Goal: Information Seeking & Learning: Check status

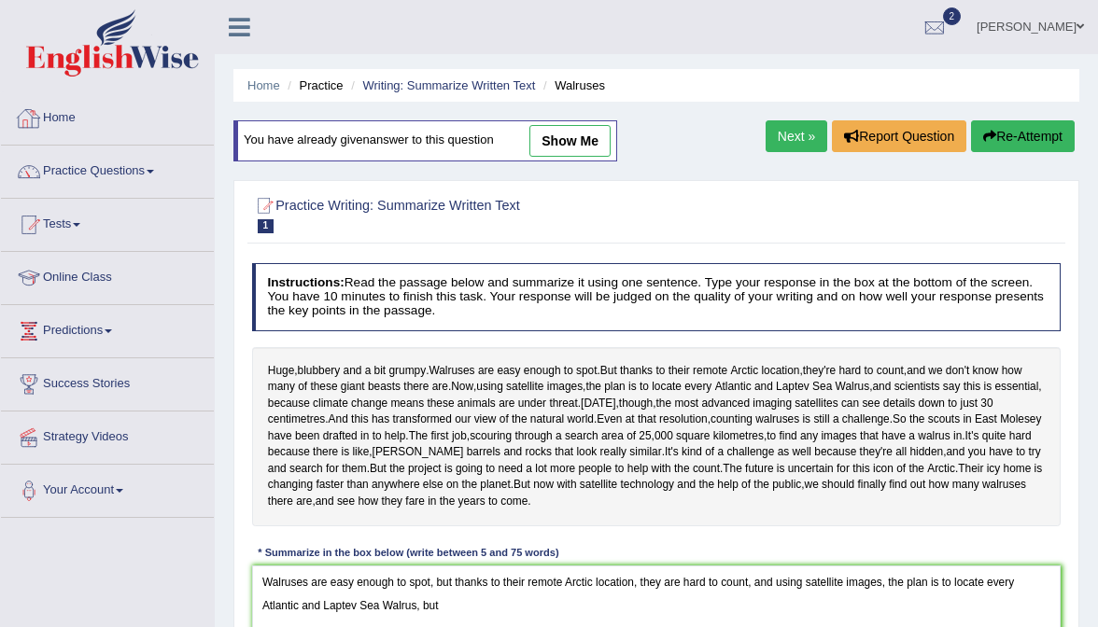
type textarea "Walruses are easy enough to spot, but thanks to their remote Arctic location, t…"
click at [101, 177] on link "Practice Questions" at bounding box center [107, 169] width 213 height 47
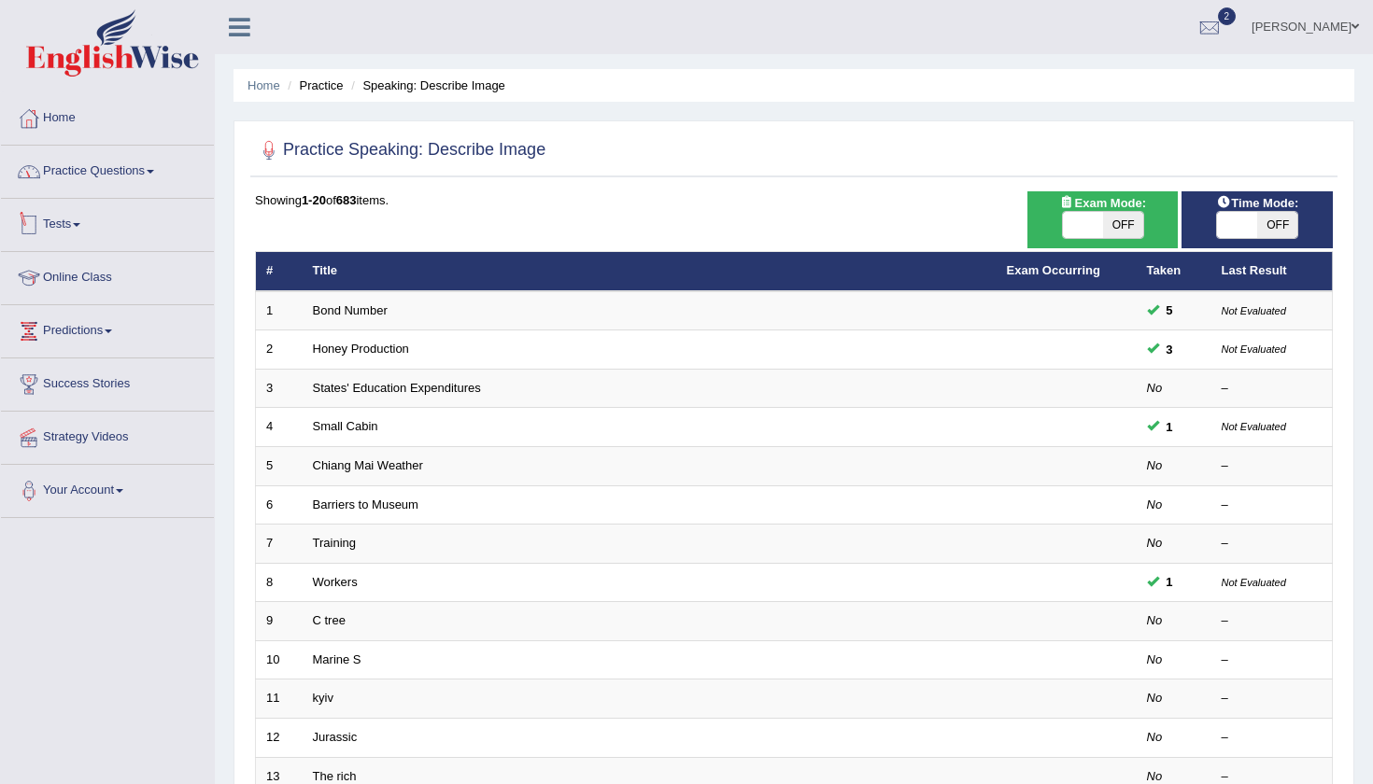
click at [81, 179] on link "Practice Questions" at bounding box center [107, 169] width 213 height 47
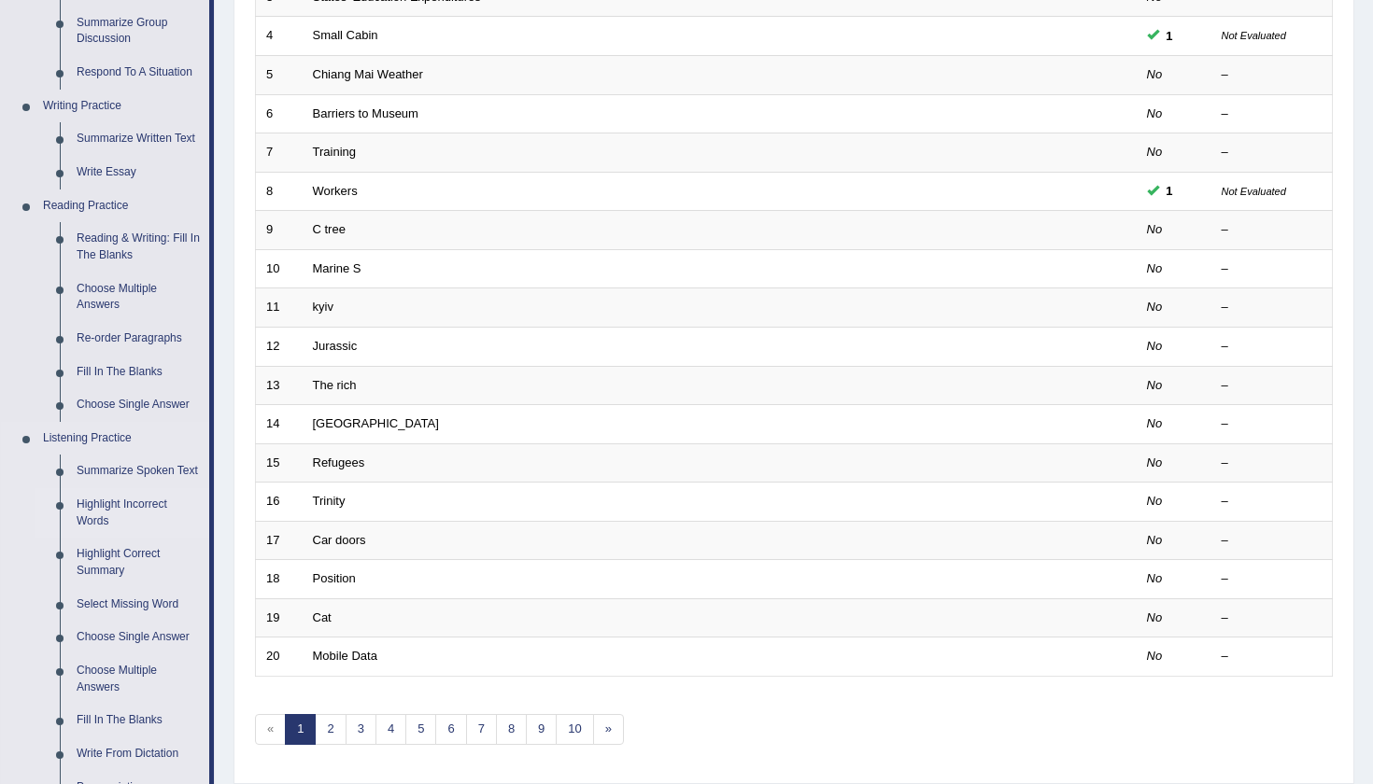
scroll to position [390, 0]
click at [125, 164] on link "Write Essay" at bounding box center [138, 174] width 141 height 34
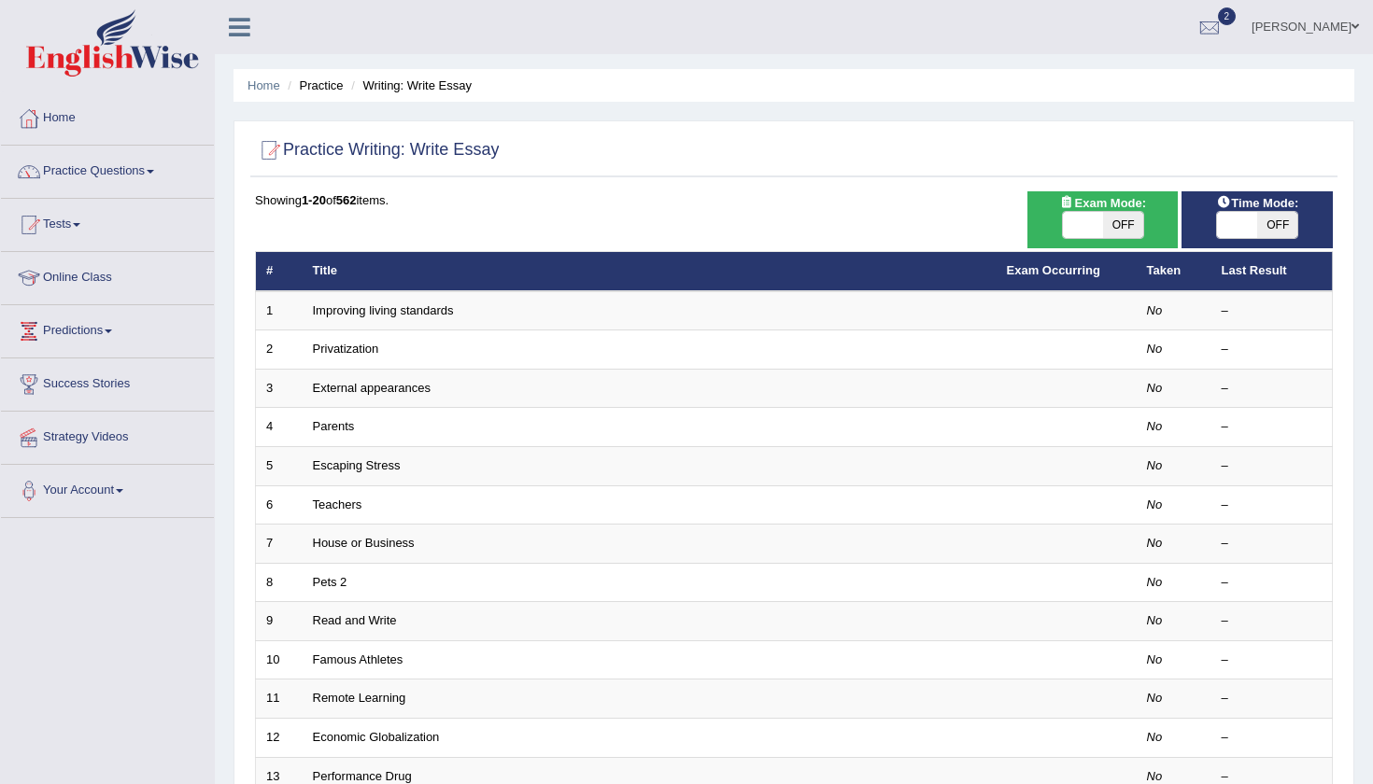
click at [1106, 217] on span "OFF" at bounding box center [1123, 225] width 40 height 26
checkbox input "true"
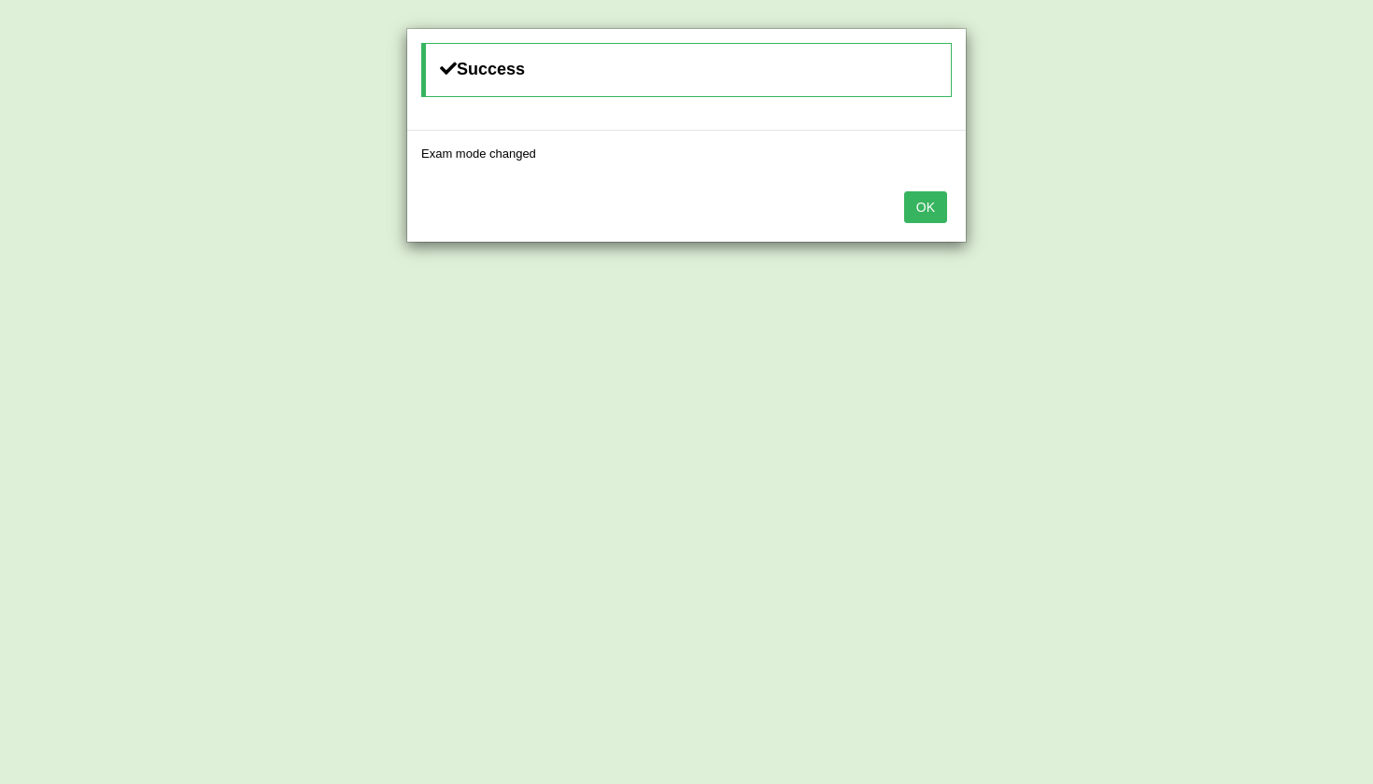
click at [932, 219] on button "OK" at bounding box center [925, 207] width 43 height 32
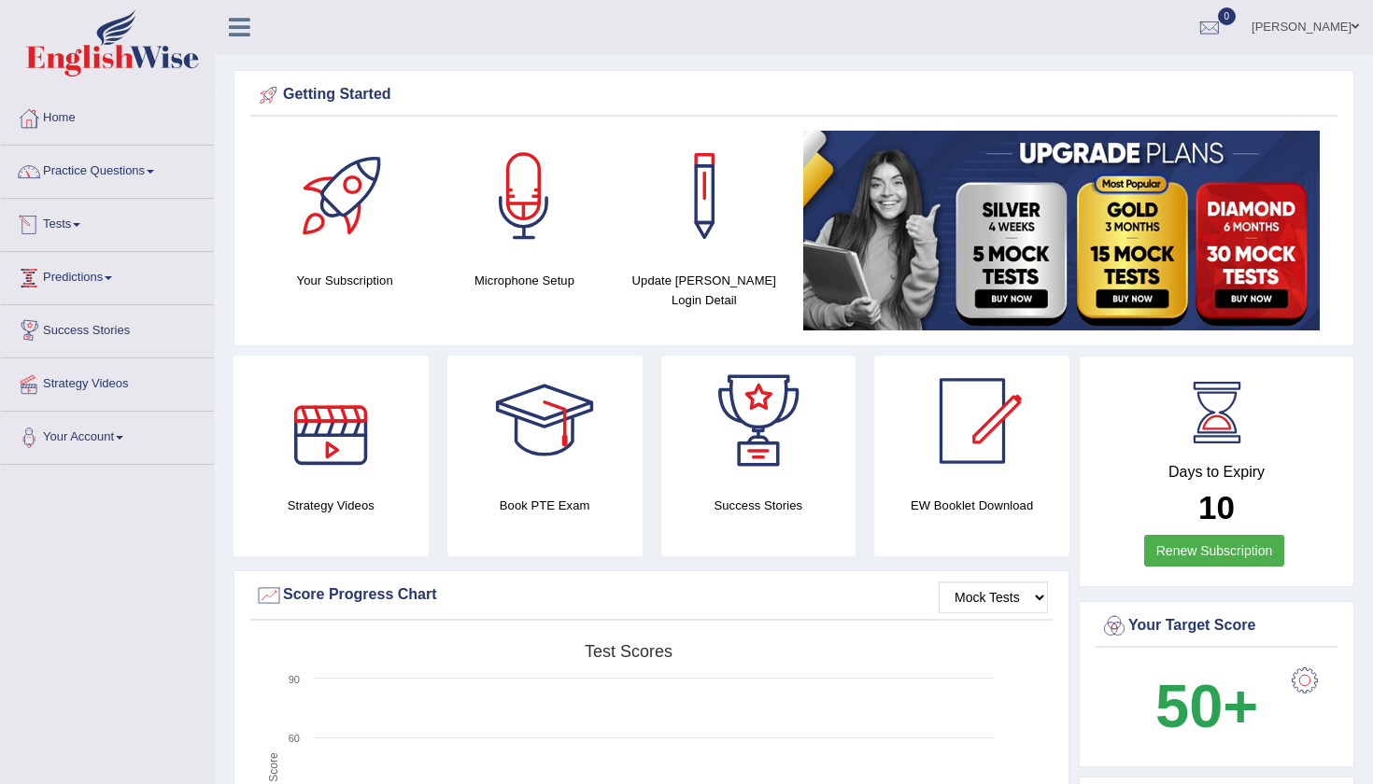
click at [114, 177] on link "Practice Questions" at bounding box center [107, 169] width 213 height 47
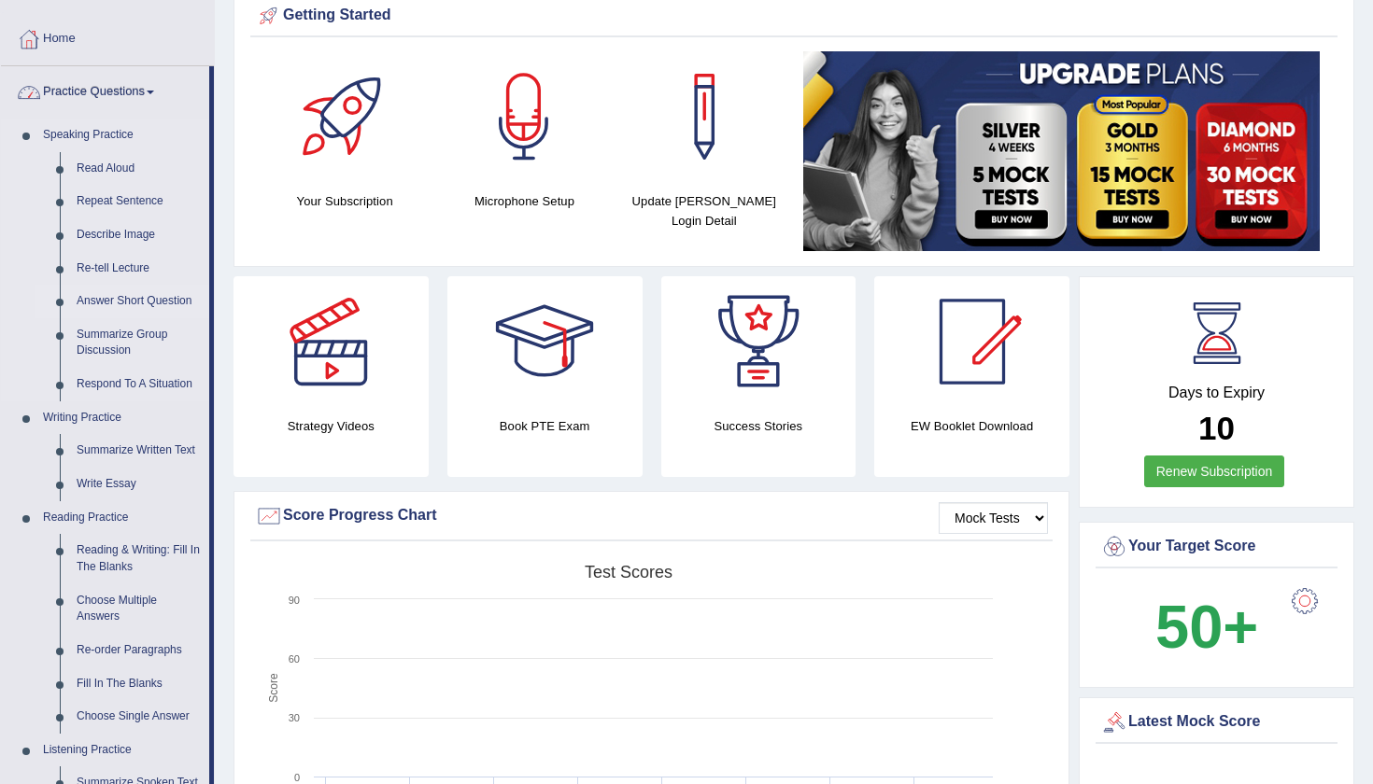
scroll to position [79, 0]
click at [153, 447] on link "Summarize Written Text" at bounding box center [138, 451] width 141 height 34
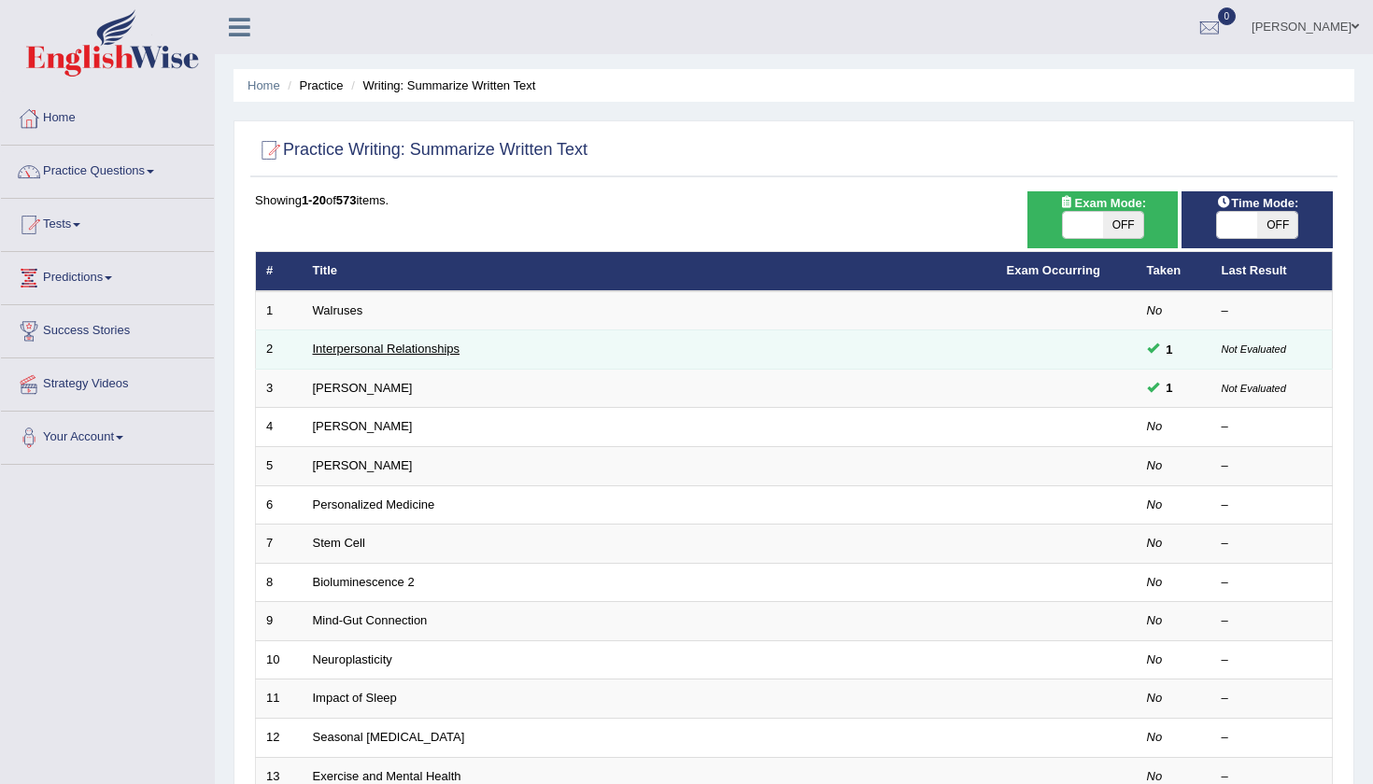
click at [377, 342] on link "Interpersonal Relationships" at bounding box center [387, 349] width 148 height 14
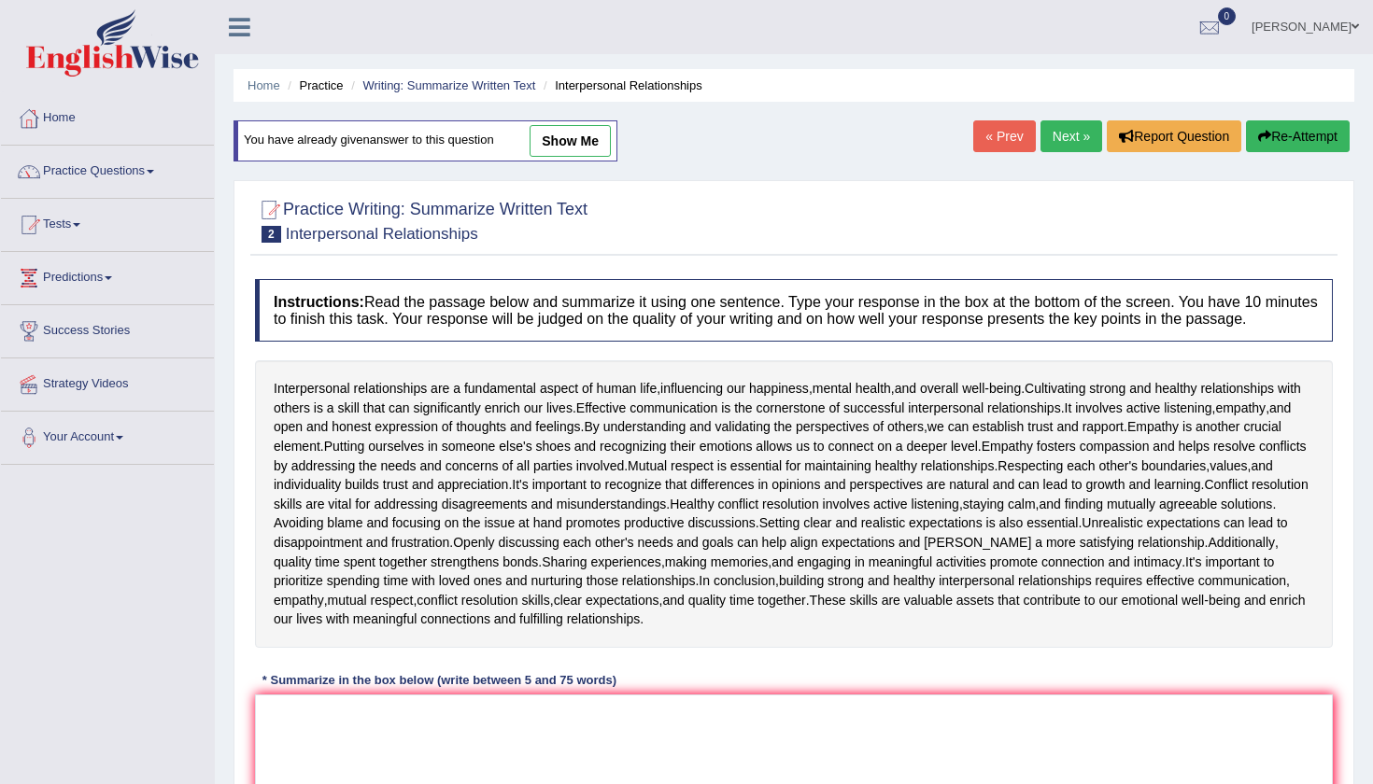
click at [558, 145] on link "show me" at bounding box center [569, 141] width 81 height 32
type textarea "interpersonal relationships are a fundamental aspect of human life,influencing …"
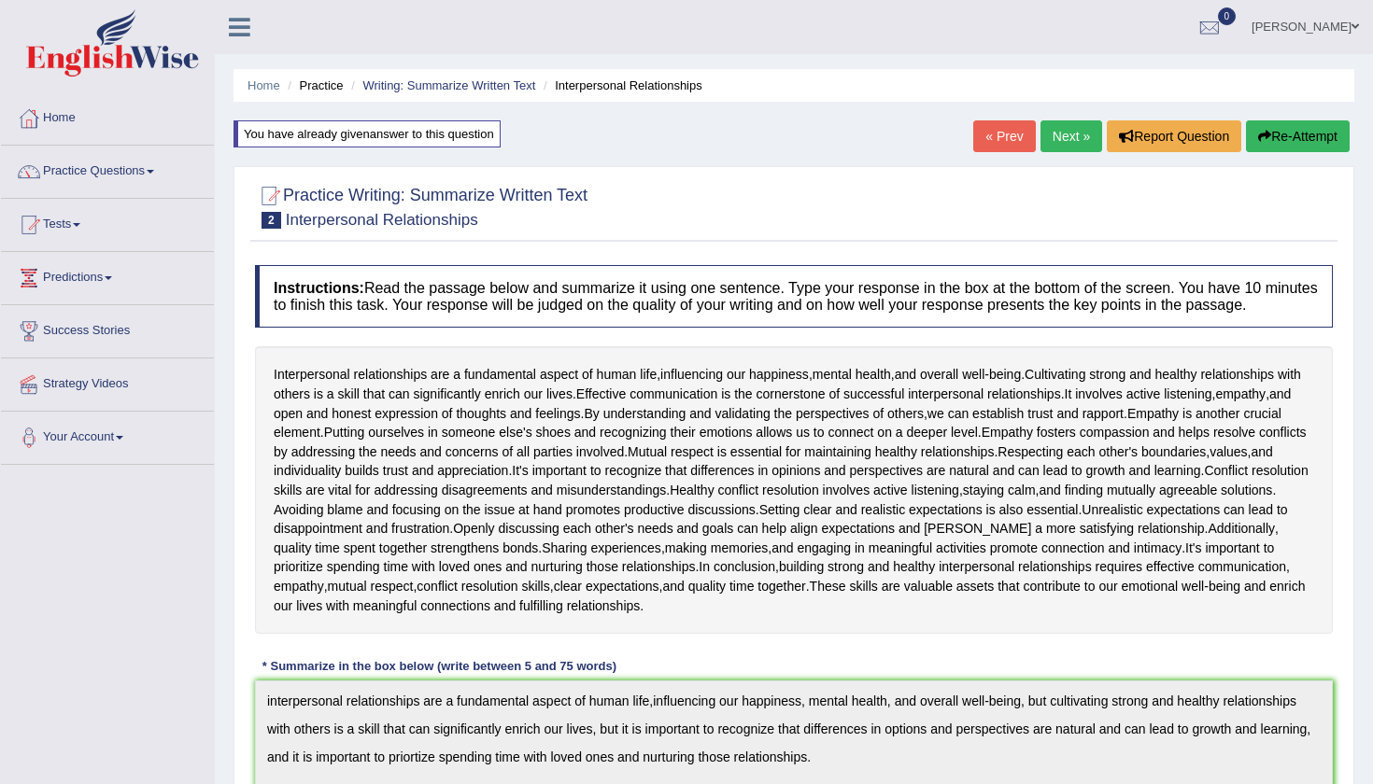
click at [1062, 135] on link "Next »" at bounding box center [1071, 136] width 62 height 32
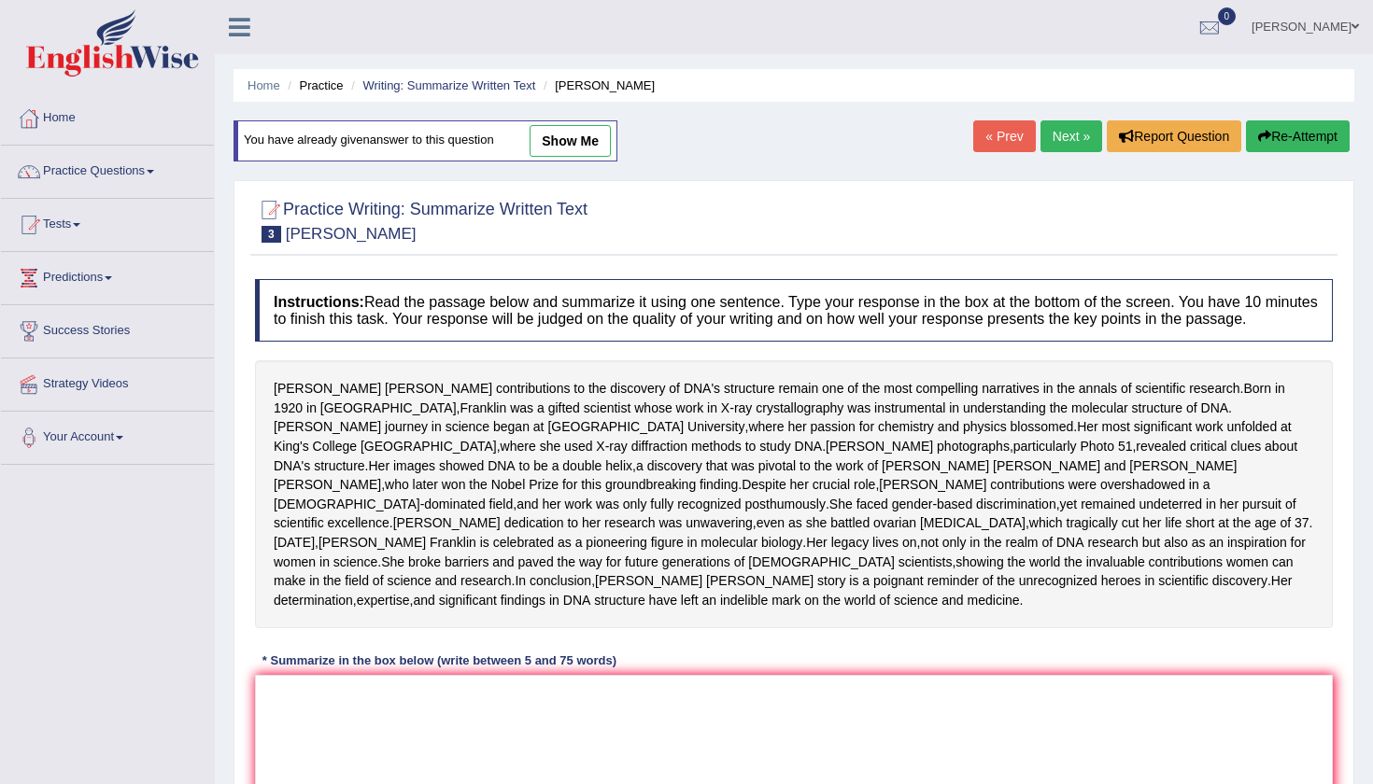
click at [600, 129] on link "show me" at bounding box center [569, 141] width 81 height 32
type textarea "[PERSON_NAME] was a gifted scientist whose work in x-ray crystallography was in…"
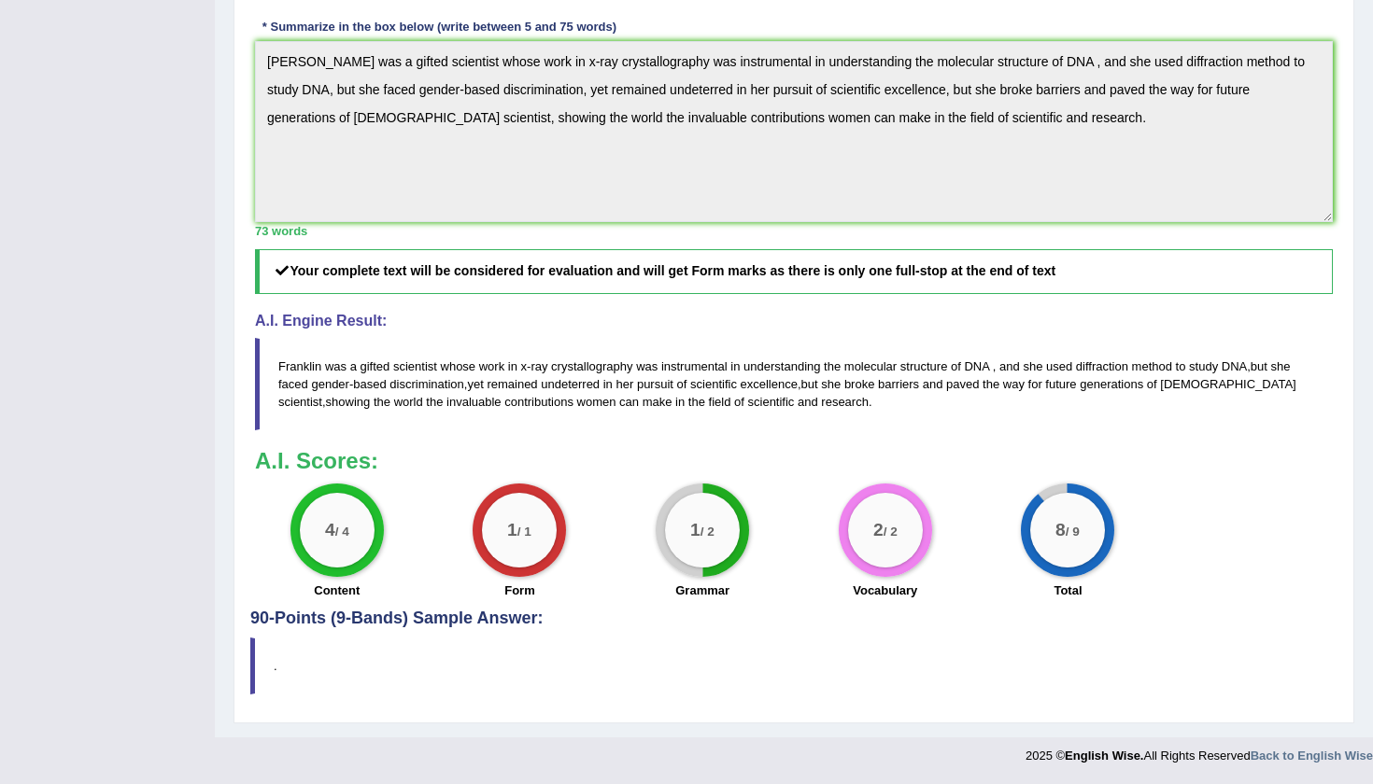
scroll to position [719, 0]
drag, startPoint x: 1009, startPoint y: 371, endPoint x: 868, endPoint y: 367, distance: 141.0
click at [871, 367] on blockquote "Franklin was a gifted scientist whose work in x - ray crystallography was instr…" at bounding box center [794, 384] width 1078 height 92
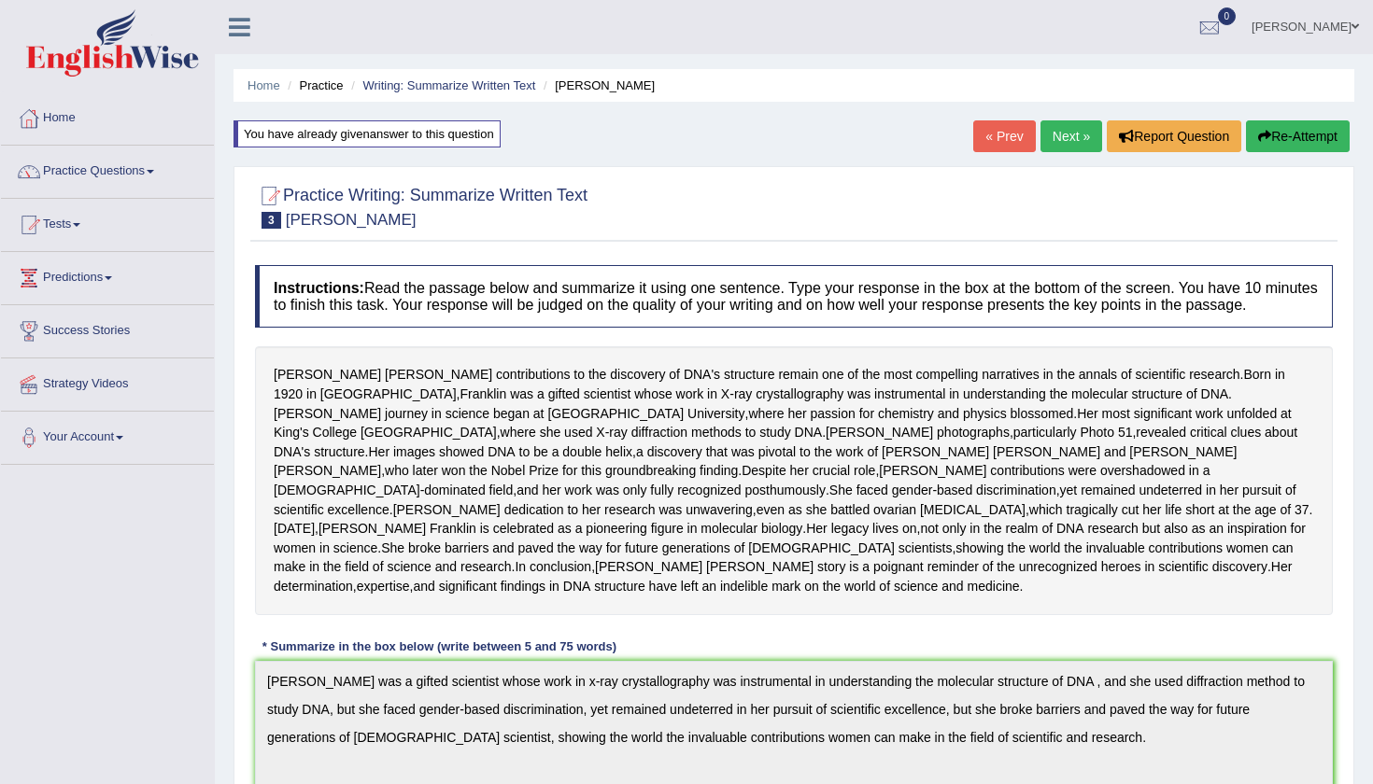
scroll to position [0, 0]
click at [1298, 135] on button "Re-Attempt" at bounding box center [1298, 136] width 104 height 32
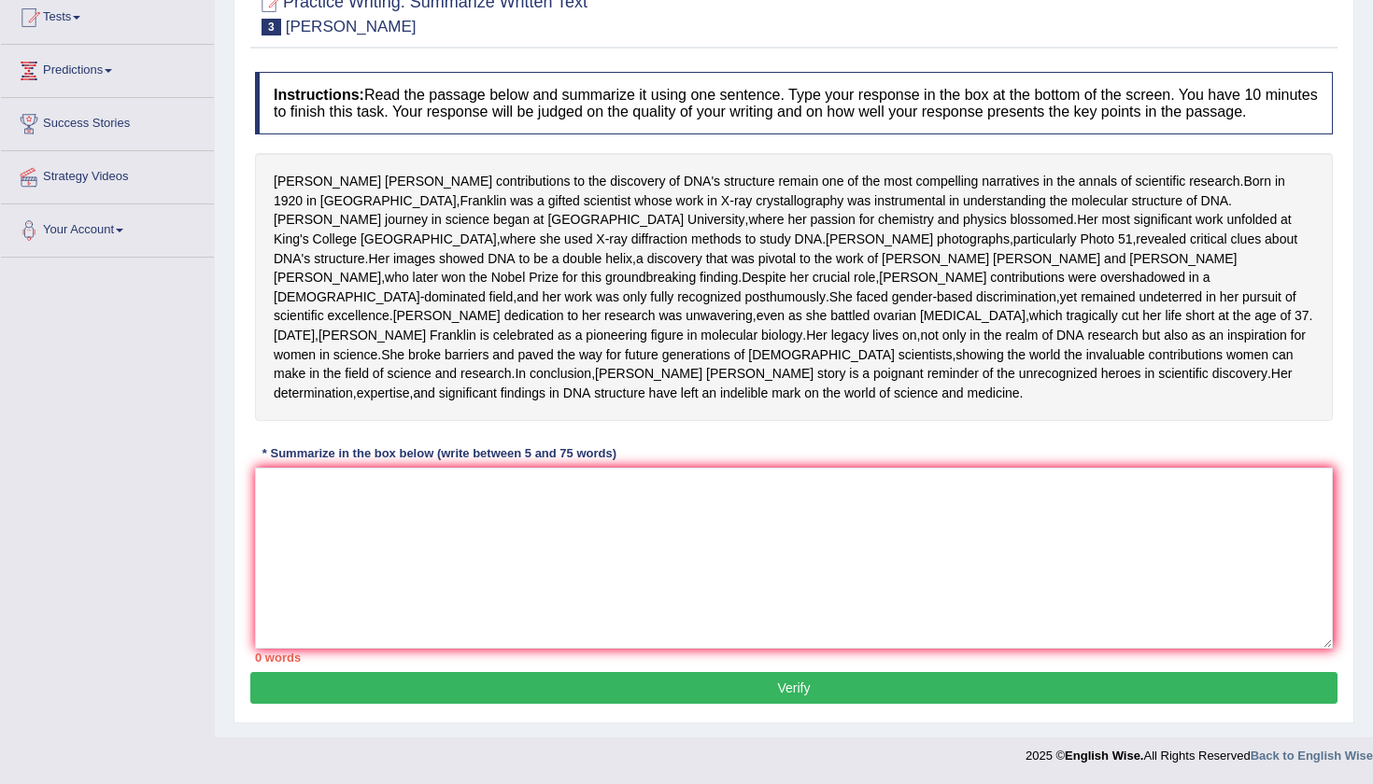
scroll to position [309, 0]
click at [613, 573] on textarea at bounding box center [794, 558] width 1078 height 181
paste textarea "Franklin was a gifted scientist whose work in x-ray crystallography was instrum…"
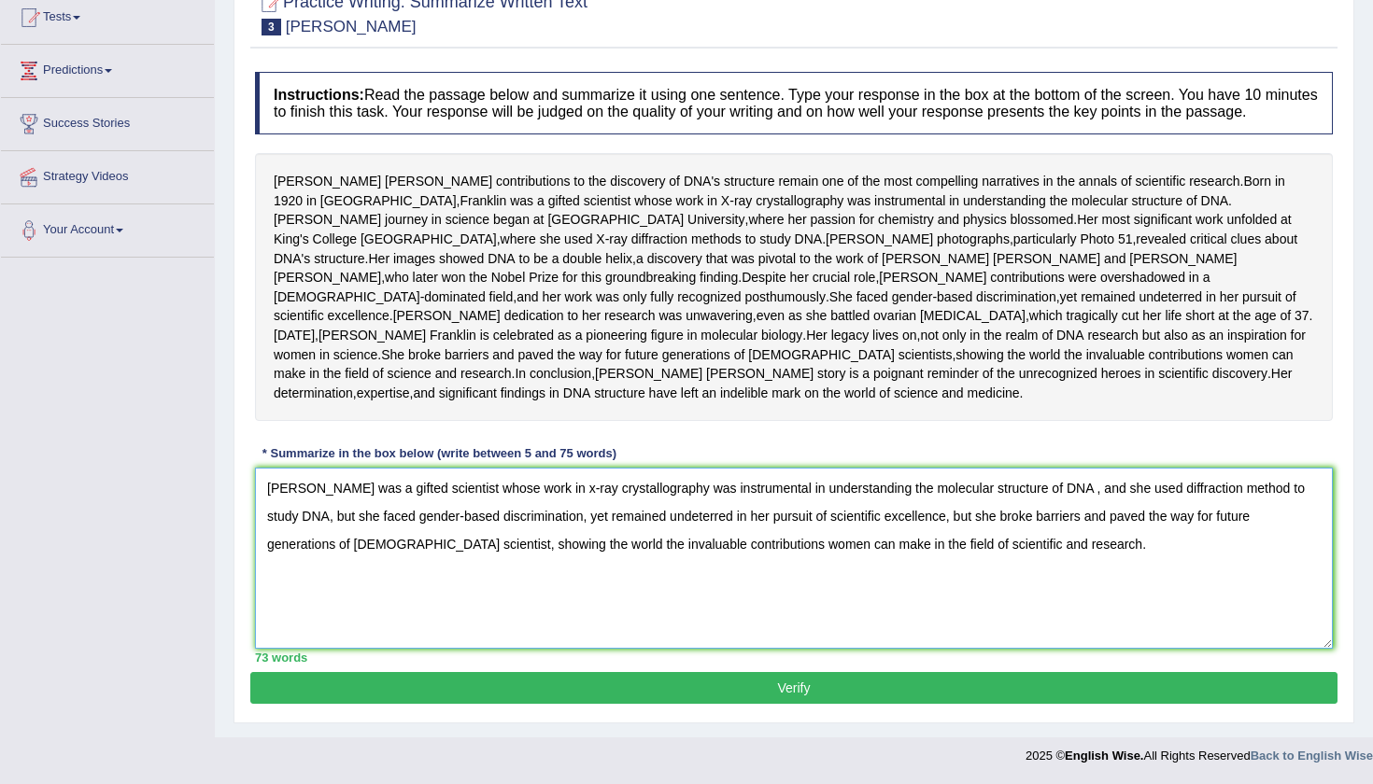
click at [1045, 497] on textarea "Franklin was a gifted scientist whose work in x-ray crystallography was instrum…" at bounding box center [794, 558] width 1078 height 181
click at [1046, 488] on textarea "Franklin was a gifted scientist whose work in x-ray crystallography was instrum…" at bounding box center [794, 558] width 1078 height 181
type textarea "Franklin was a gifted scientist whose work in x-ray crystallography was instrum…"
click at [896, 673] on div "Practice Writing: Summarize Written Text 3 Rosalid Franklin Instructions: Read …" at bounding box center [793, 348] width 1121 height 751
click at [877, 679] on button "Verify" at bounding box center [793, 688] width 1087 height 32
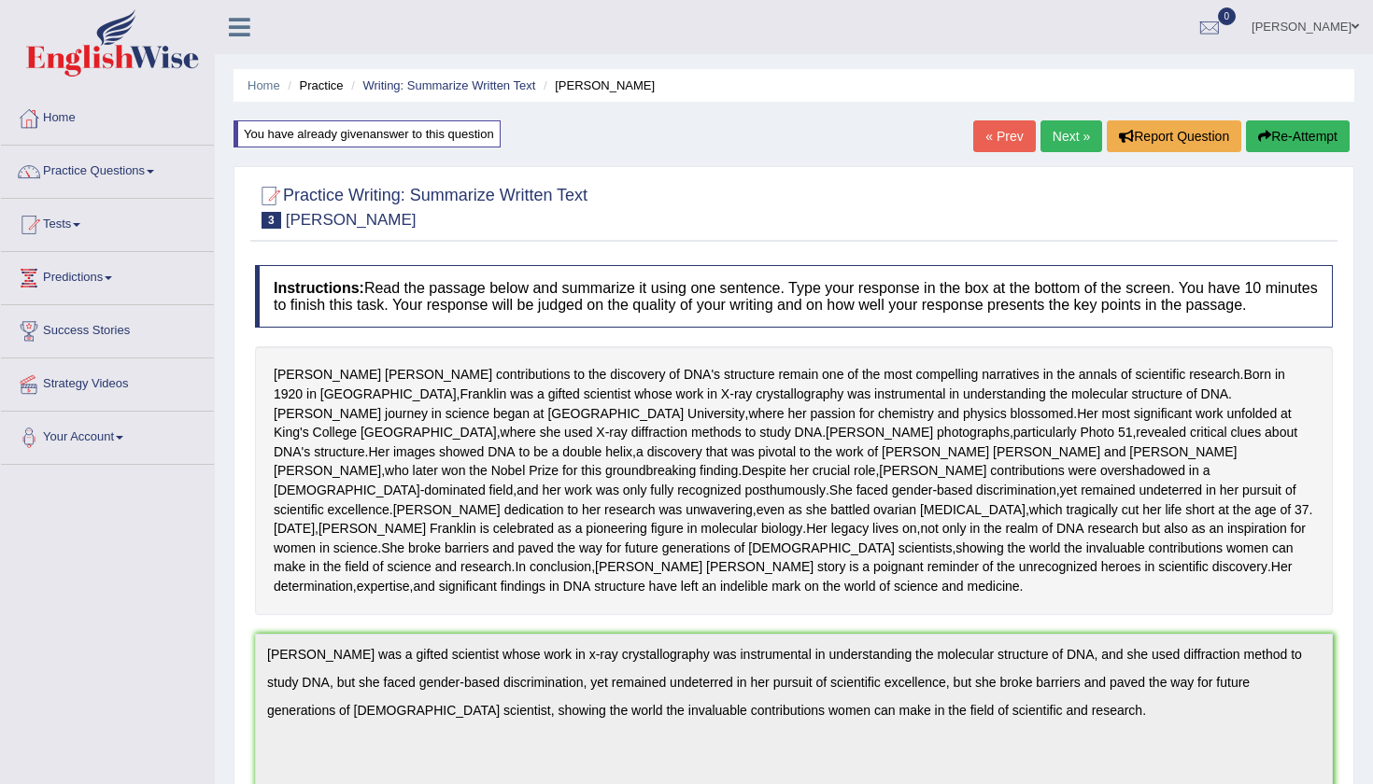
scroll to position [0, 0]
click at [1056, 150] on link "Next »" at bounding box center [1071, 136] width 62 height 32
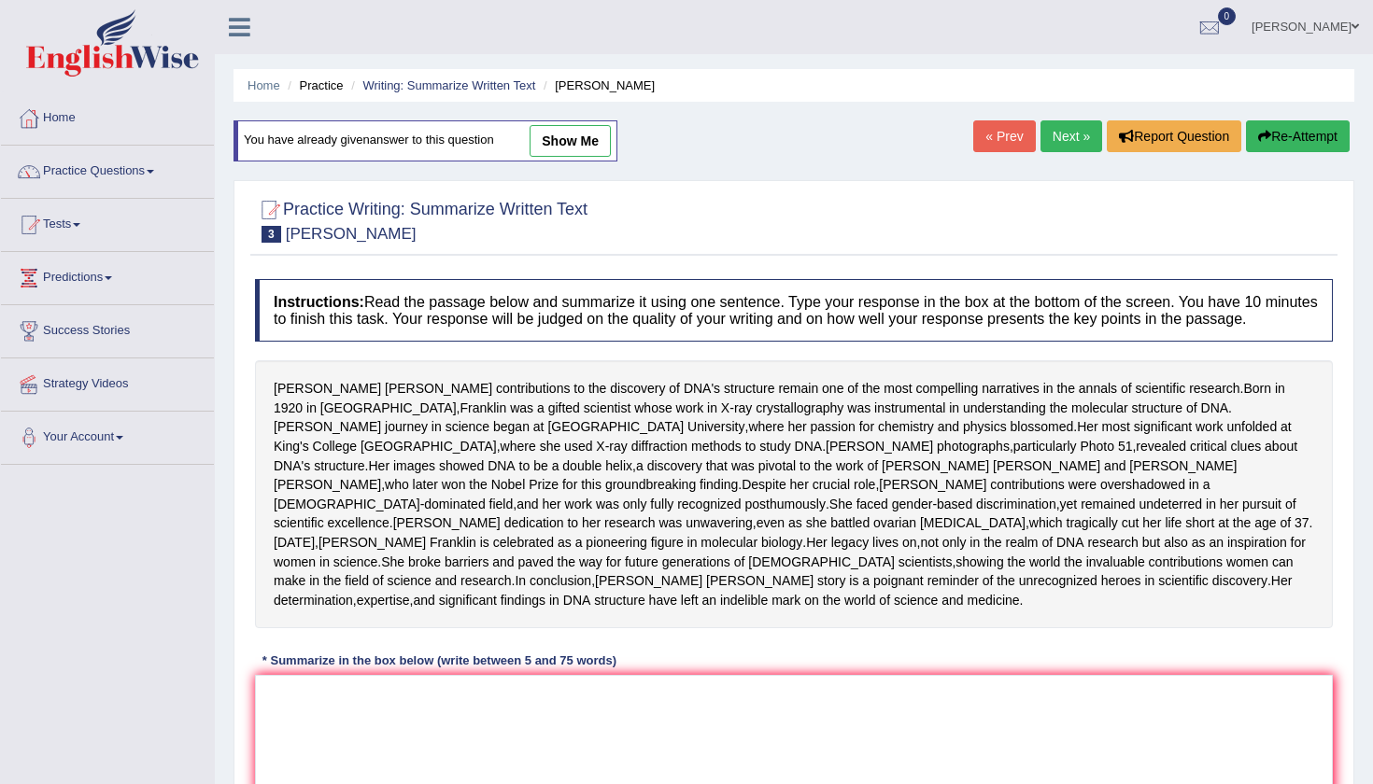
click at [998, 146] on link "« Prev" at bounding box center [1004, 136] width 62 height 32
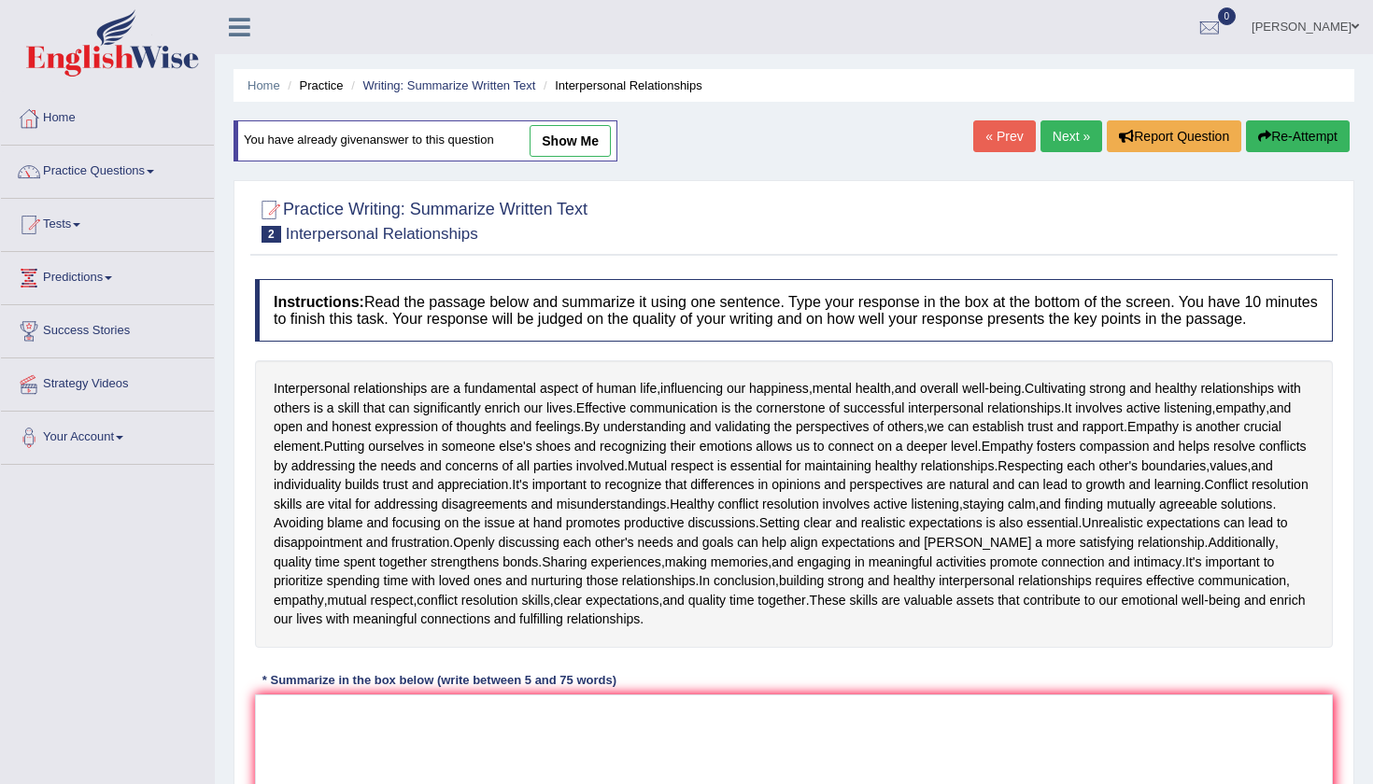
click at [608, 148] on link "show me" at bounding box center [569, 141] width 81 height 32
type textarea "interpersonal relationships are a fundamental aspect of human life,influencing …"
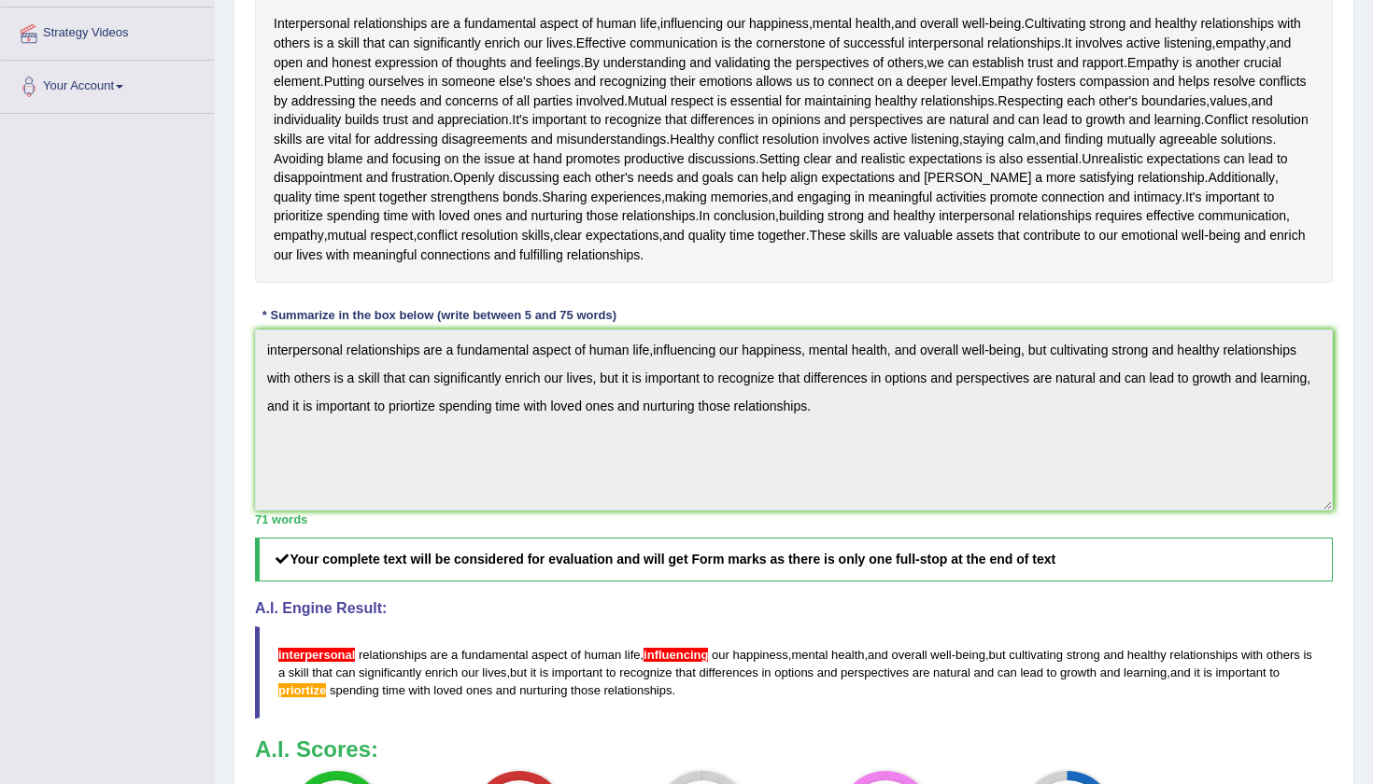
scroll to position [351, 0]
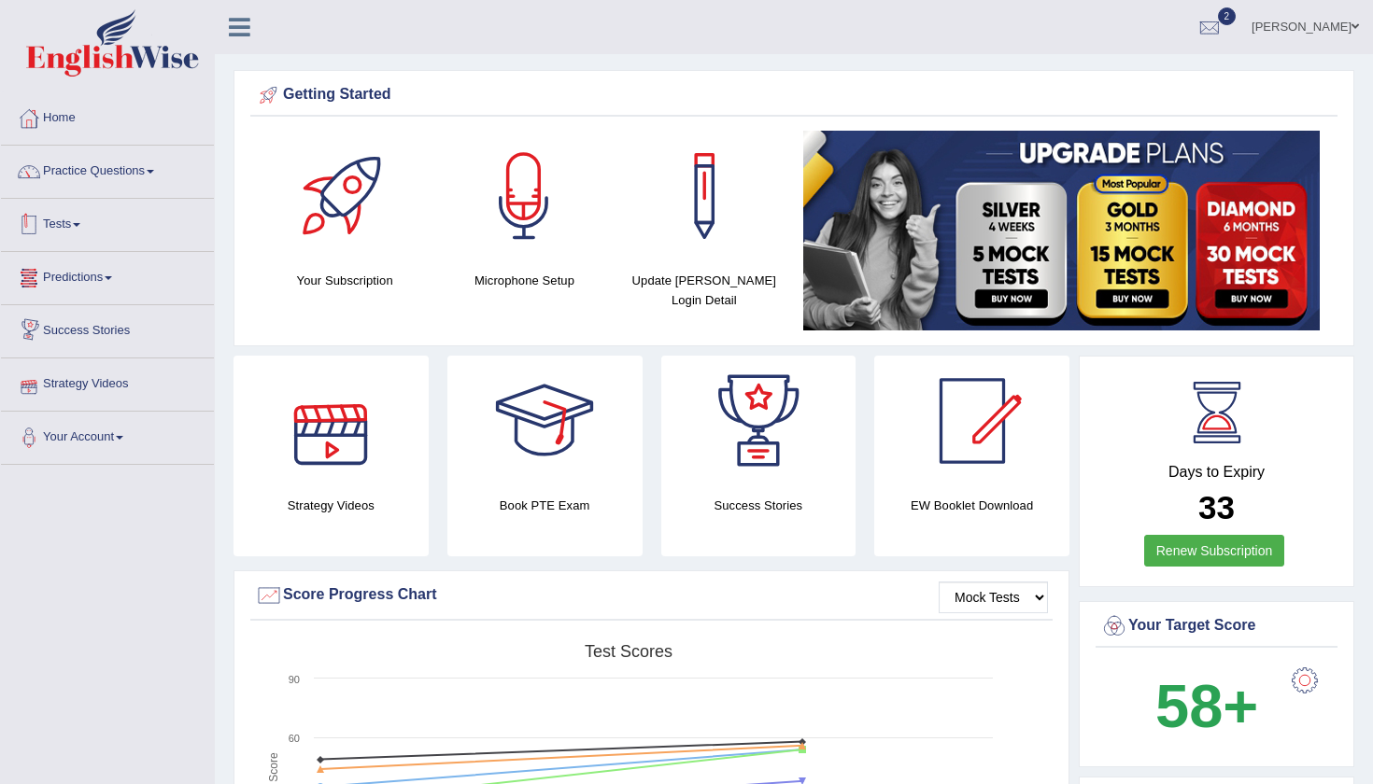
click at [83, 230] on link "Tests" at bounding box center [107, 222] width 213 height 47
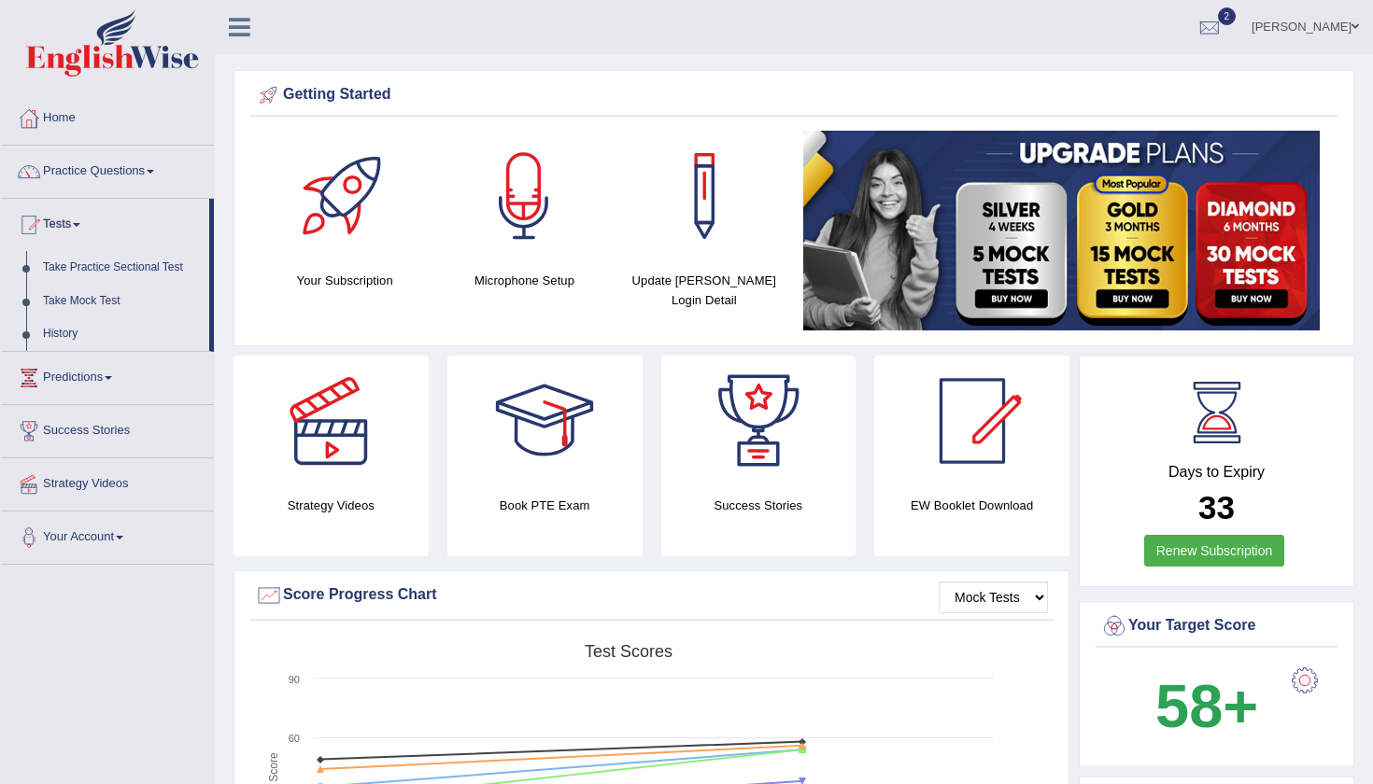
click at [61, 327] on link "History" at bounding box center [122, 334] width 175 height 34
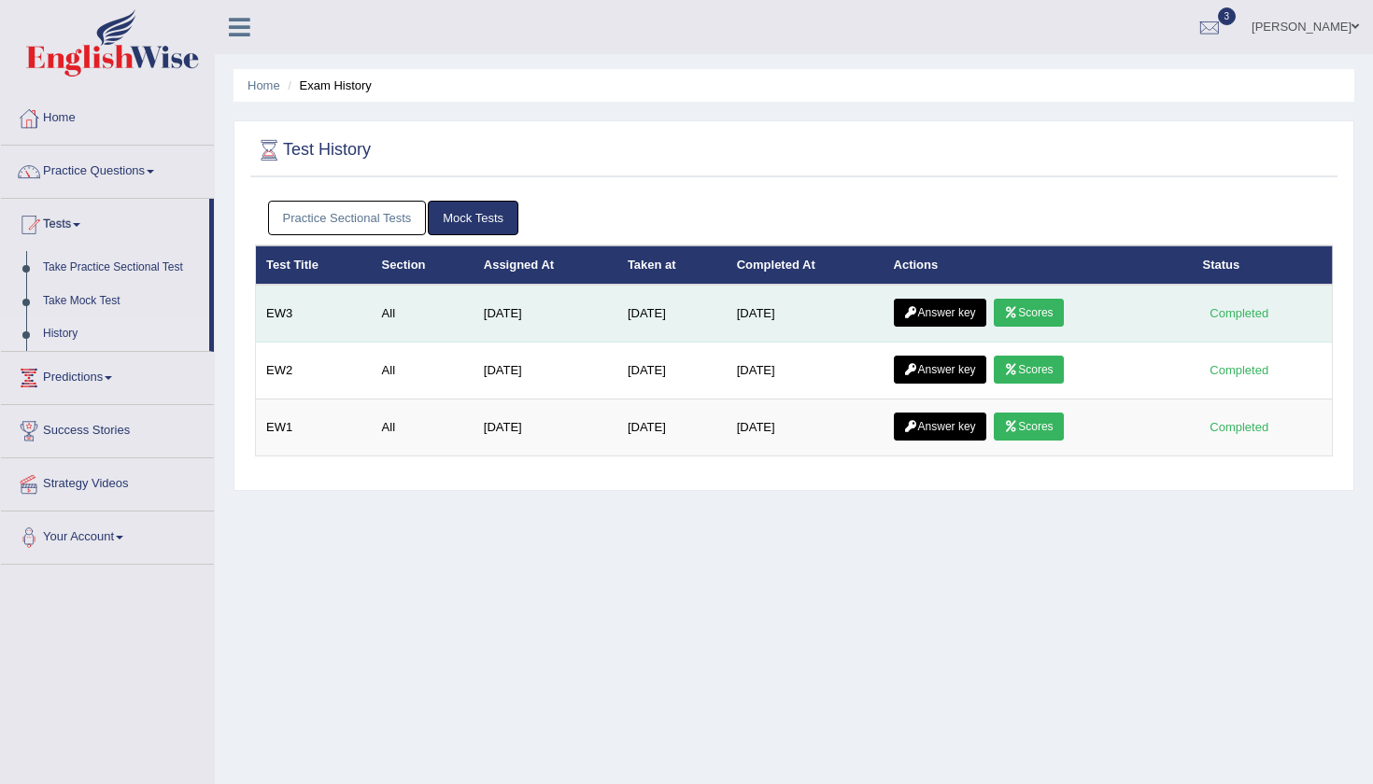
click at [970, 301] on link "Answer key" at bounding box center [940, 313] width 92 height 28
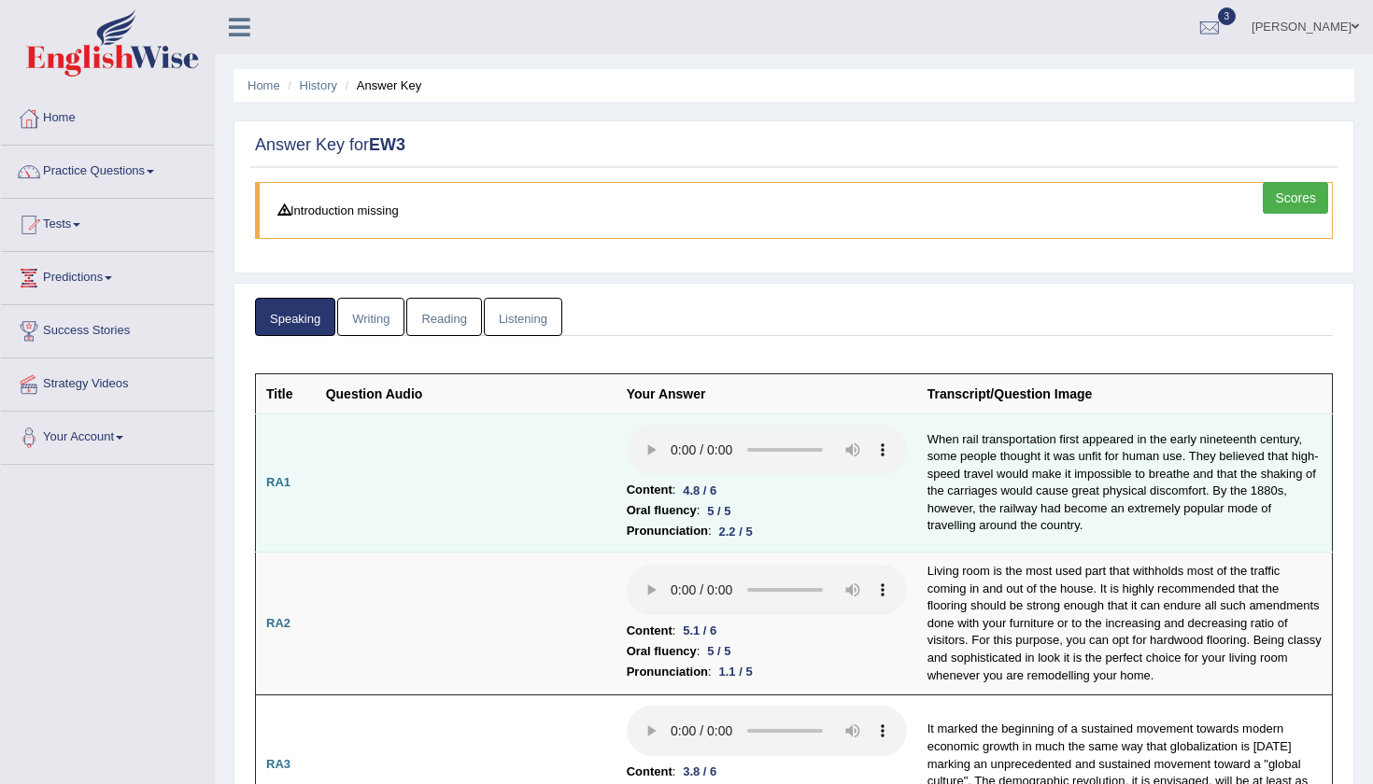
click at [627, 442] on audio at bounding box center [767, 450] width 280 height 50
drag, startPoint x: 663, startPoint y: 441, endPoint x: 637, endPoint y: 441, distance: 26.1
click at [637, 441] on audio at bounding box center [767, 450] width 280 height 50
click at [627, 430] on audio at bounding box center [767, 450] width 280 height 50
click at [627, 437] on audio at bounding box center [767, 450] width 280 height 50
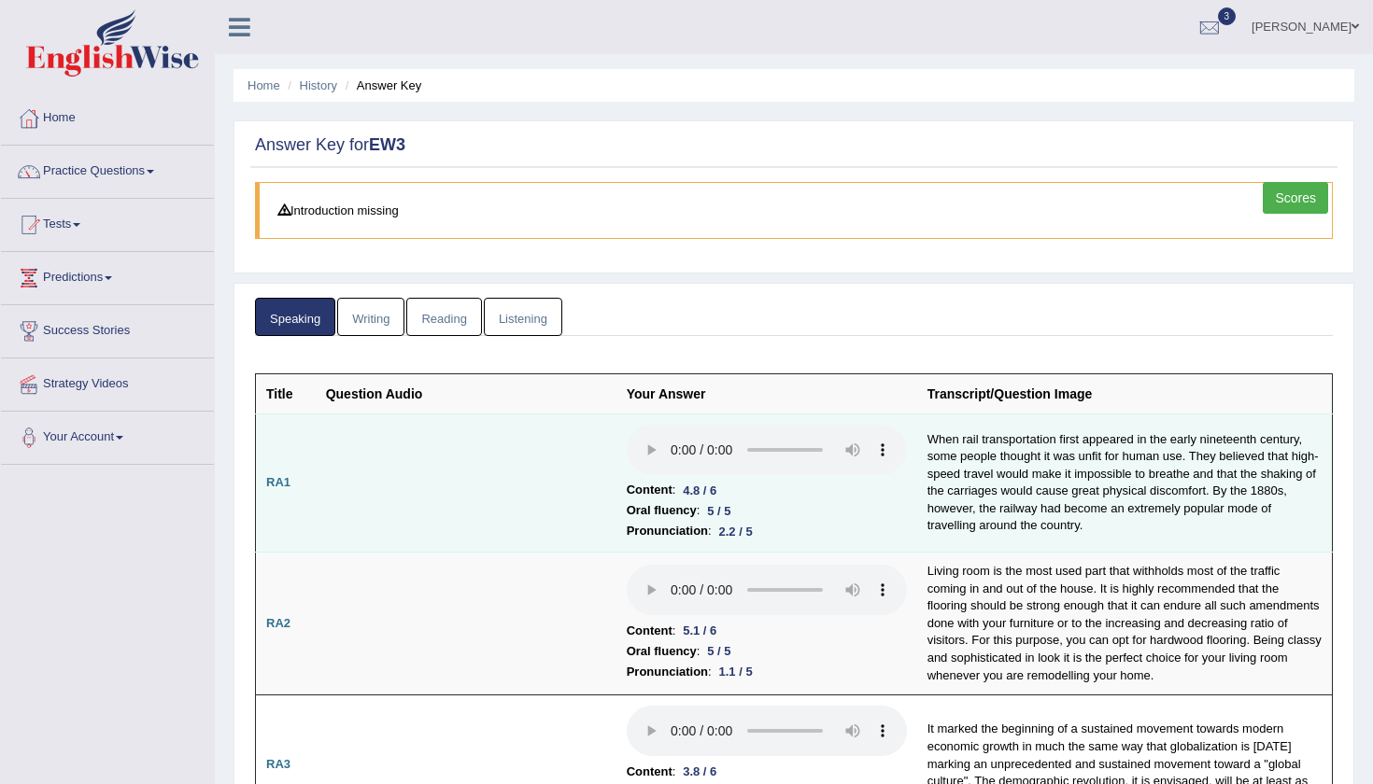
click at [627, 437] on audio at bounding box center [767, 450] width 280 height 50
click at [627, 439] on audio at bounding box center [767, 450] width 280 height 50
click at [627, 440] on audio at bounding box center [767, 450] width 280 height 50
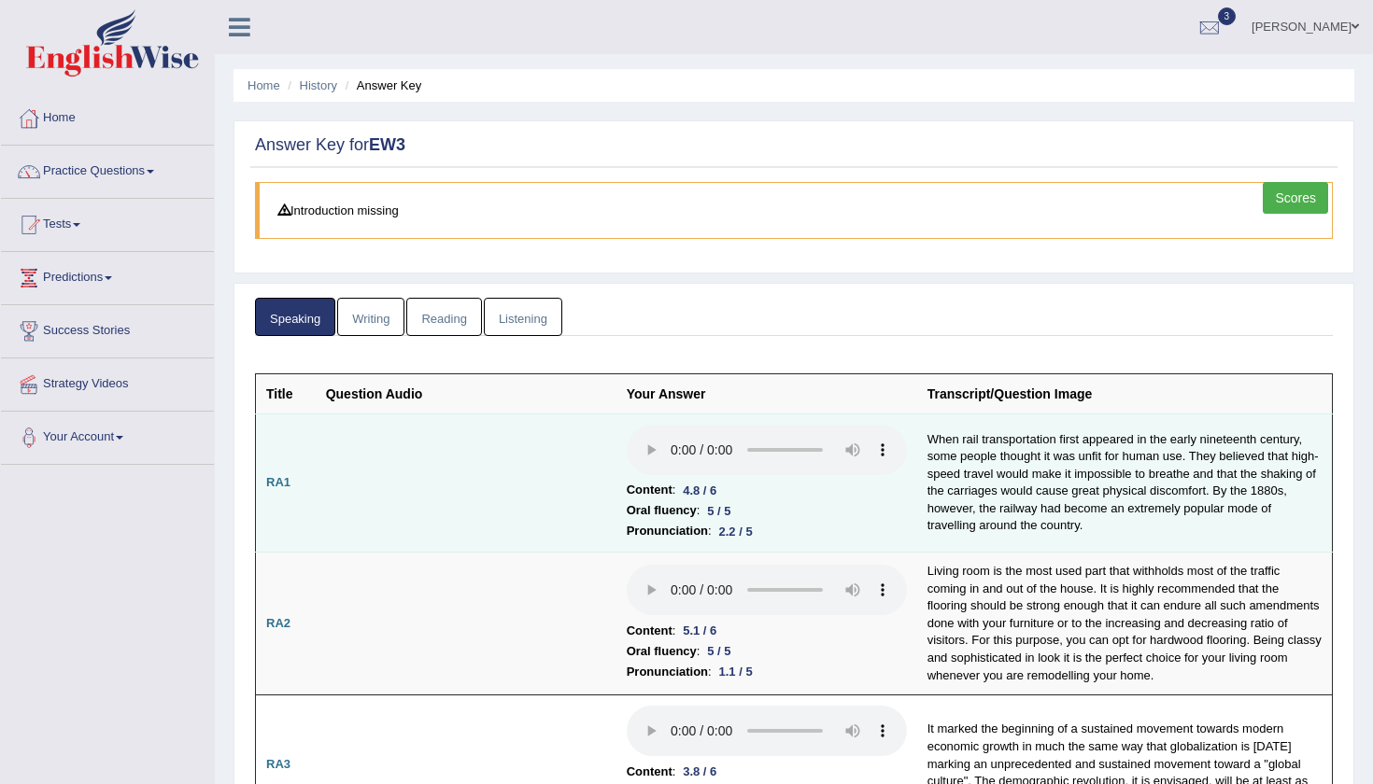
click at [627, 439] on audio at bounding box center [767, 450] width 280 height 50
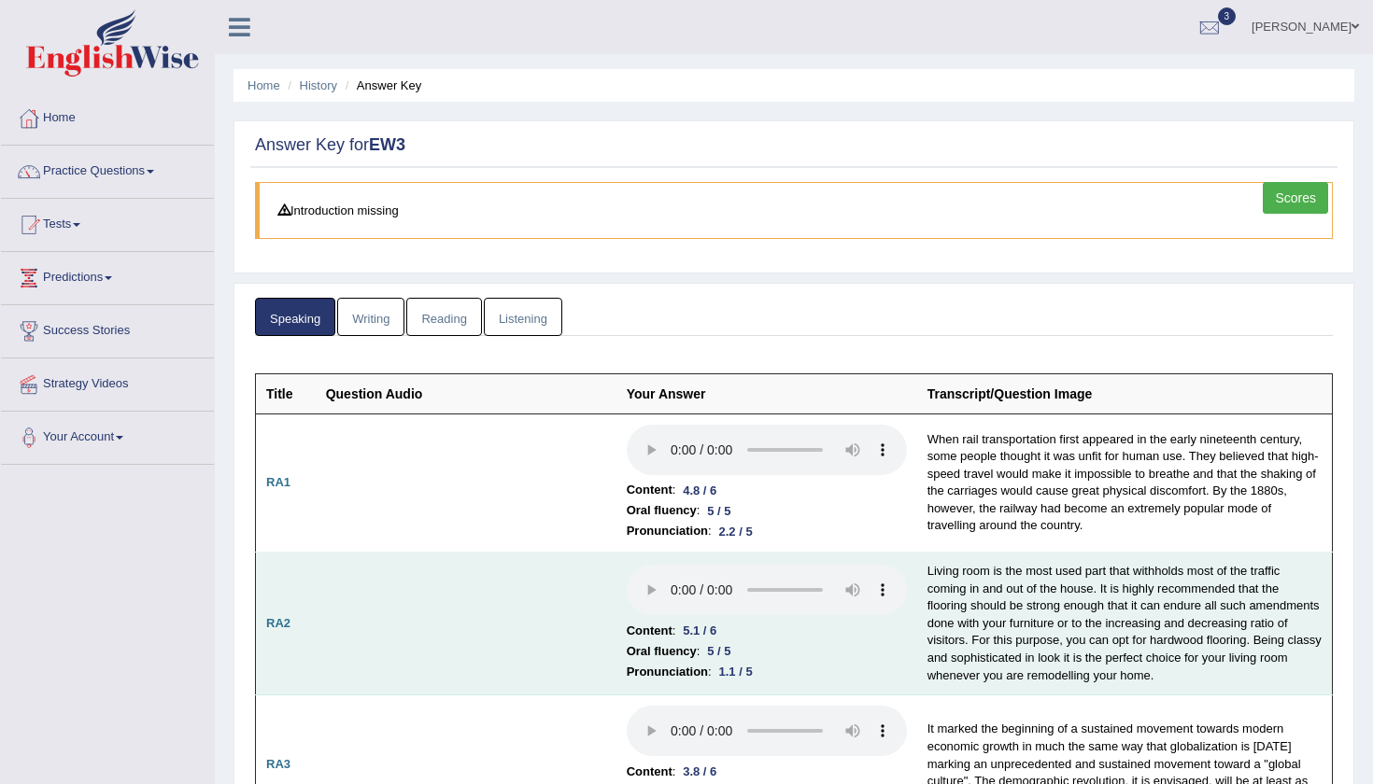
click at [627, 565] on audio at bounding box center [767, 590] width 280 height 50
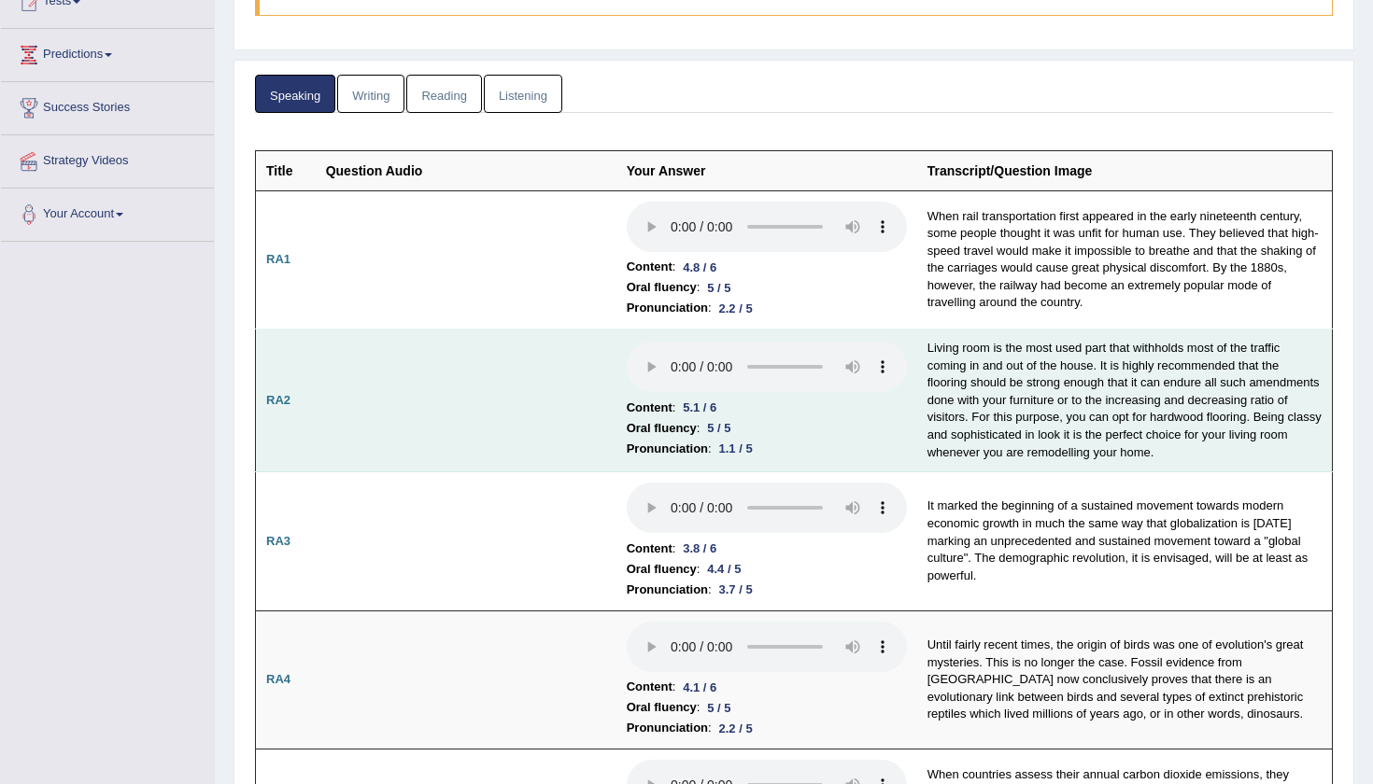
scroll to position [222, 0]
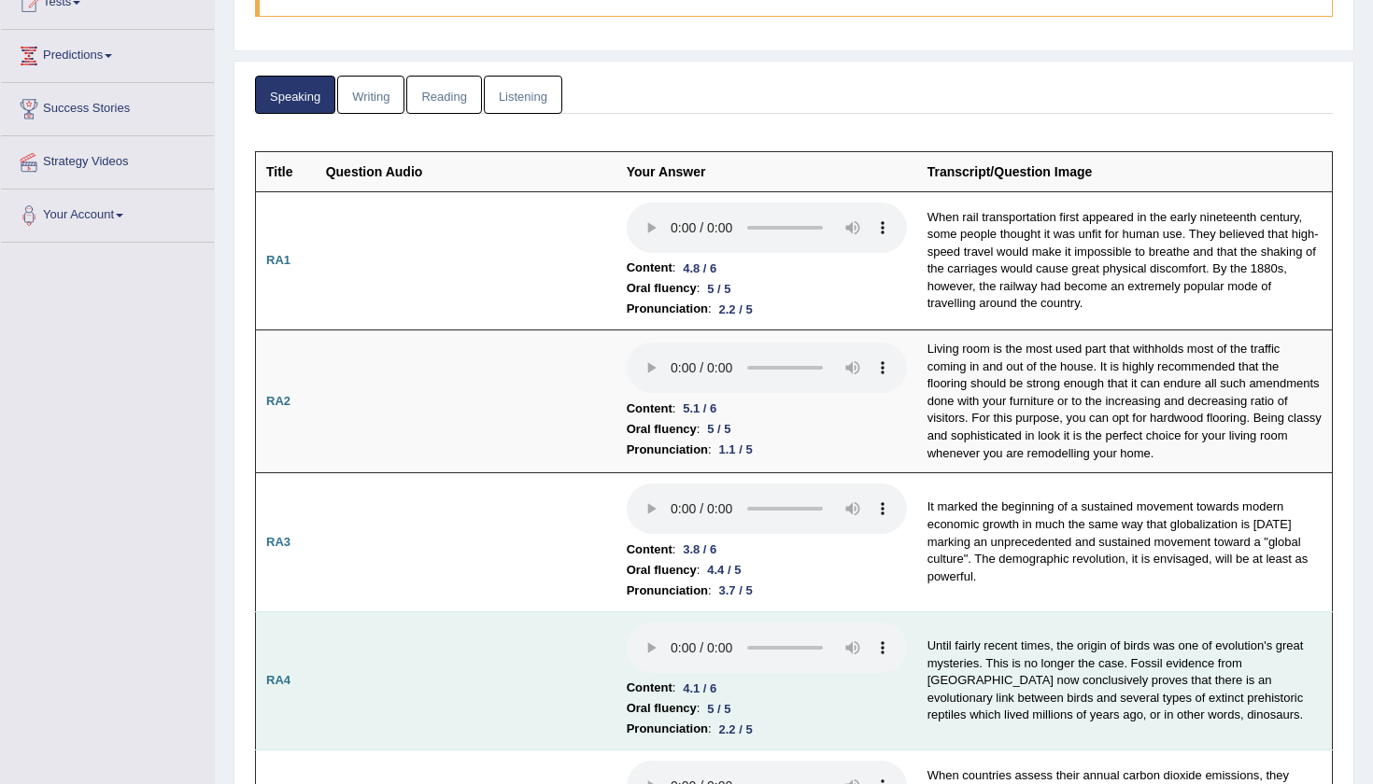
click at [627, 623] on audio at bounding box center [767, 648] width 280 height 50
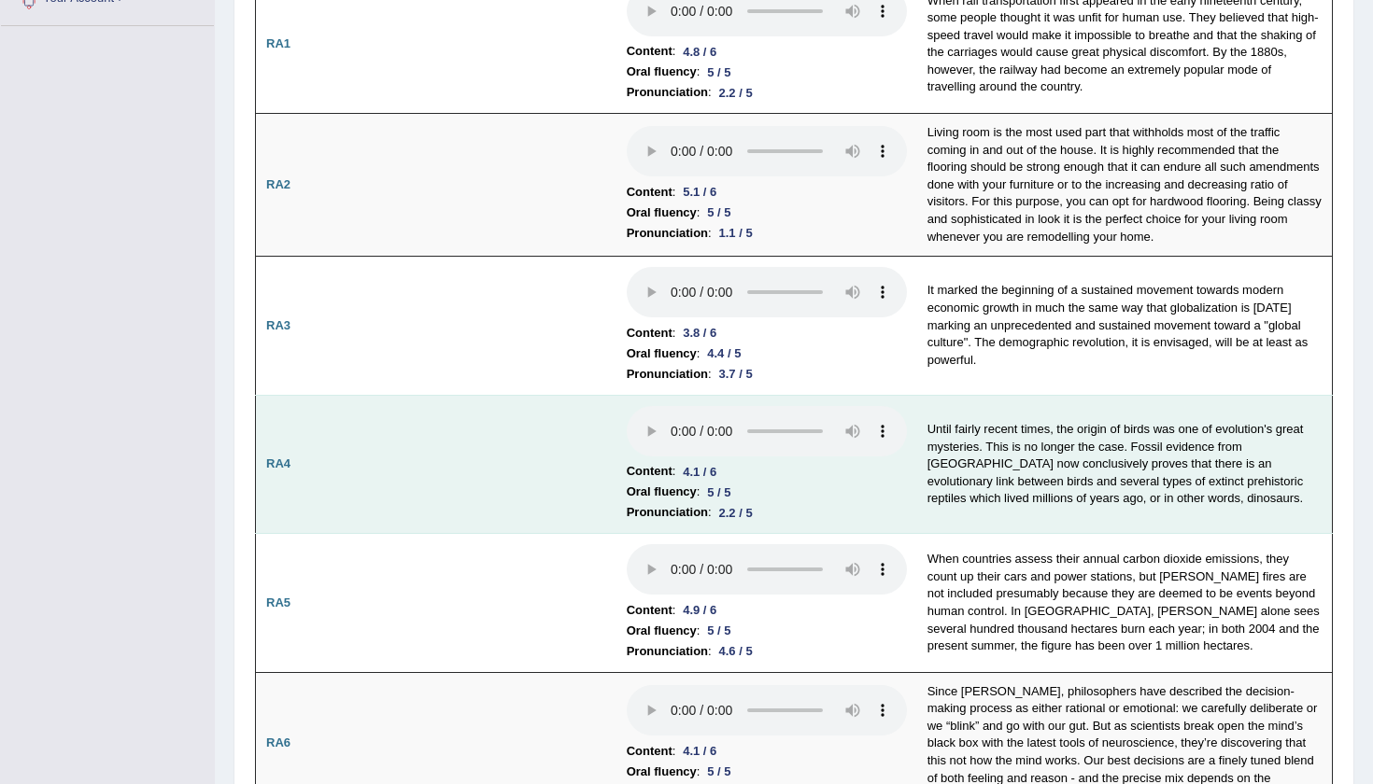
scroll to position [440, 0]
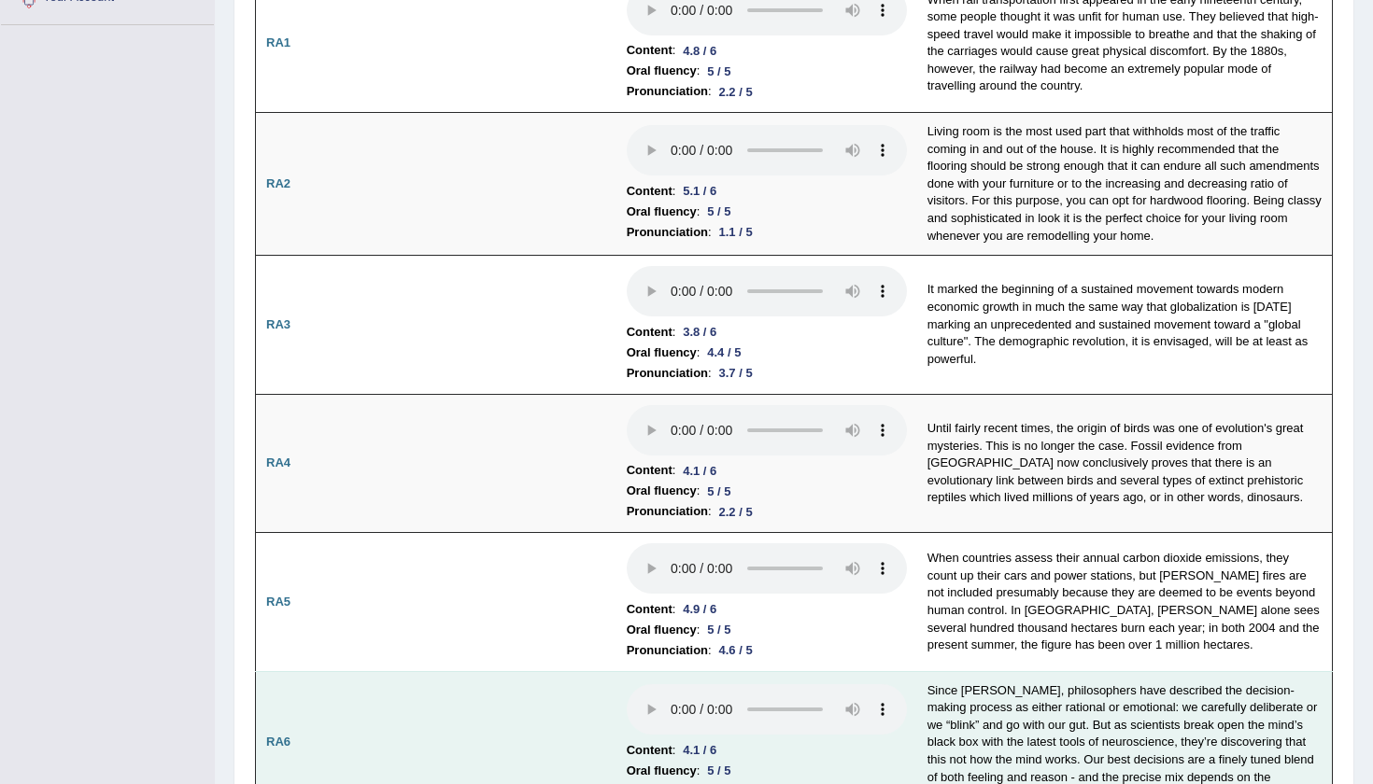
click at [627, 684] on audio at bounding box center [767, 709] width 280 height 50
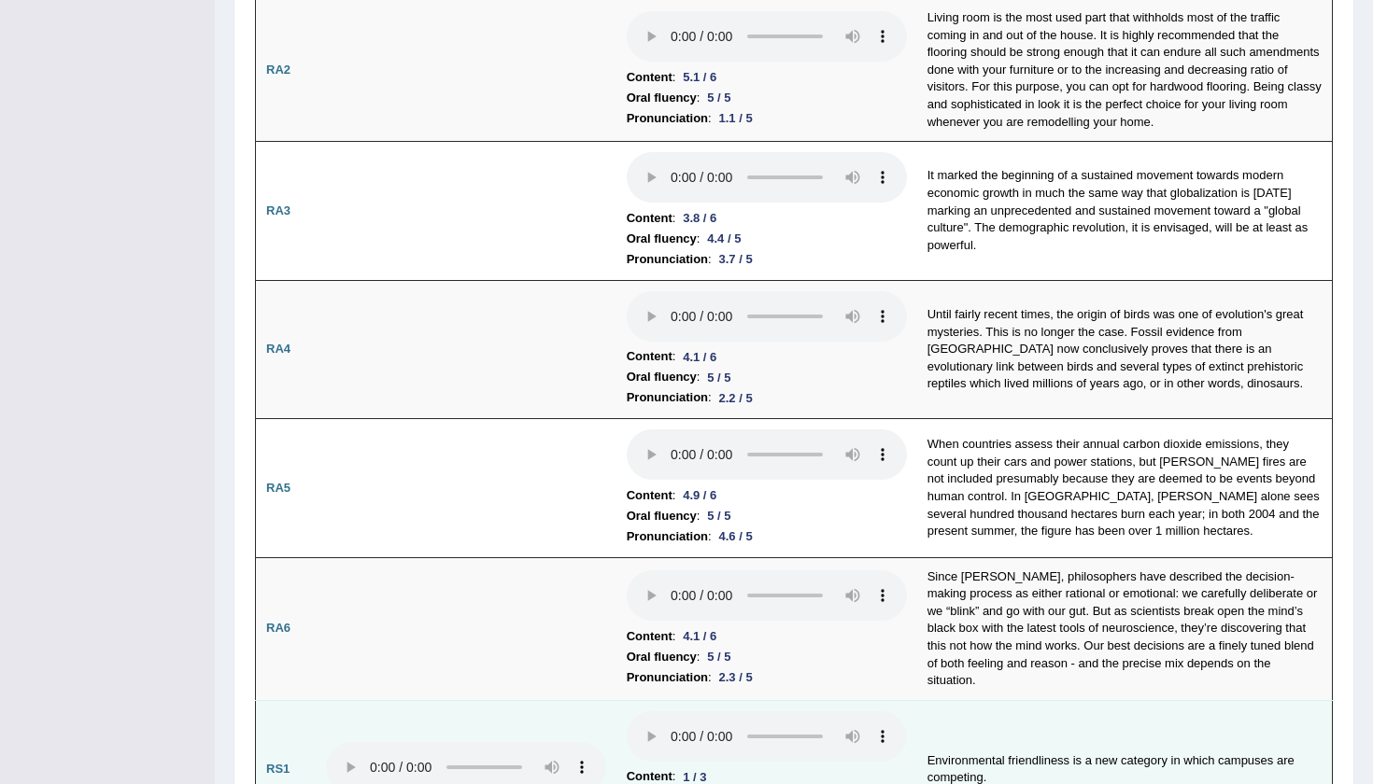
scroll to position [555, 0]
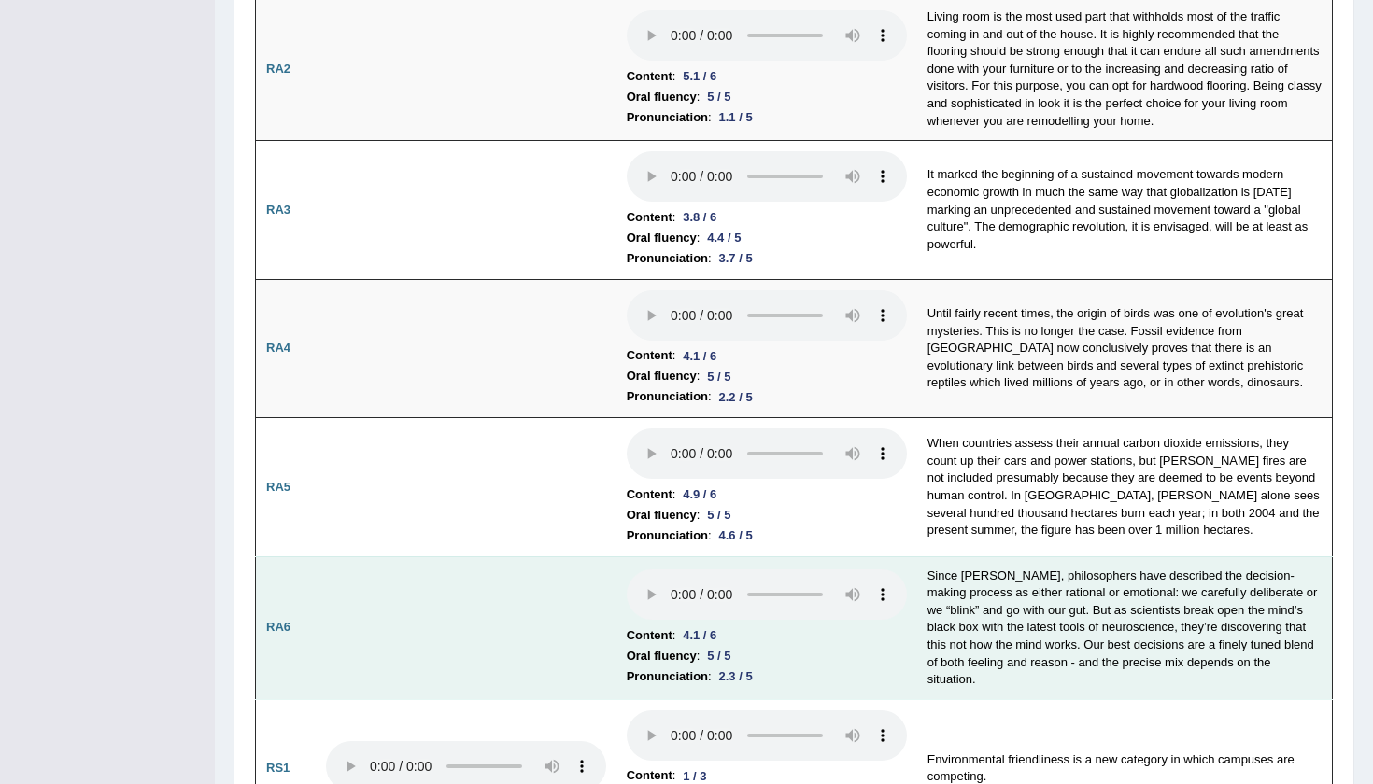
click at [627, 570] on audio at bounding box center [767, 595] width 280 height 50
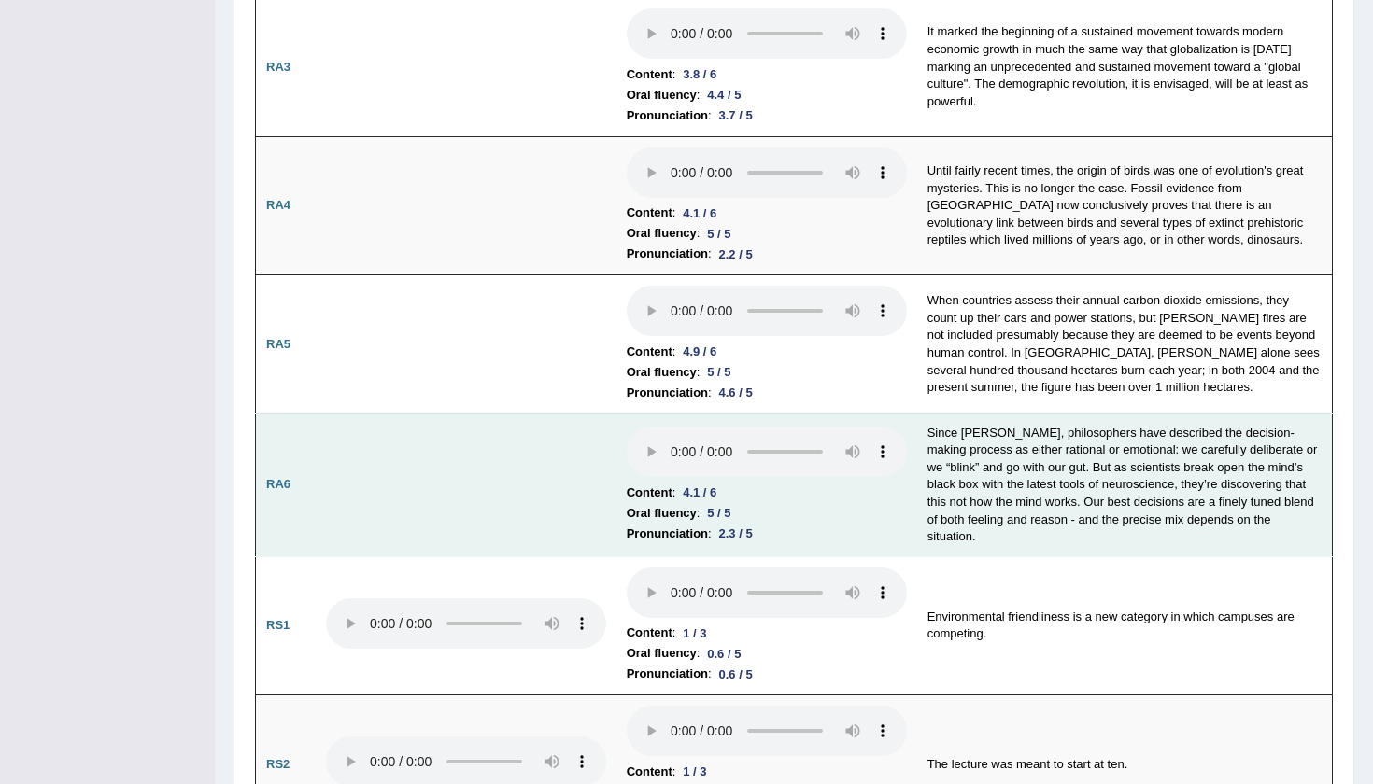
scroll to position [715, 0]
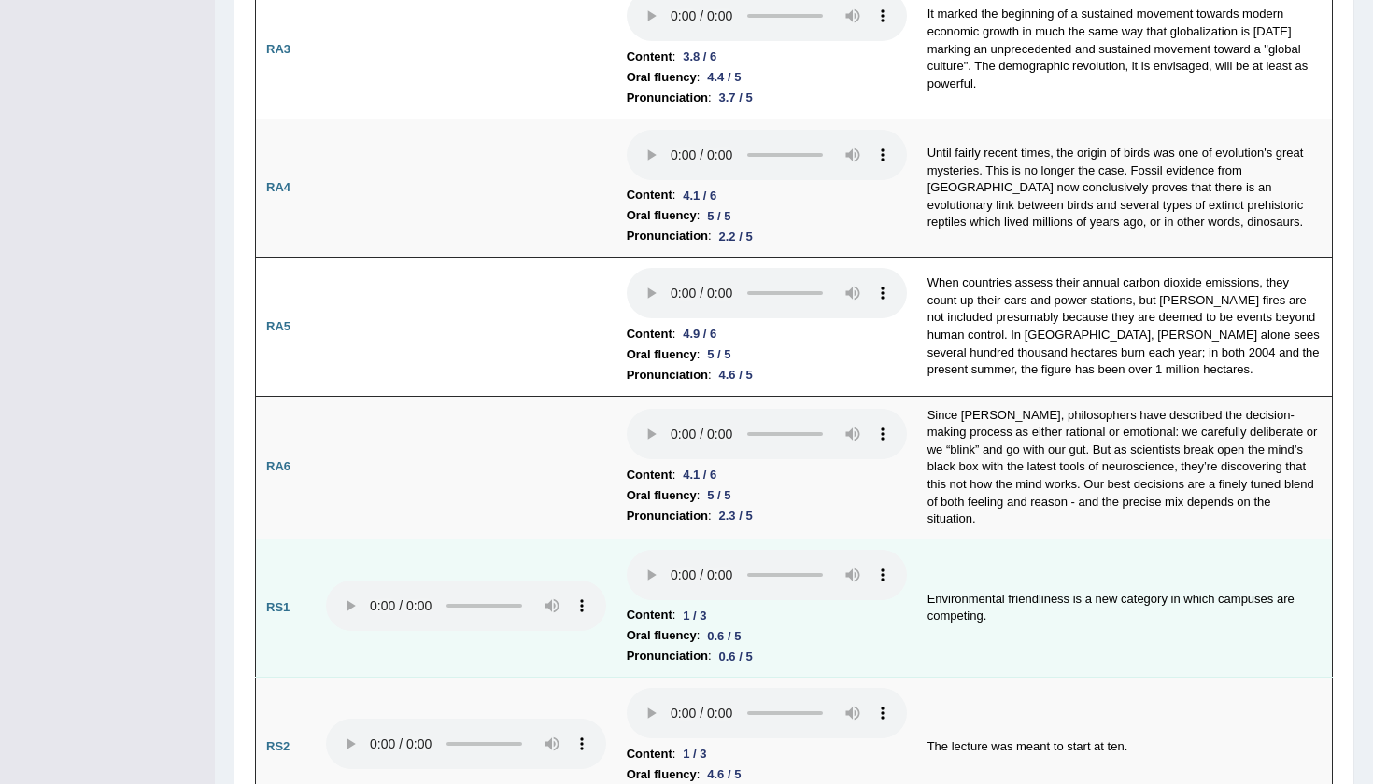
click at [627, 550] on audio at bounding box center [767, 575] width 280 height 50
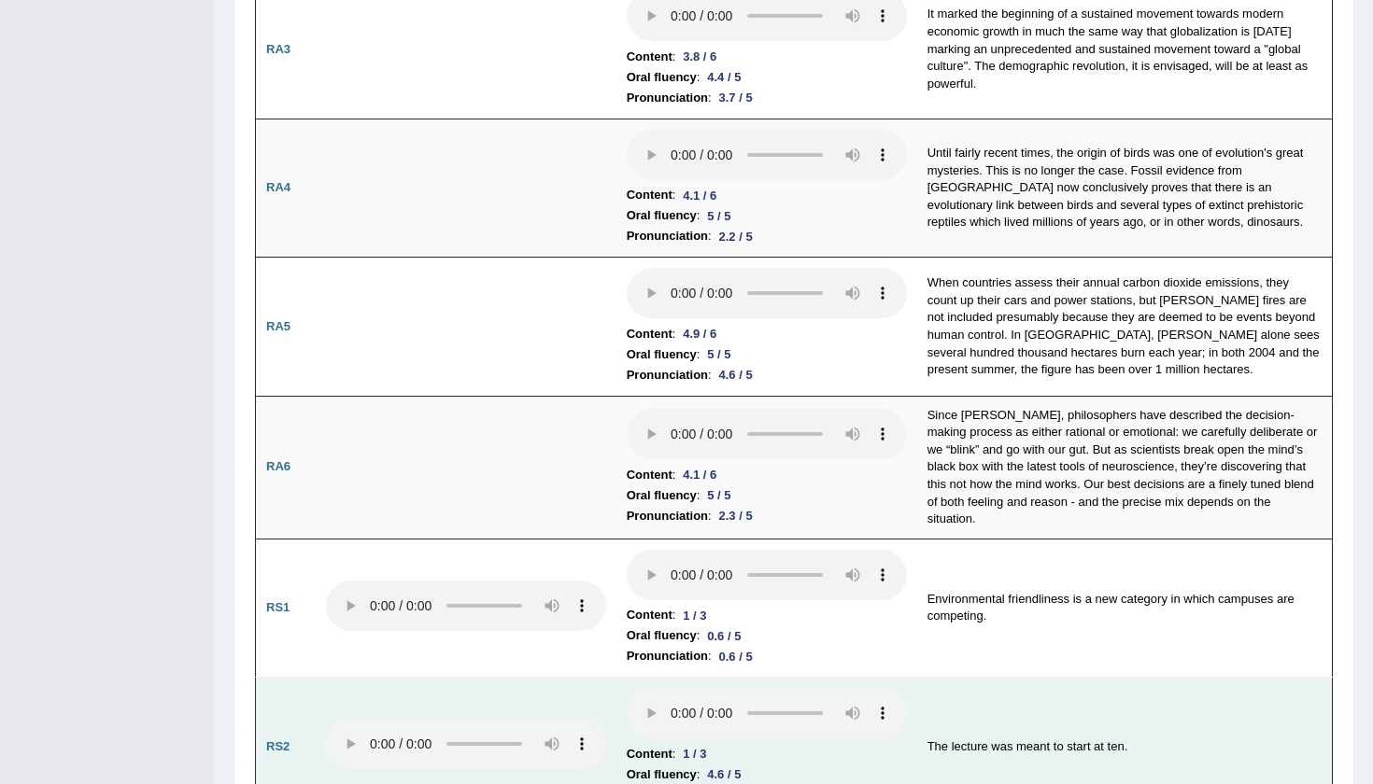
click at [627, 688] on audio at bounding box center [767, 713] width 280 height 50
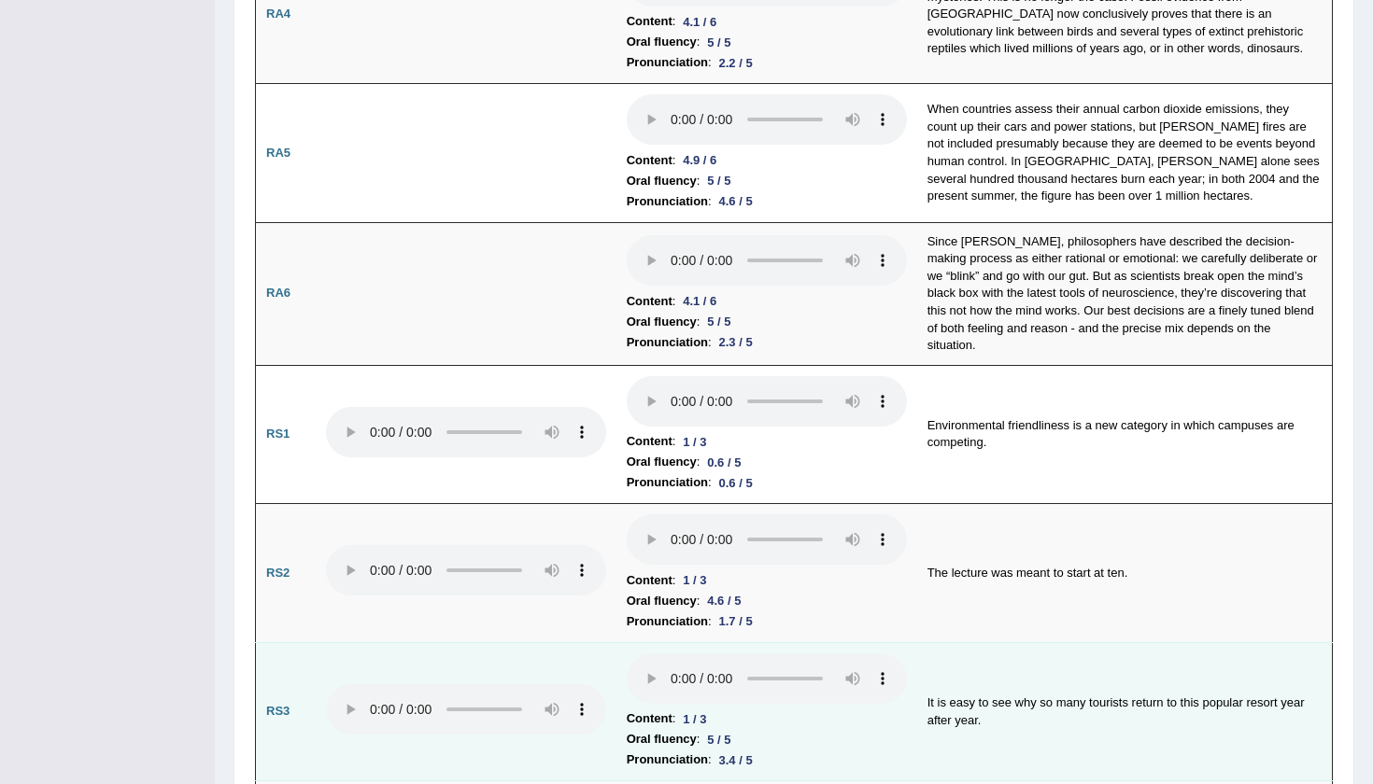
scroll to position [890, 0]
click at [627, 653] on audio at bounding box center [767, 678] width 280 height 50
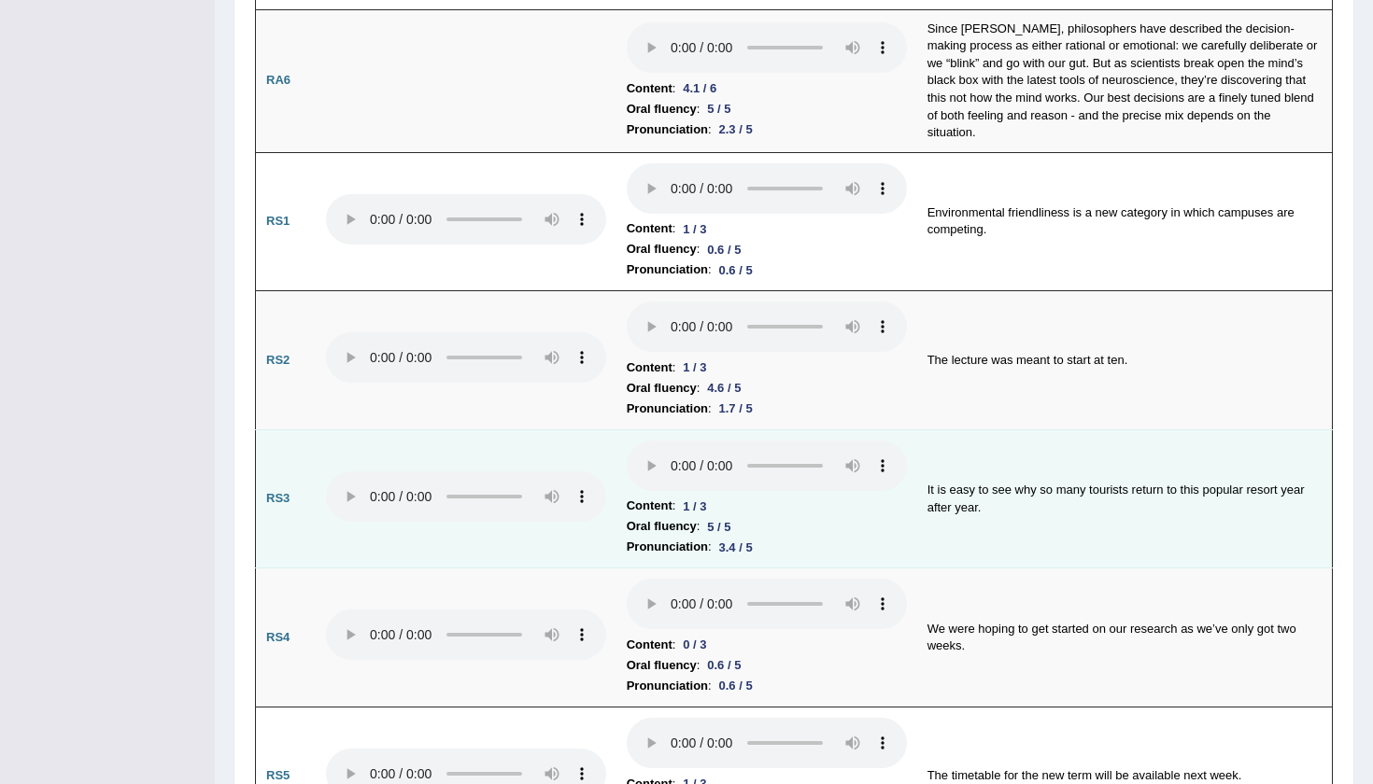
scroll to position [1104, 0]
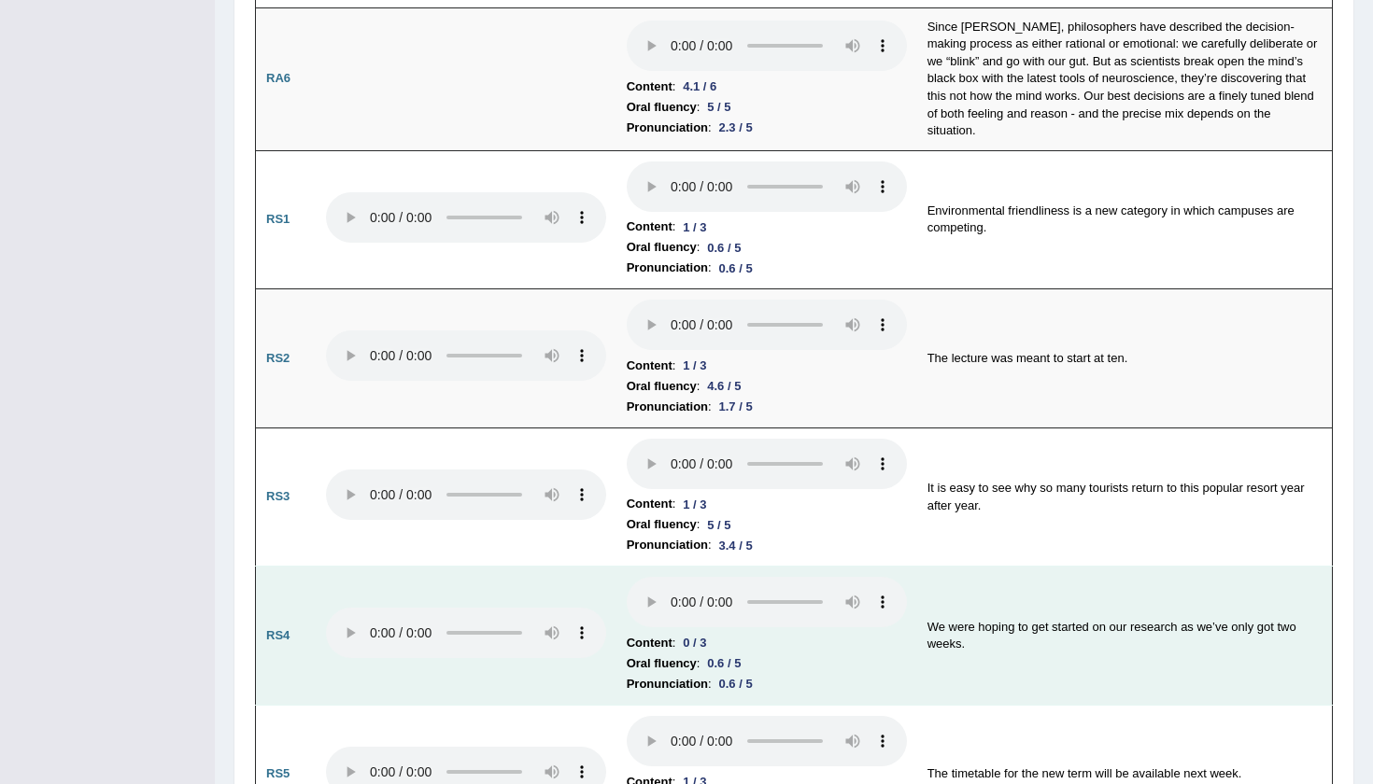
click at [627, 577] on audio at bounding box center [767, 602] width 280 height 50
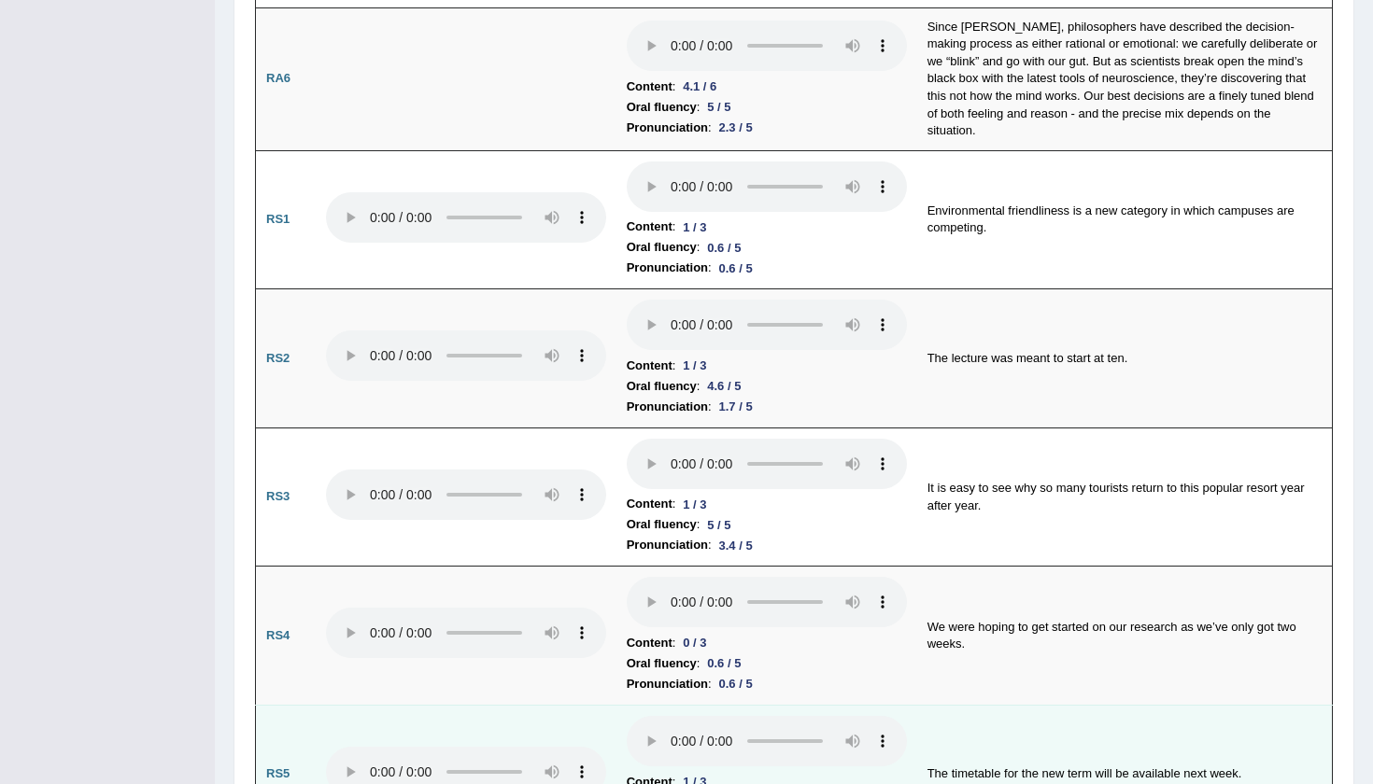
click at [627, 716] on audio at bounding box center [767, 741] width 280 height 50
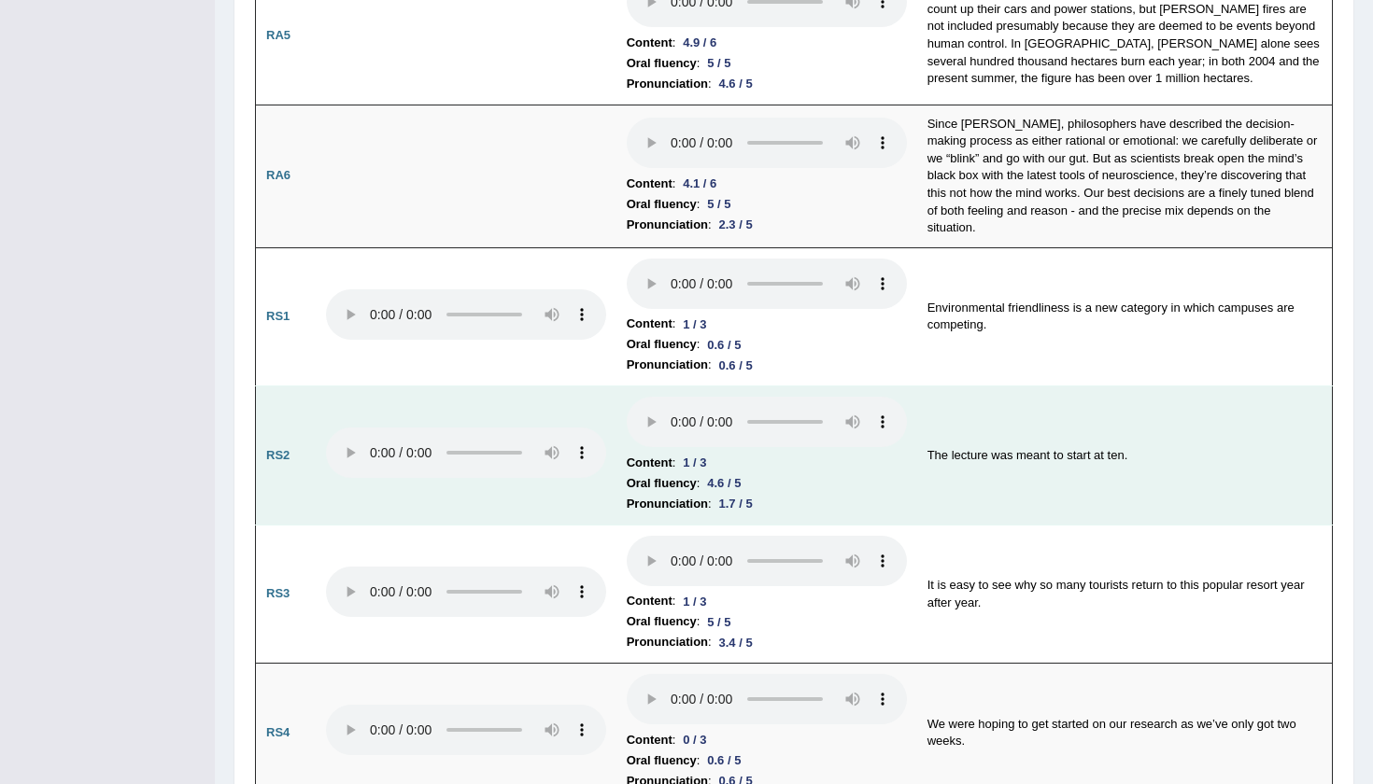
scroll to position [994, 0]
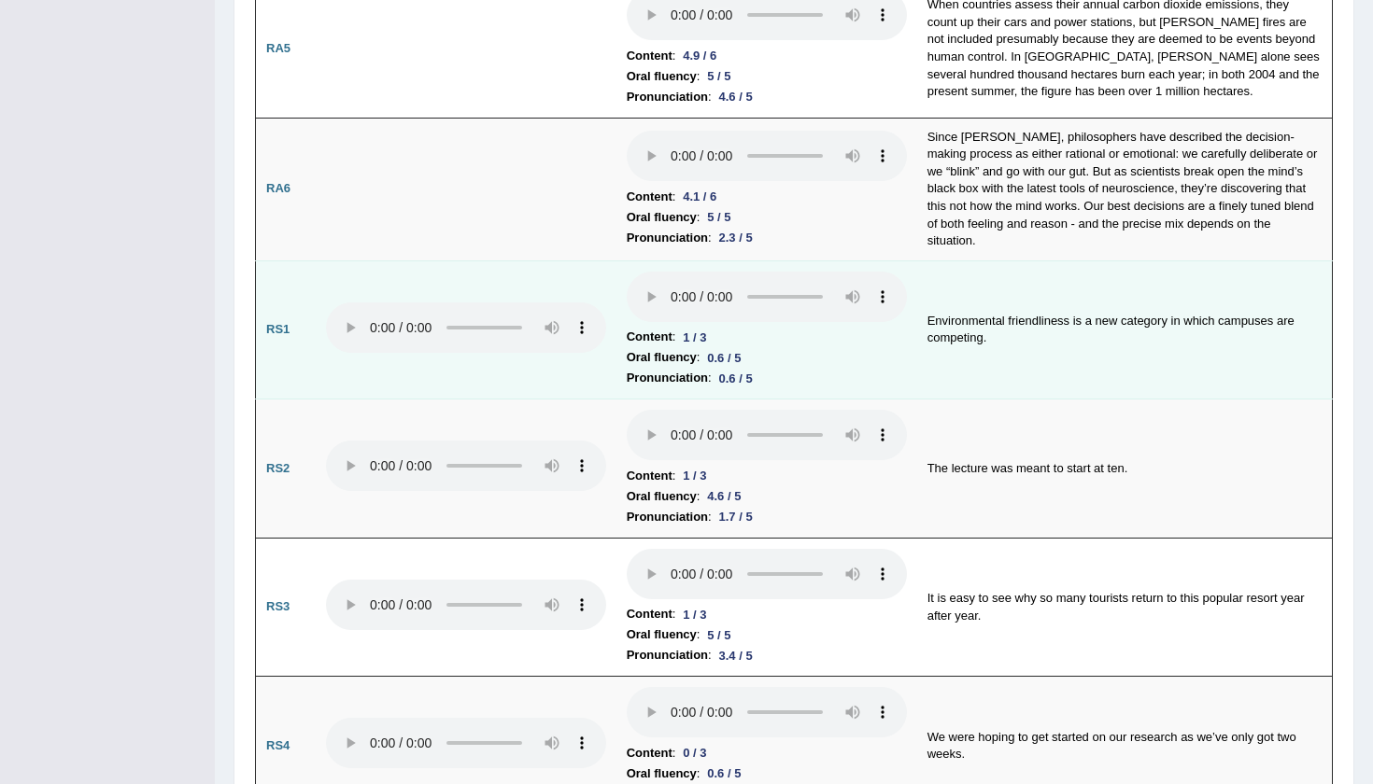
click at [627, 272] on audio at bounding box center [767, 297] width 280 height 50
drag, startPoint x: 688, startPoint y: 142, endPoint x: 618, endPoint y: 148, distance: 70.3
click at [627, 272] on audio at bounding box center [767, 297] width 280 height 50
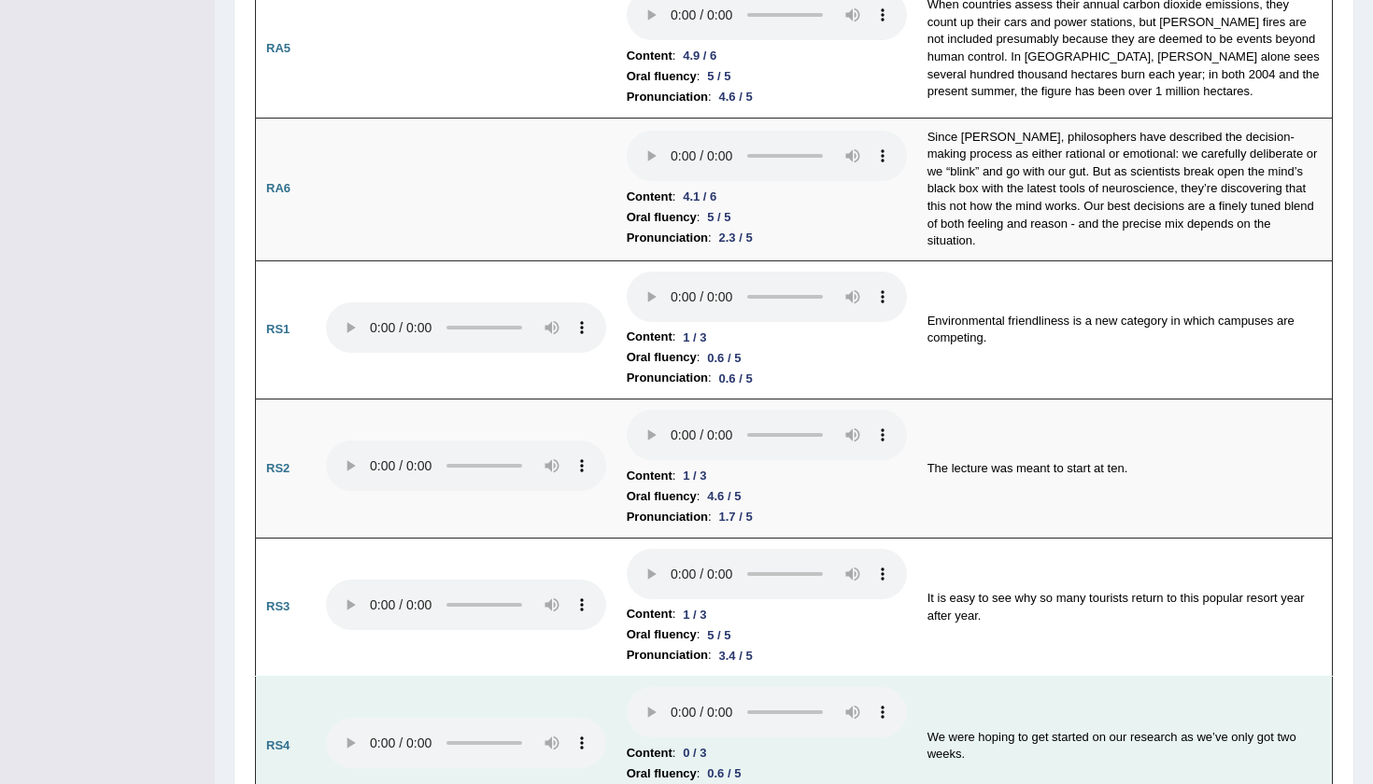
click at [627, 687] on audio at bounding box center [767, 712] width 280 height 50
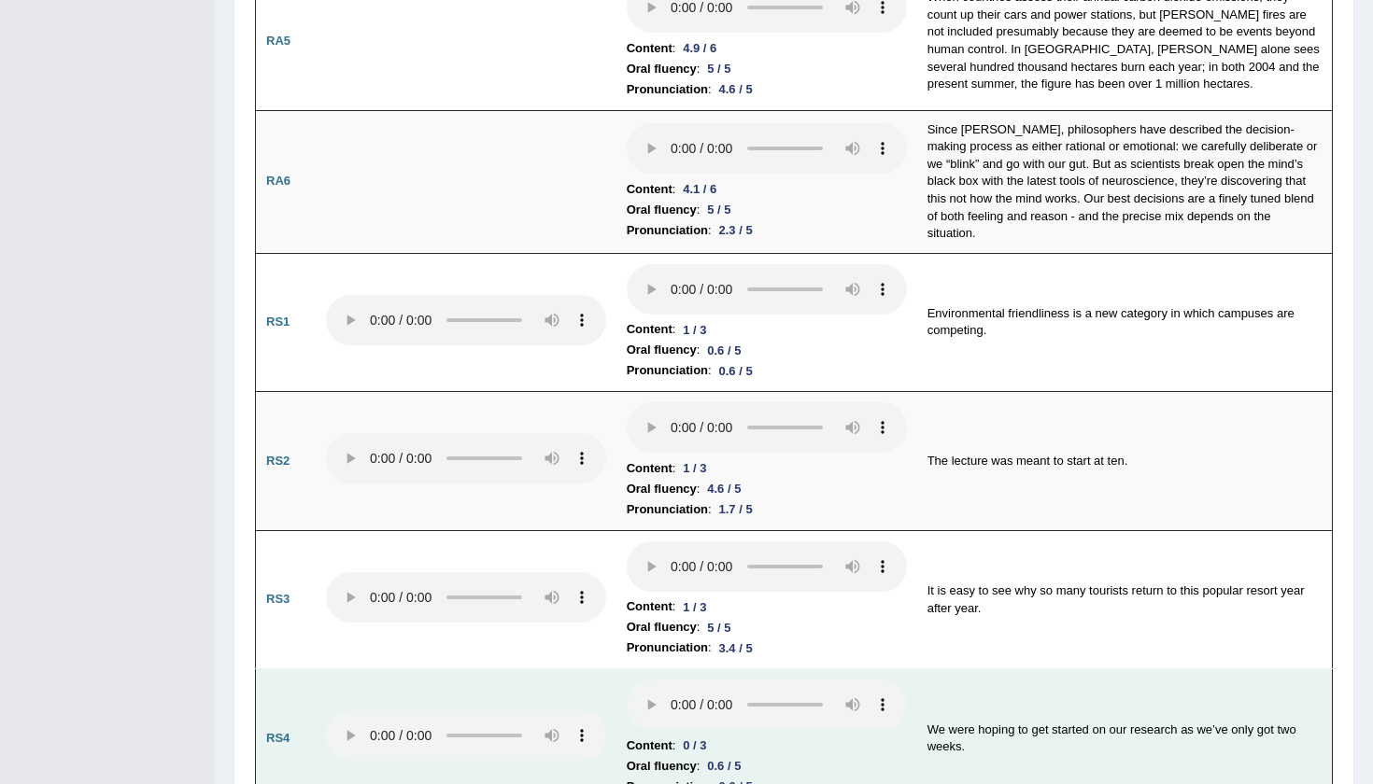
scroll to position [1005, 0]
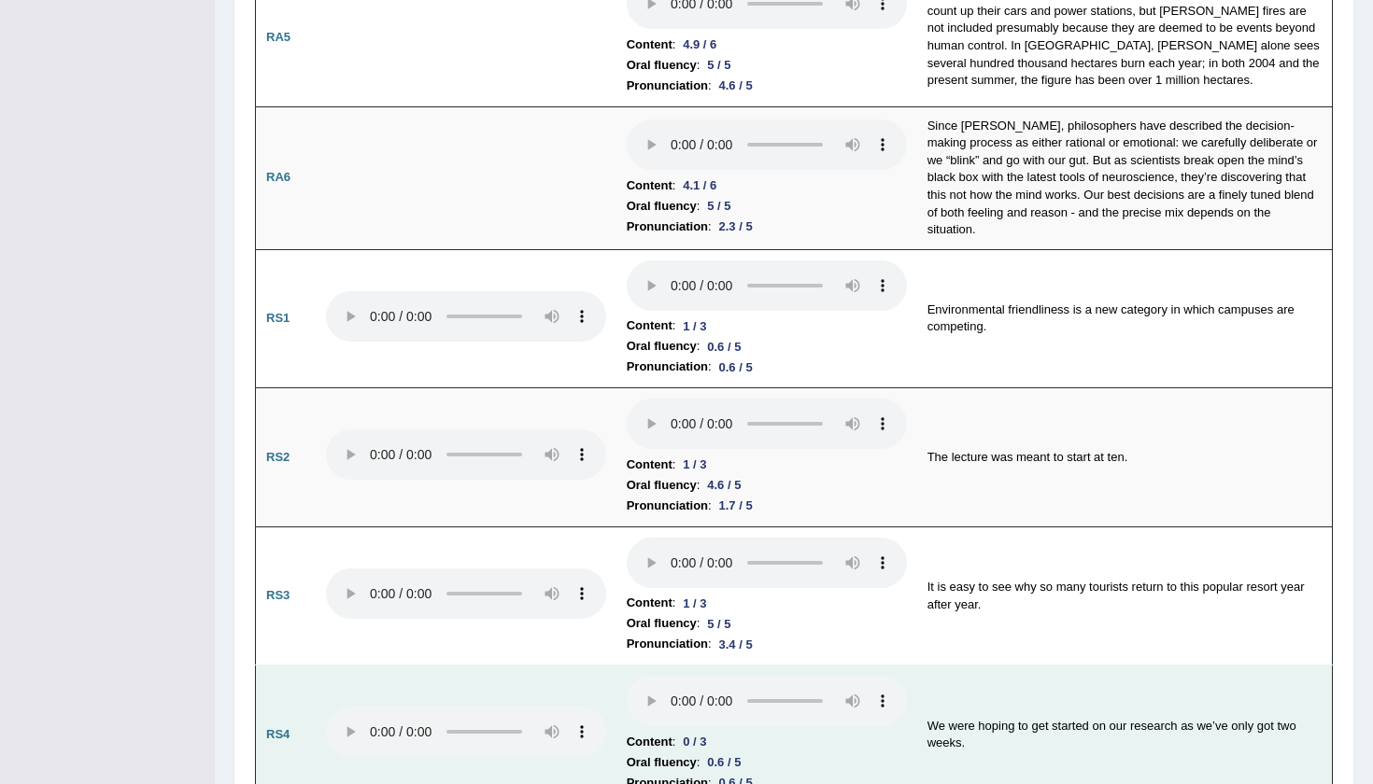
click at [627, 676] on audio at bounding box center [767, 701] width 280 height 50
drag, startPoint x: 670, startPoint y: 494, endPoint x: 627, endPoint y: 494, distance: 43.0
click at [627, 676] on audio at bounding box center [767, 701] width 280 height 50
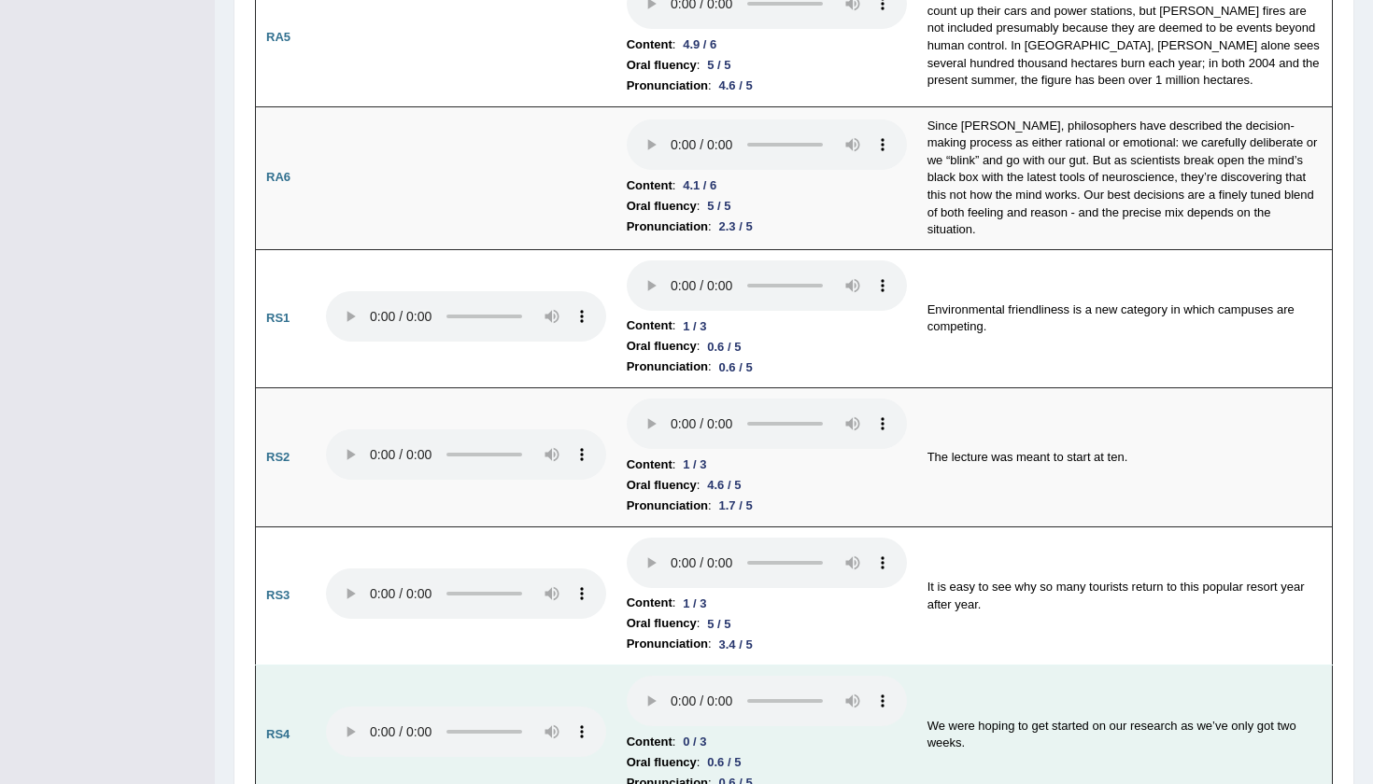
click at [627, 676] on audio at bounding box center [767, 701] width 280 height 50
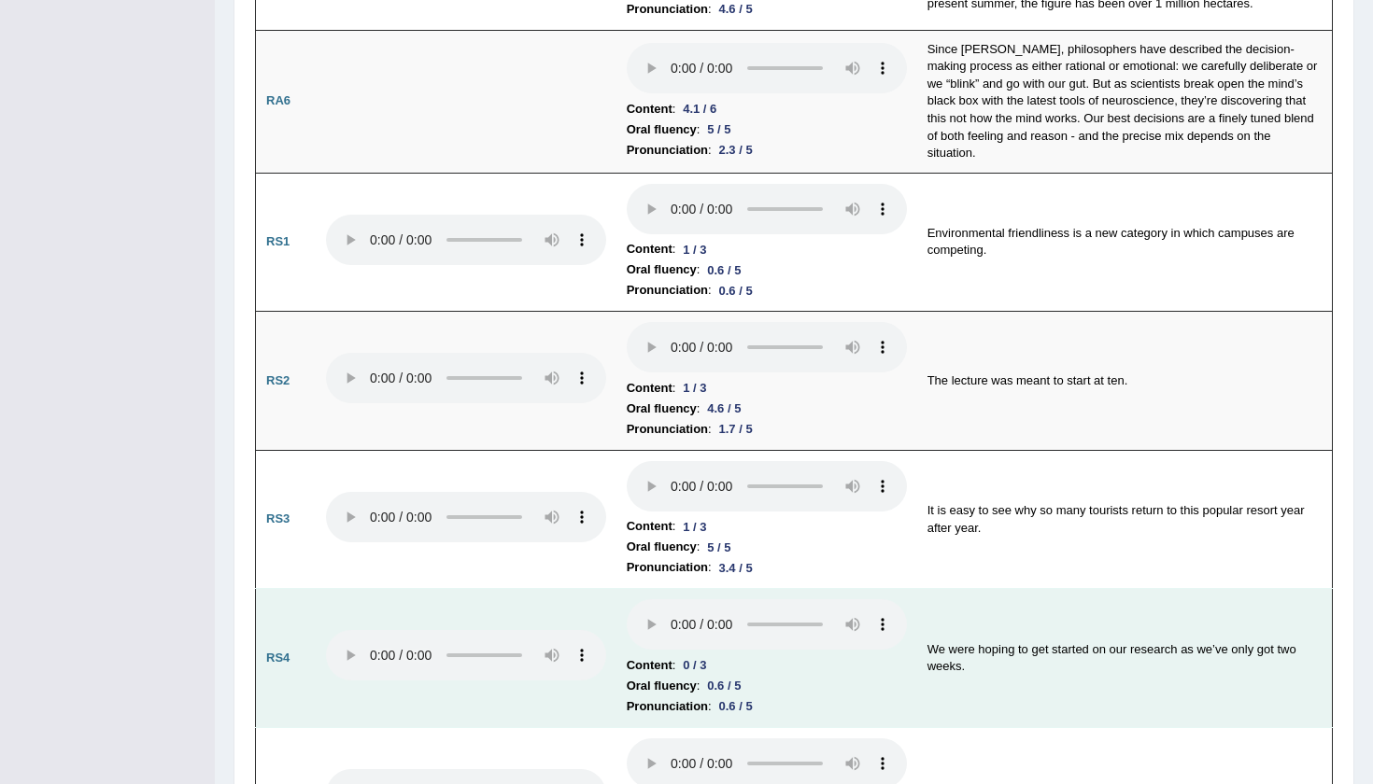
scroll to position [1106, 0]
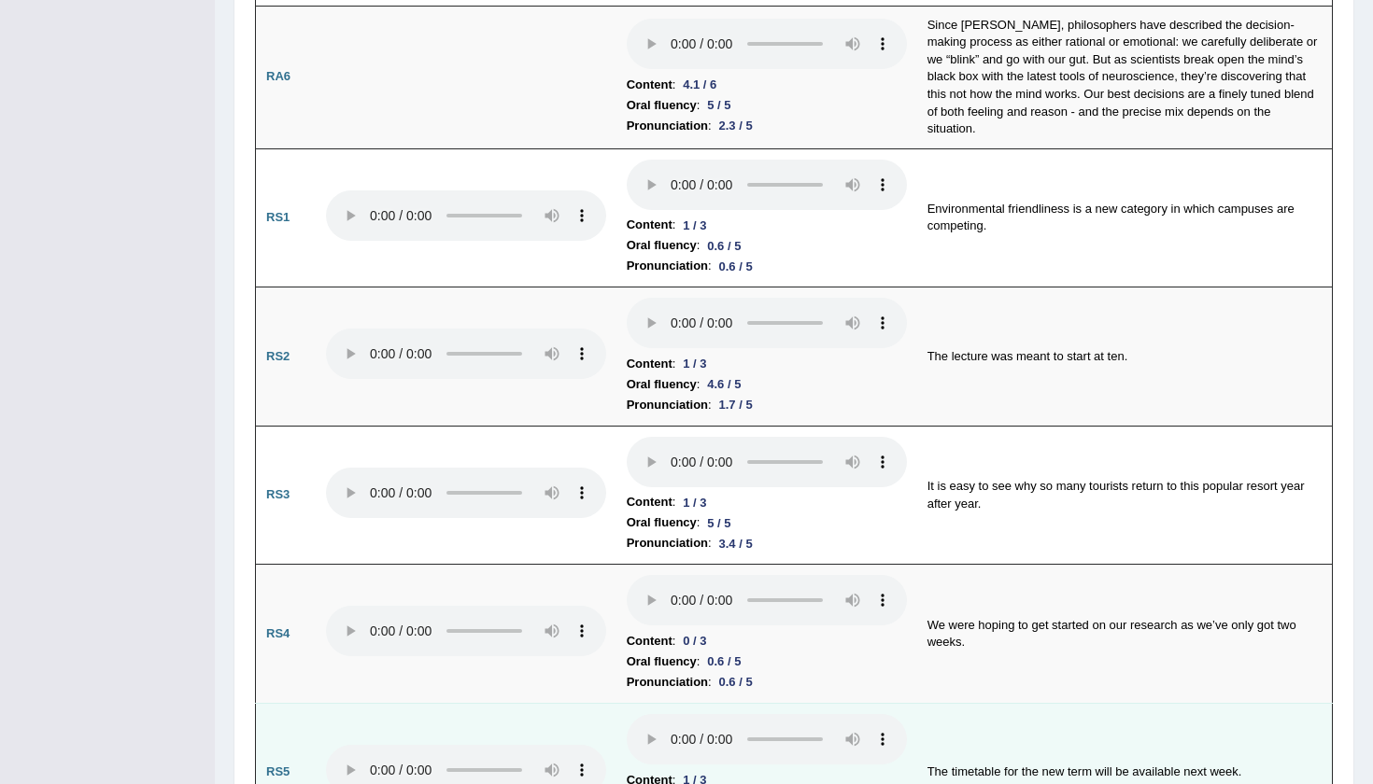
click at [627, 714] on audio at bounding box center [767, 739] width 280 height 50
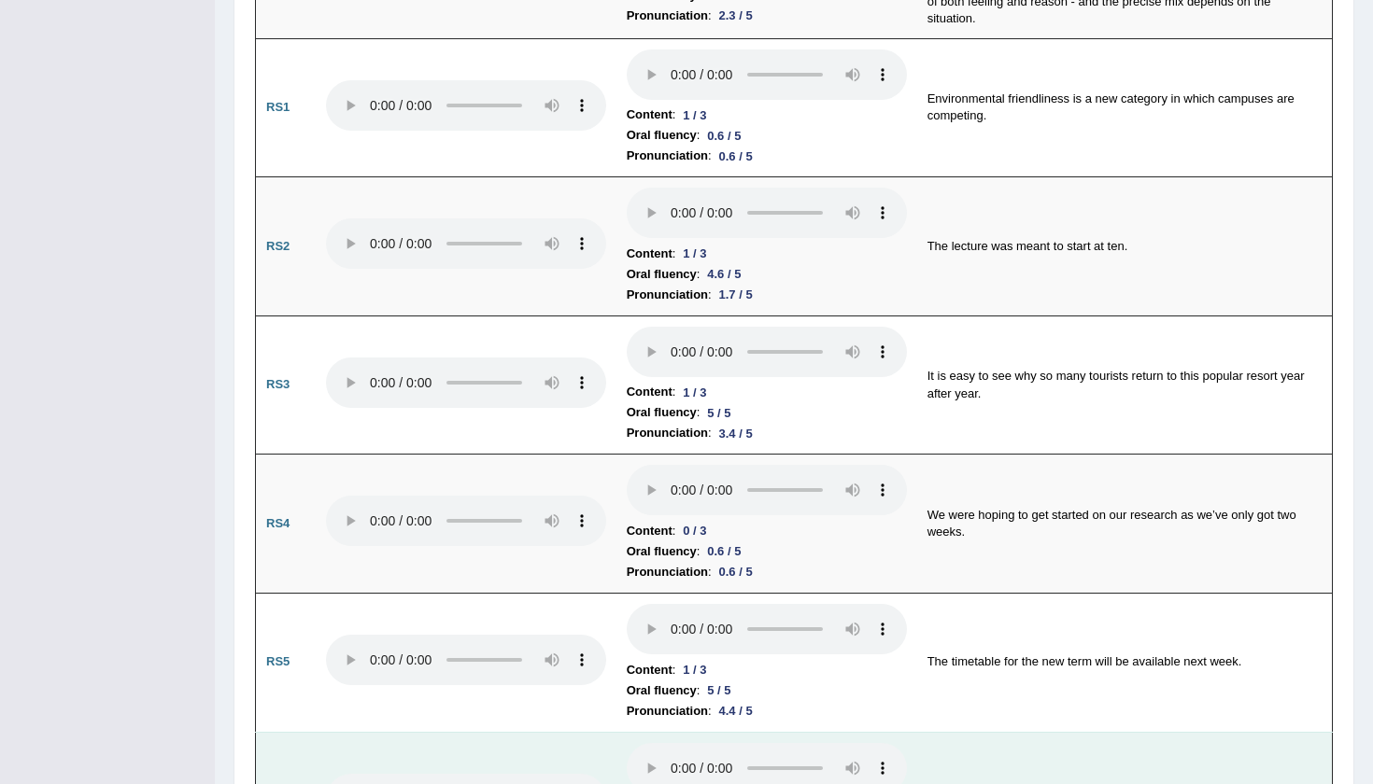
scroll to position [1215, 0]
click at [627, 744] on audio at bounding box center [767, 769] width 280 height 50
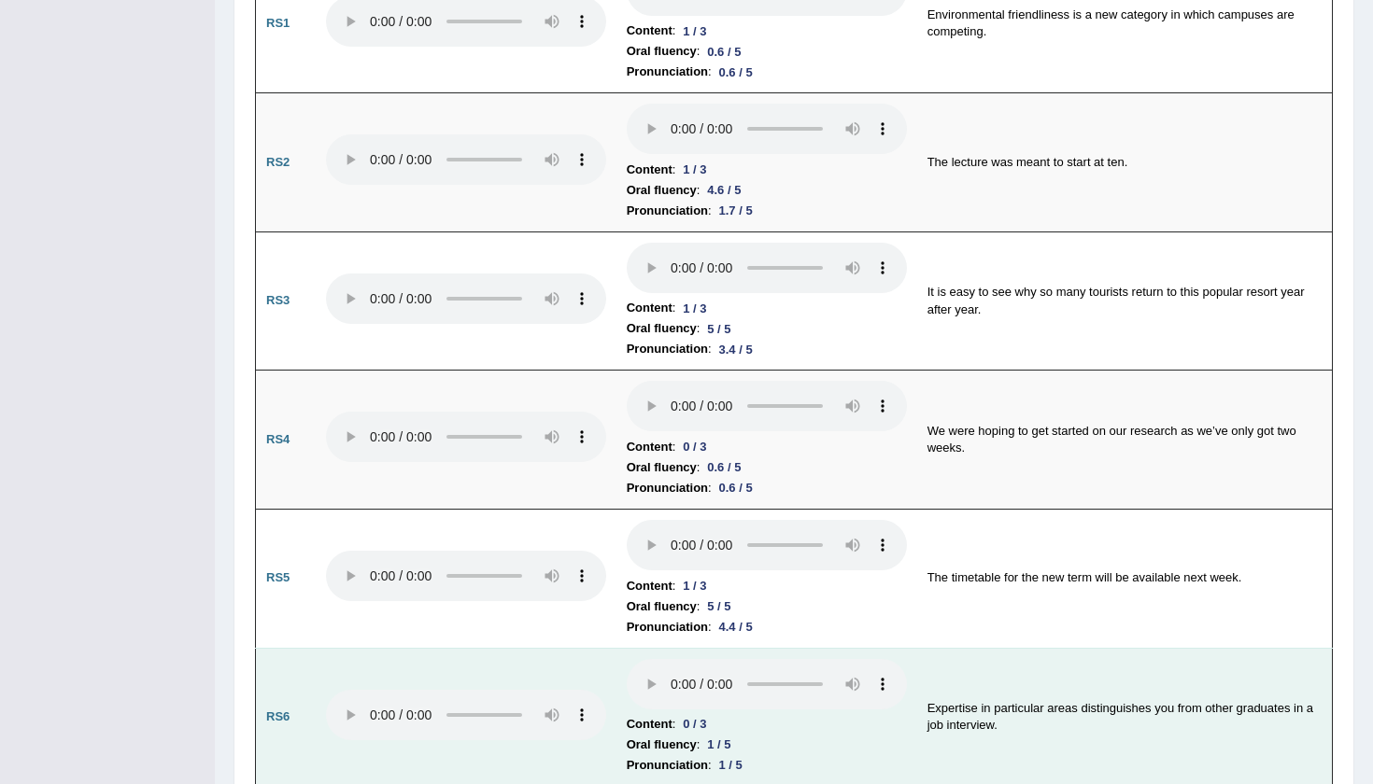
scroll to position [1298, 0]
click at [627, 661] on audio at bounding box center [767, 686] width 280 height 50
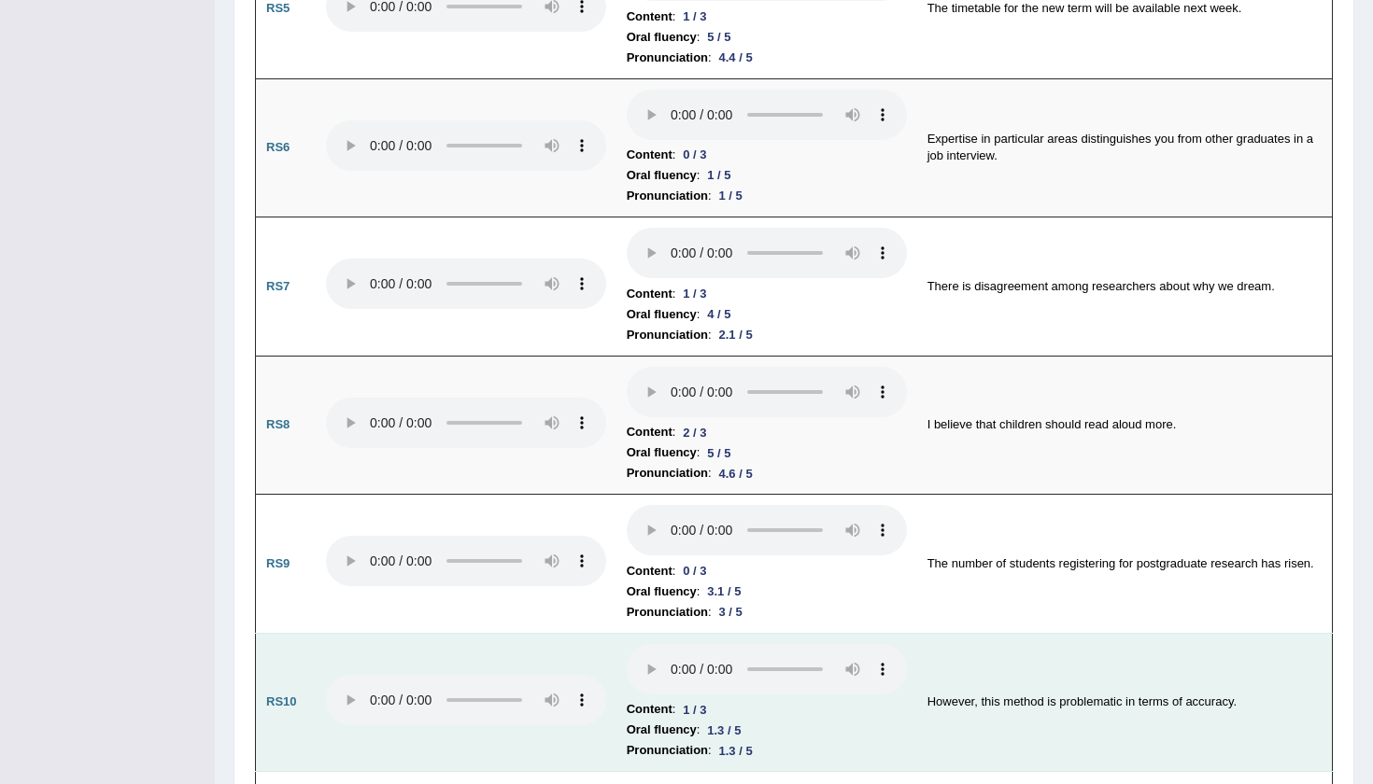
scroll to position [2239, 0]
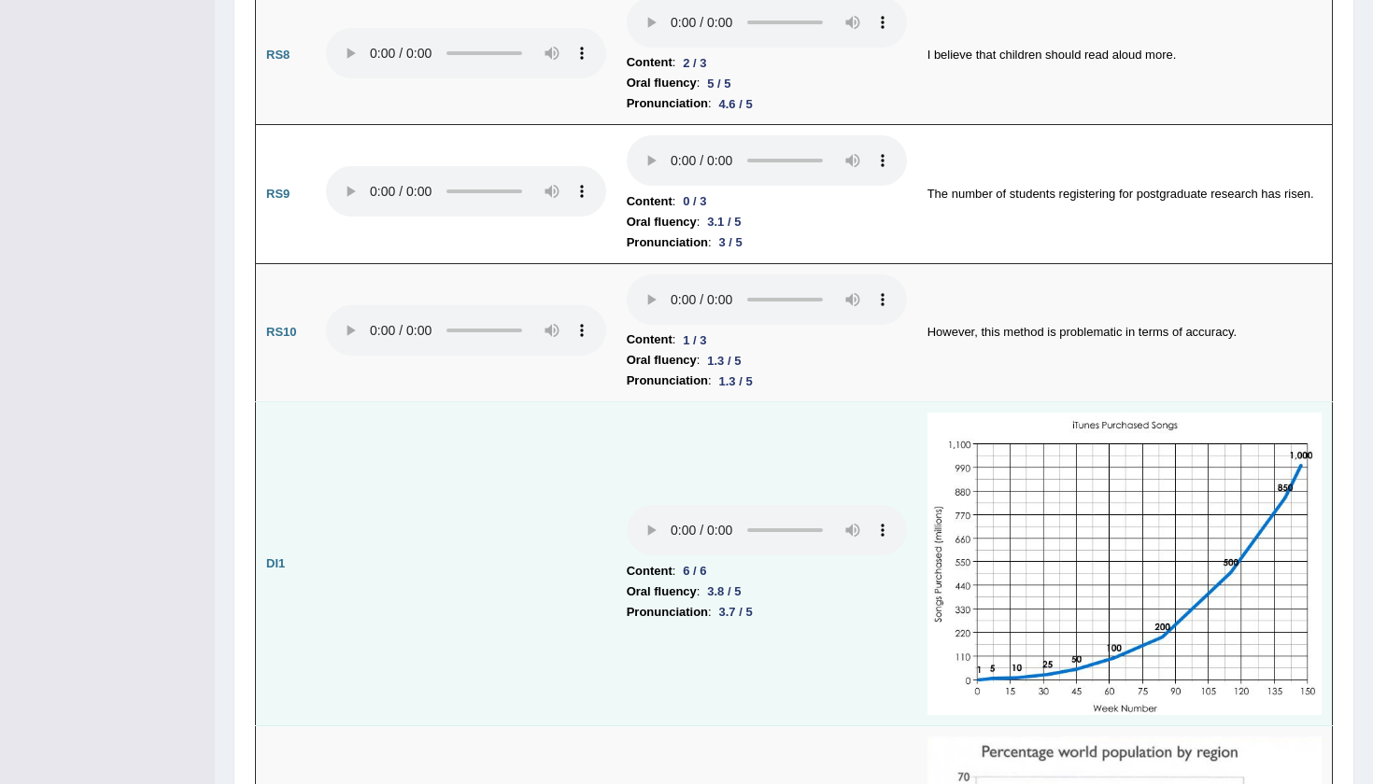
click at [627, 505] on audio at bounding box center [767, 530] width 280 height 50
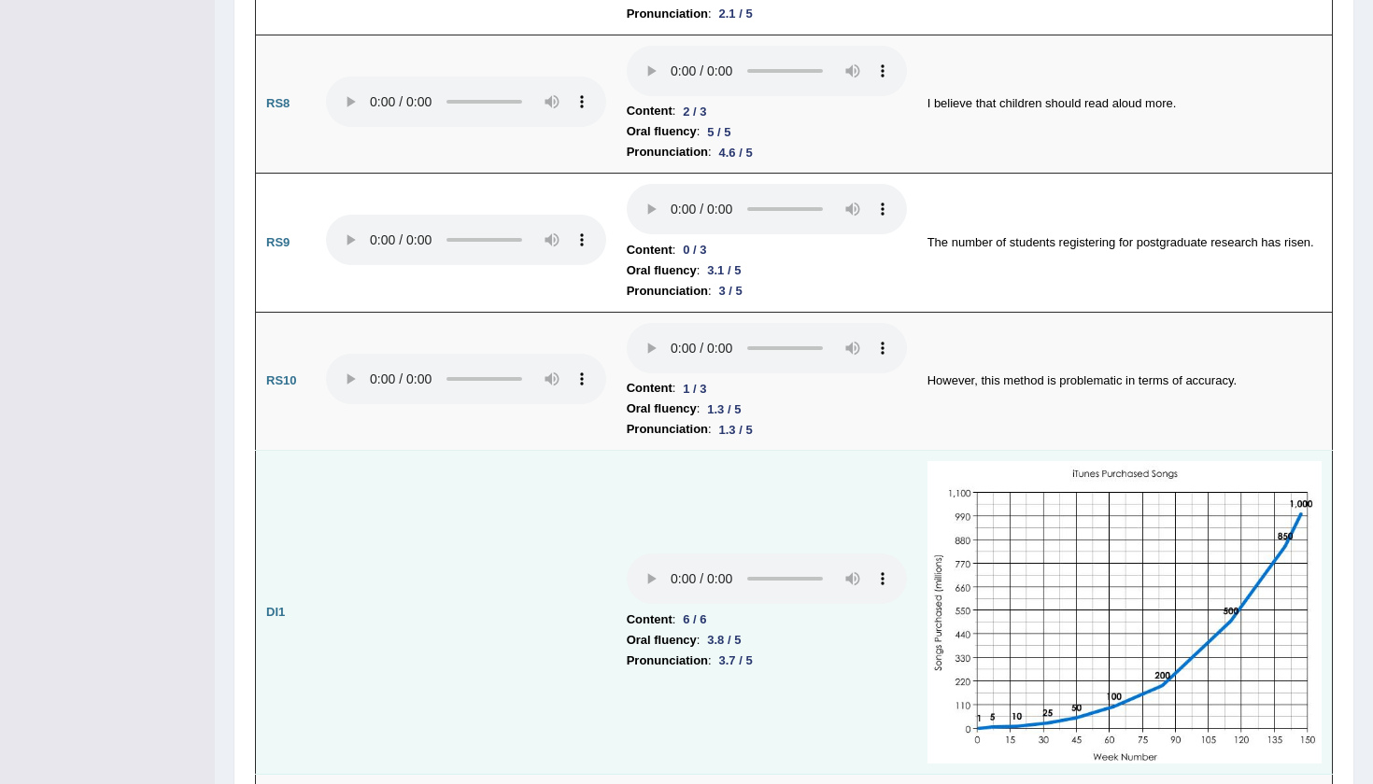
scroll to position [2262, 0]
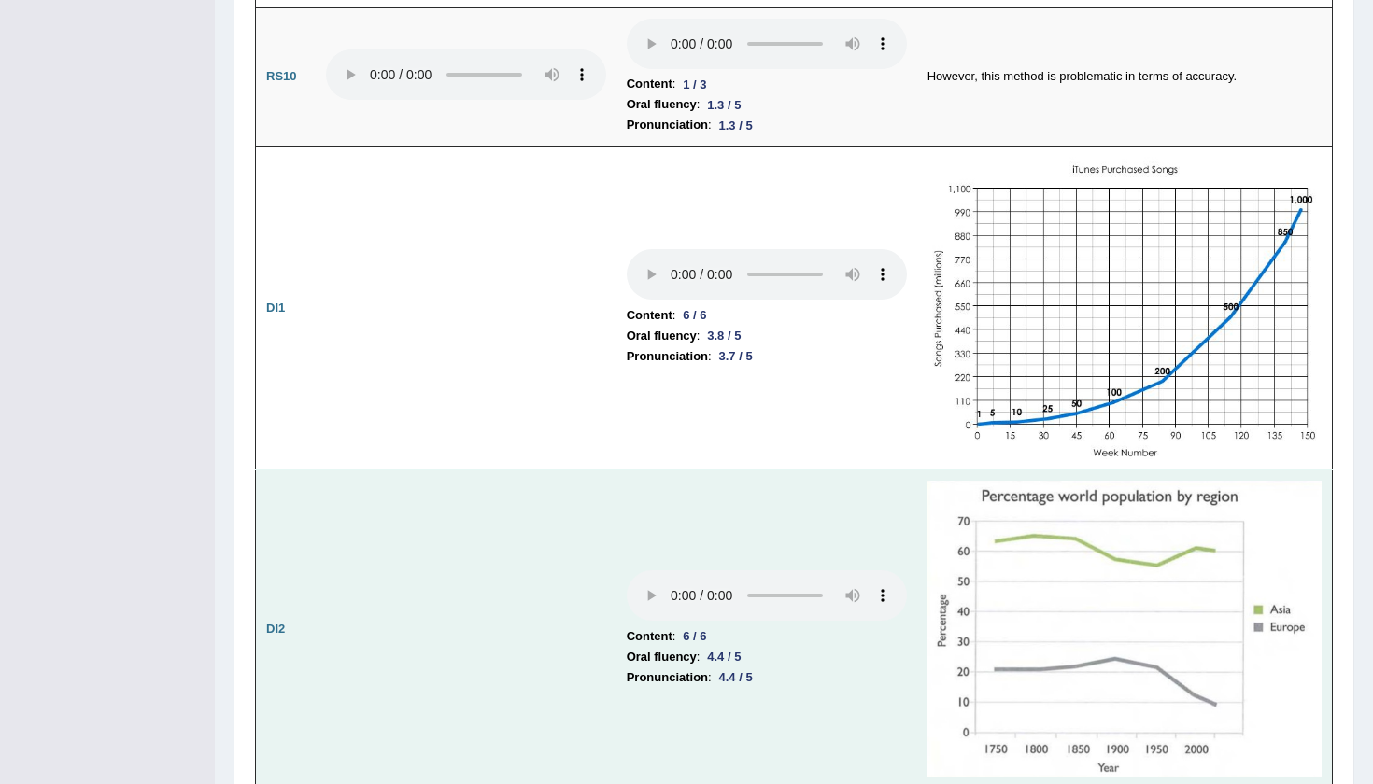
scroll to position [2497, 0]
click at [627, 569] on audio at bounding box center [767, 594] width 280 height 50
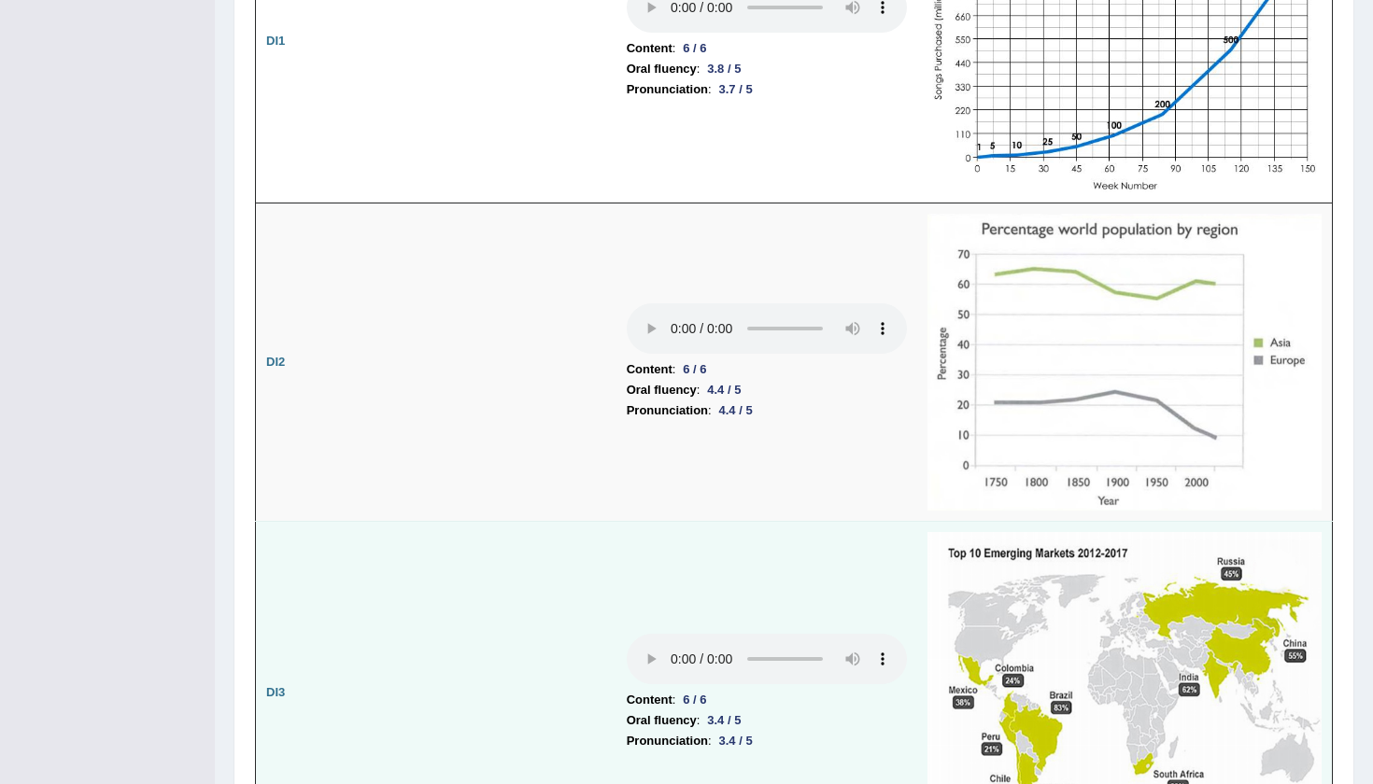
scroll to position [2761, 0]
click at [627, 635] on audio at bounding box center [767, 660] width 280 height 50
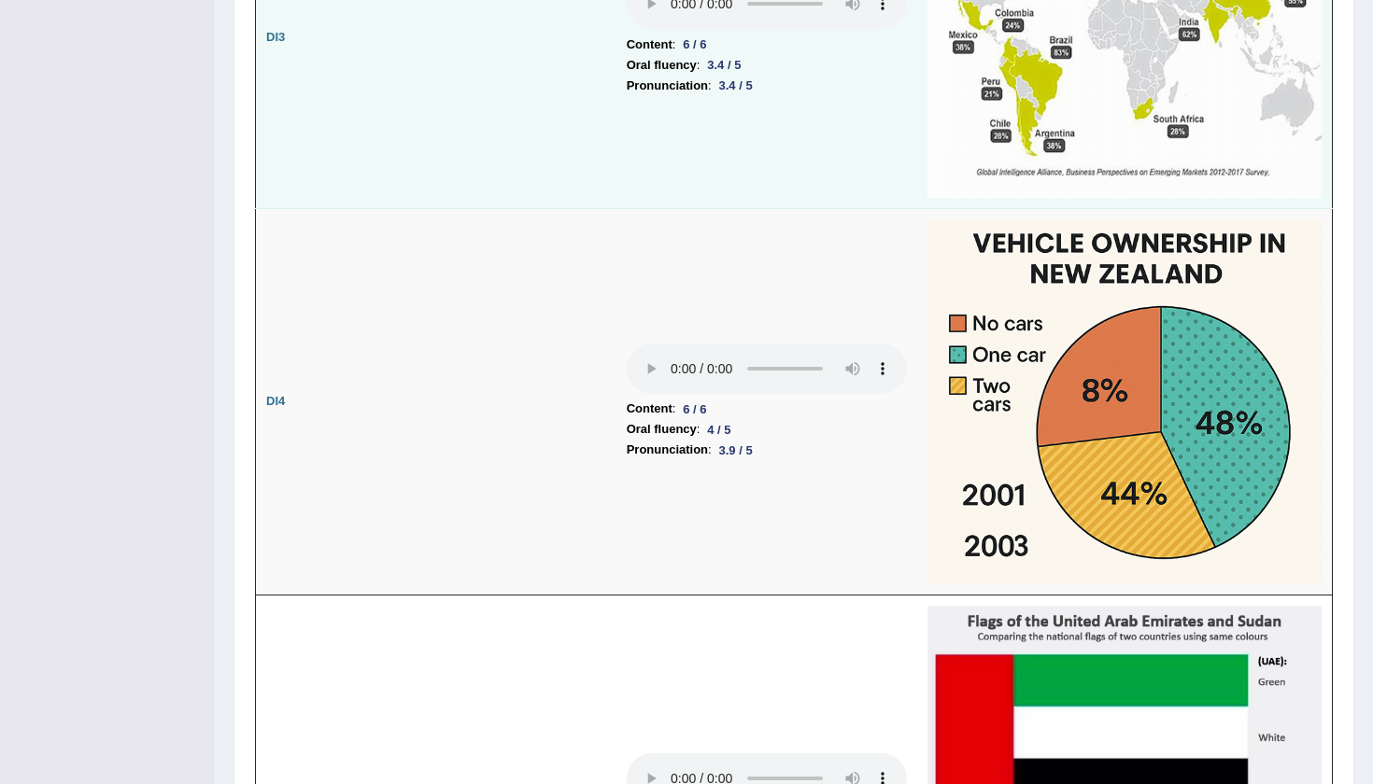
scroll to position [3411, 0]
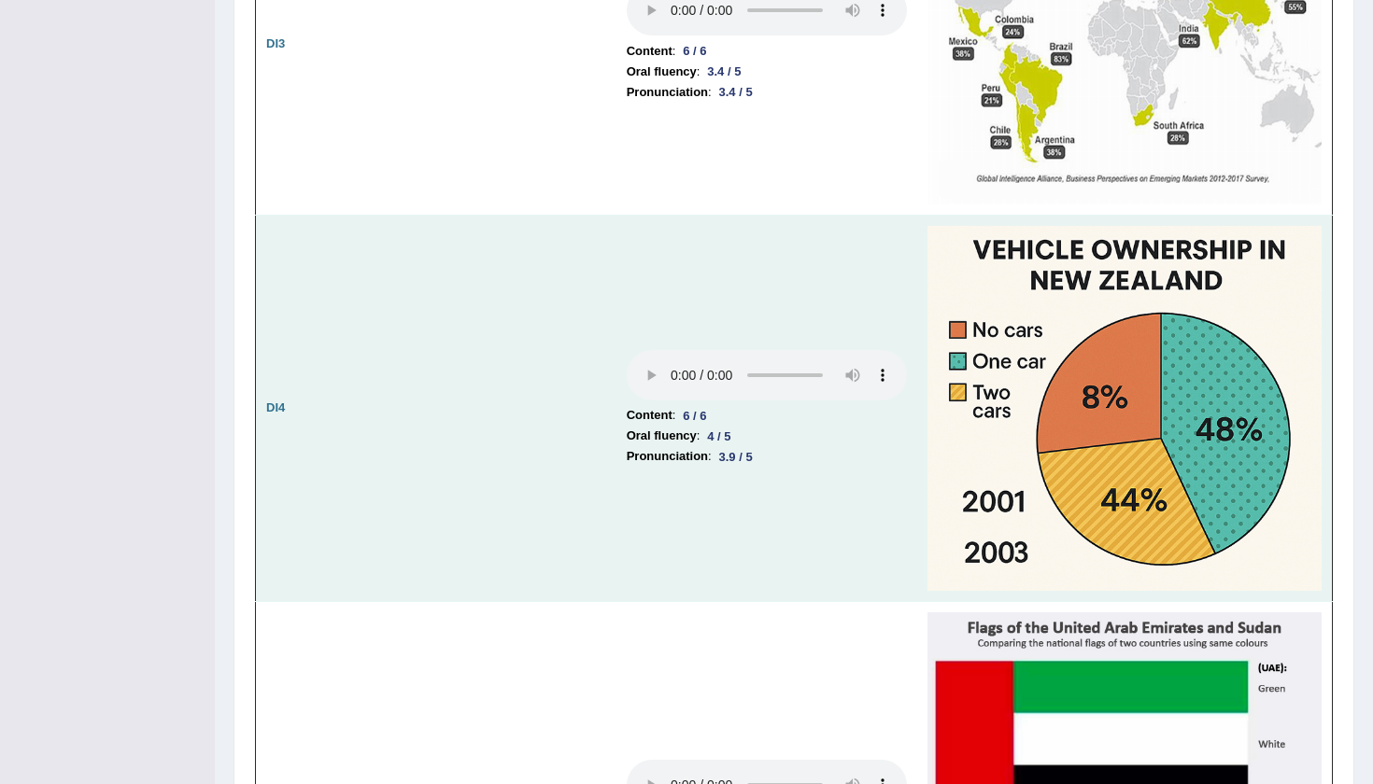
click at [627, 350] on audio at bounding box center [767, 375] width 280 height 50
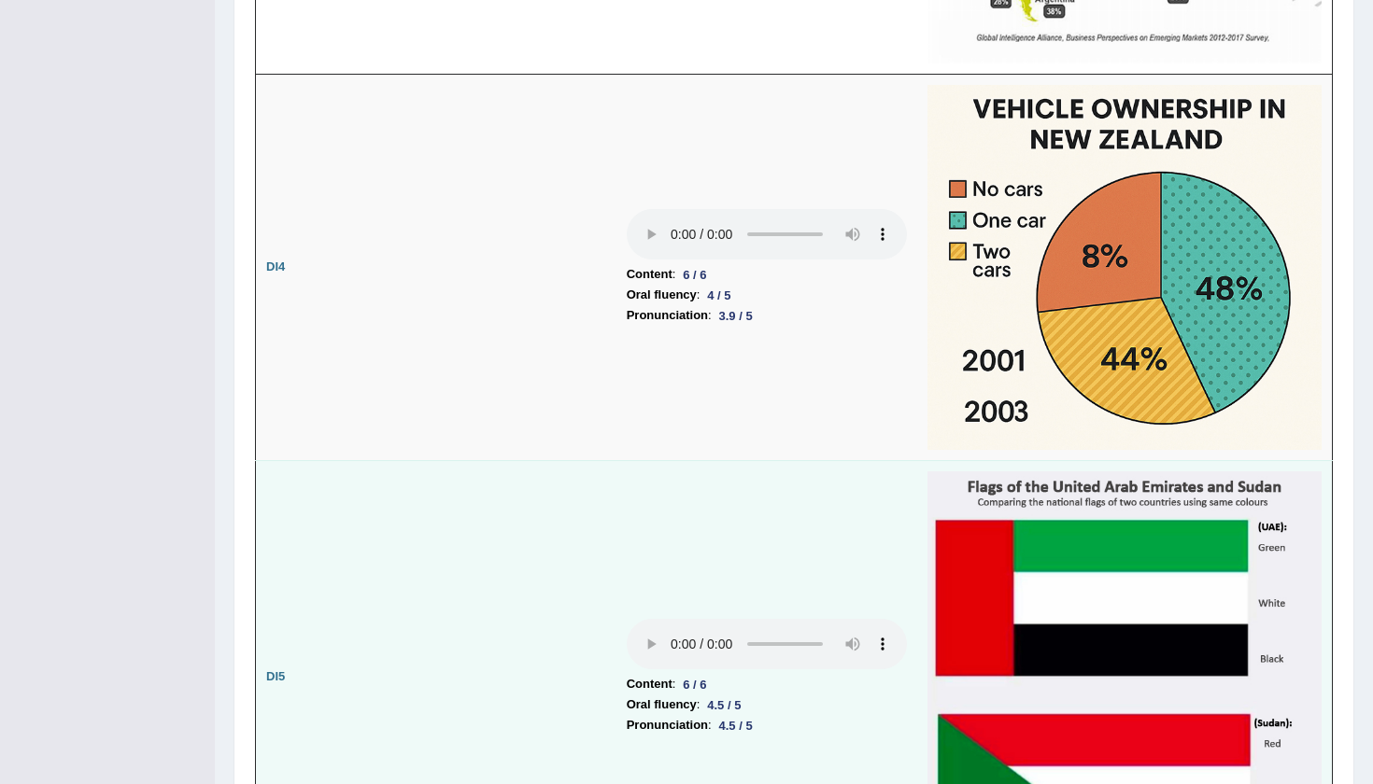
scroll to position [3553, 0]
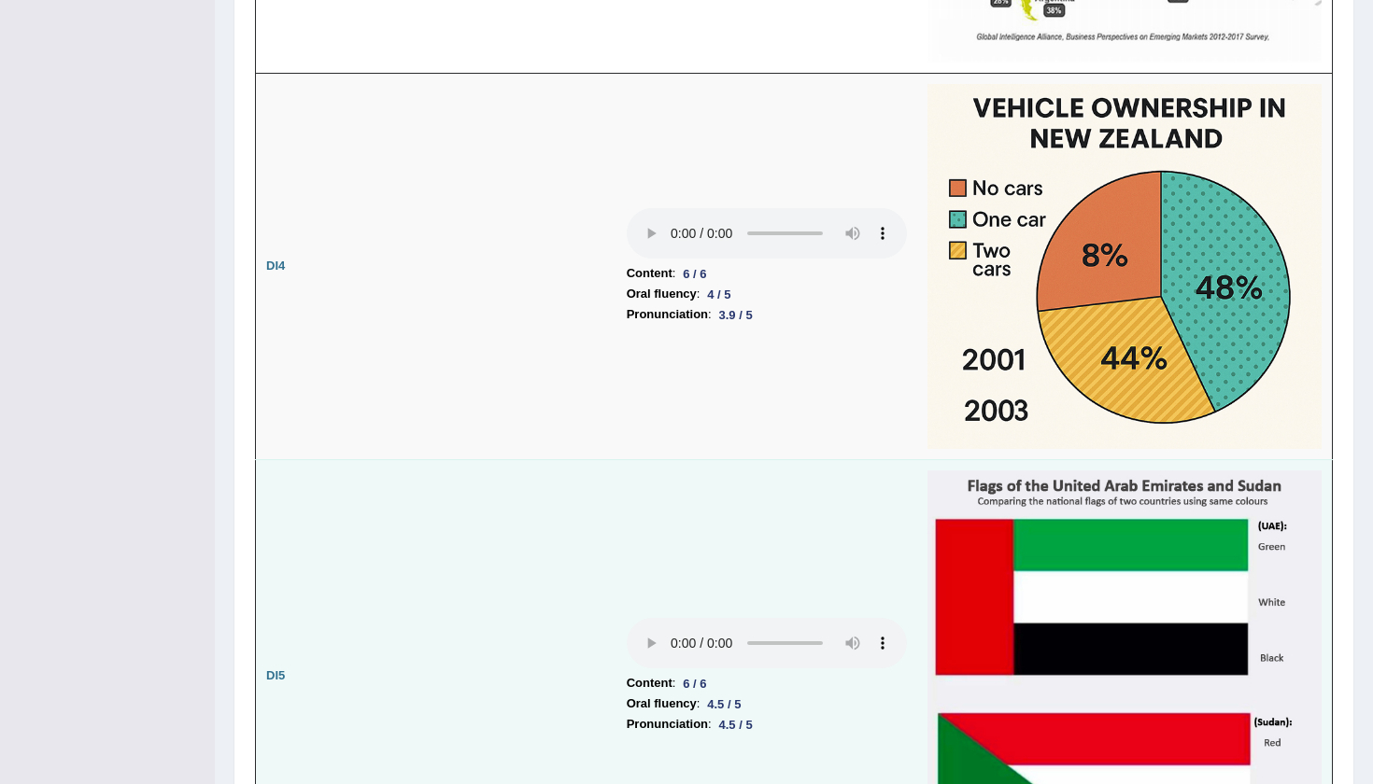
click at [627, 641] on audio at bounding box center [767, 643] width 280 height 50
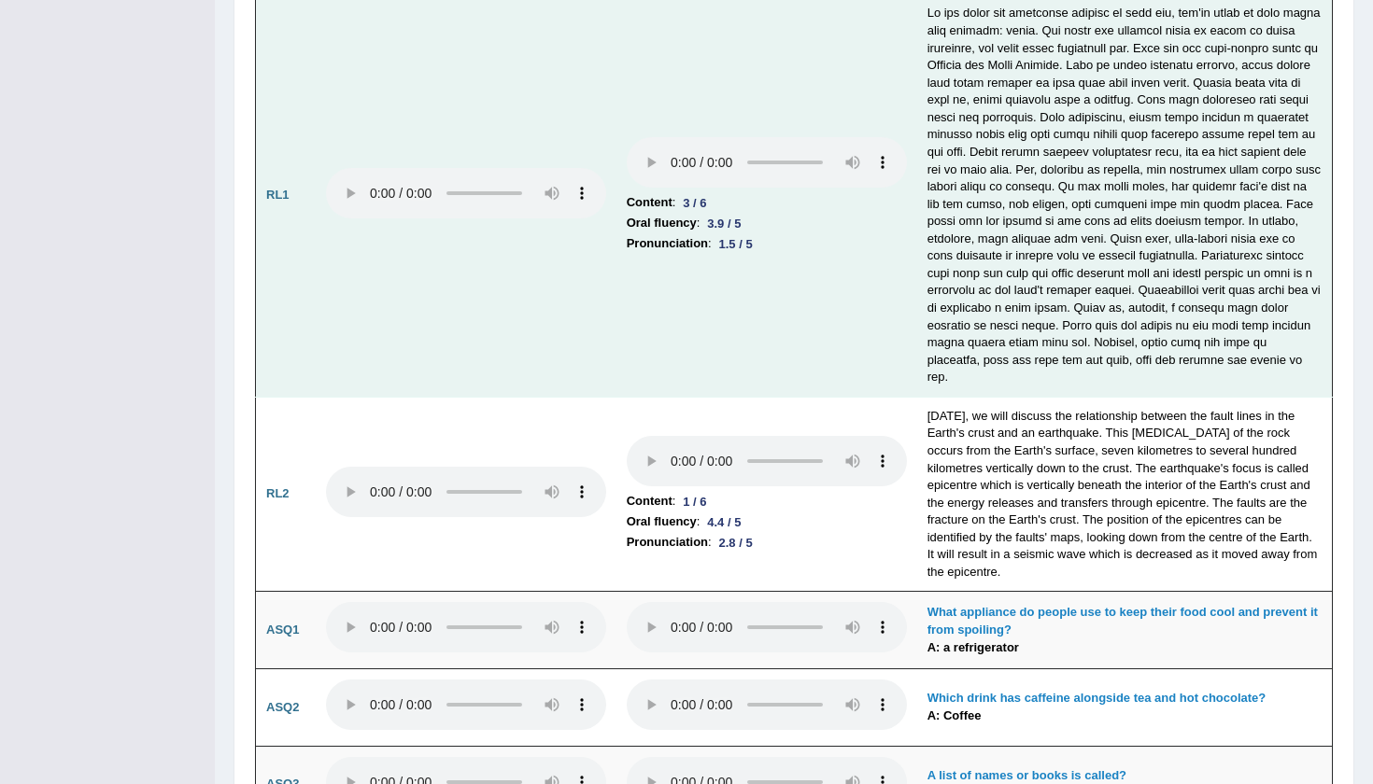
scroll to position [4452, 0]
click at [627, 171] on audio at bounding box center [767, 162] width 280 height 50
click at [627, 164] on audio at bounding box center [767, 162] width 280 height 50
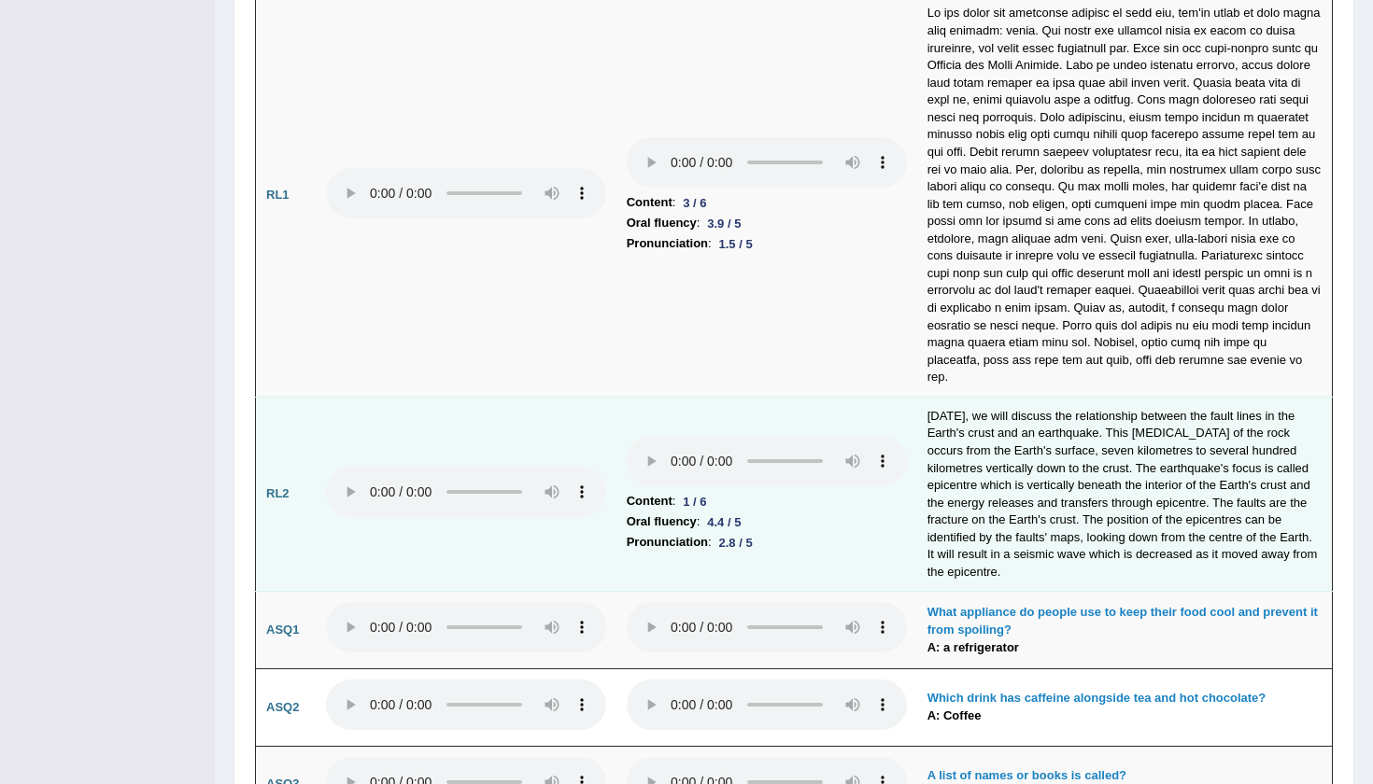
click at [627, 436] on audio at bounding box center [767, 461] width 280 height 50
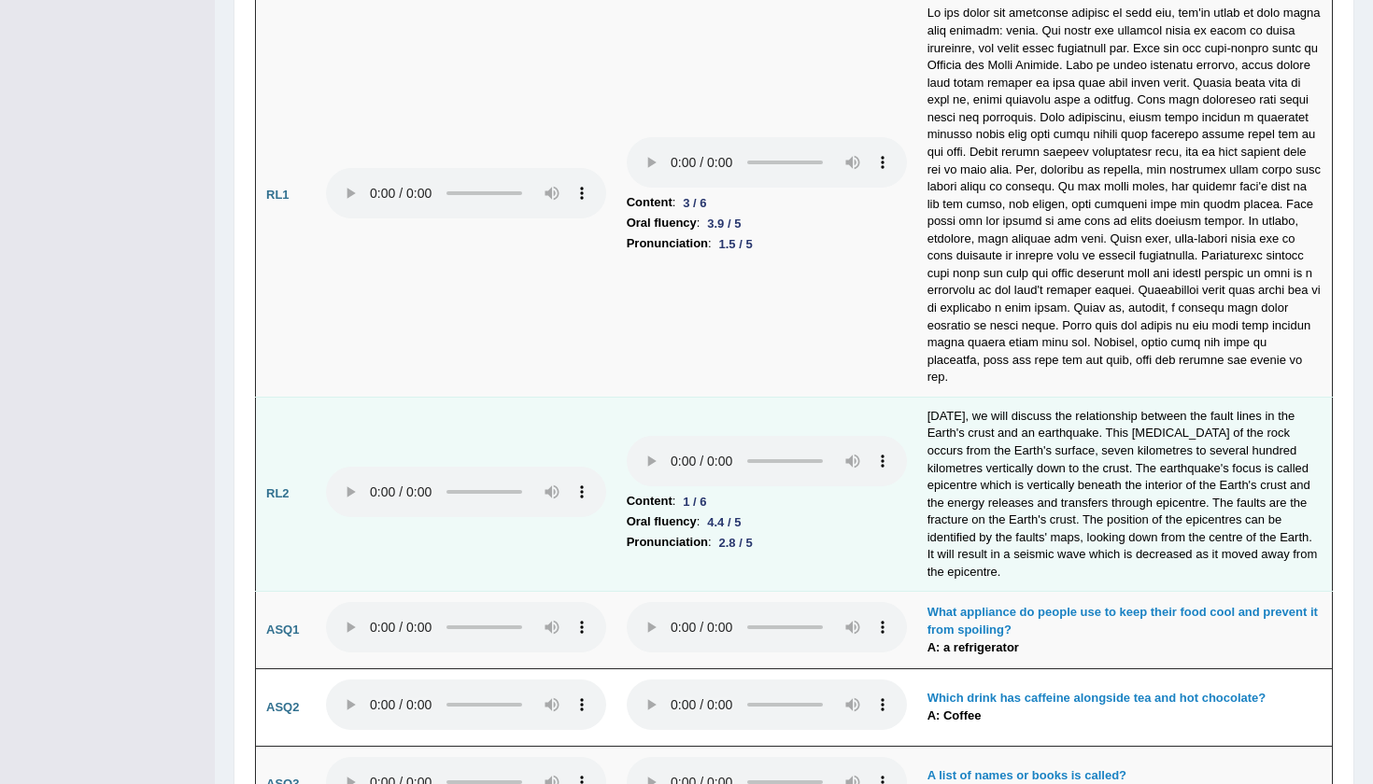
click at [627, 436] on audio at bounding box center [767, 461] width 280 height 50
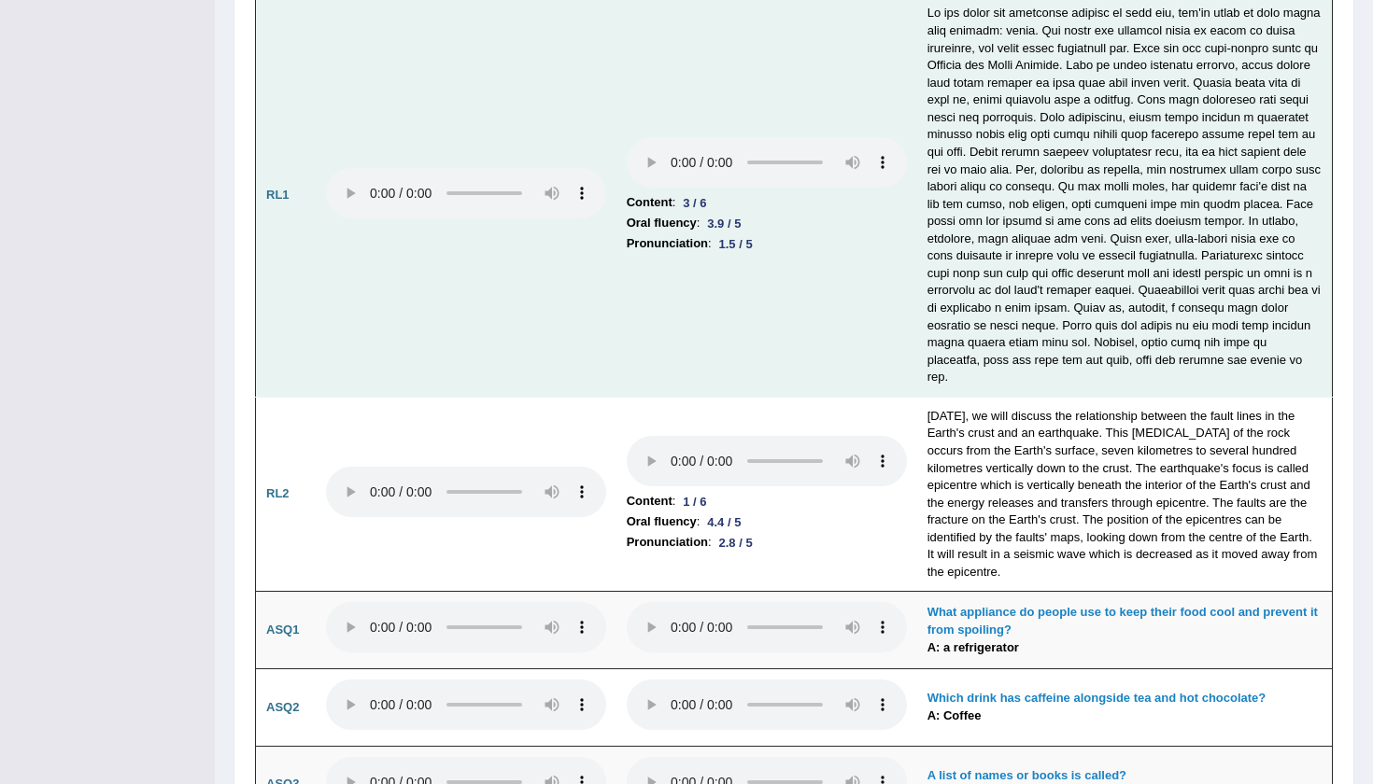
click at [343, 202] on audio at bounding box center [466, 193] width 280 height 50
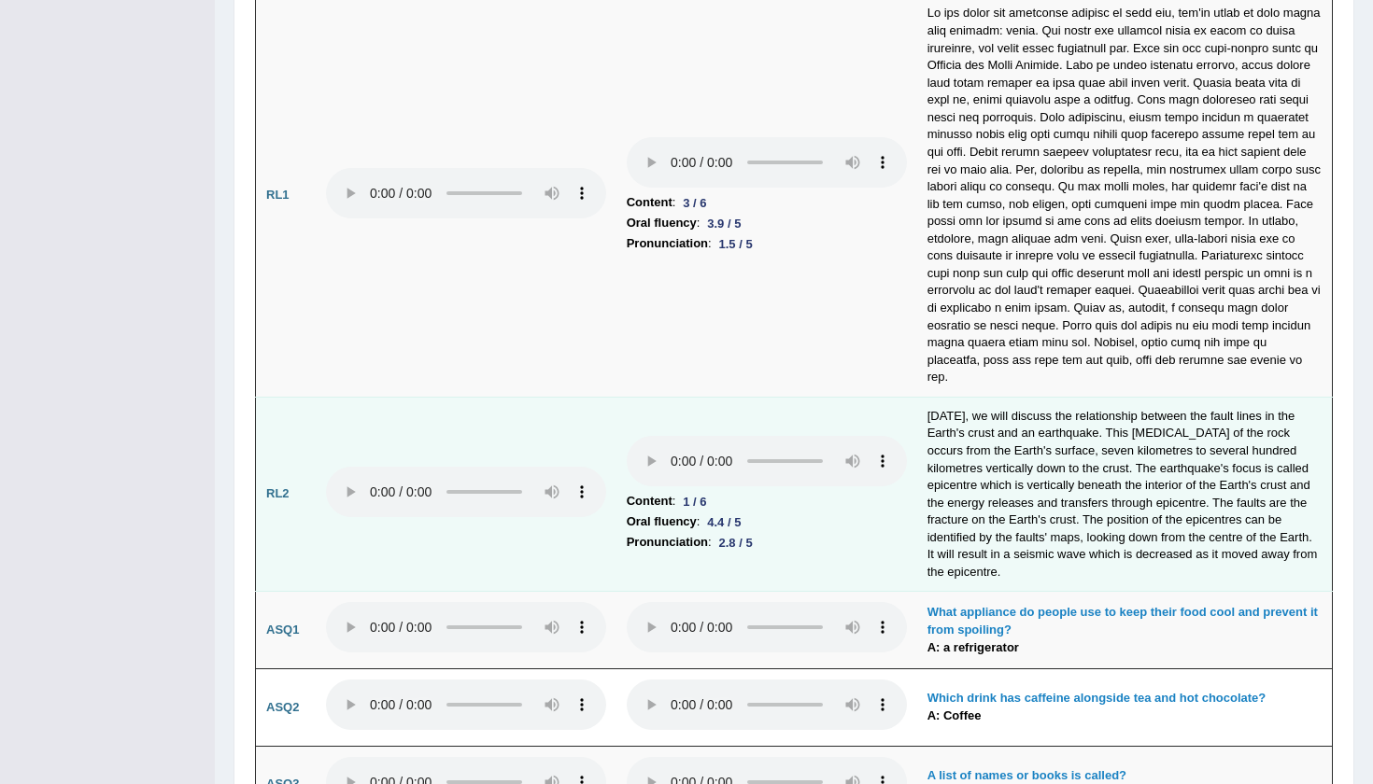
click at [347, 467] on audio at bounding box center [466, 492] width 280 height 50
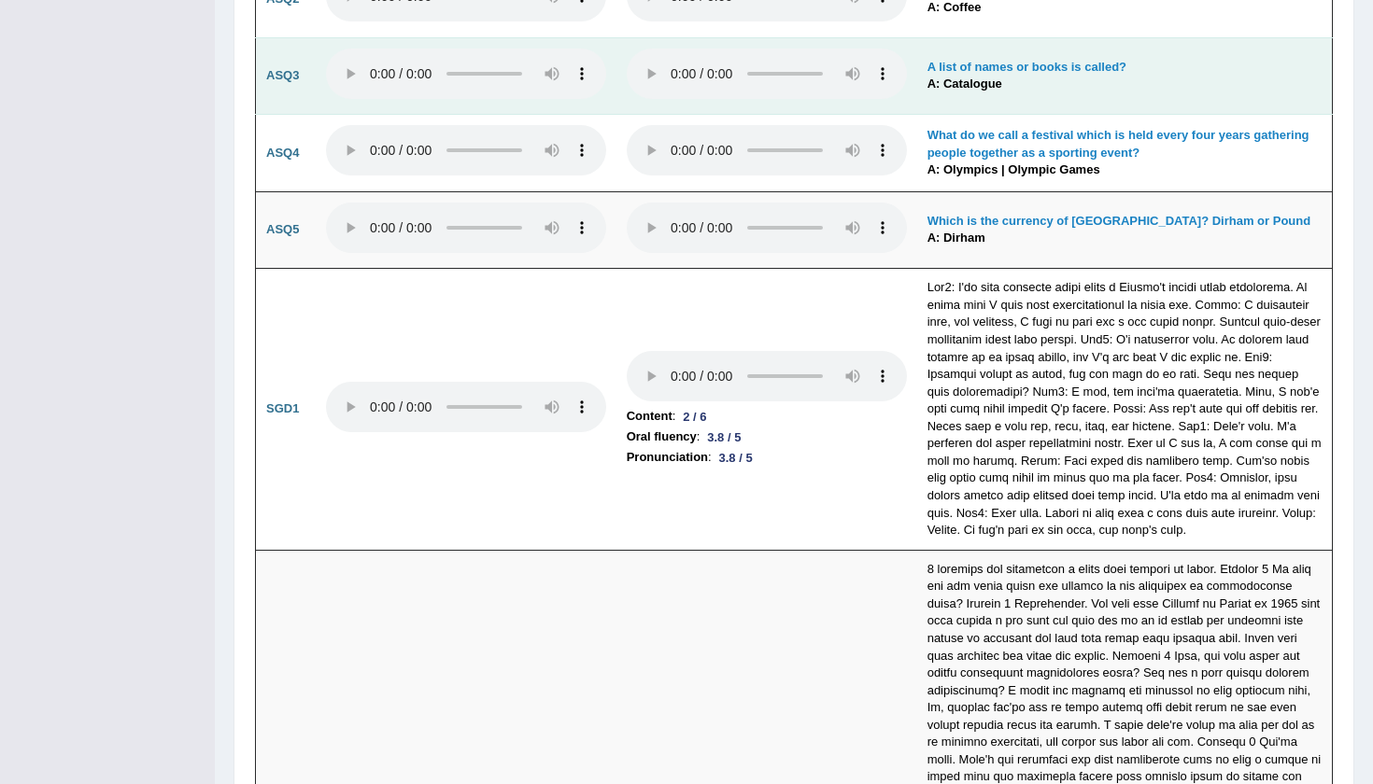
scroll to position [5158, 0]
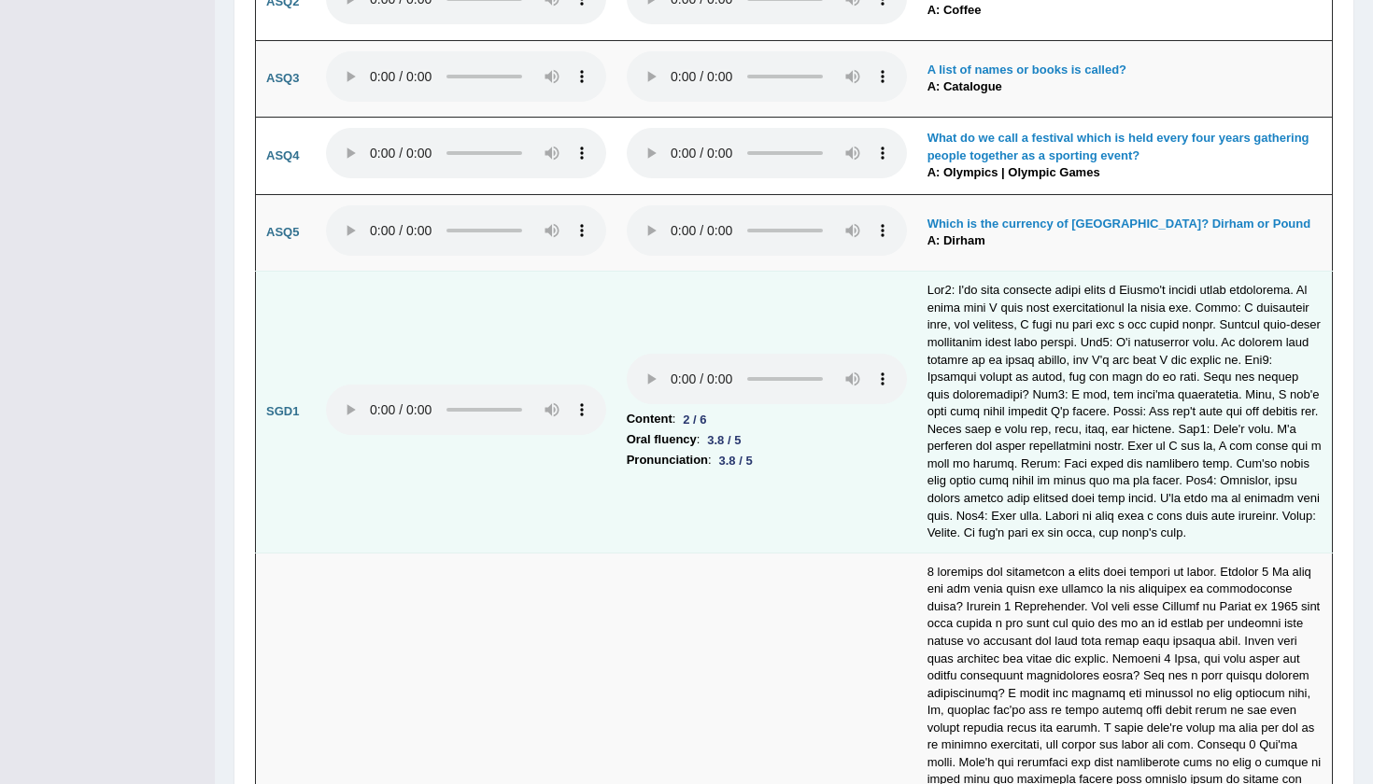
click at [627, 354] on audio at bounding box center [767, 379] width 280 height 50
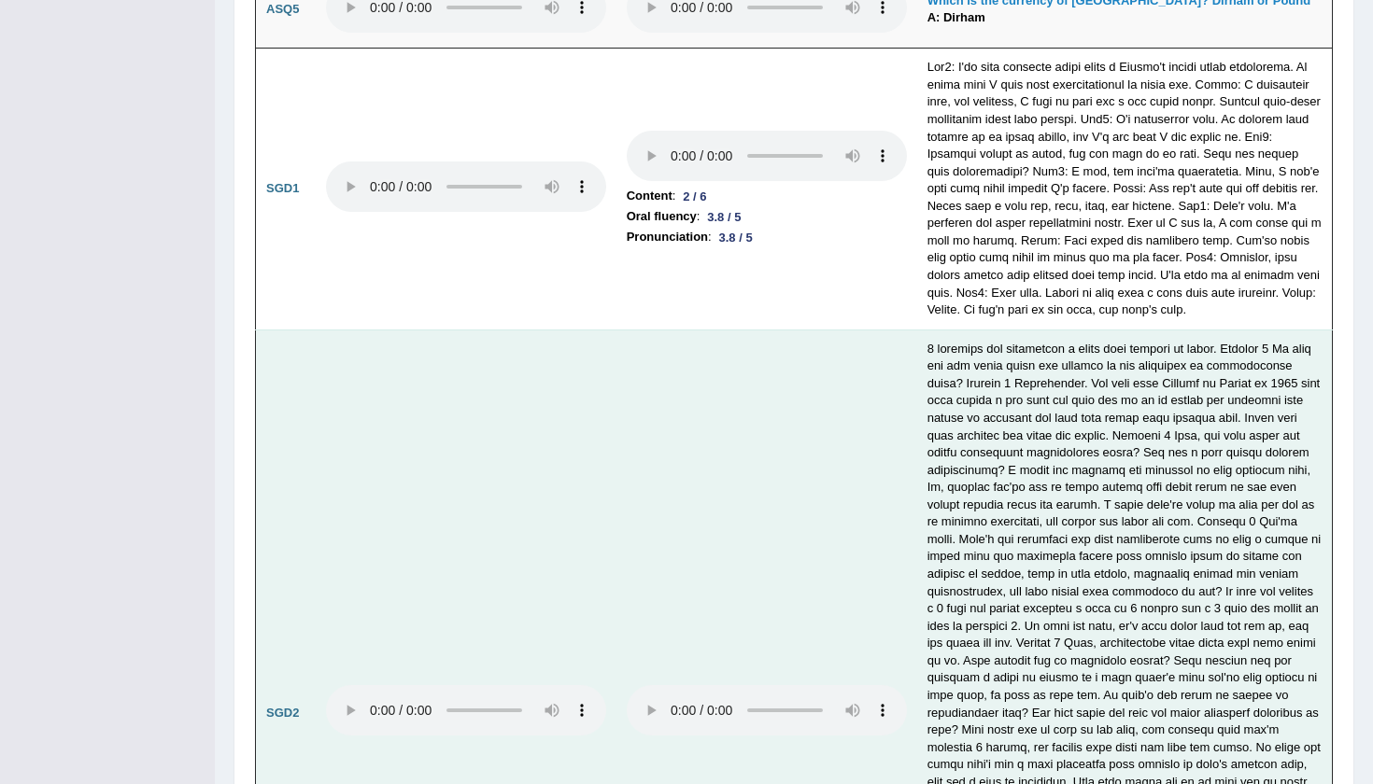
scroll to position [5381, 0]
click at [627, 685] on audio at bounding box center [767, 710] width 280 height 50
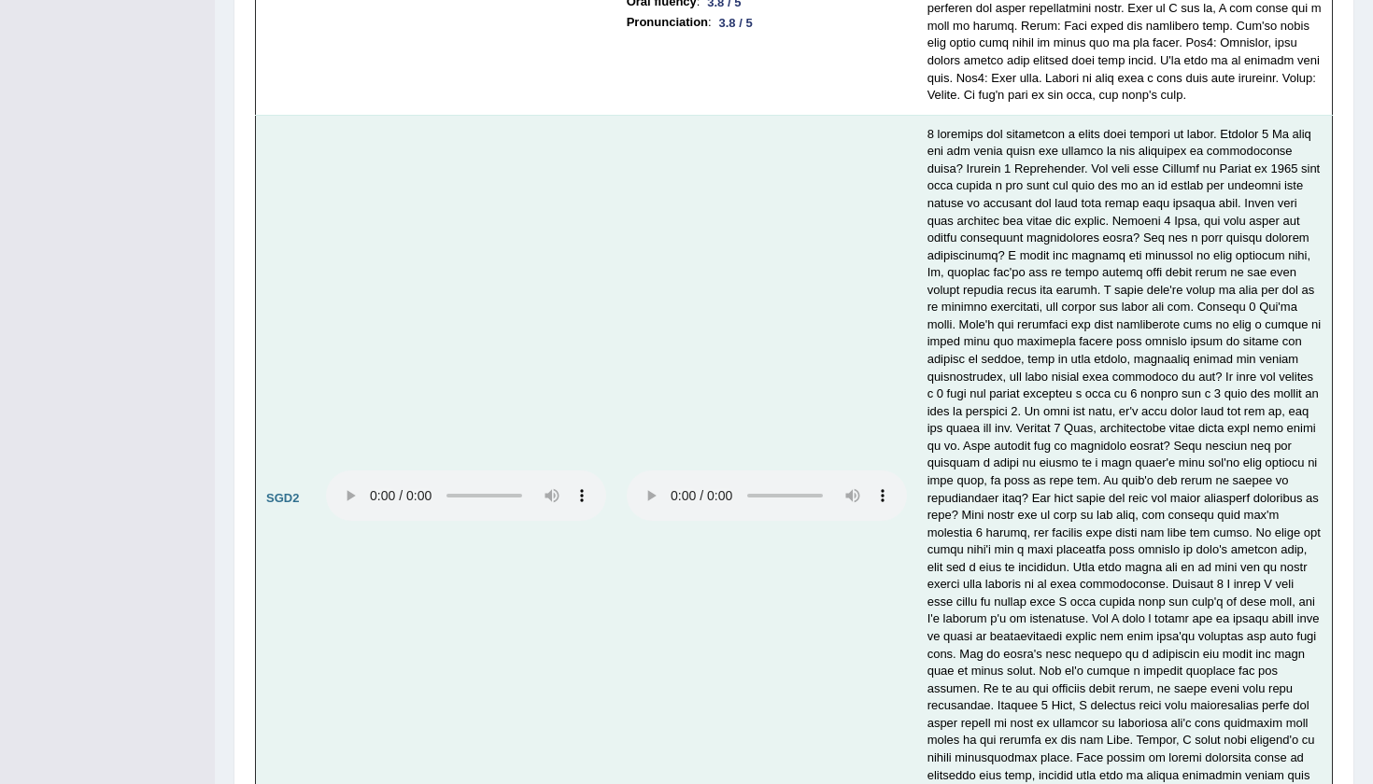
scroll to position [5595, 0]
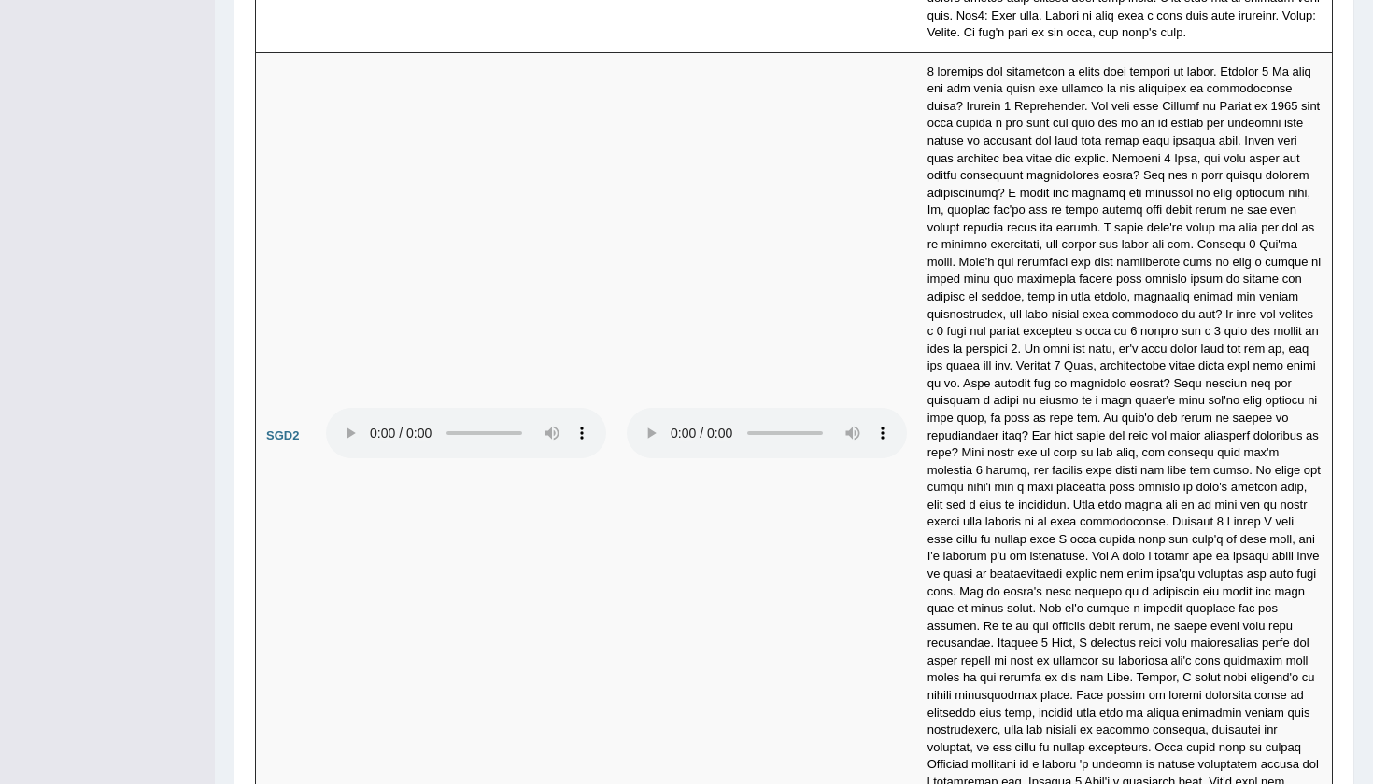
scroll to position [5658, 0]
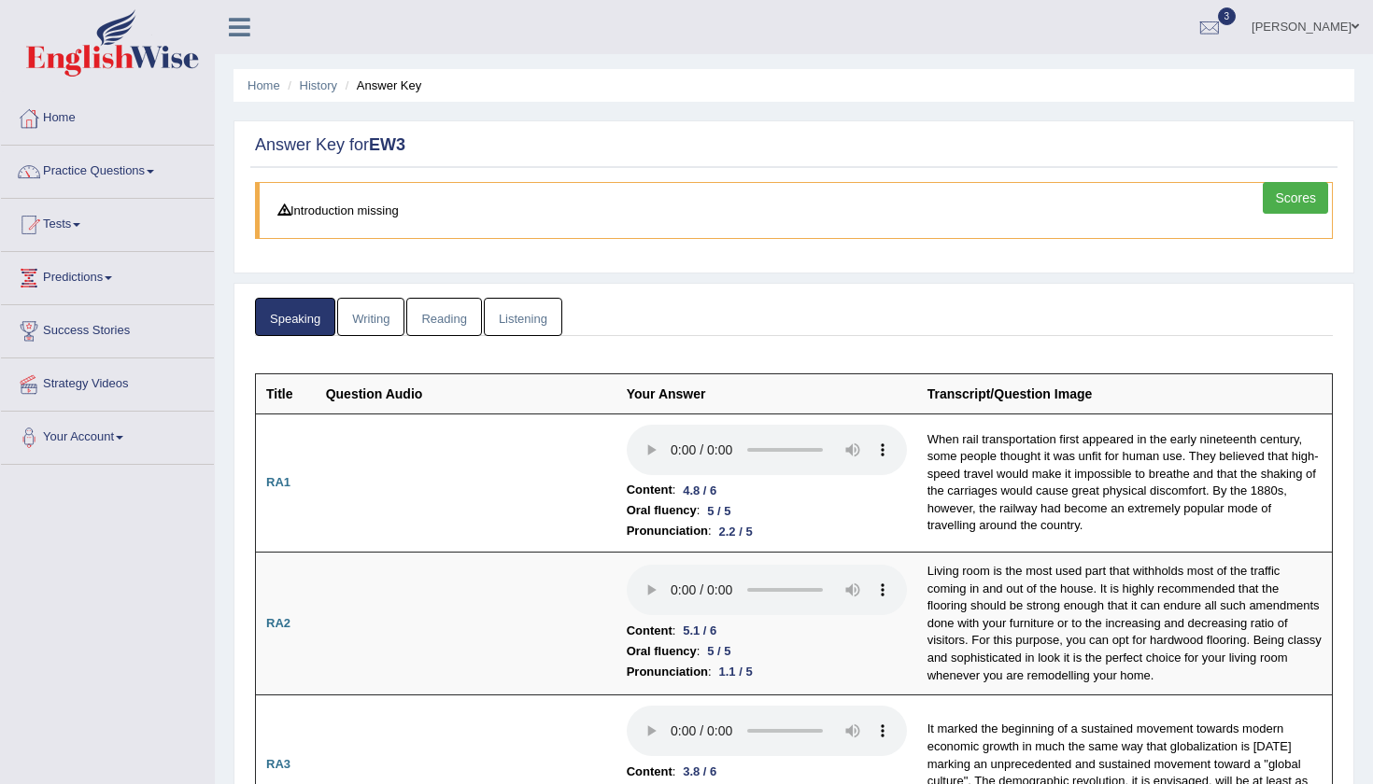
scroll to position [0, 0]
click at [367, 313] on link "Writing" at bounding box center [370, 317] width 67 height 38
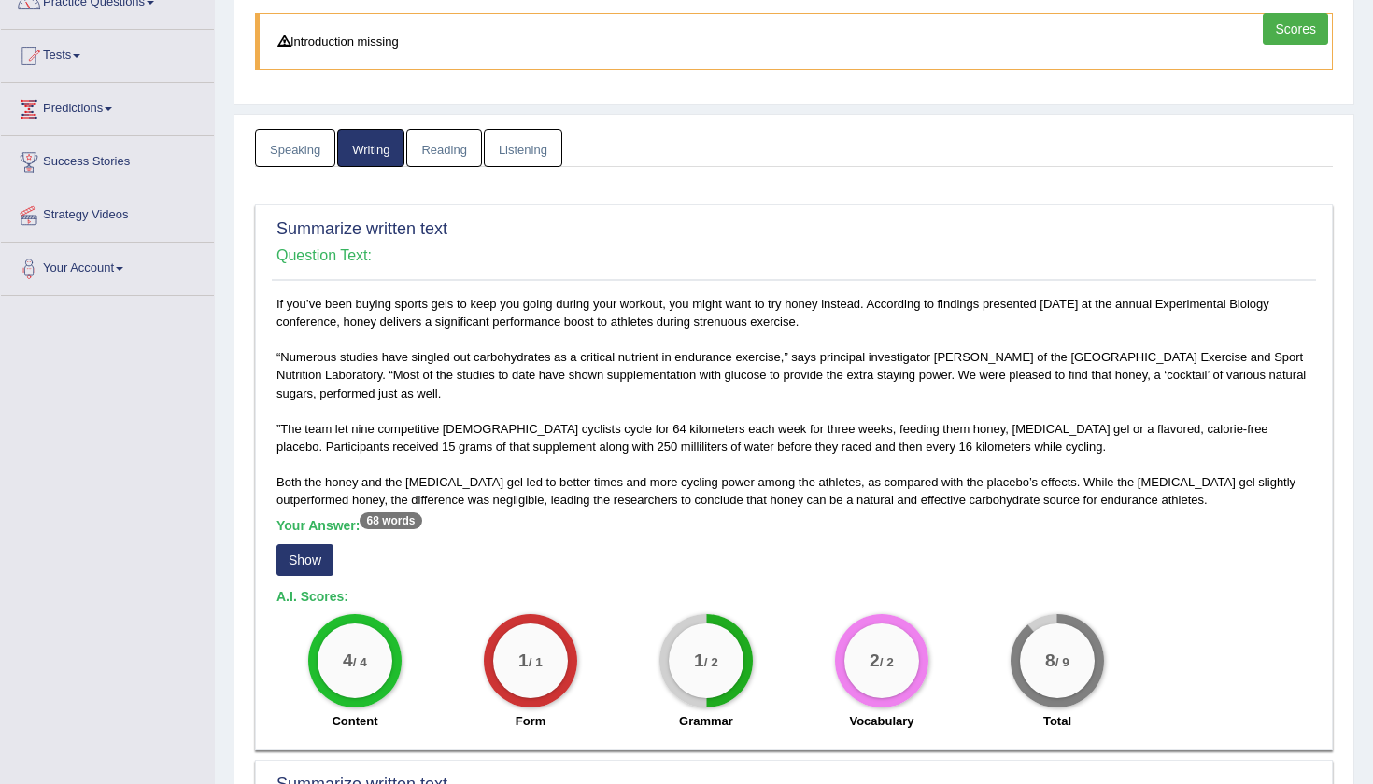
scroll to position [168, 0]
click at [1276, 18] on link "Scores" at bounding box center [1294, 30] width 65 height 32
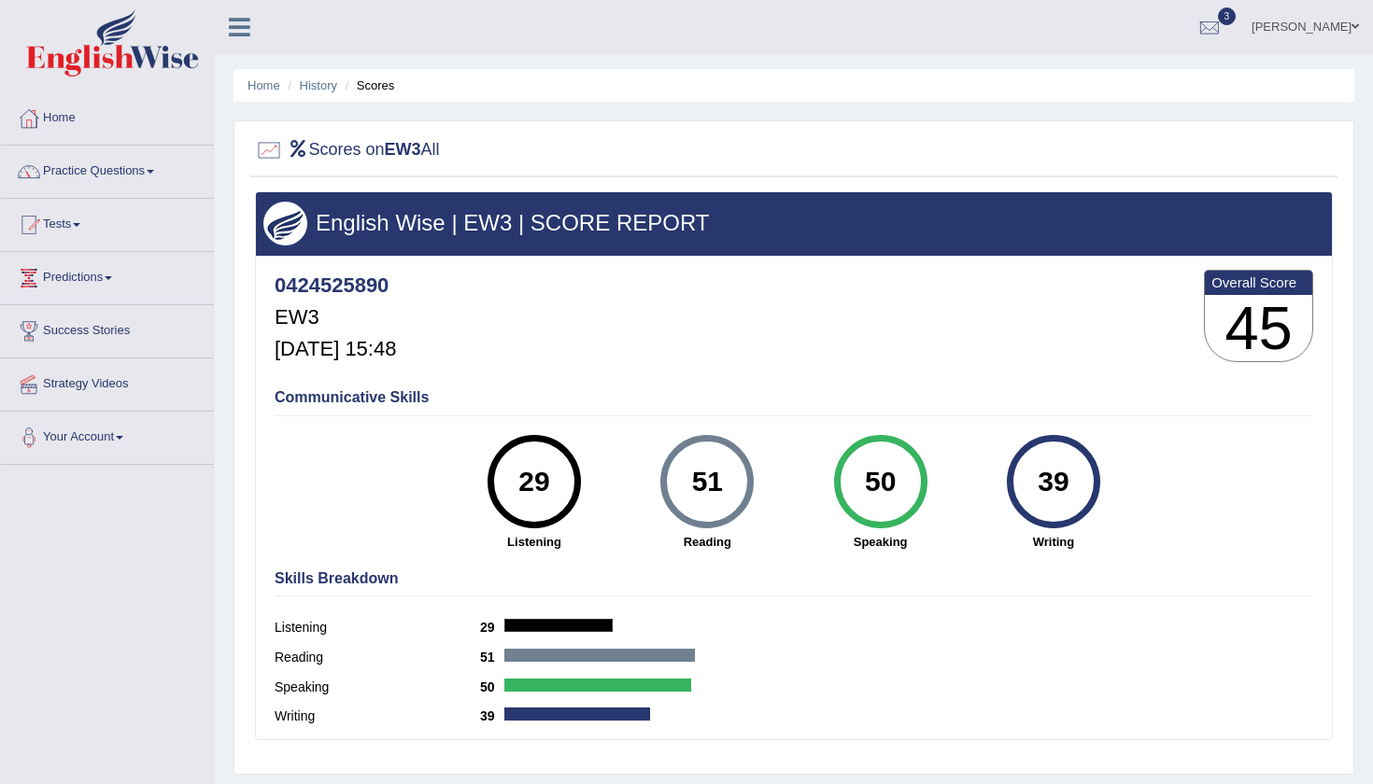
drag, startPoint x: 512, startPoint y: 475, endPoint x: 585, endPoint y: 481, distance: 73.0
click at [585, 481] on div "29 Listening" at bounding box center [533, 493] width 173 height 116
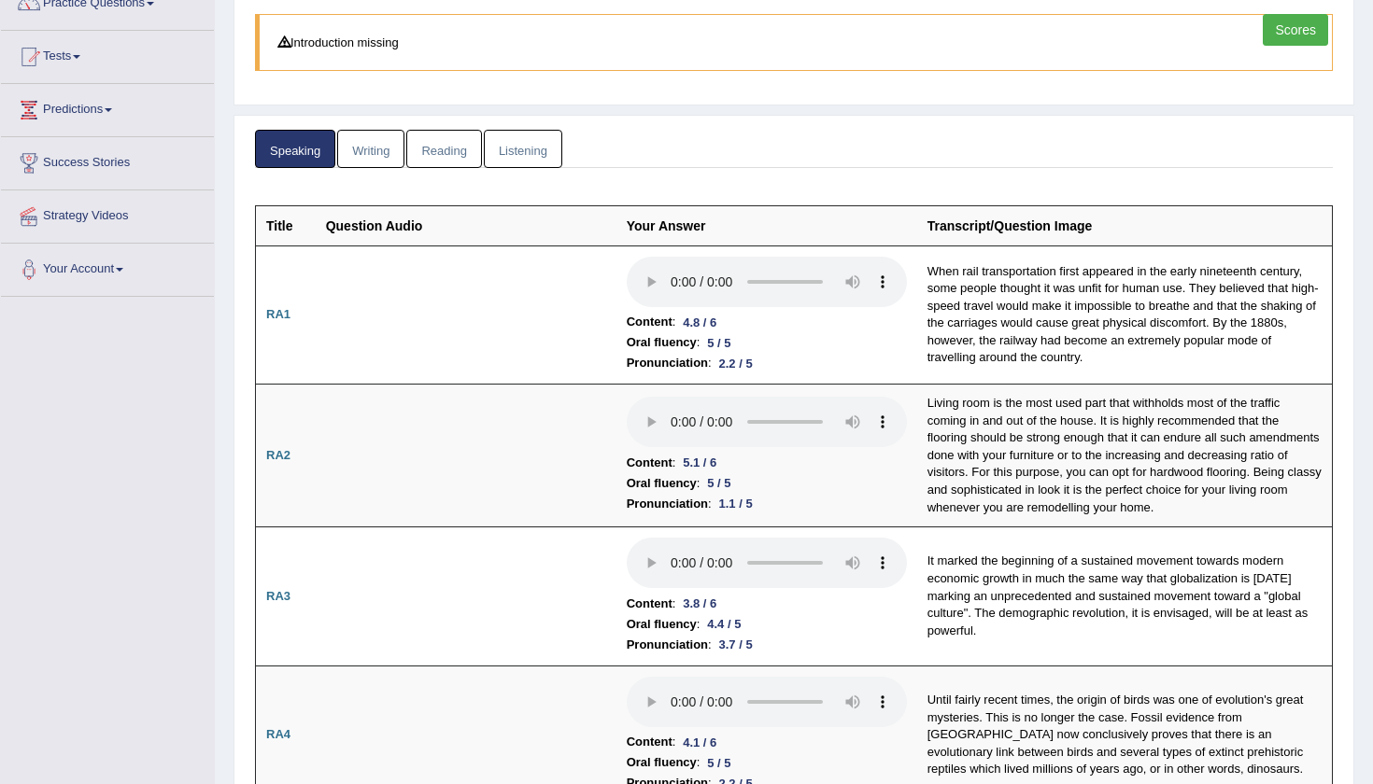
click at [399, 150] on link "Writing" at bounding box center [370, 149] width 67 height 38
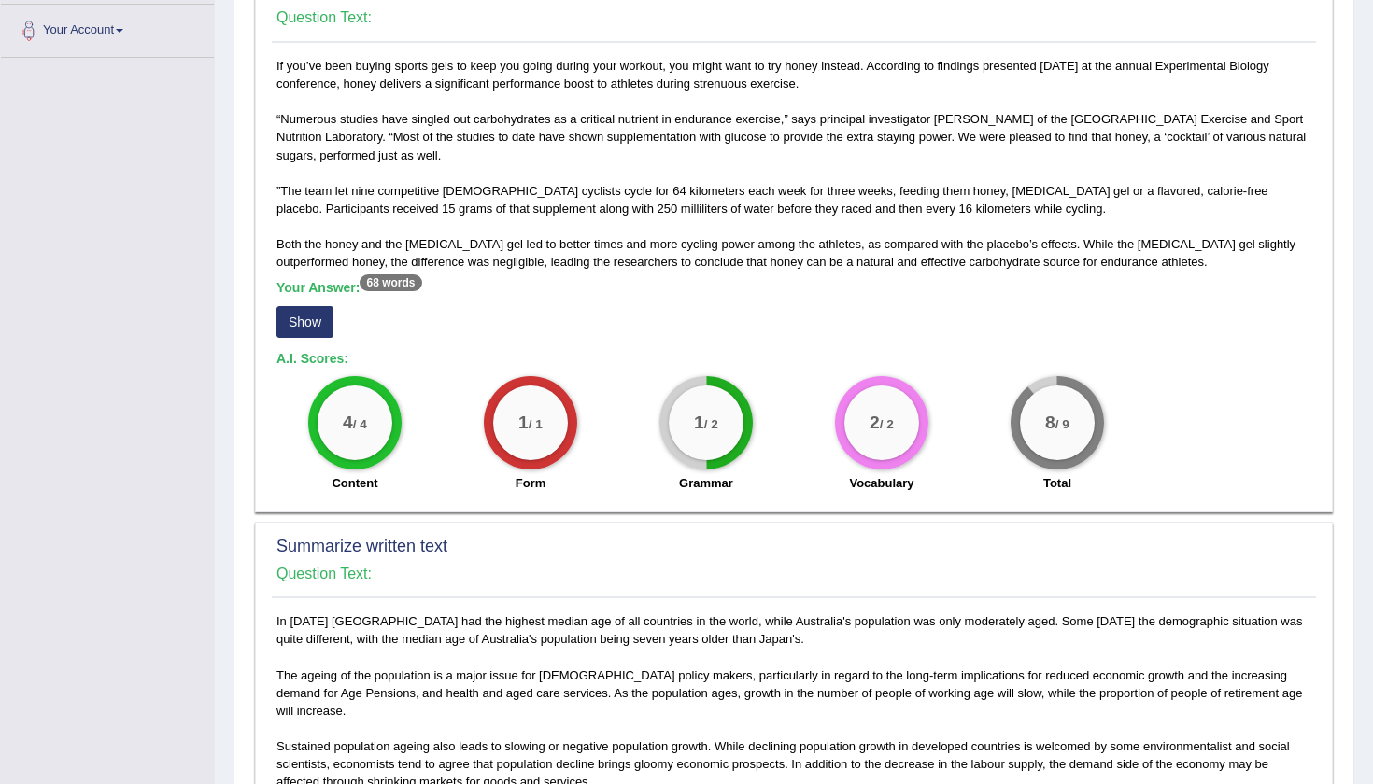
scroll to position [406, 0]
click at [317, 344] on div "If you’ve been buying sports gels to keep you going during your workout, you mi…" at bounding box center [794, 280] width 1044 height 445
click at [321, 319] on button "Show" at bounding box center [304, 323] width 57 height 32
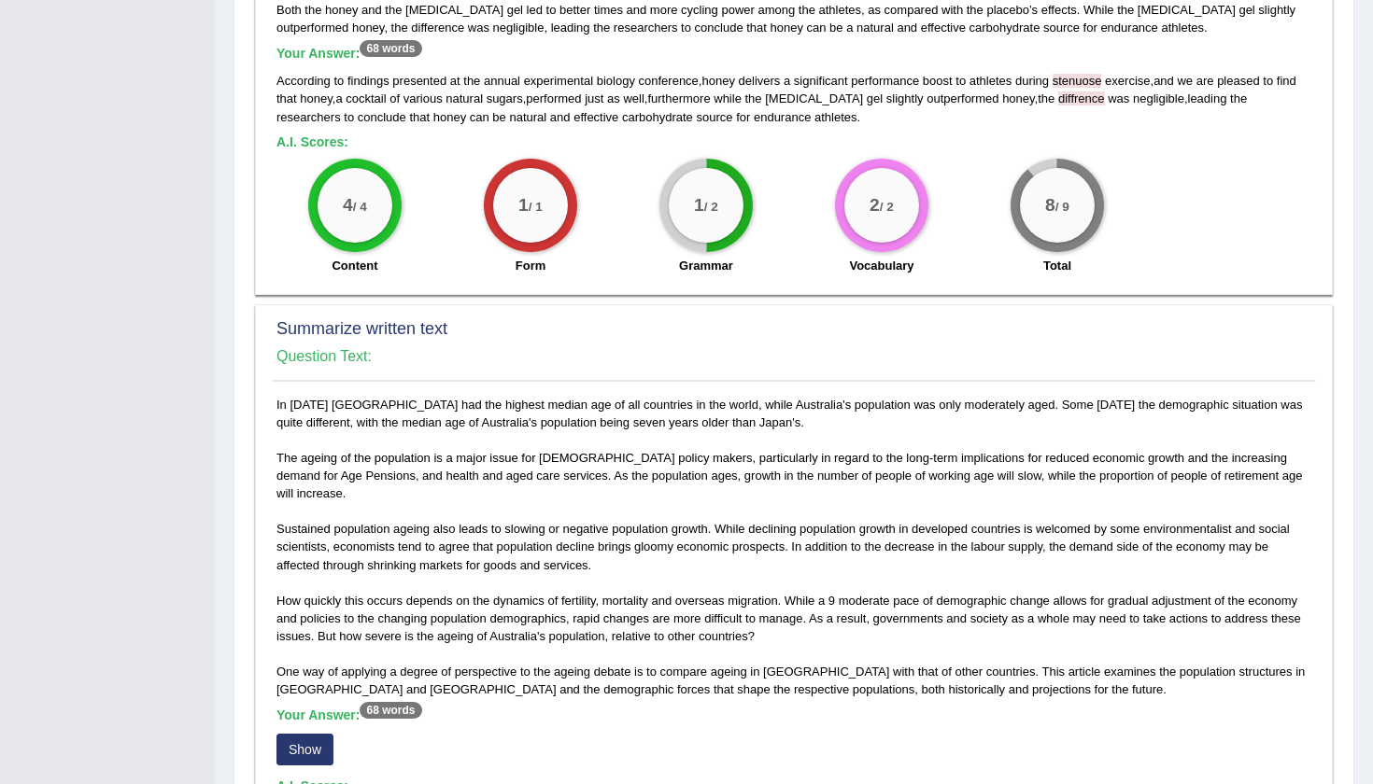
scroll to position [778, 0]
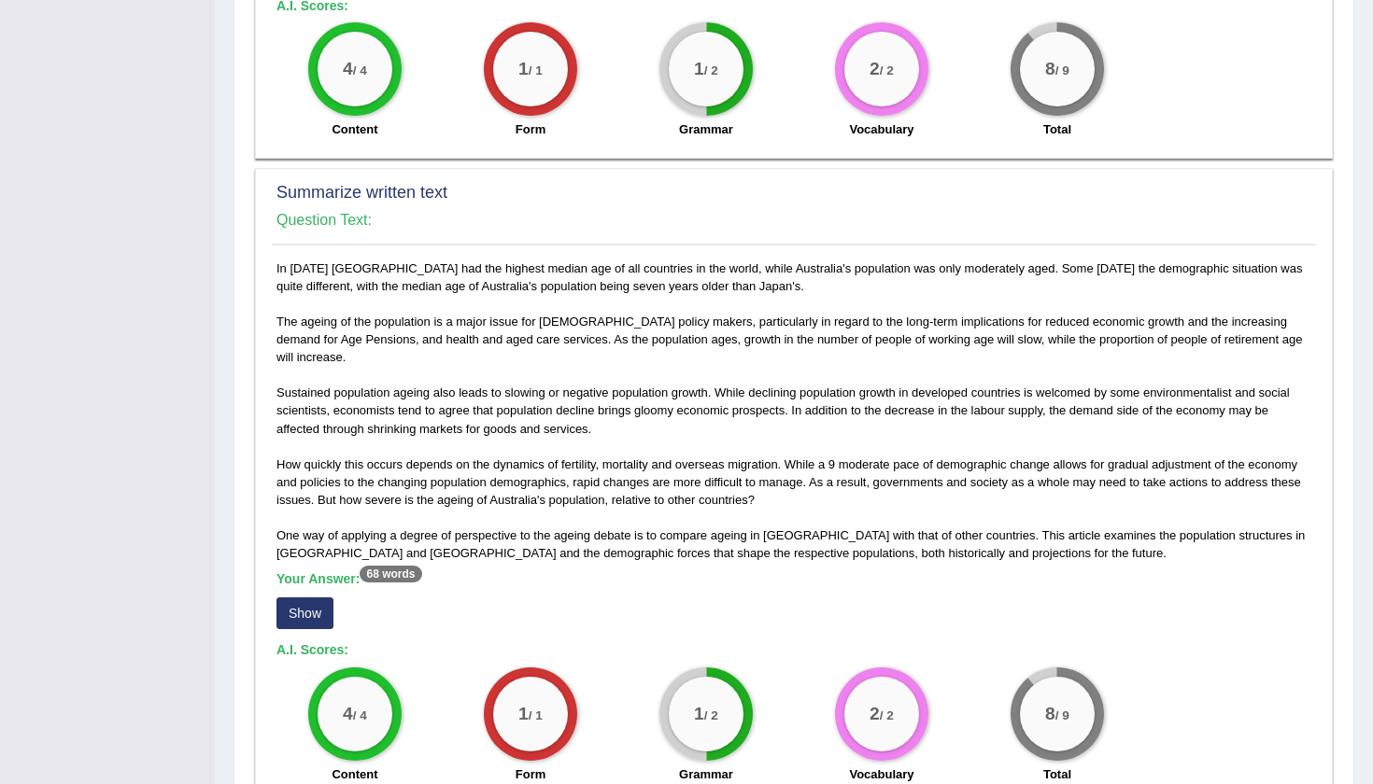
click at [302, 598] on button "Show" at bounding box center [304, 614] width 57 height 32
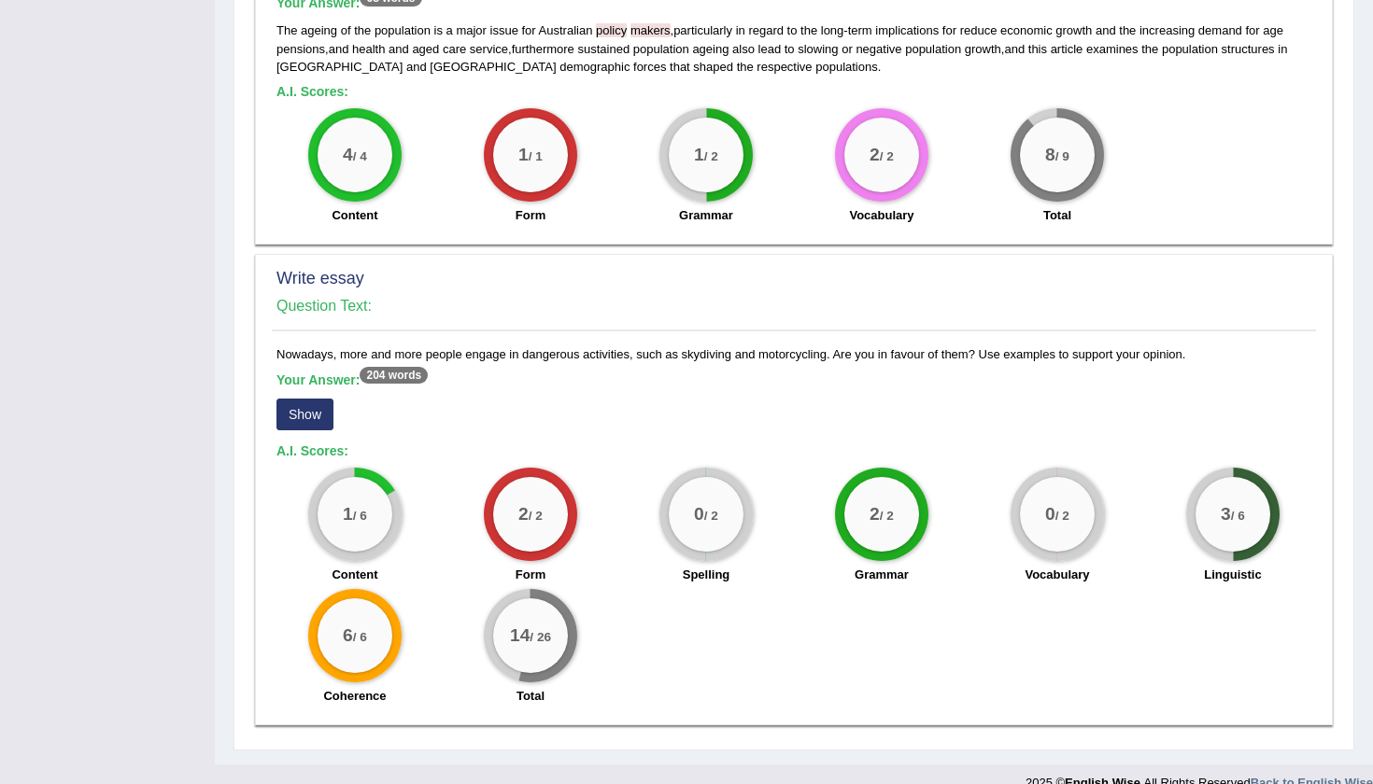
scroll to position [1352, 0]
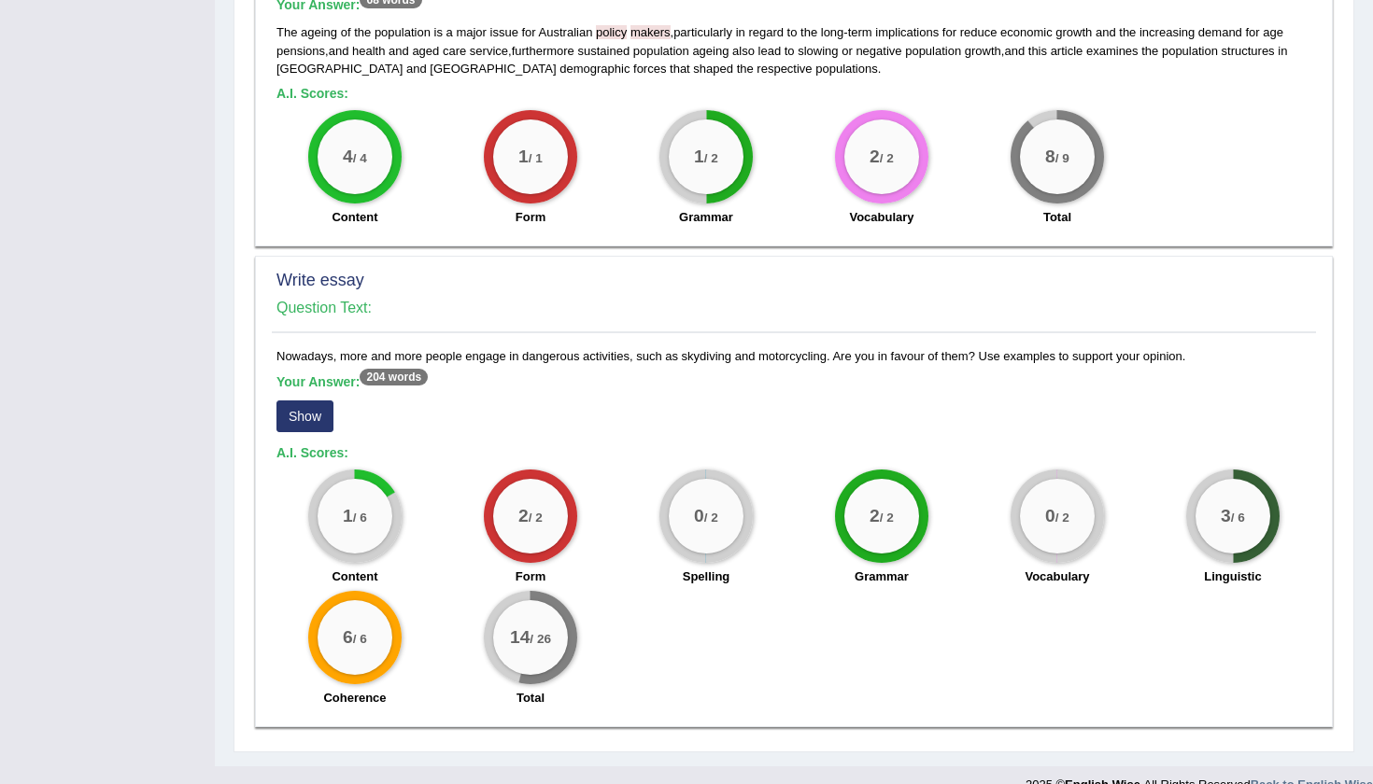
click at [303, 401] on button "Show" at bounding box center [304, 417] width 57 height 32
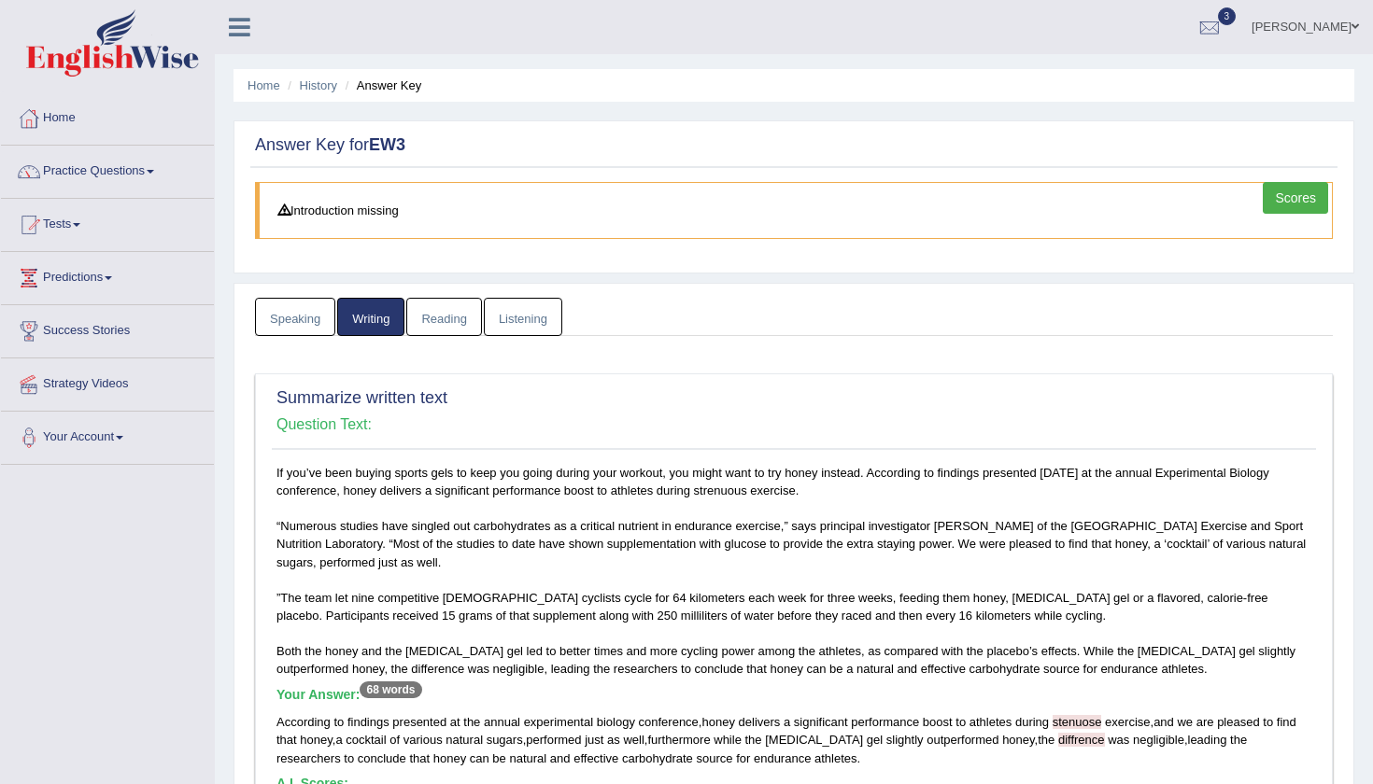
scroll to position [0, 0]
click at [449, 308] on link "Reading" at bounding box center [443, 317] width 75 height 38
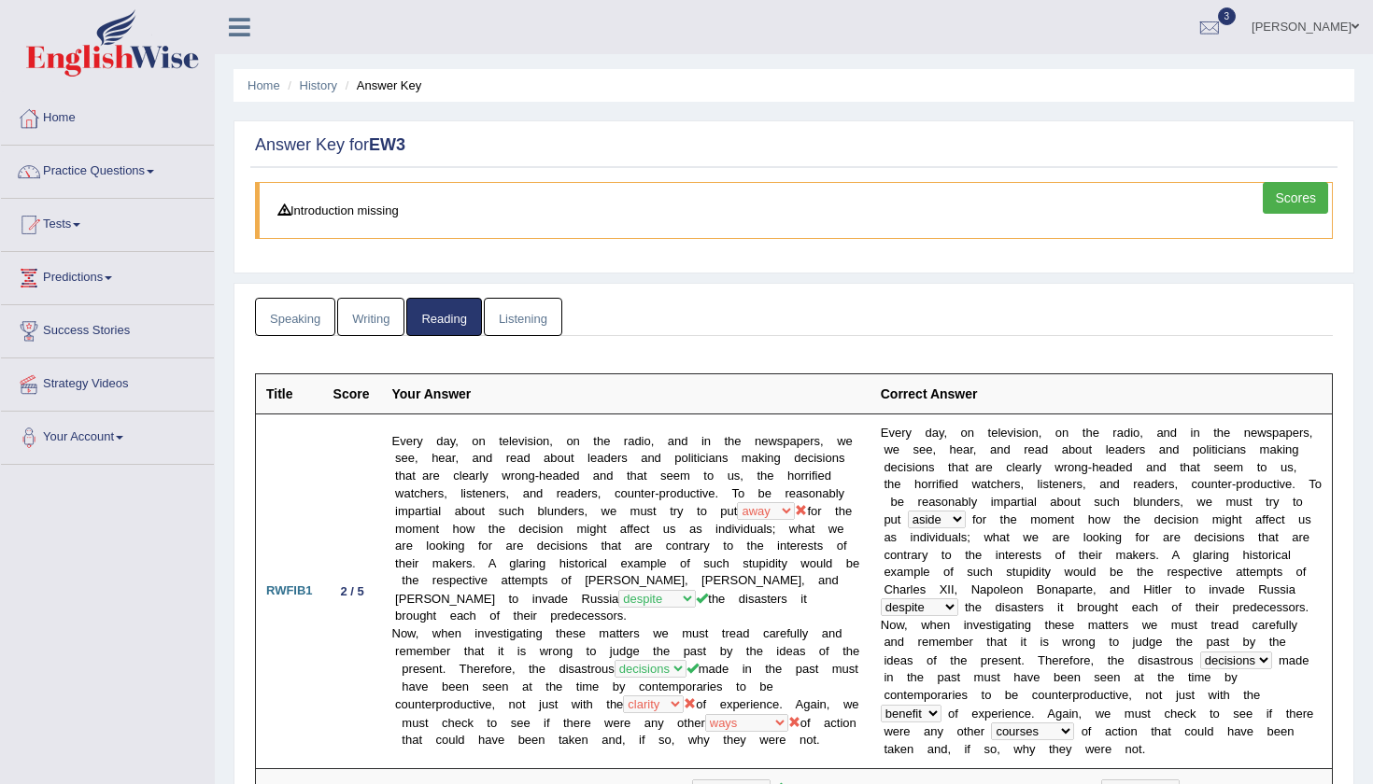
click at [539, 313] on link "Listening" at bounding box center [523, 317] width 78 height 38
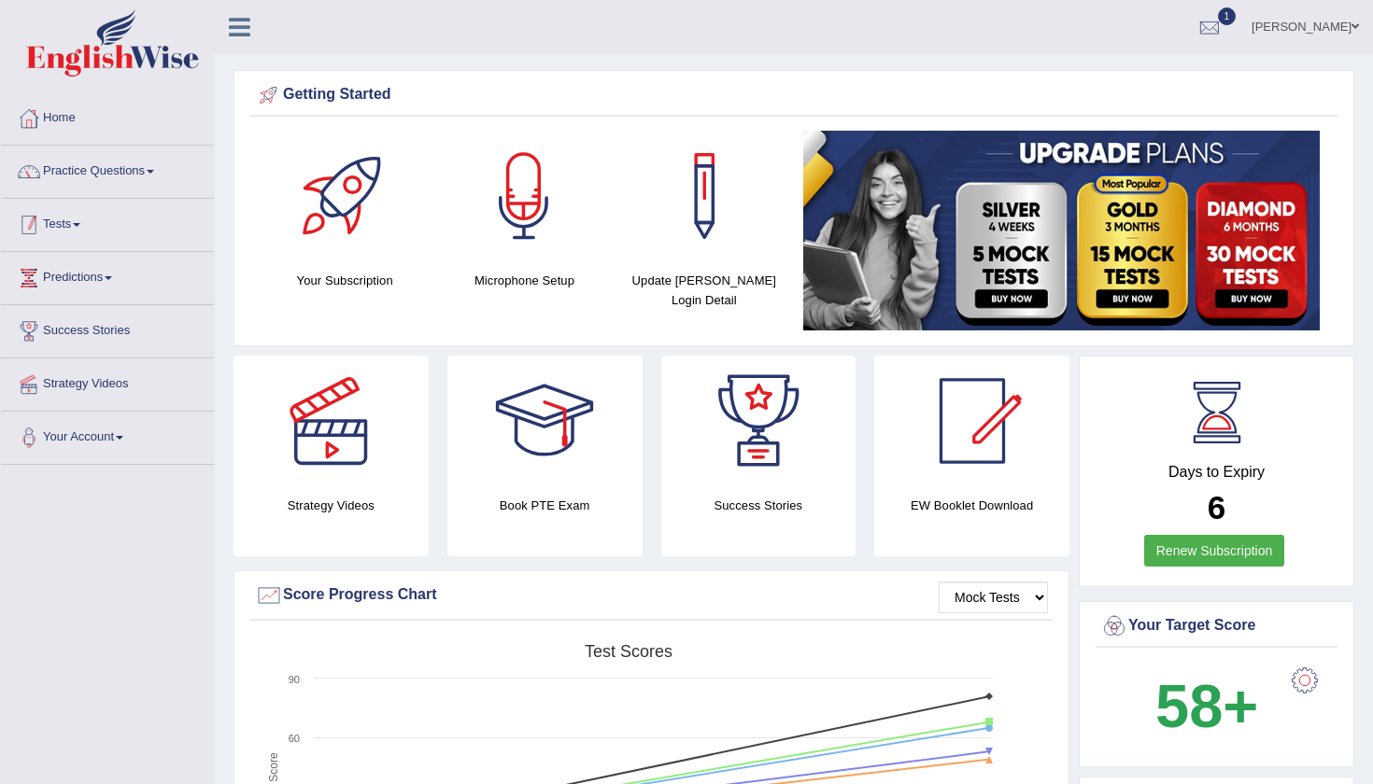
click at [58, 234] on link "Tests" at bounding box center [107, 222] width 213 height 47
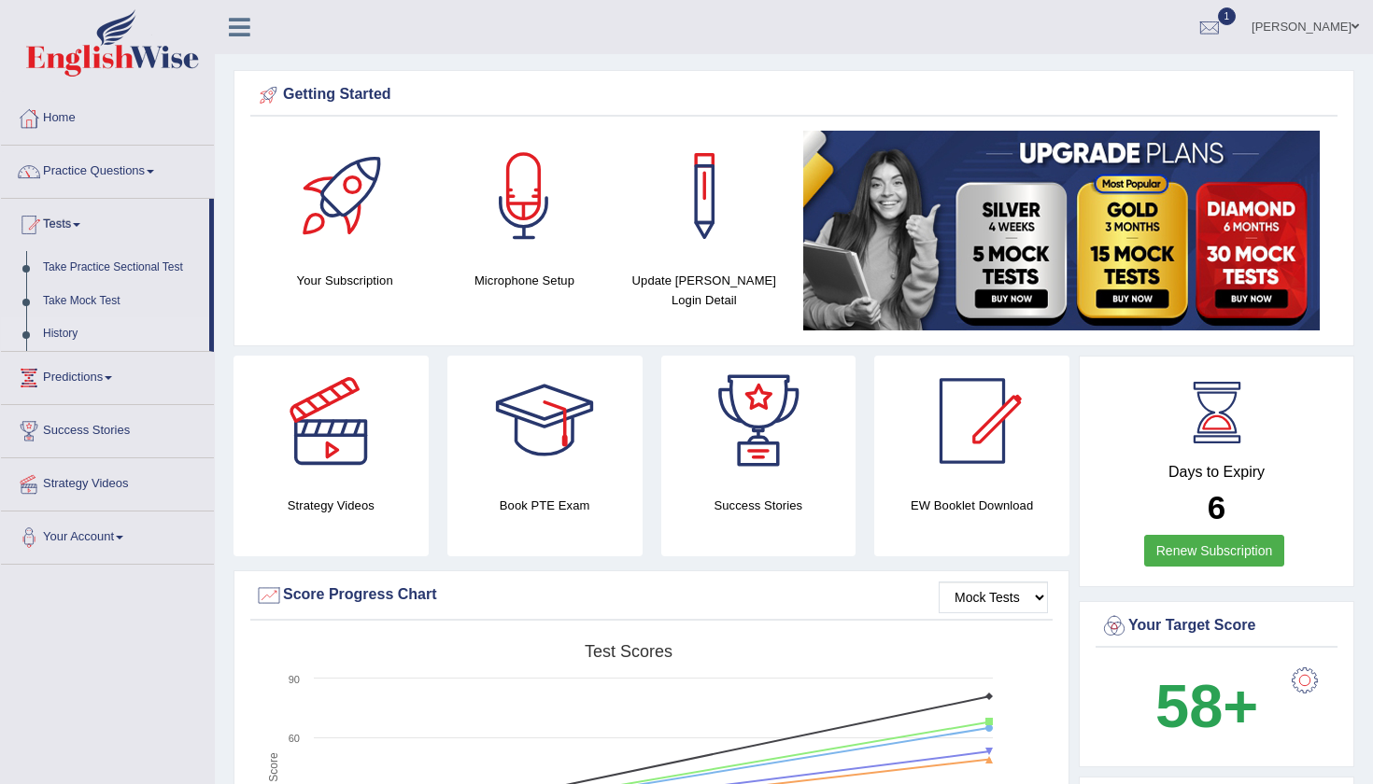
click at [67, 330] on link "History" at bounding box center [122, 334] width 175 height 34
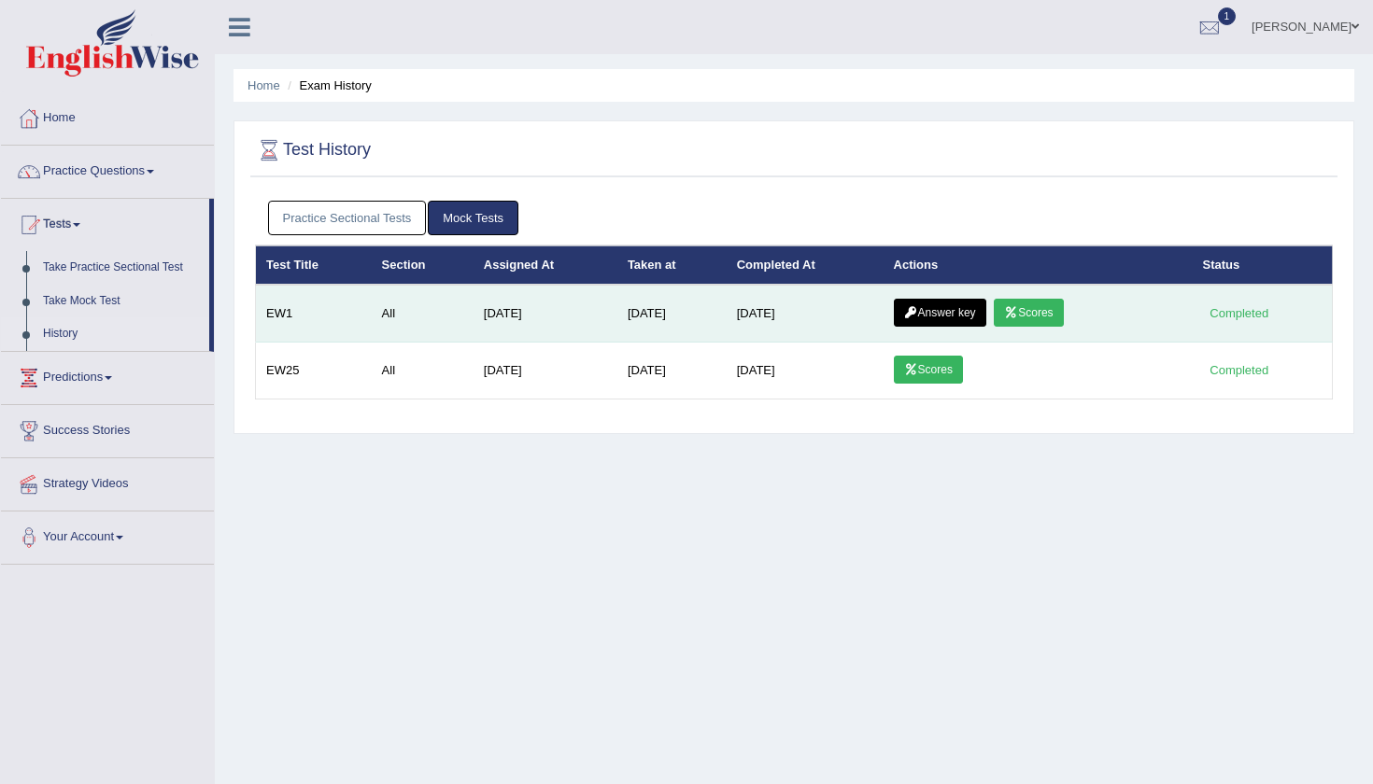
click at [1026, 314] on link "Scores" at bounding box center [1028, 313] width 69 height 28
click at [961, 311] on link "Answer key" at bounding box center [940, 313] width 92 height 28
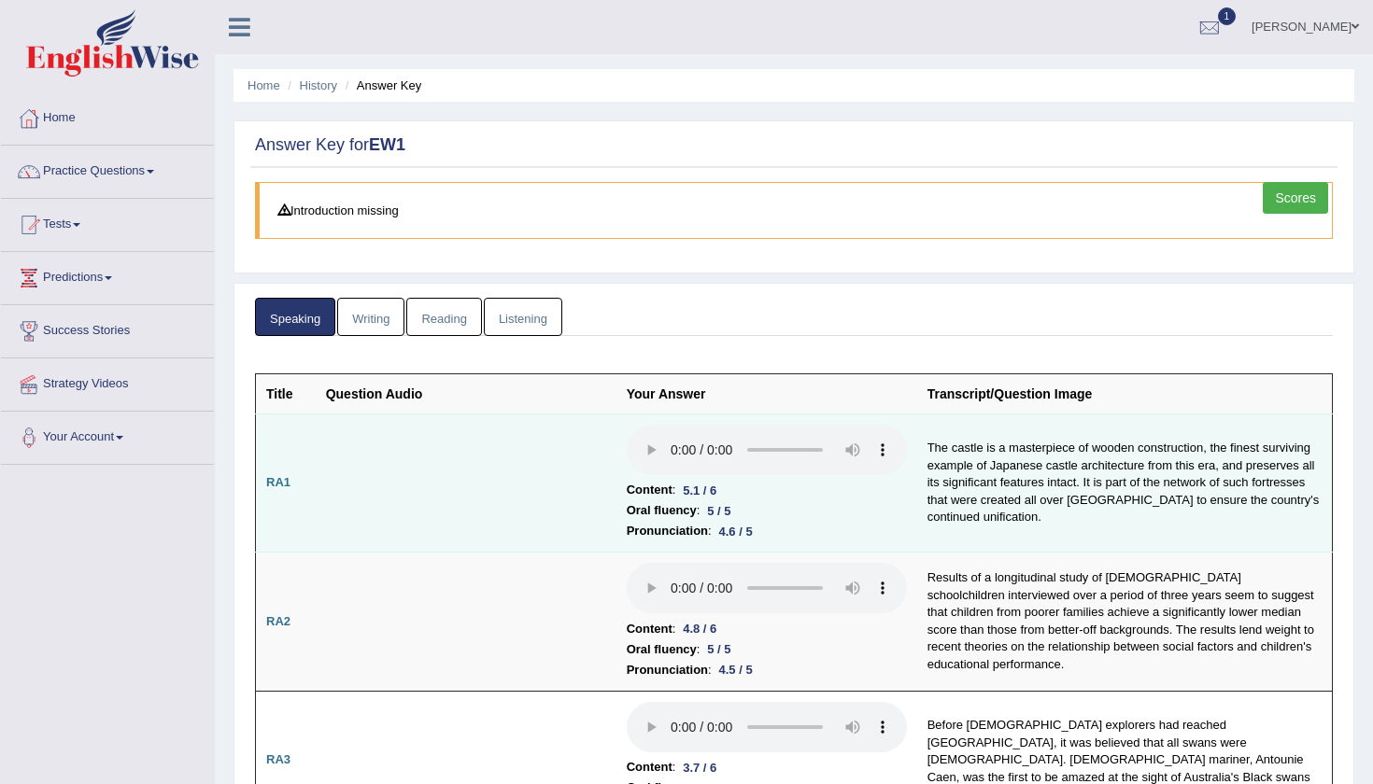
click at [627, 437] on audio at bounding box center [767, 450] width 280 height 50
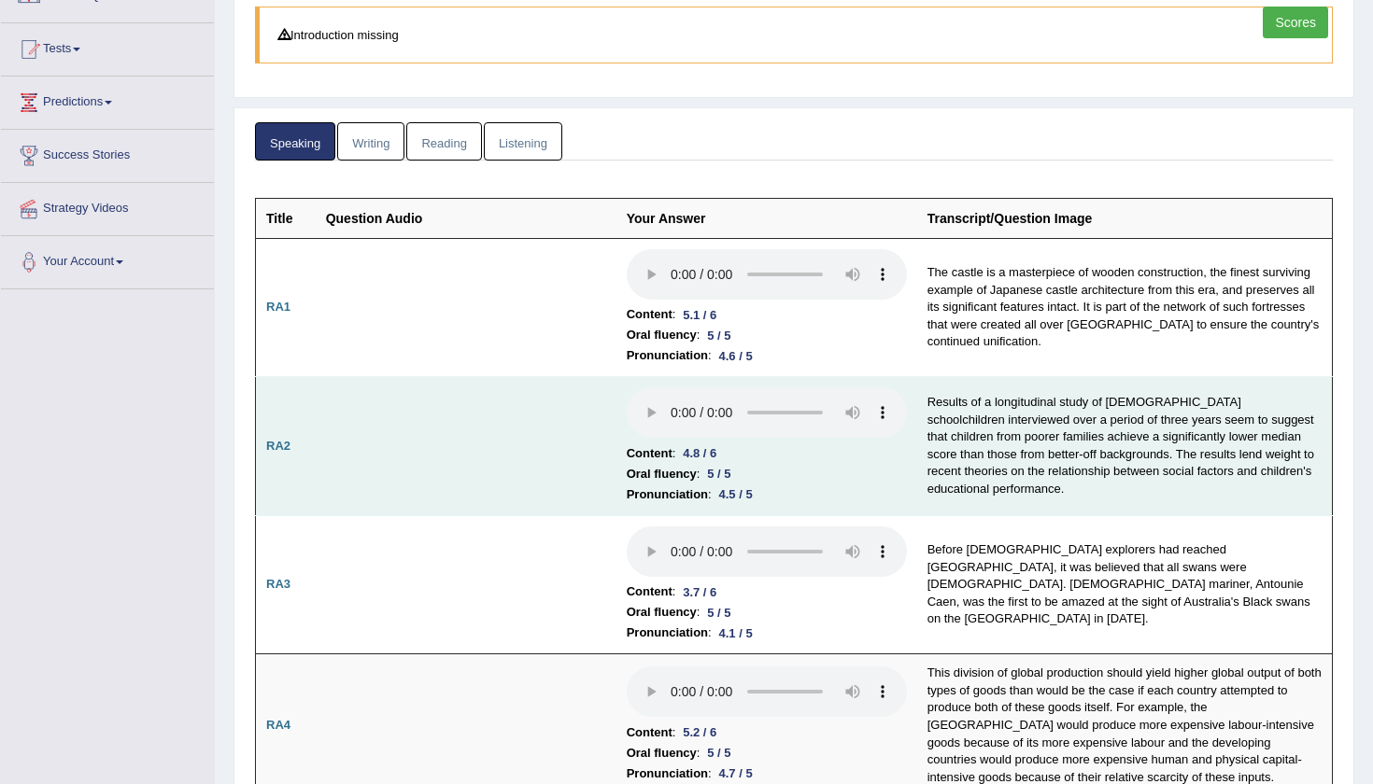
scroll to position [177, 0]
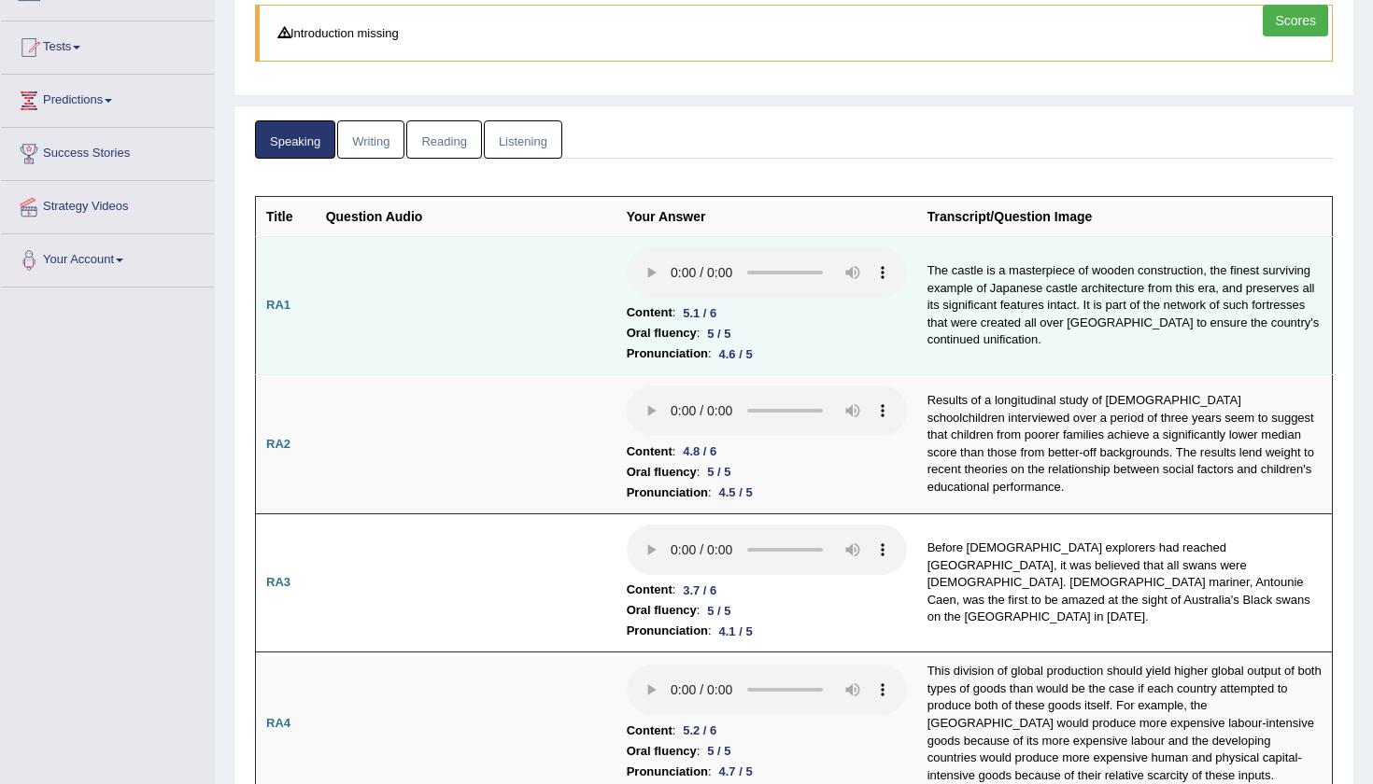
click at [627, 269] on audio at bounding box center [767, 272] width 280 height 50
click at [627, 267] on audio at bounding box center [767, 272] width 280 height 50
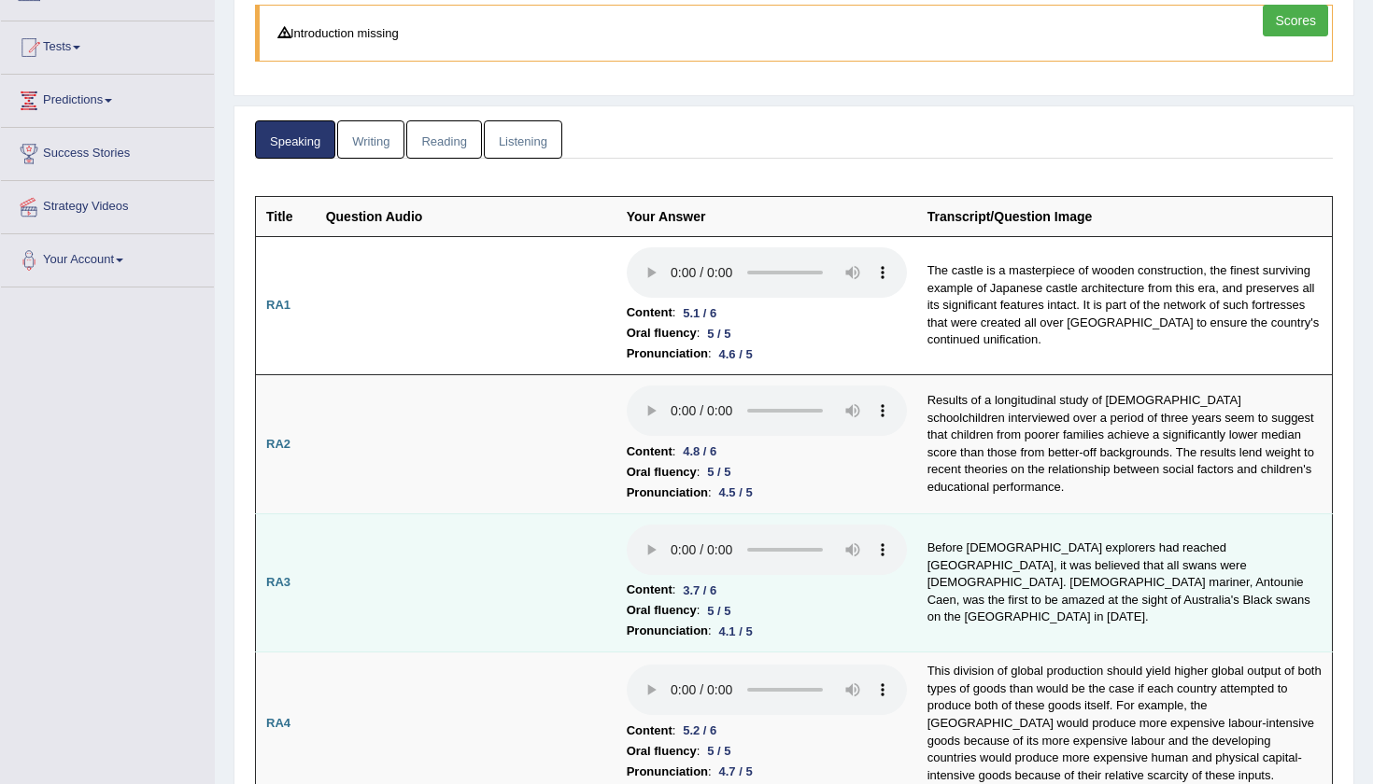
click at [627, 525] on audio at bounding box center [767, 550] width 280 height 50
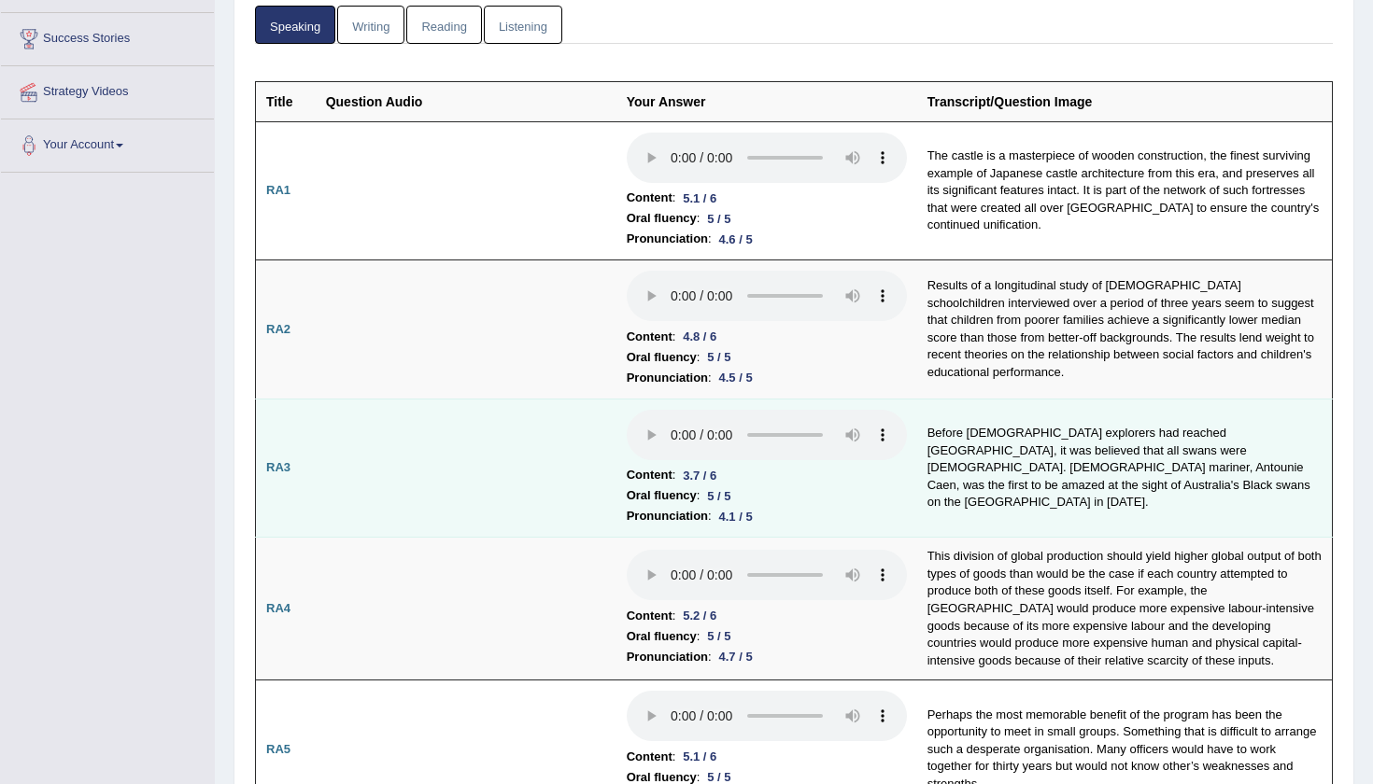
scroll to position [295, 0]
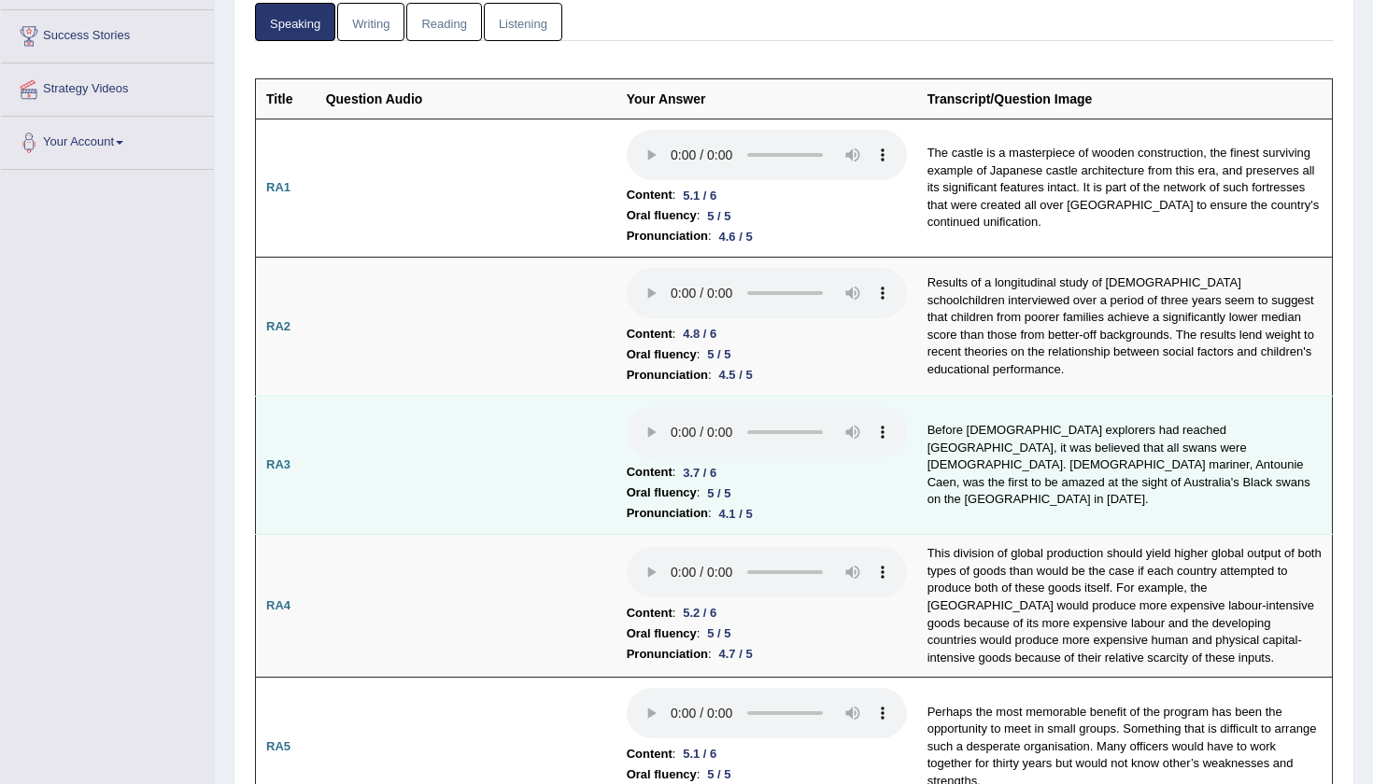
click at [627, 407] on audio at bounding box center [767, 432] width 280 height 50
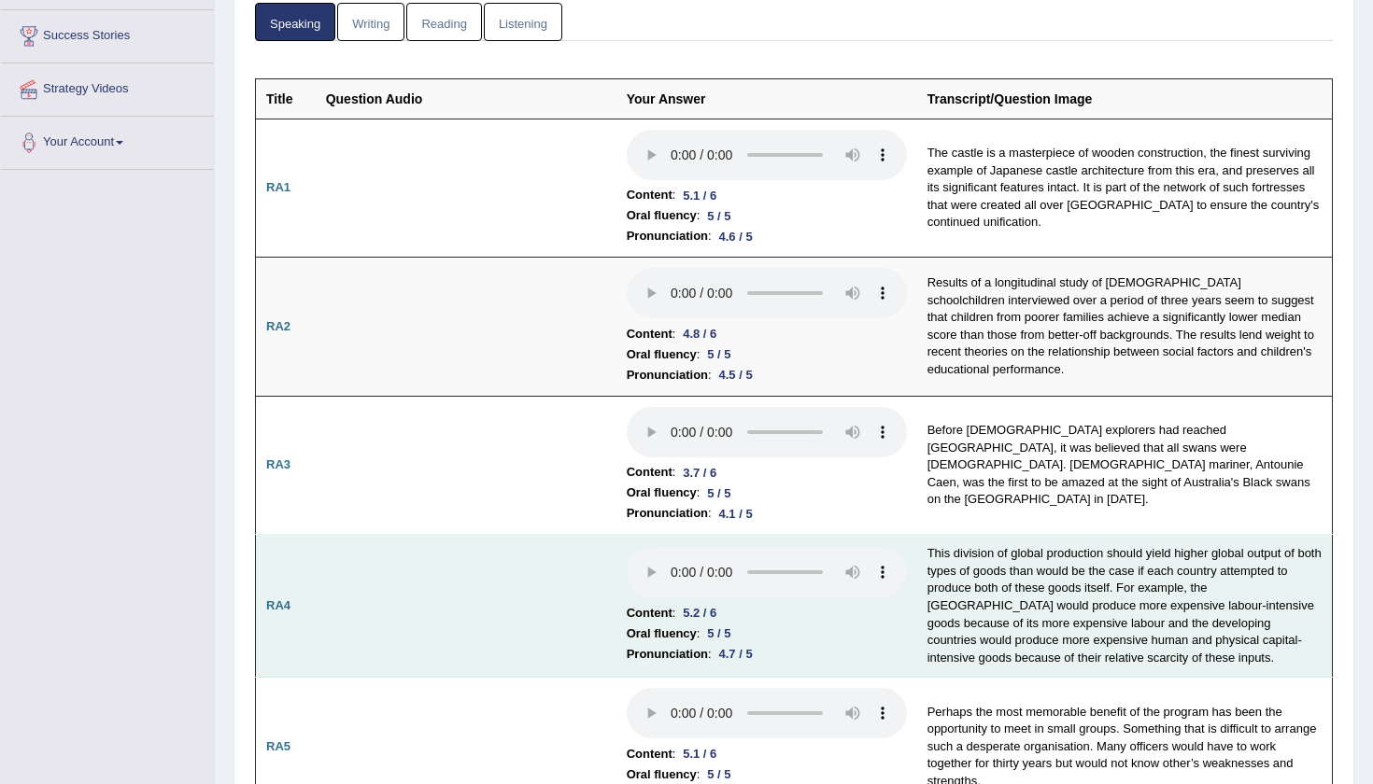
click at [627, 547] on audio at bounding box center [767, 572] width 280 height 50
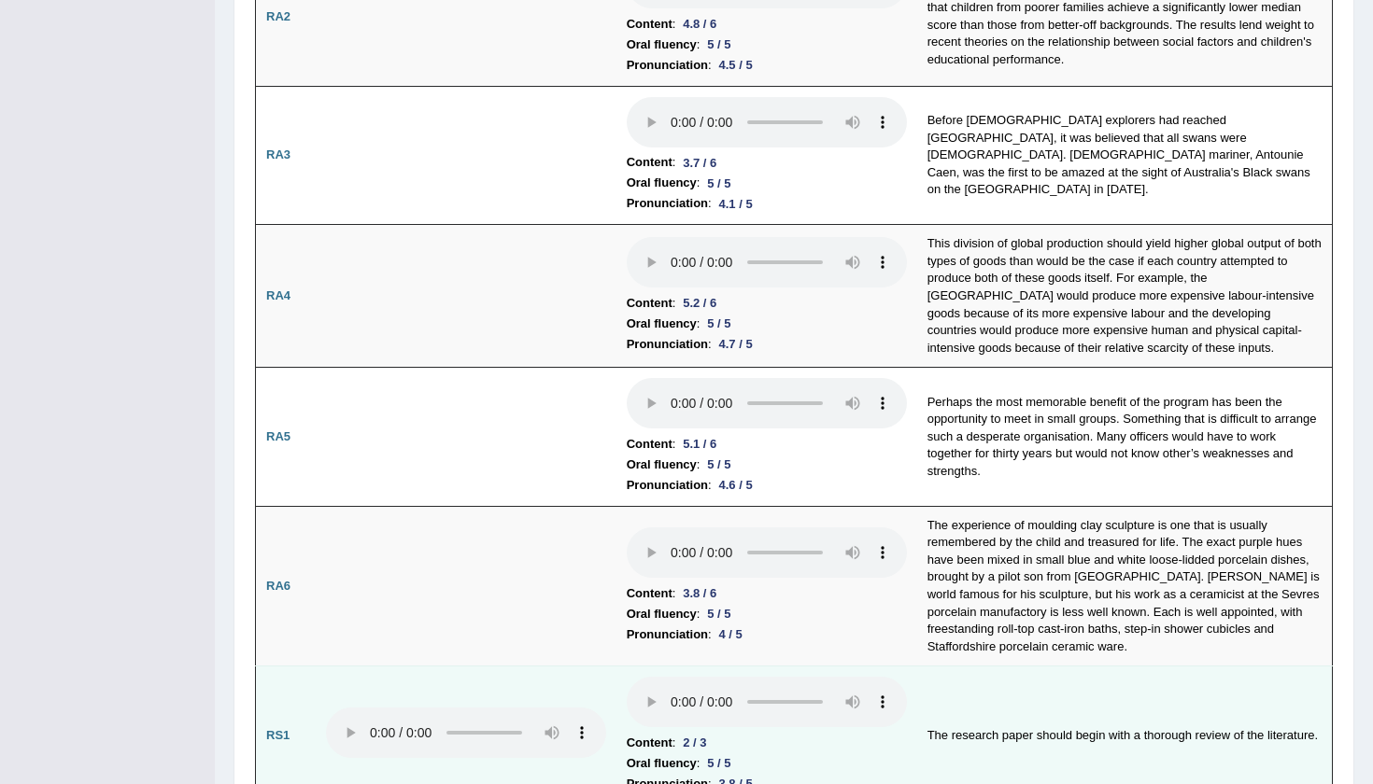
scroll to position [605, 0]
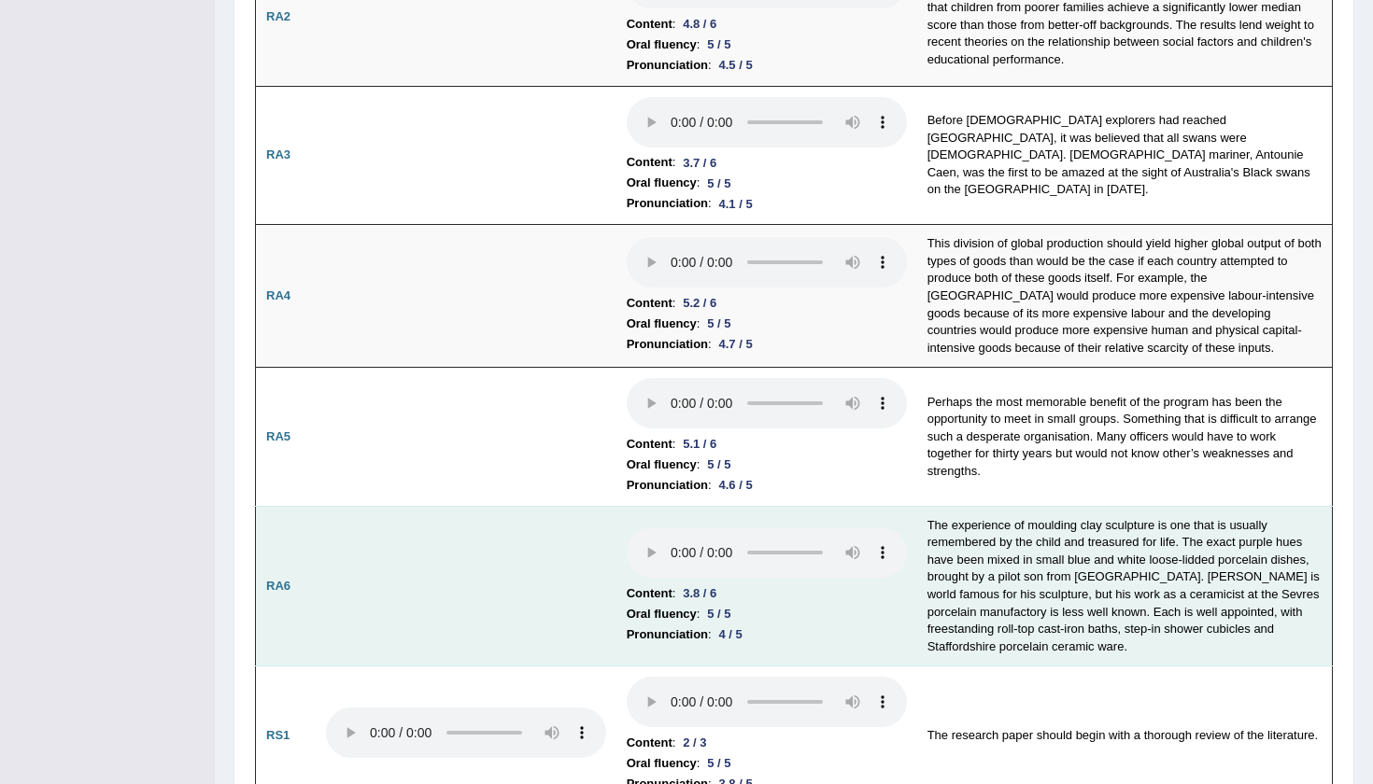
click at [627, 528] on audio at bounding box center [767, 553] width 280 height 50
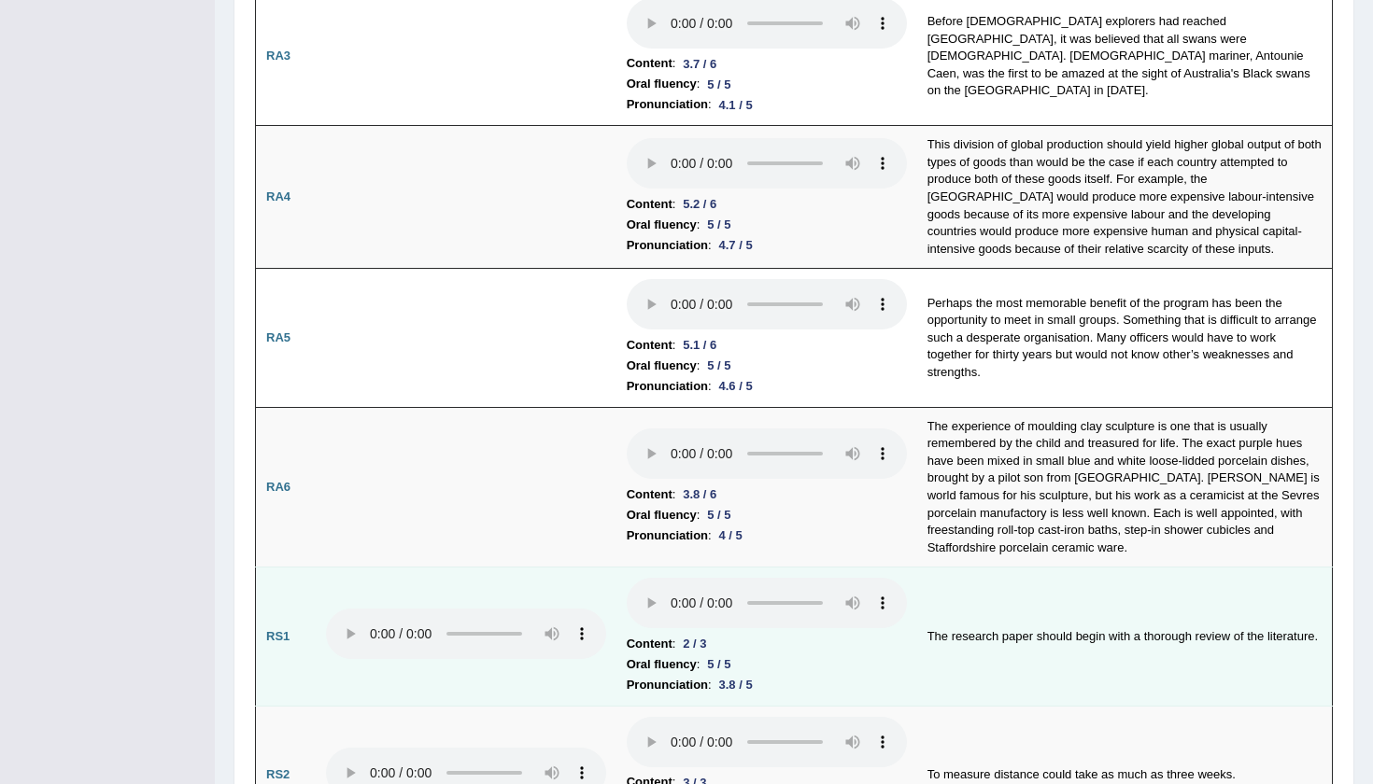
scroll to position [711, 0]
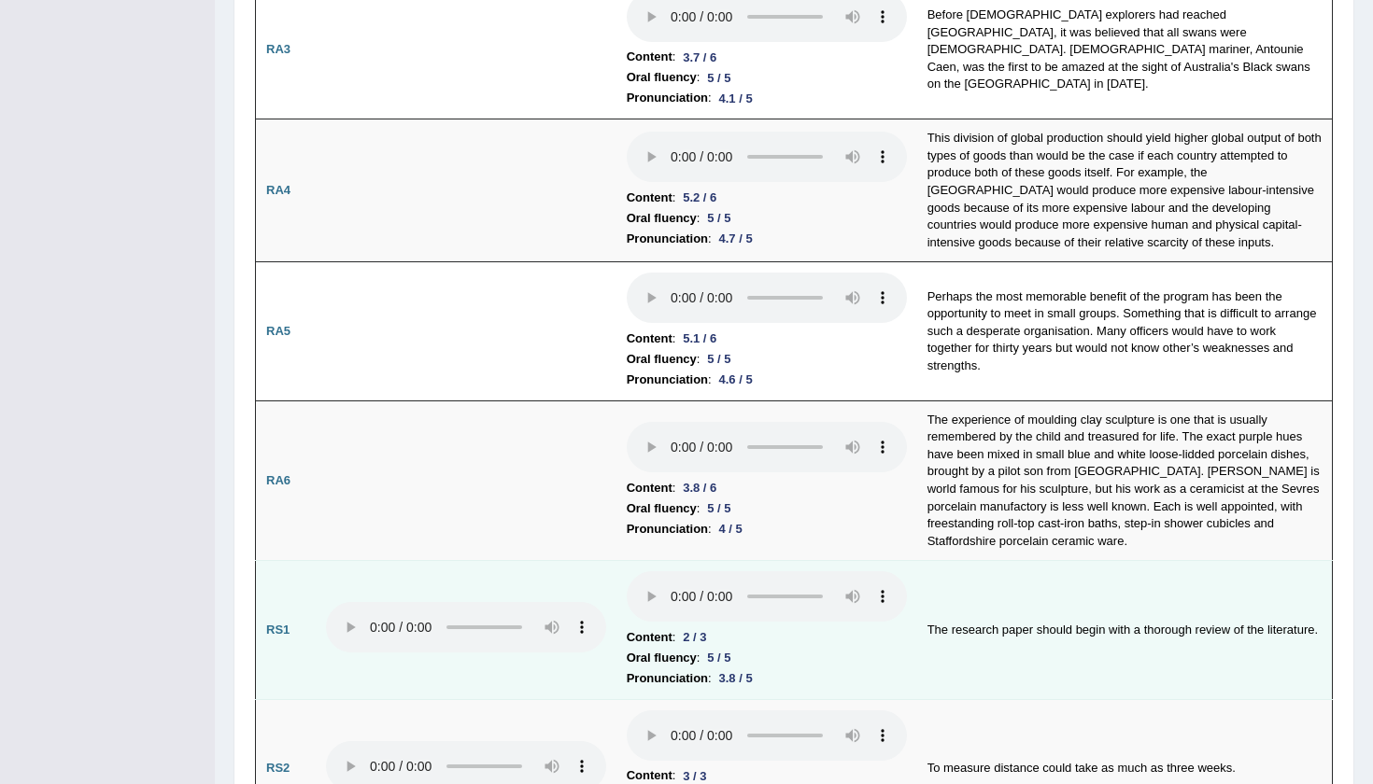
click at [627, 571] on audio at bounding box center [767, 596] width 280 height 50
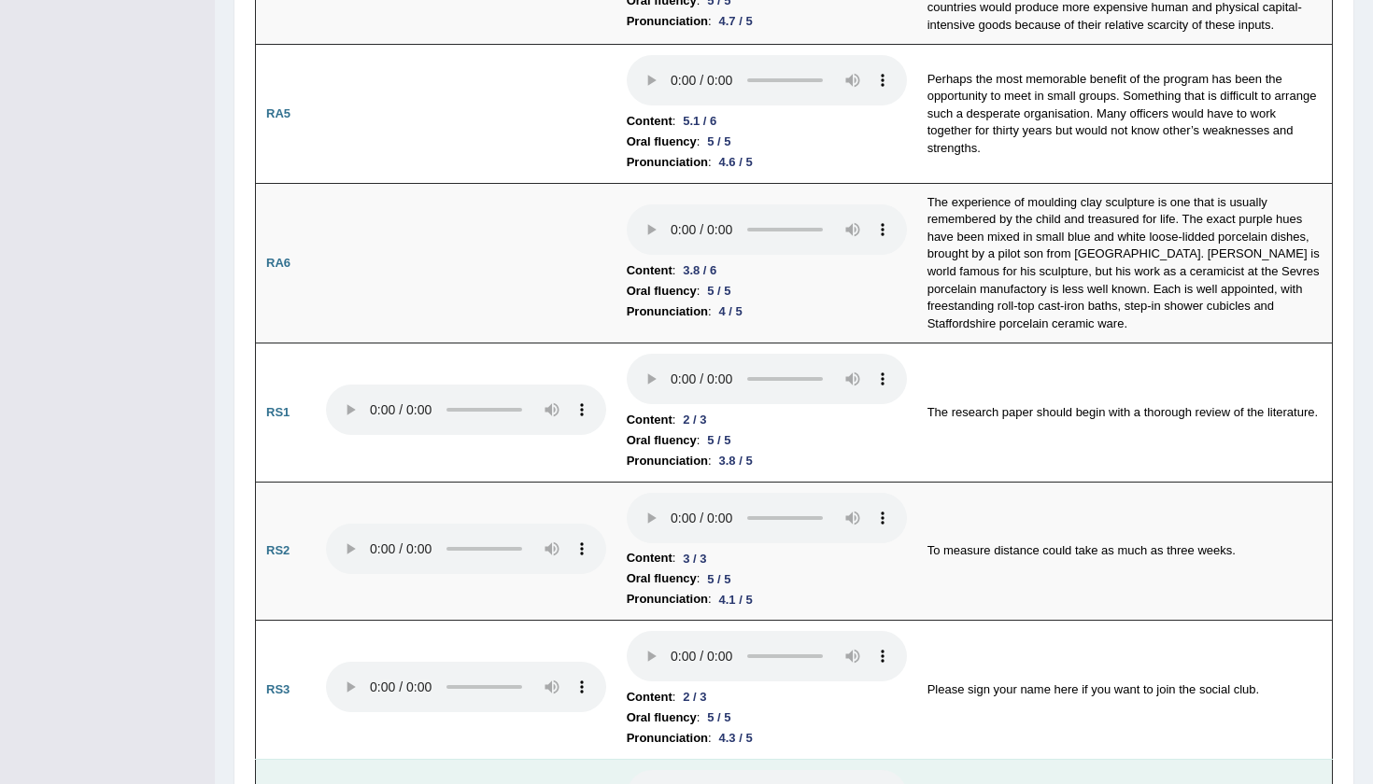
scroll to position [961, 0]
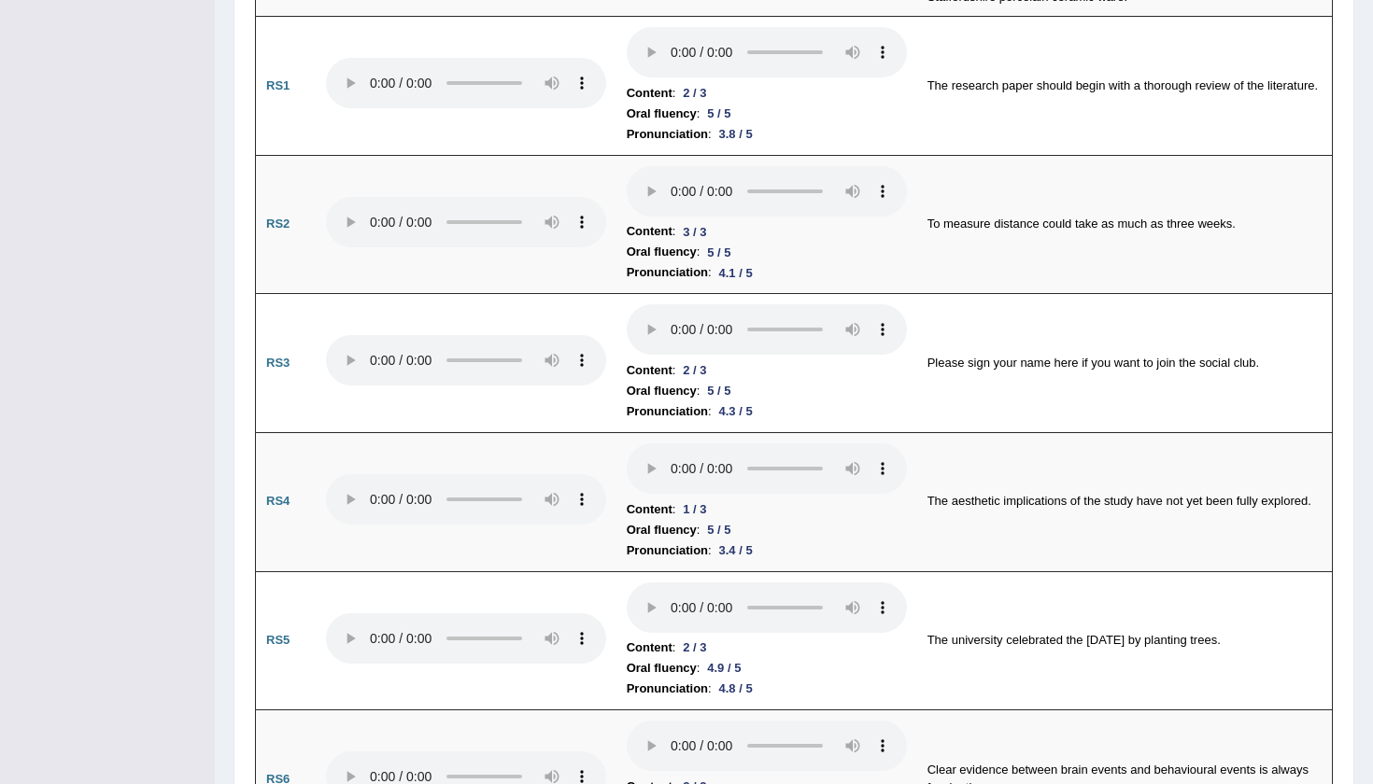
scroll to position [1262, 0]
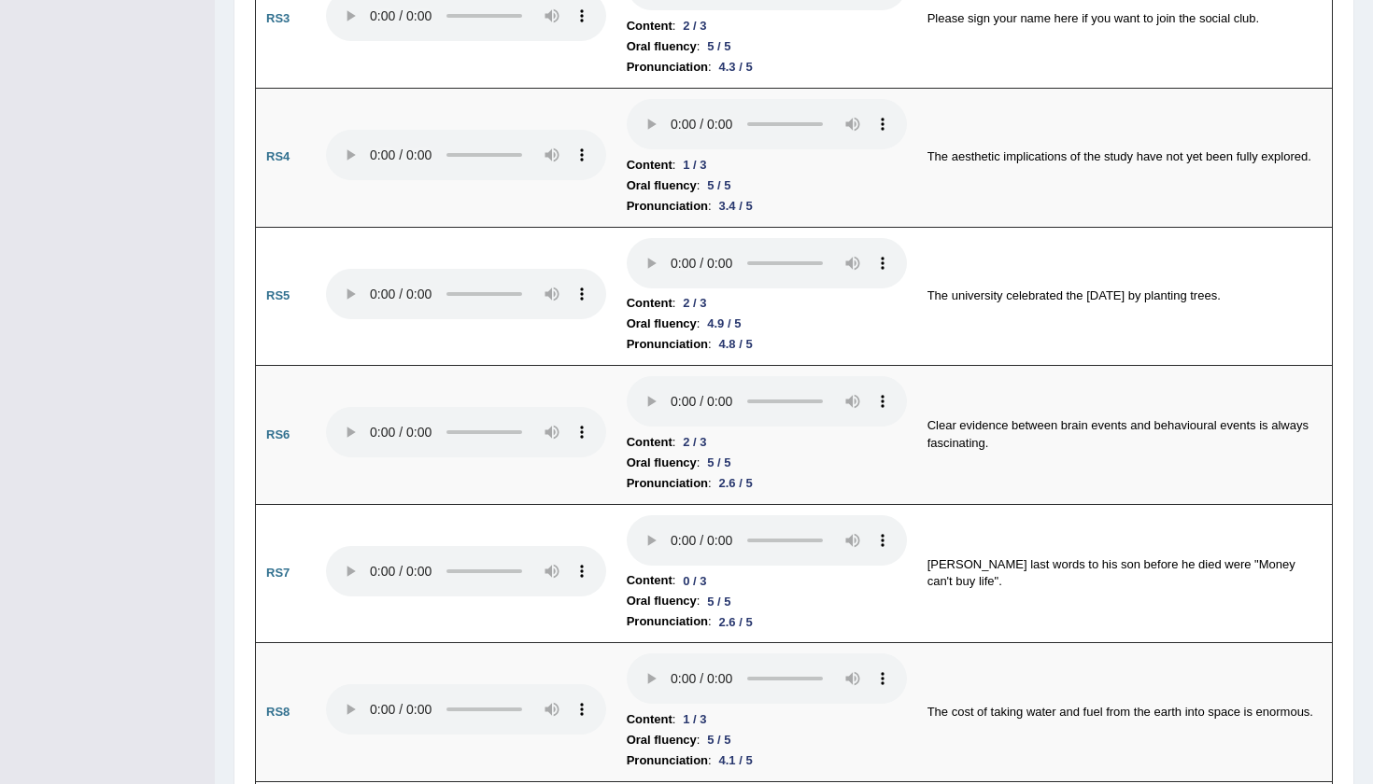
scroll to position [1603, 0]
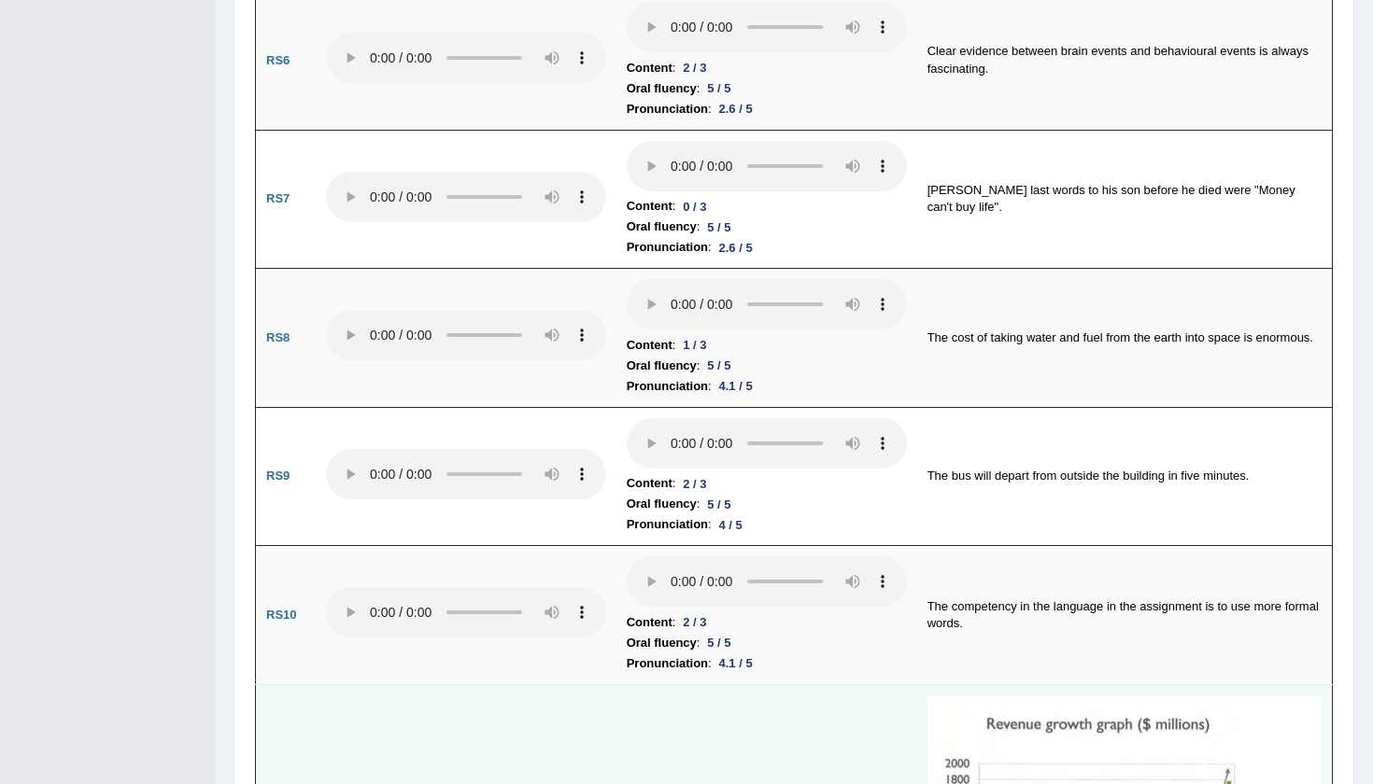
scroll to position [1978, 0]
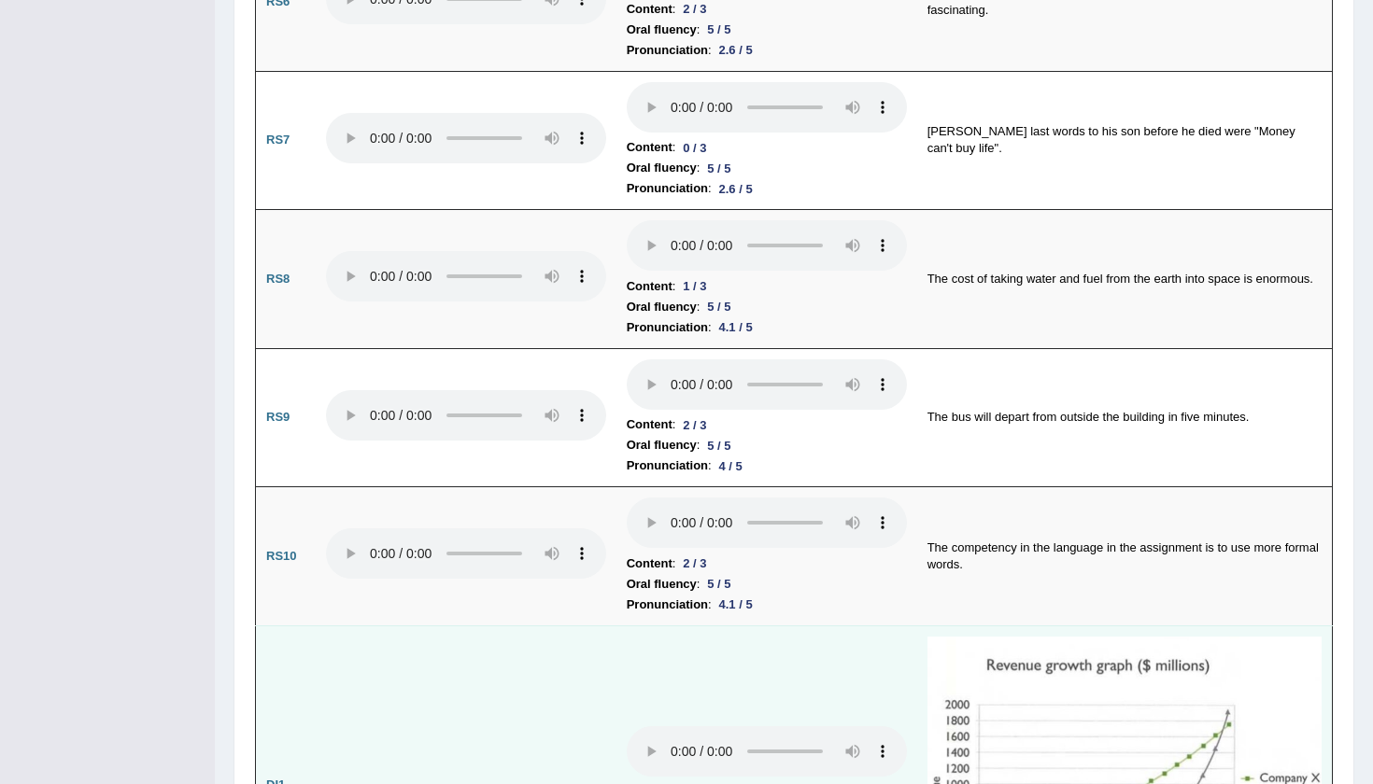
scroll to position [2045, 0]
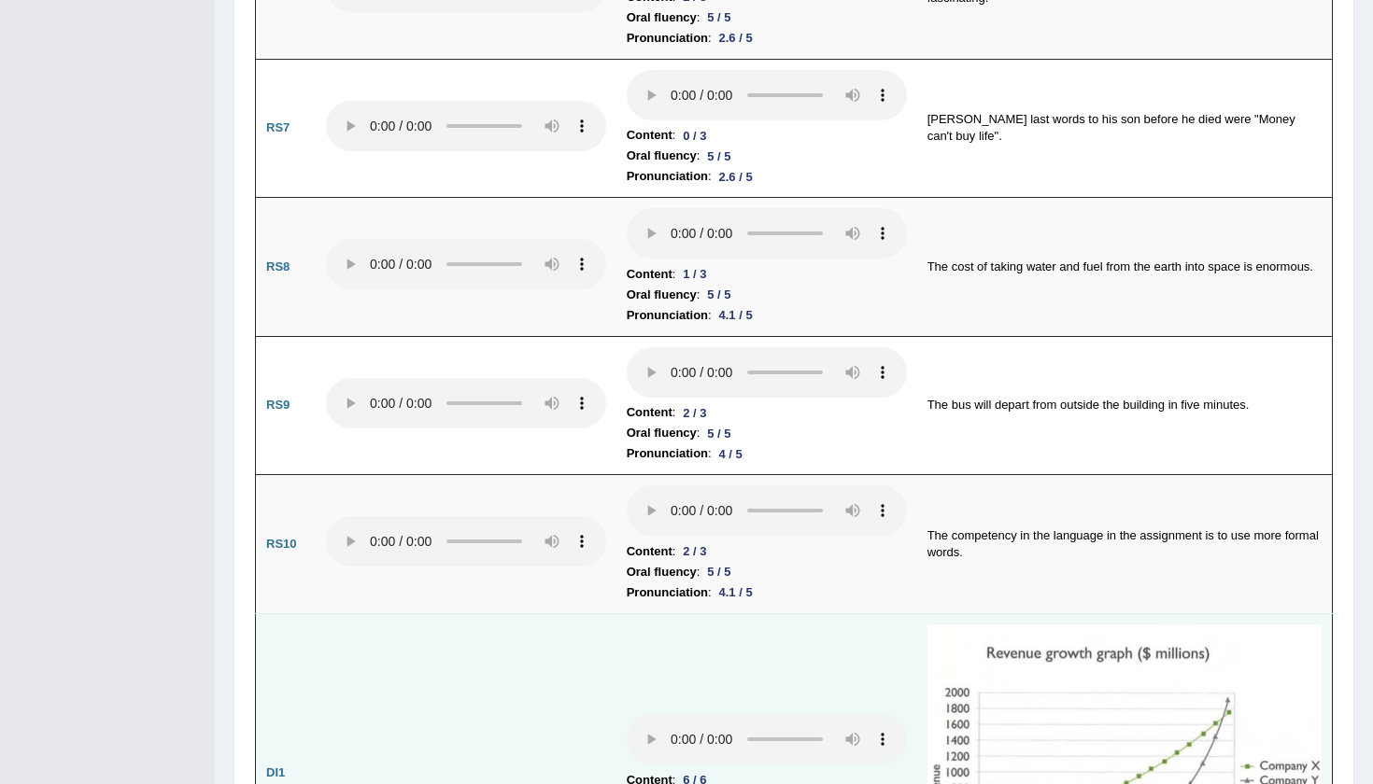
click at [627, 714] on audio at bounding box center [767, 739] width 280 height 50
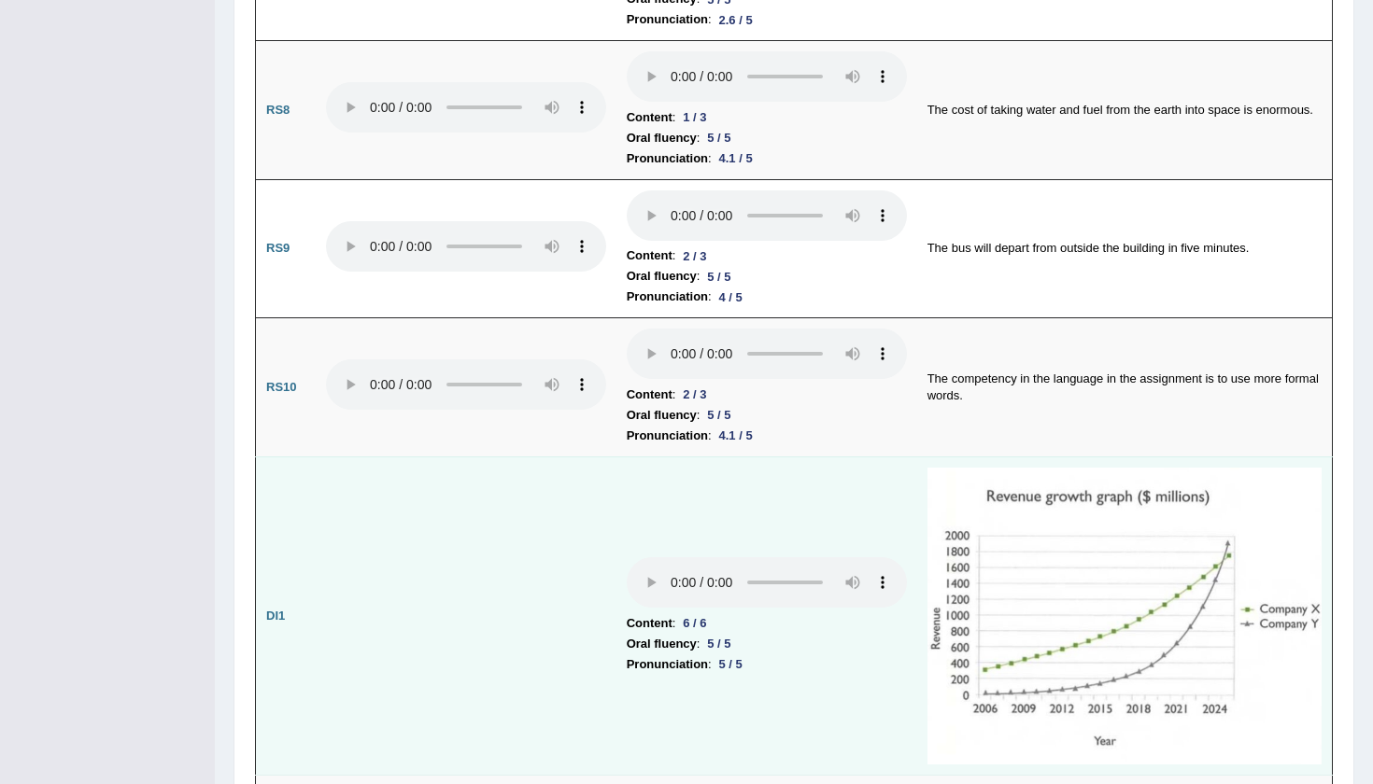
scroll to position [2195, 0]
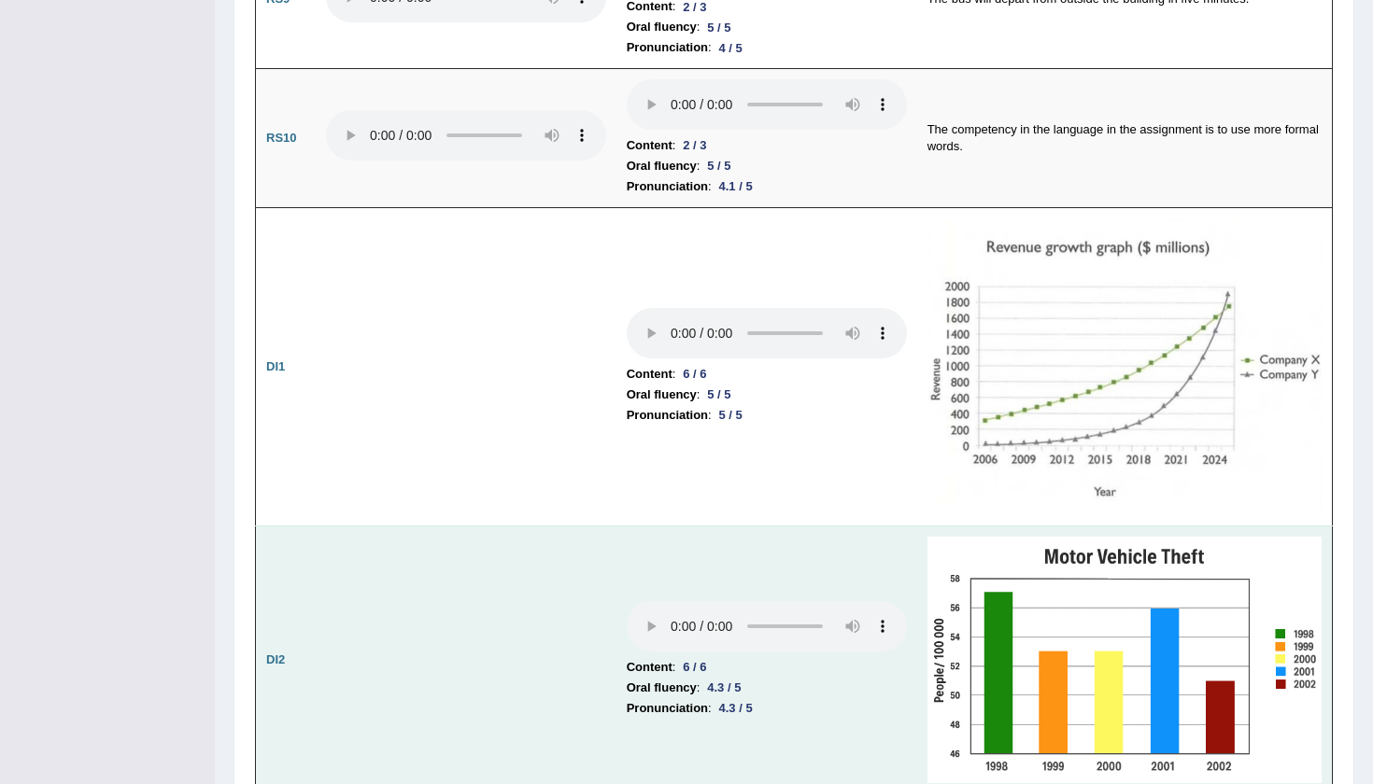
scroll to position [2474, 0]
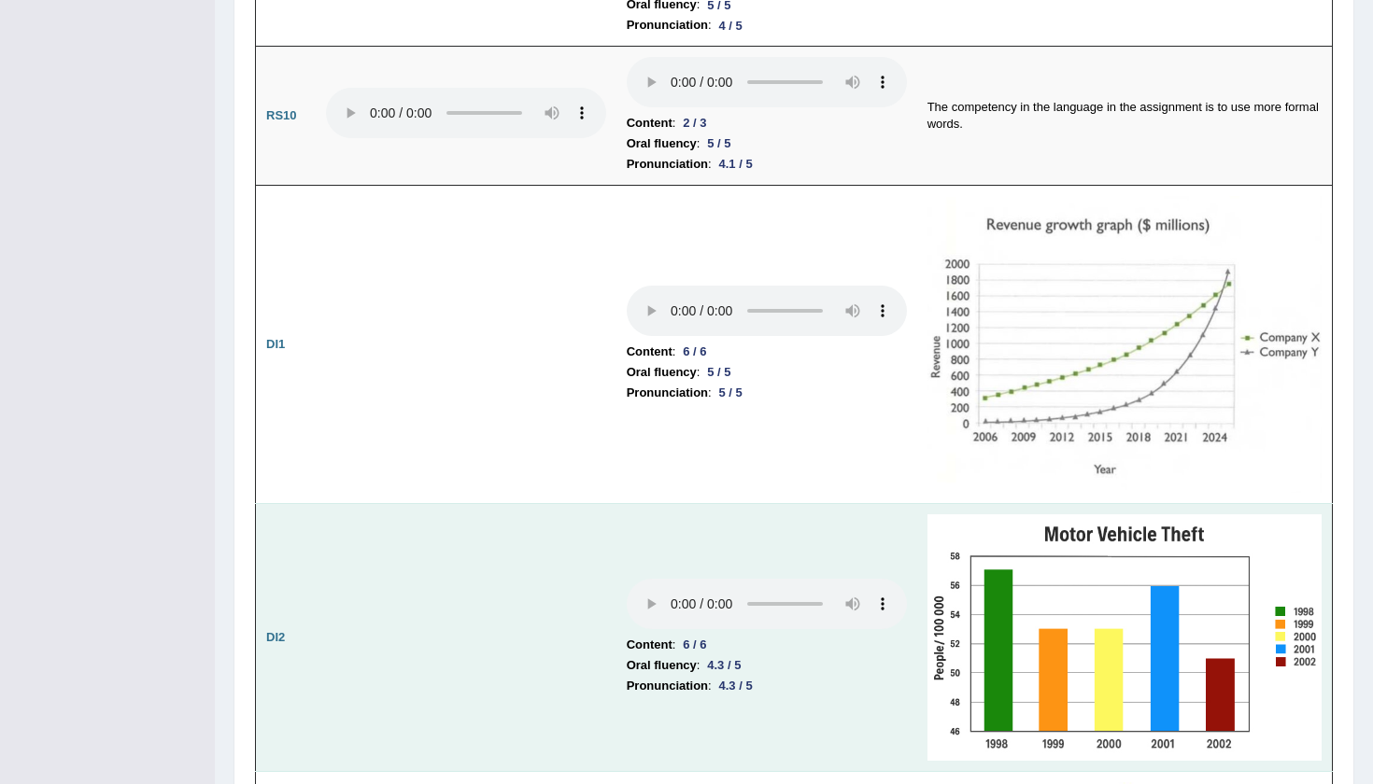
click at [627, 579] on audio at bounding box center [767, 604] width 280 height 50
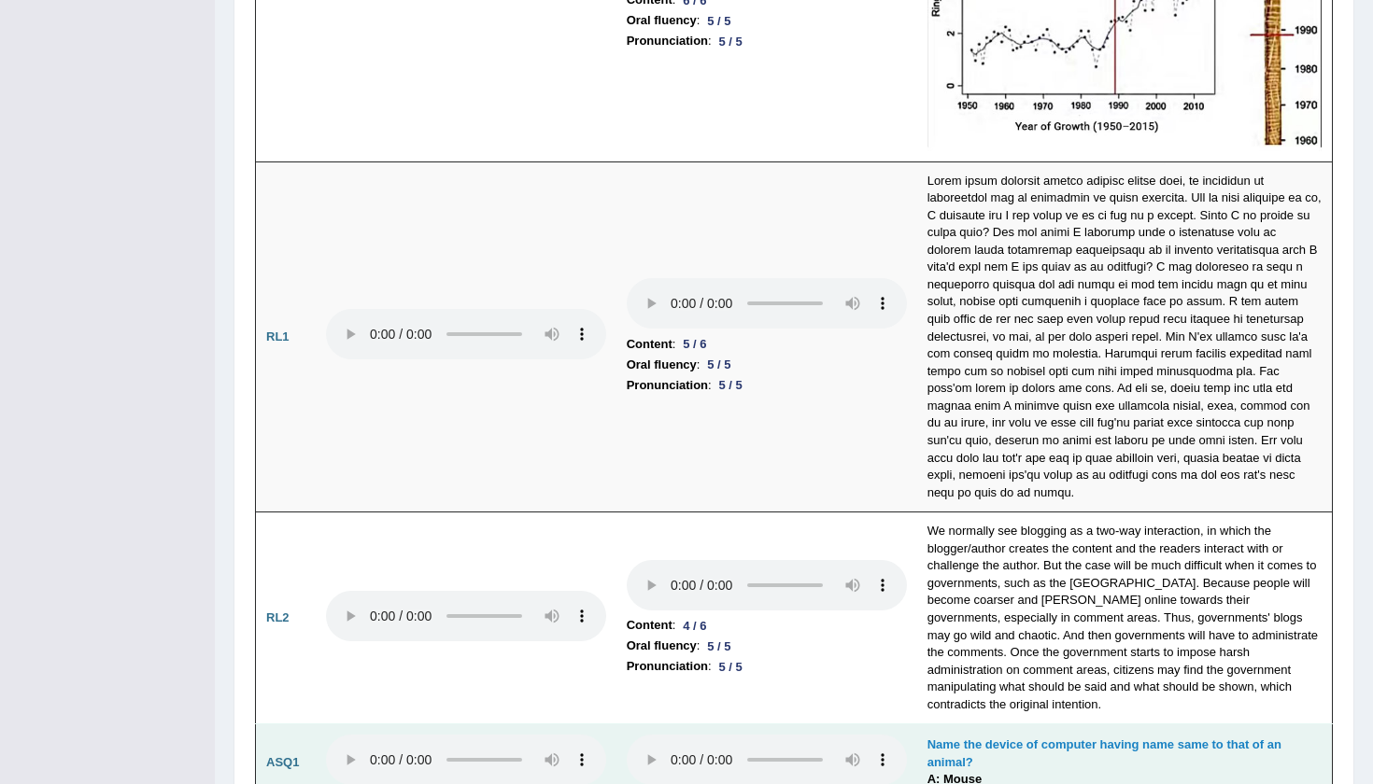
scroll to position [4096, 0]
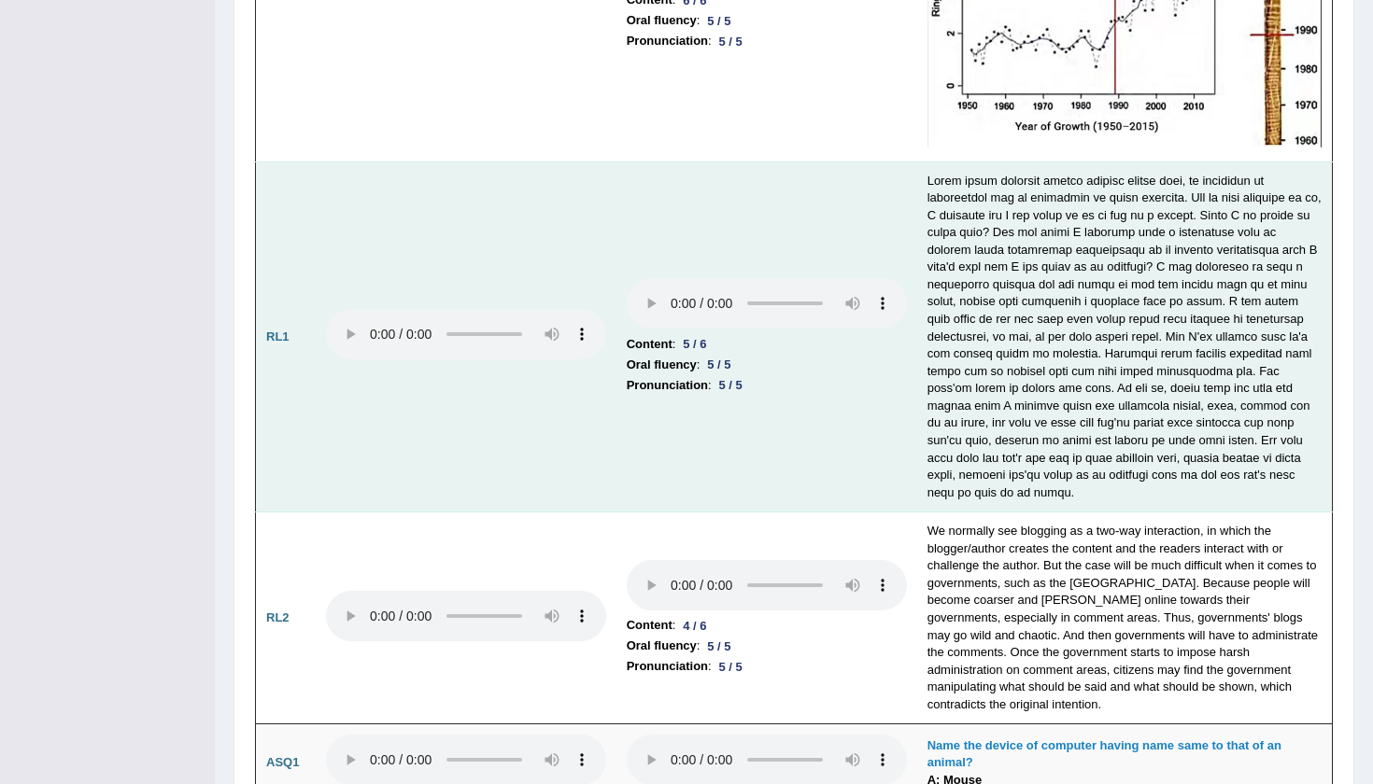
click at [627, 278] on audio at bounding box center [767, 303] width 280 height 50
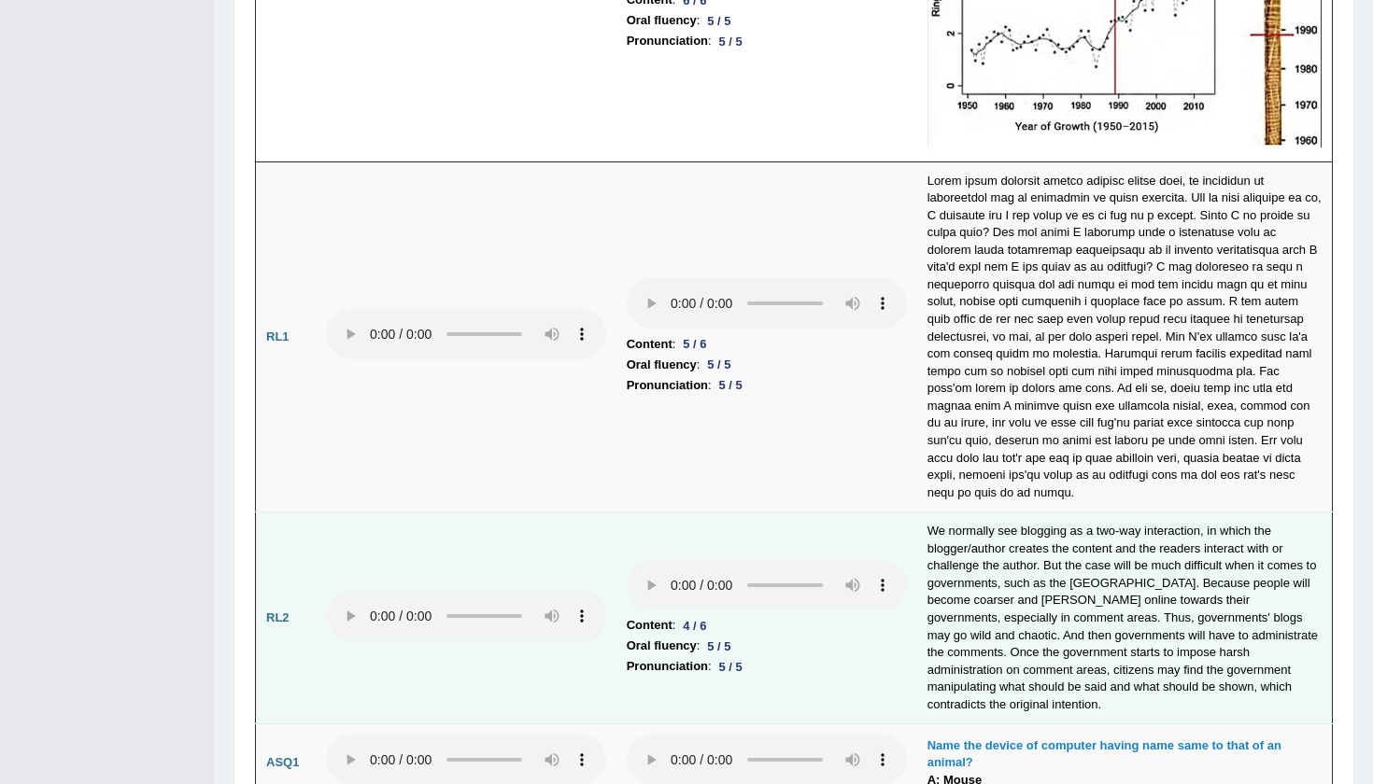
click at [627, 560] on audio at bounding box center [767, 585] width 280 height 50
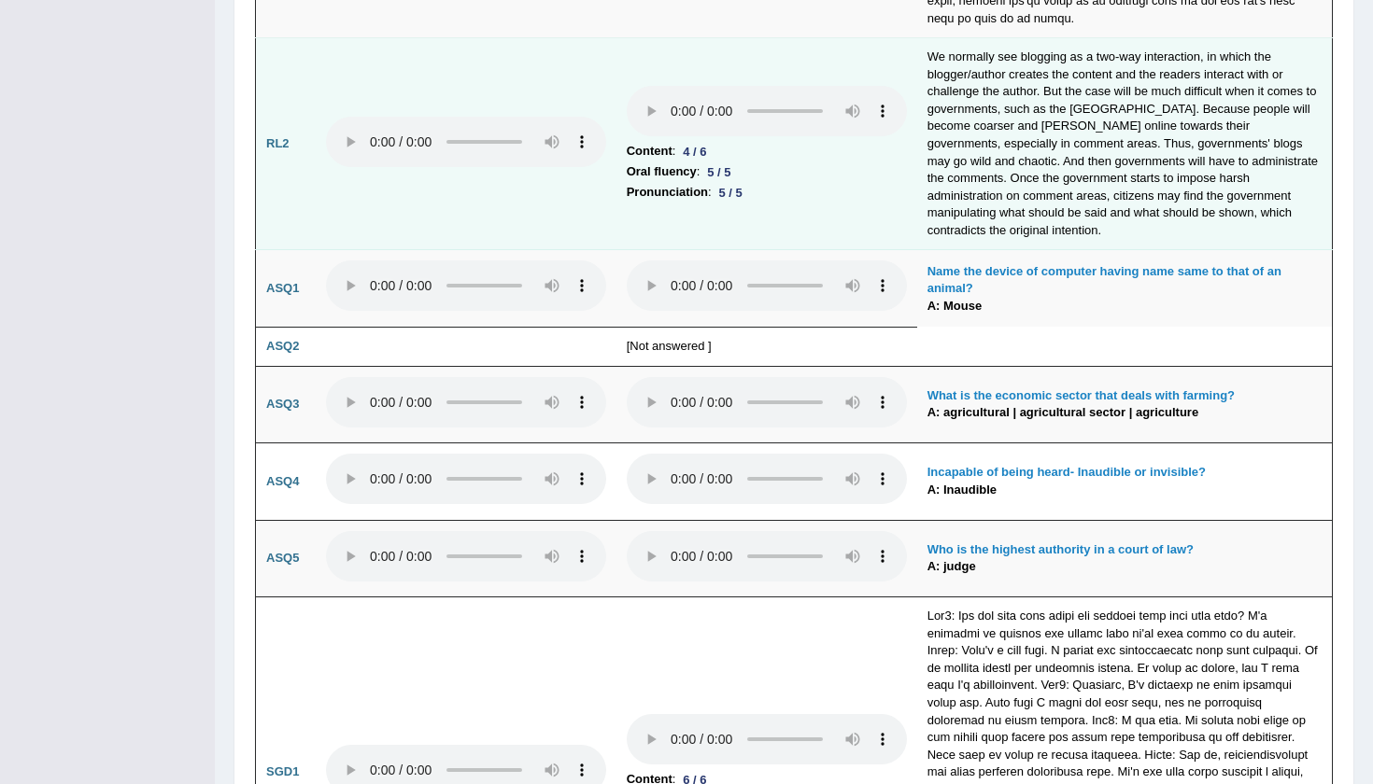
scroll to position [4715, 0]
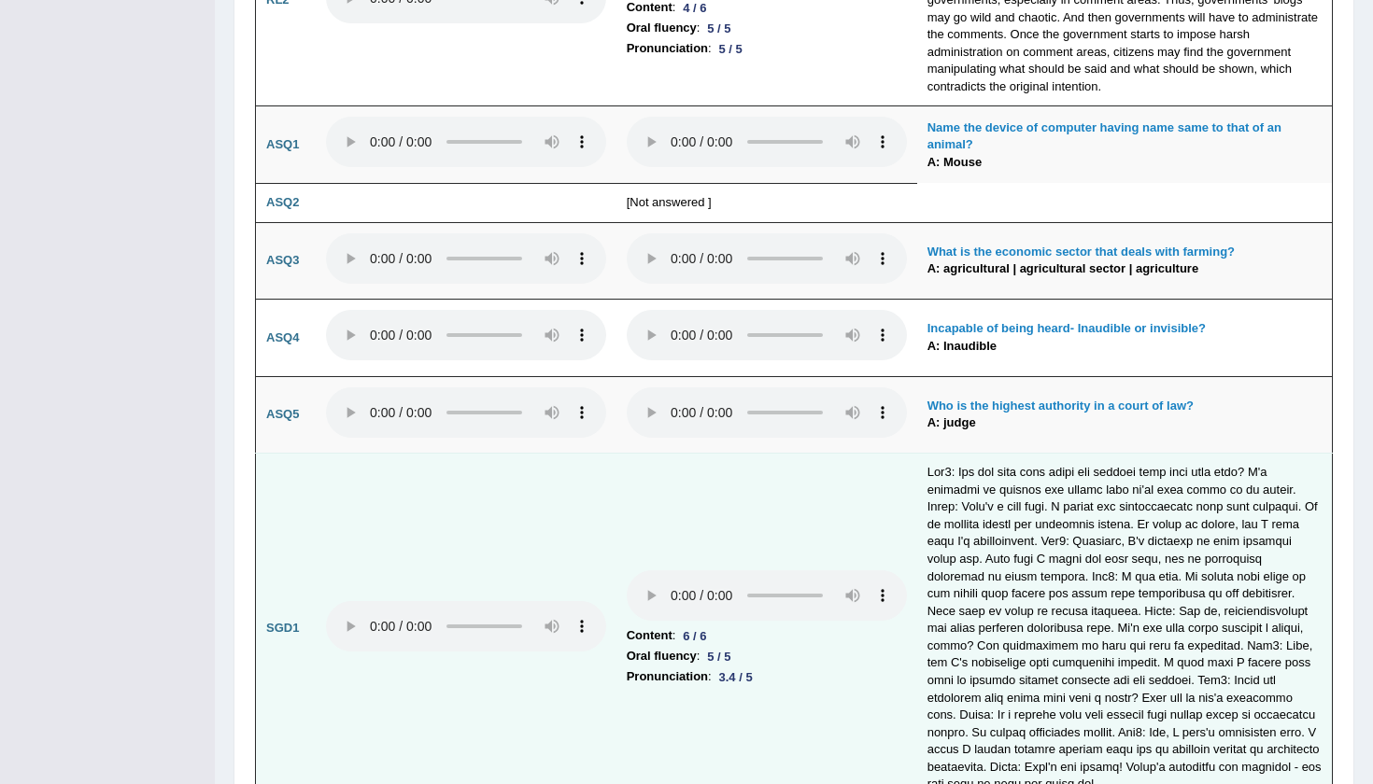
click at [627, 571] on audio at bounding box center [767, 596] width 280 height 50
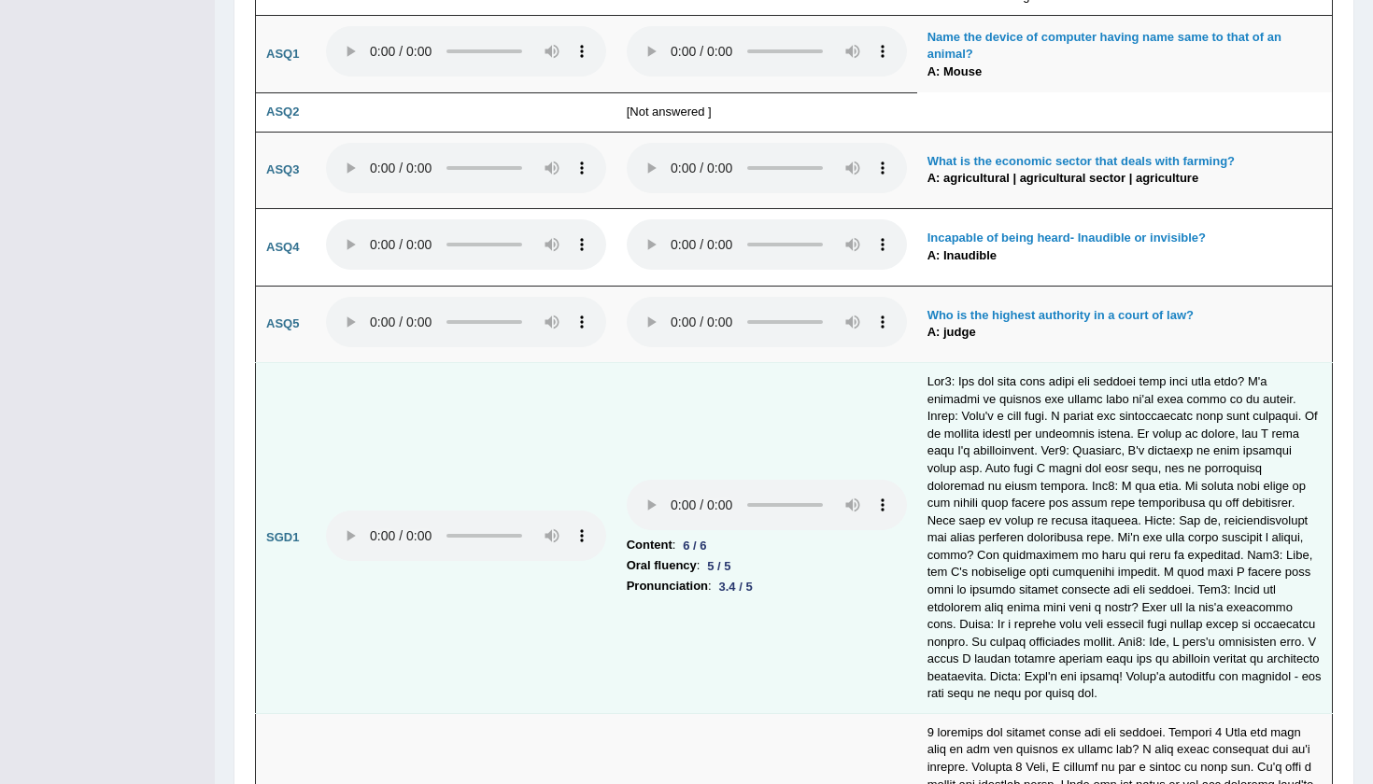
scroll to position [4803, 0]
click at [627, 482] on audio at bounding box center [767, 507] width 280 height 50
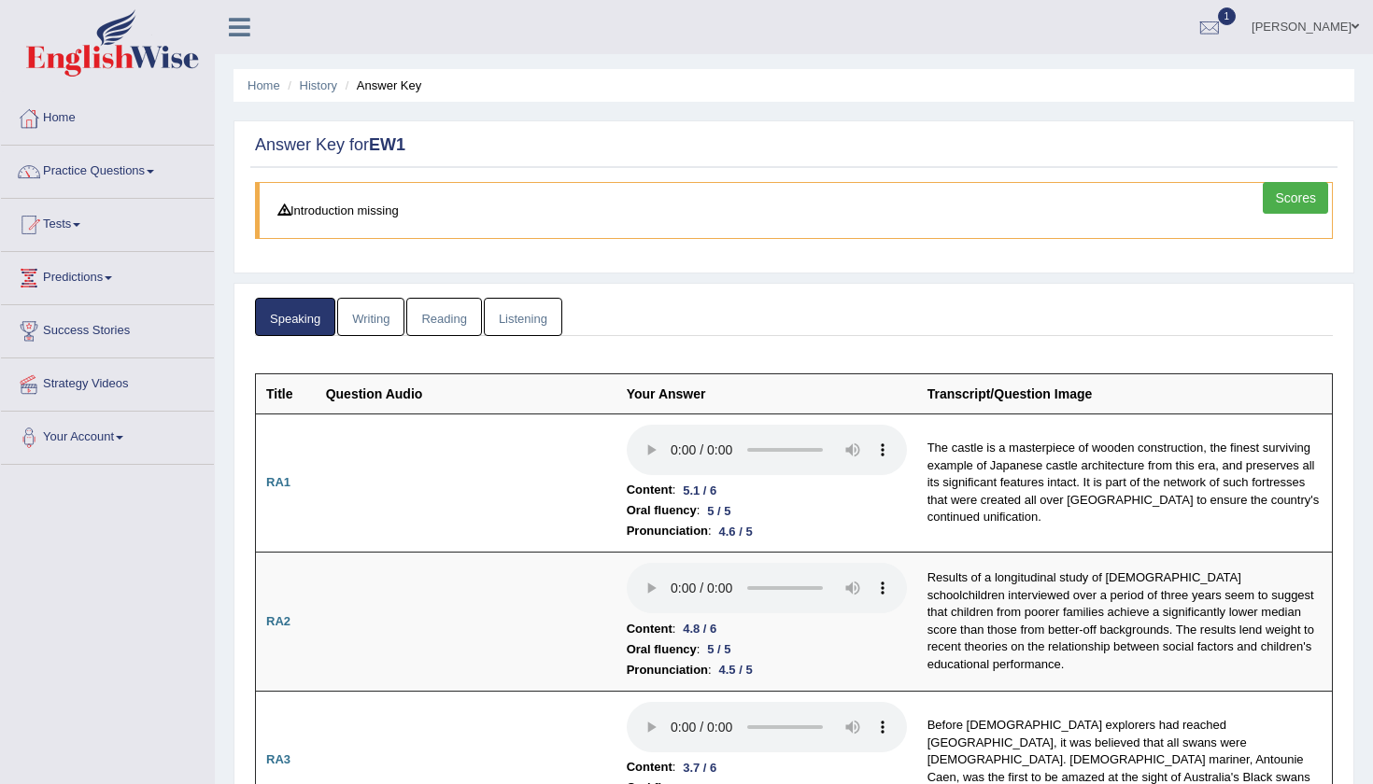
scroll to position [0, 0]
click at [366, 326] on link "Writing" at bounding box center [370, 317] width 67 height 38
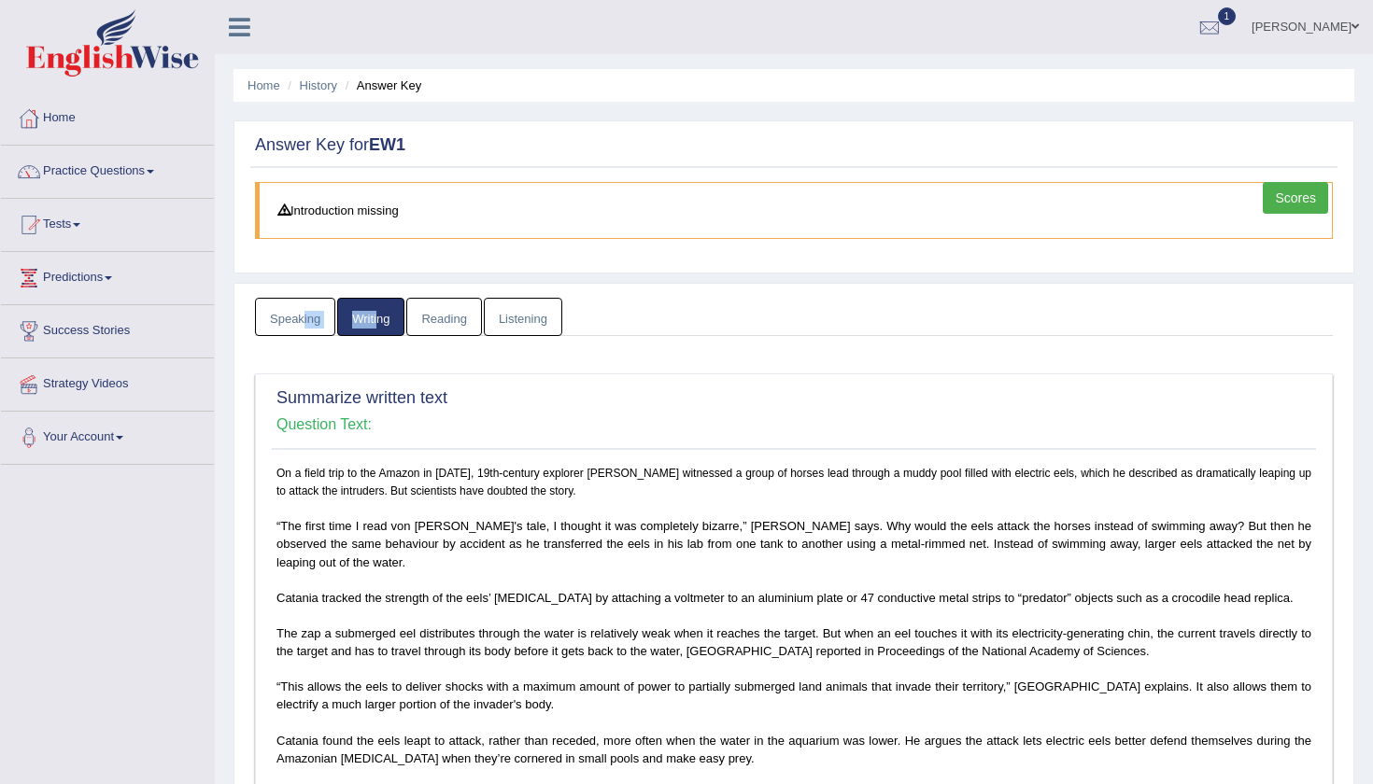
click at [316, 304] on link "Speaking" at bounding box center [295, 317] width 80 height 38
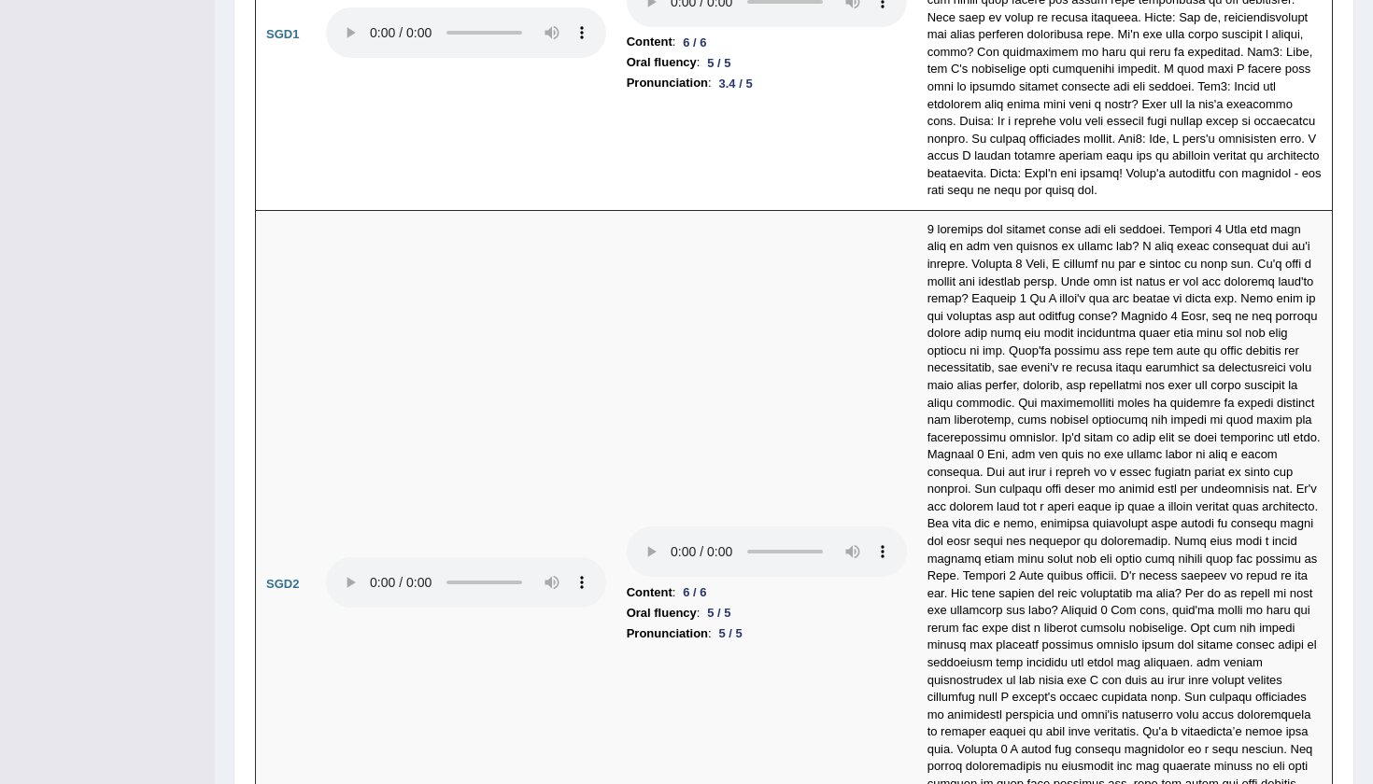
scroll to position [5307, 0]
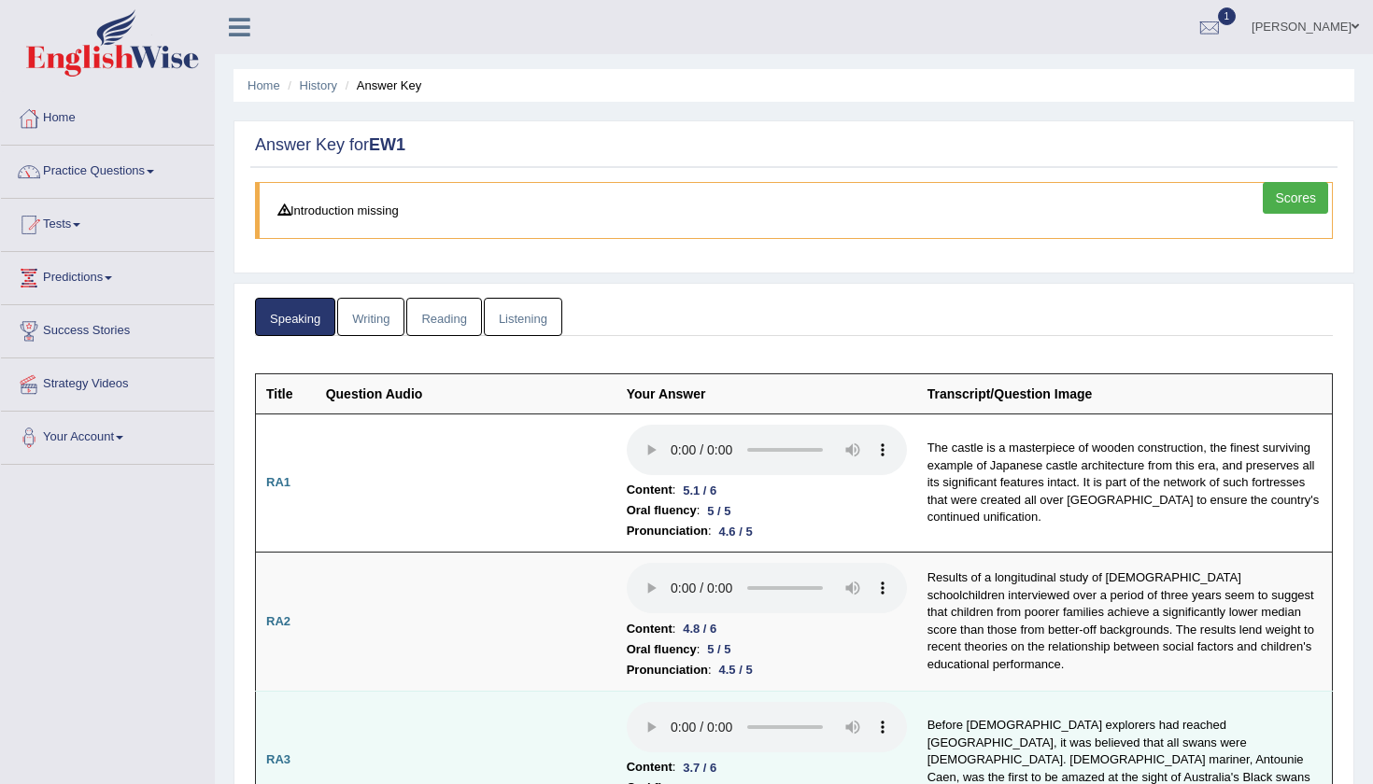
scroll to position [0, 0]
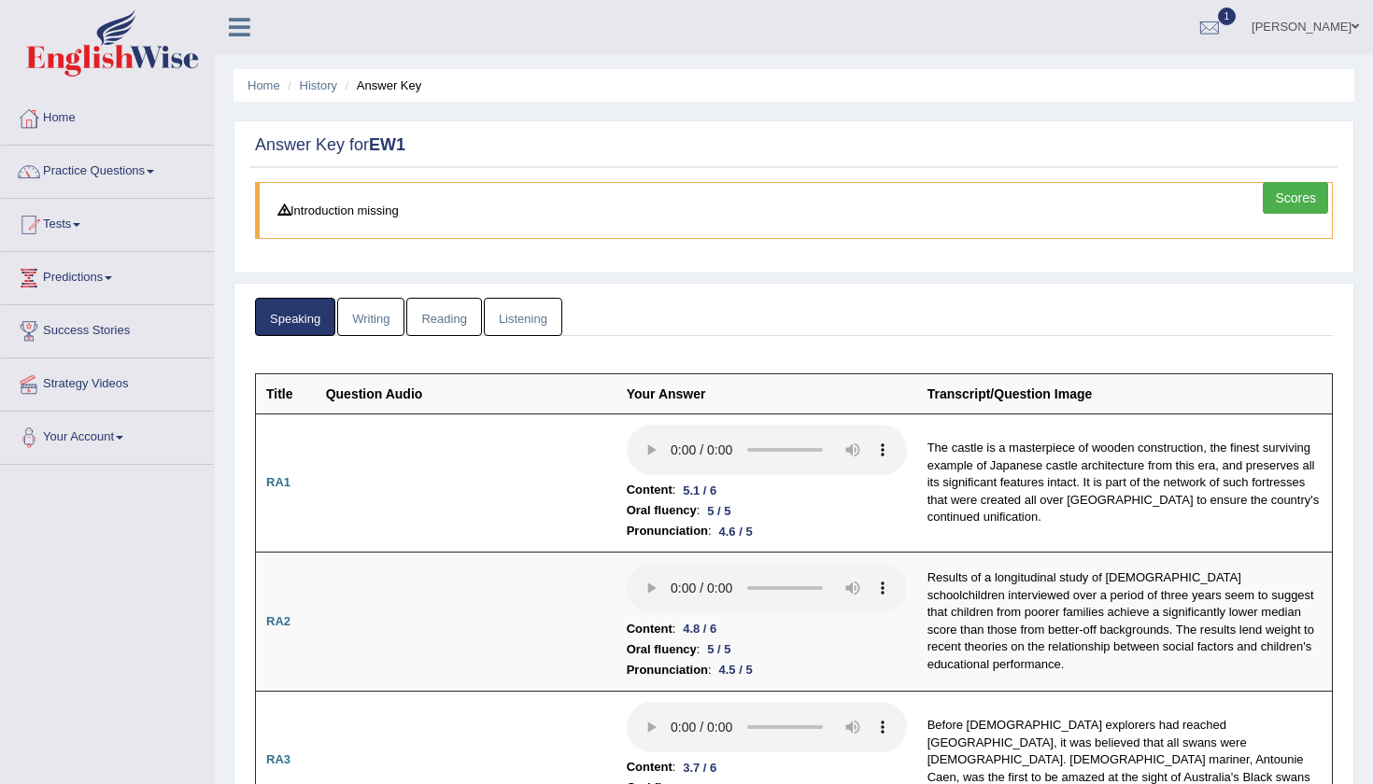
click at [400, 298] on link "Writing" at bounding box center [370, 317] width 67 height 38
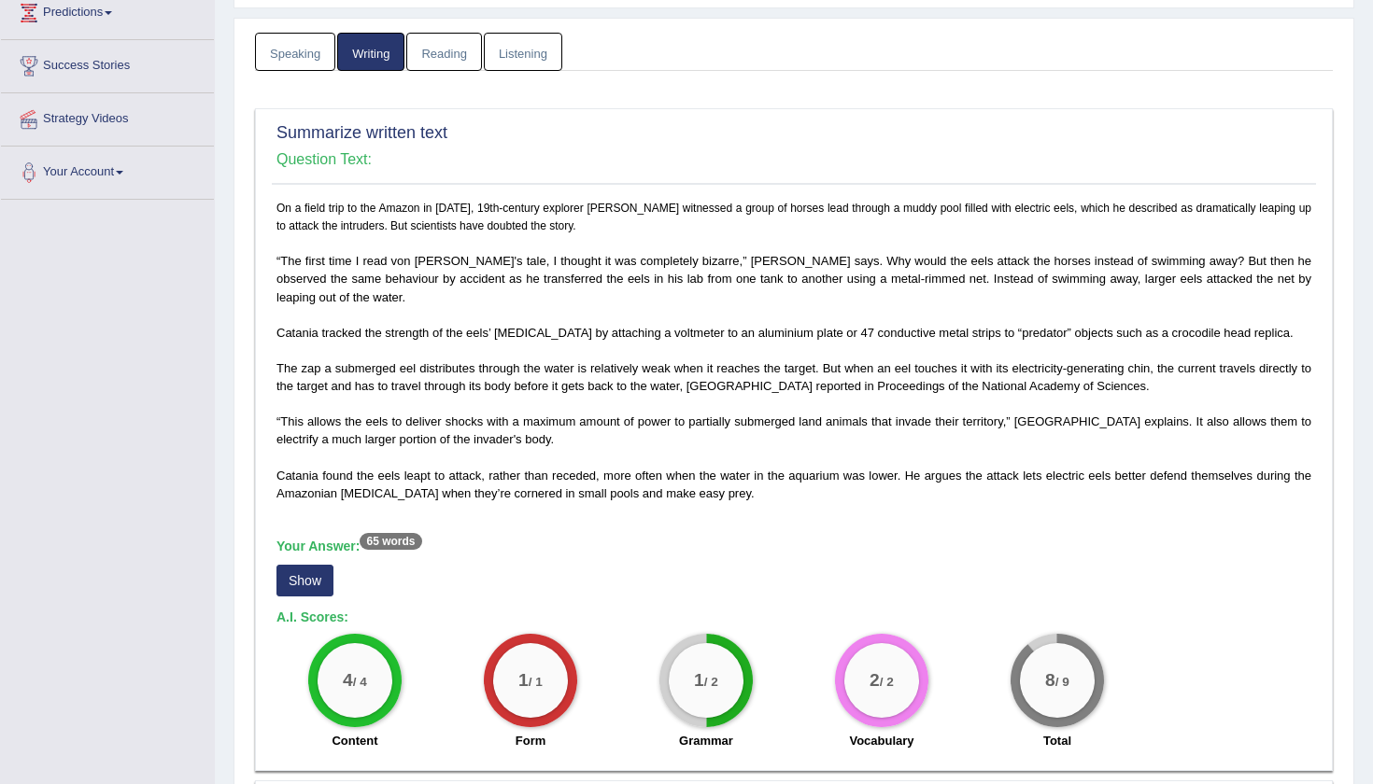
scroll to position [367, 0]
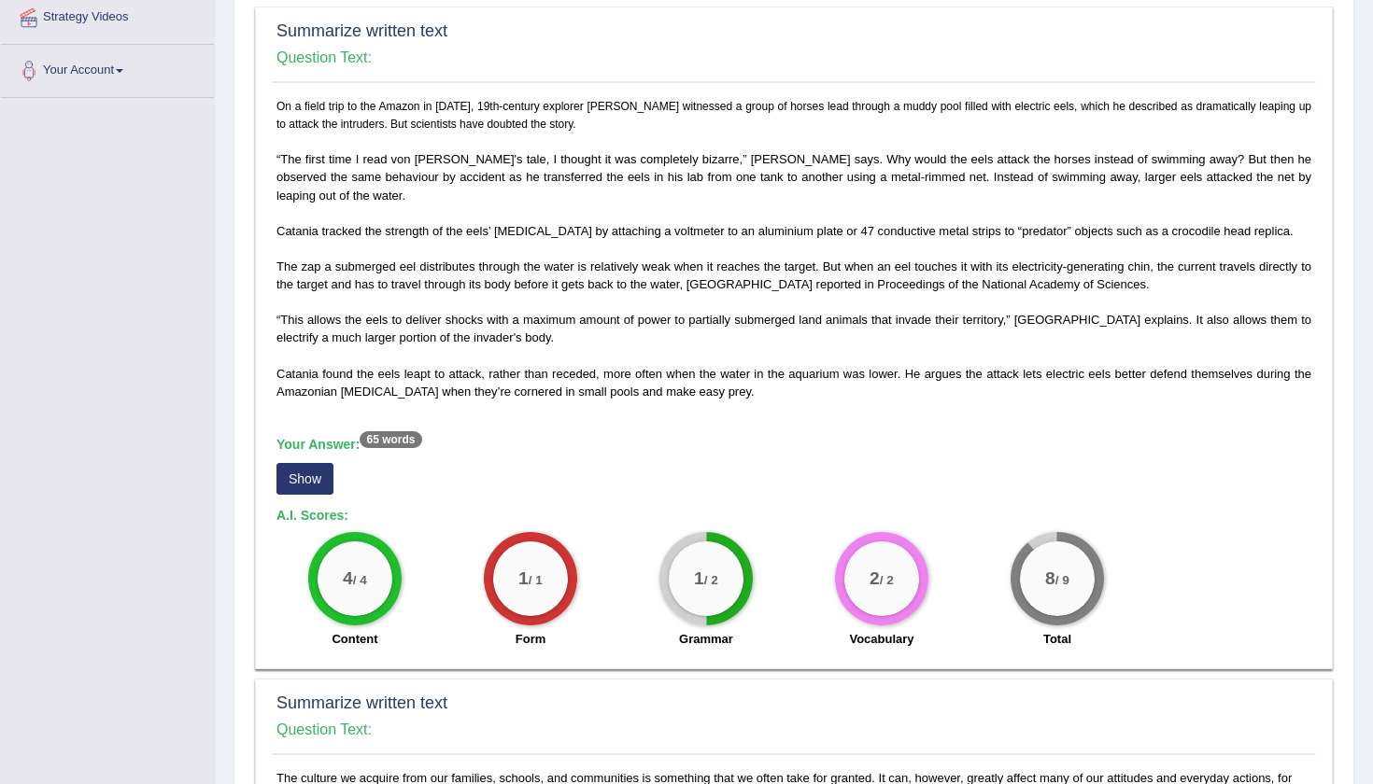
click at [306, 463] on button "Show" at bounding box center [304, 479] width 57 height 32
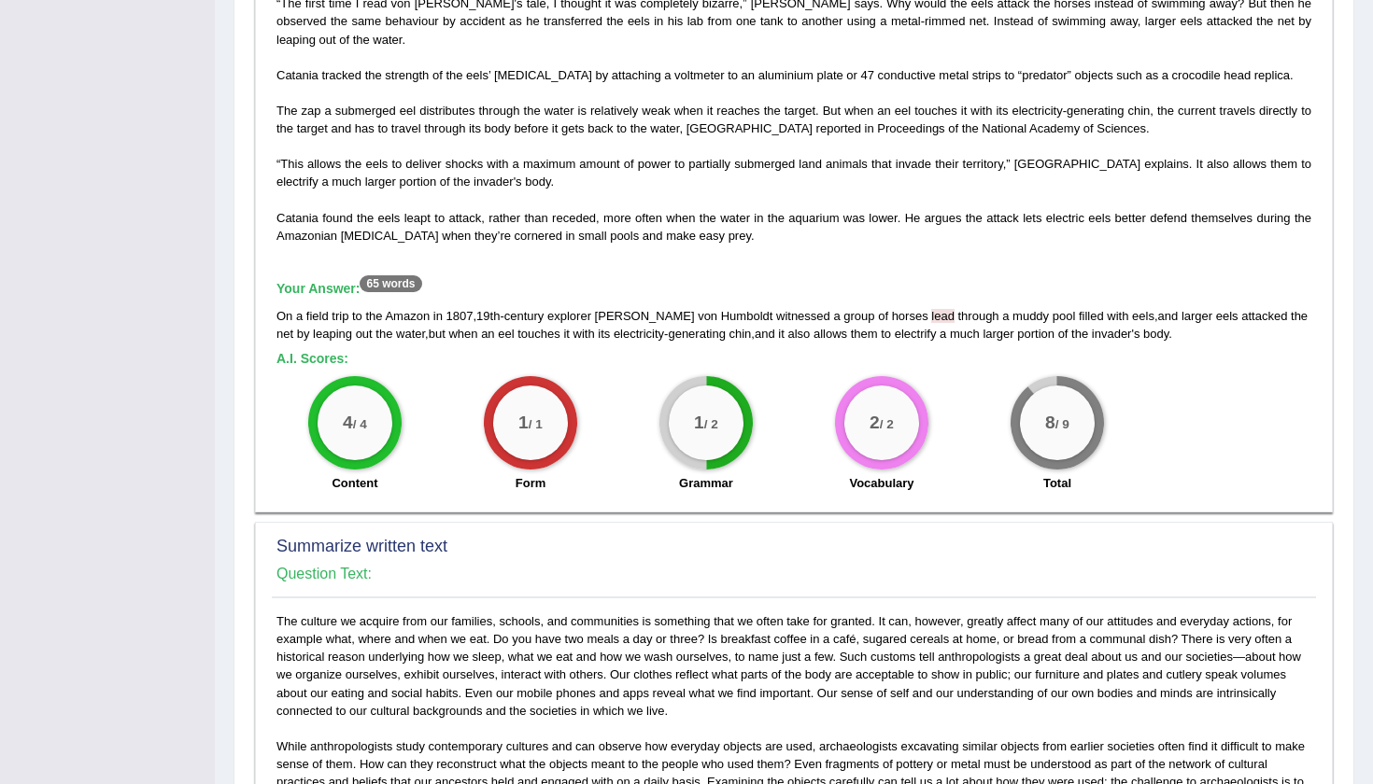
scroll to position [519, 0]
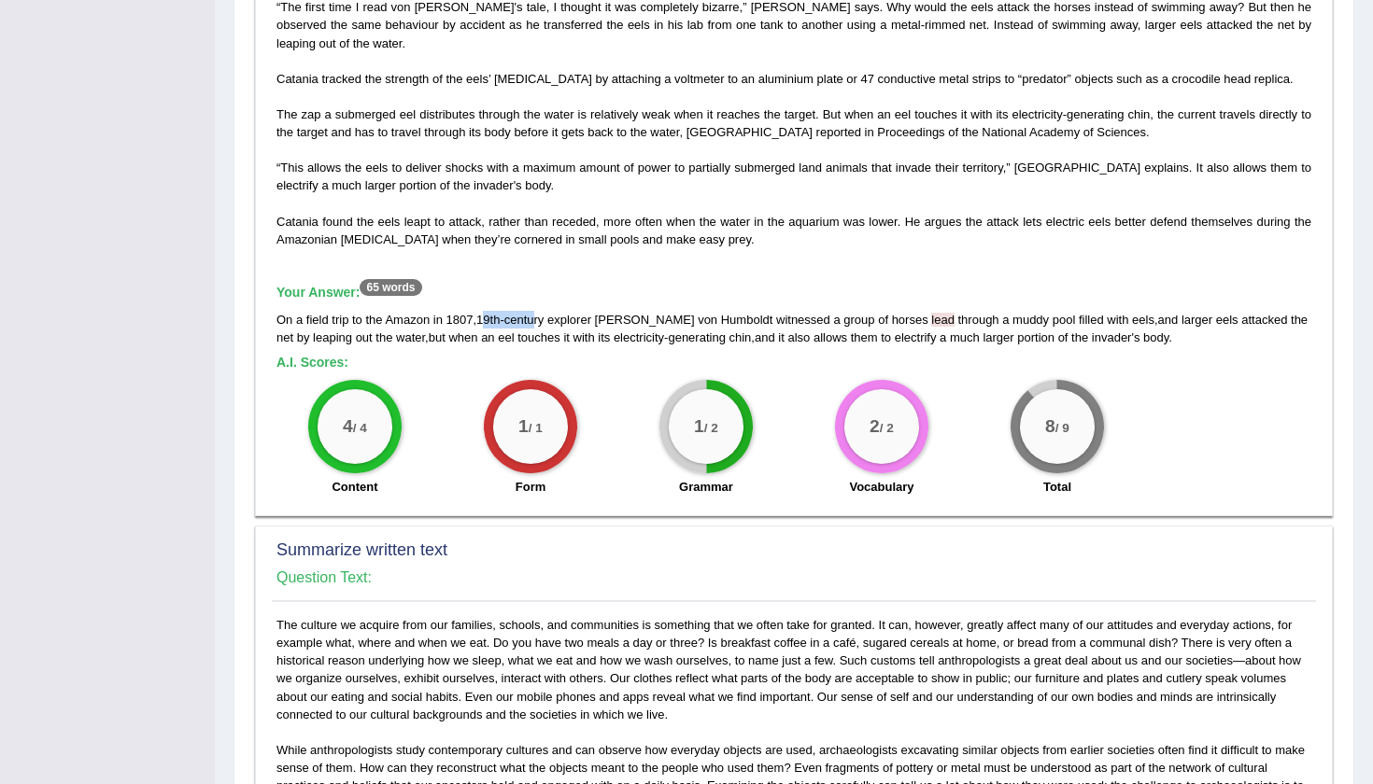
drag, startPoint x: 490, startPoint y: 316, endPoint x: 544, endPoint y: 317, distance: 54.2
click at [544, 317] on div "On a field trip to the Amazon in 1807 , 19th - century explorer Alexander von H…" at bounding box center [793, 328] width 1035 height 35
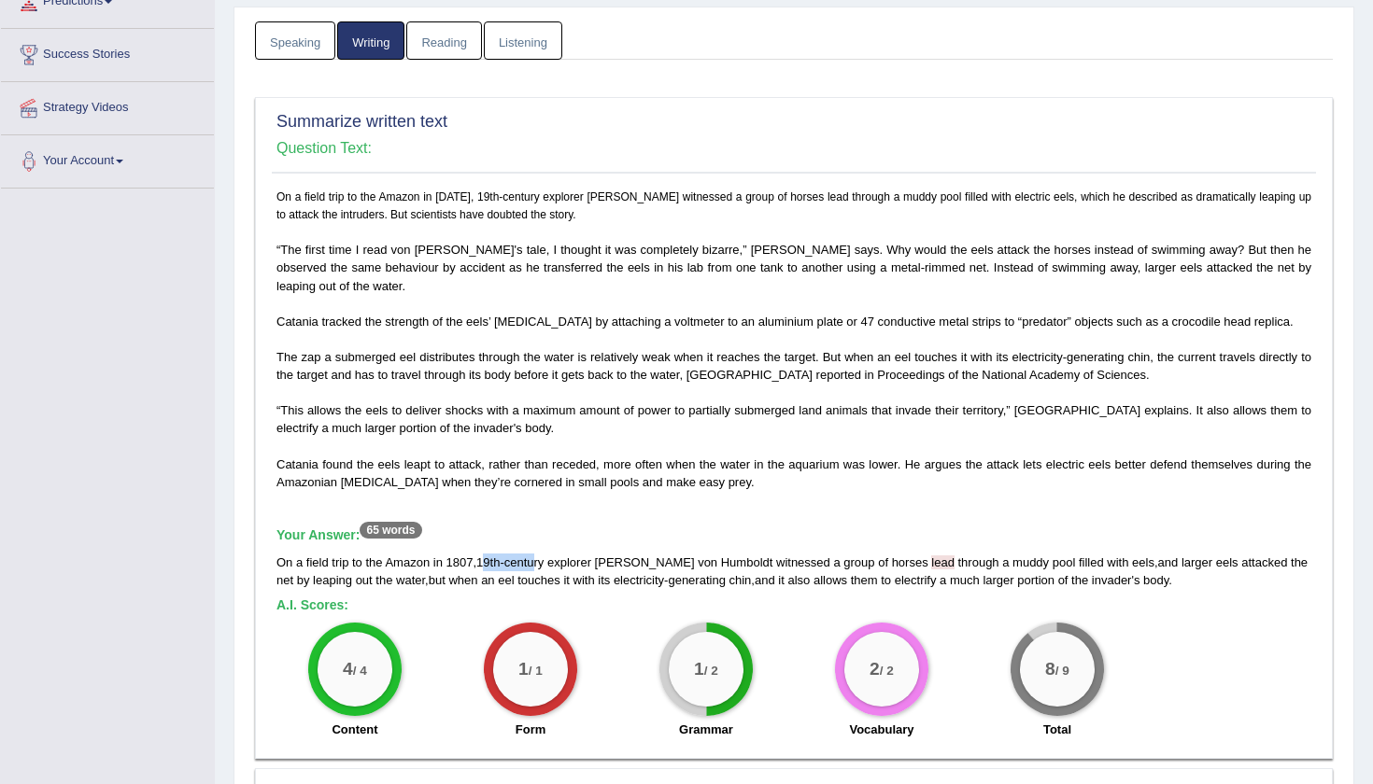
scroll to position [277, 0]
click at [475, 668] on div "1 / 1 Form" at bounding box center [531, 682] width 176 height 120
drag, startPoint x: 473, startPoint y: 559, endPoint x: 557, endPoint y: 559, distance: 83.1
click at [557, 559] on div "On a field trip to the Amazon in 1807 , 19th - century explorer Alexander von H…" at bounding box center [793, 570] width 1035 height 35
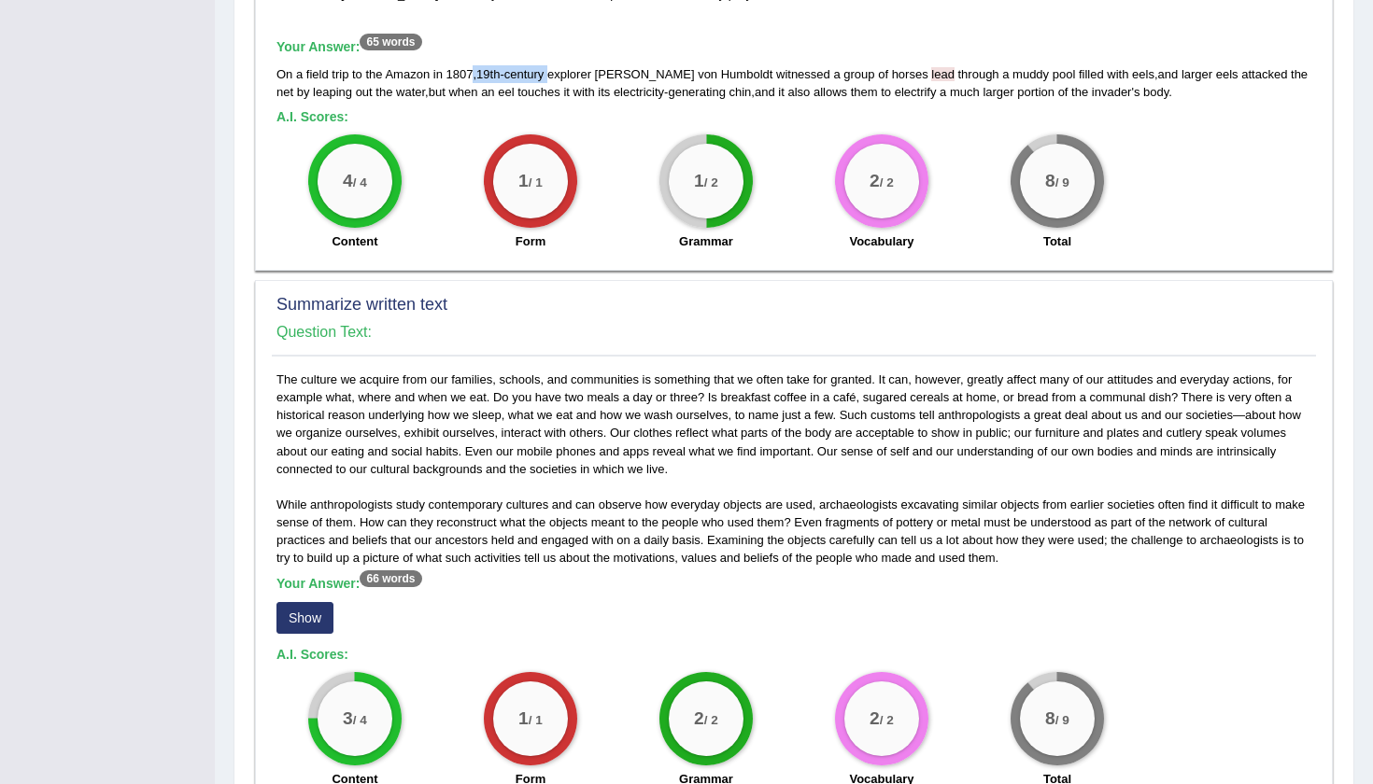
scroll to position [878, 0]
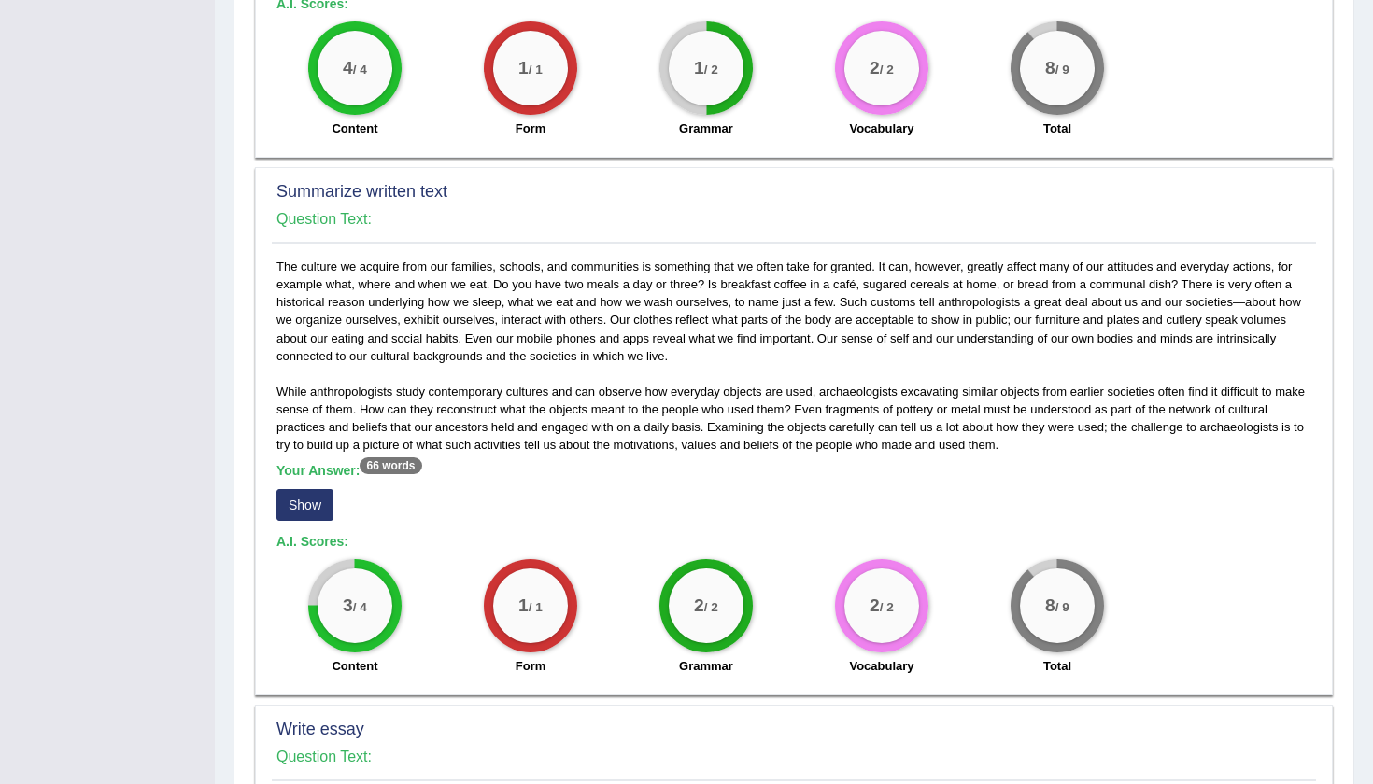
click at [312, 512] on button "Show" at bounding box center [304, 505] width 57 height 32
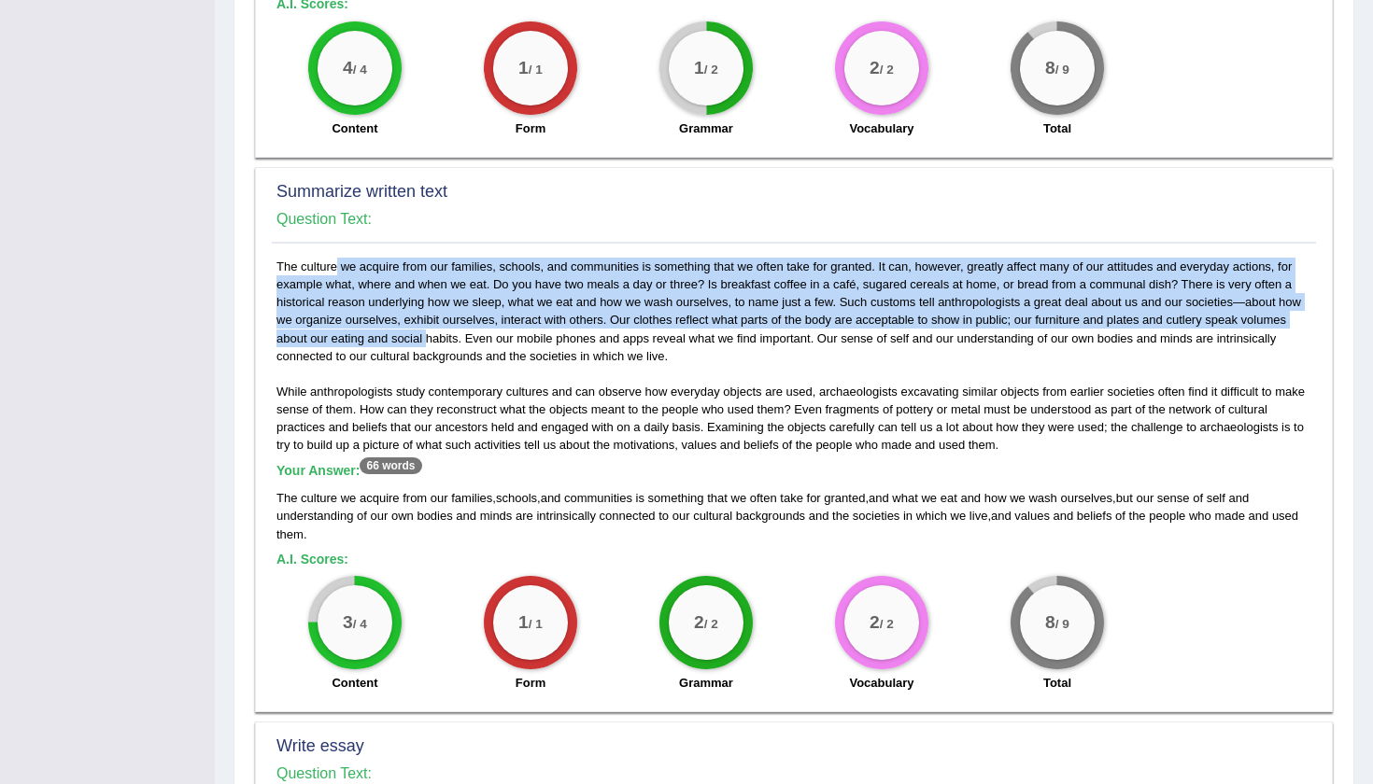
drag, startPoint x: 276, startPoint y: 262, endPoint x: 437, endPoint y: 334, distance: 176.0
click at [436, 334] on div "While anthropologists study contemporary cultures and can observe how everyday …" at bounding box center [794, 480] width 1044 height 444
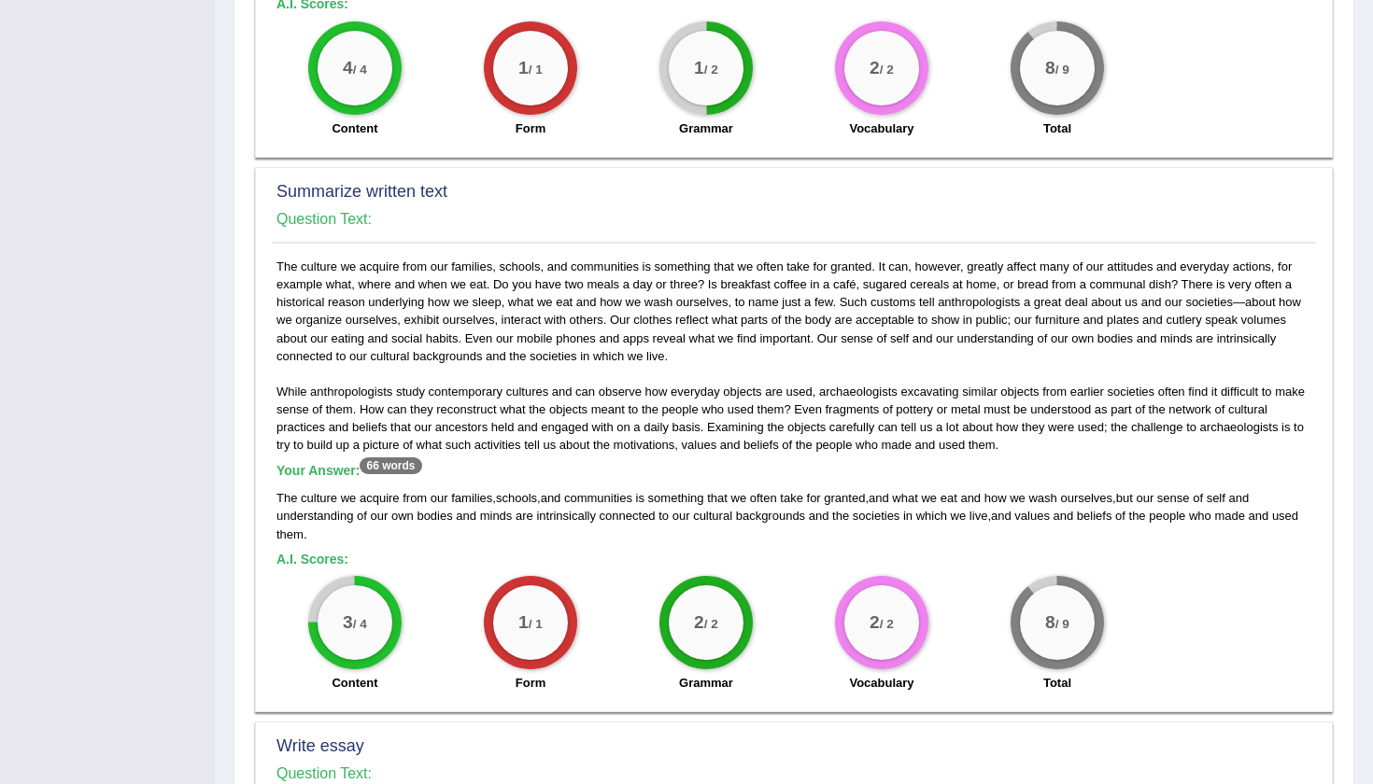
click at [515, 344] on div "While anthropologists study contemporary cultures and can observe how everyday …" at bounding box center [794, 480] width 1044 height 444
drag, startPoint x: 328, startPoint y: 607, endPoint x: 392, endPoint y: 613, distance: 64.7
click at [394, 613] on div "3 / 4" at bounding box center [354, 622] width 93 height 93
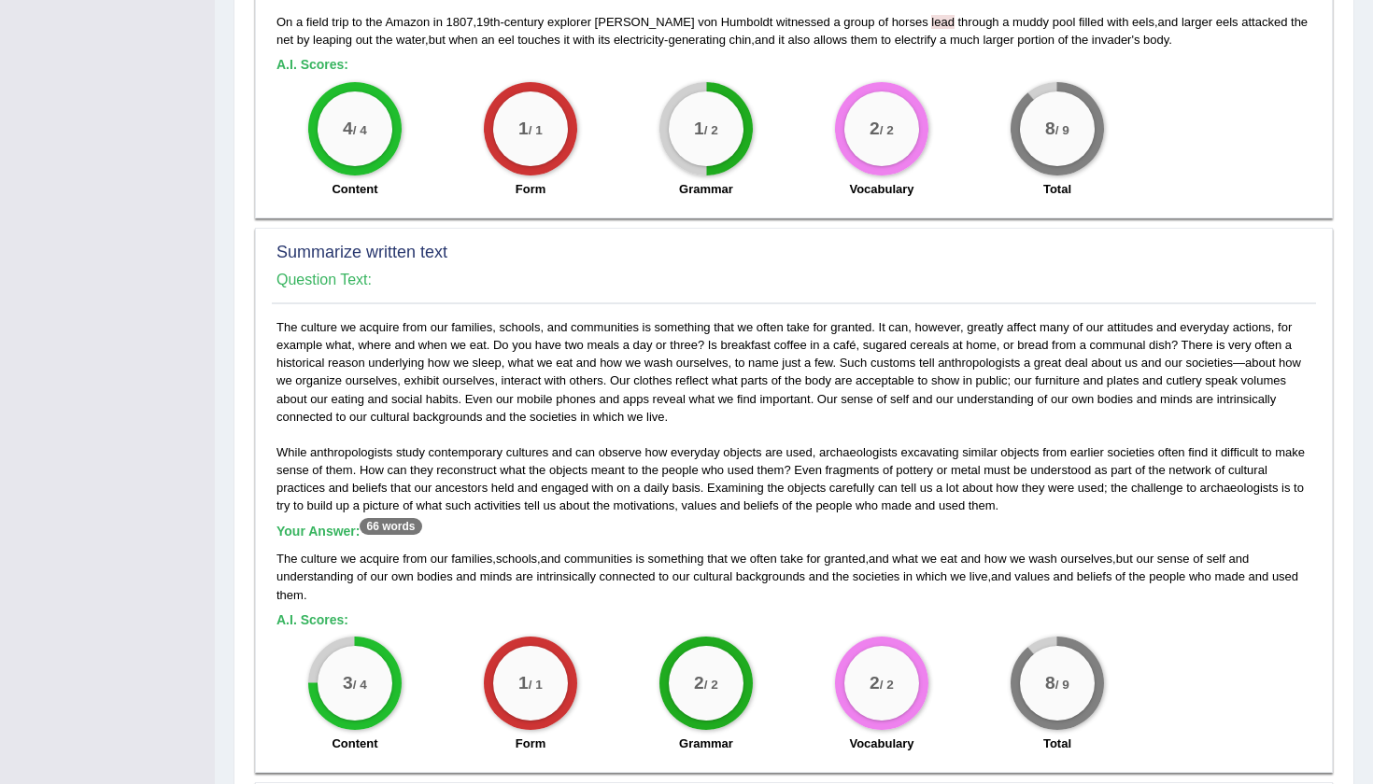
scroll to position [821, 0]
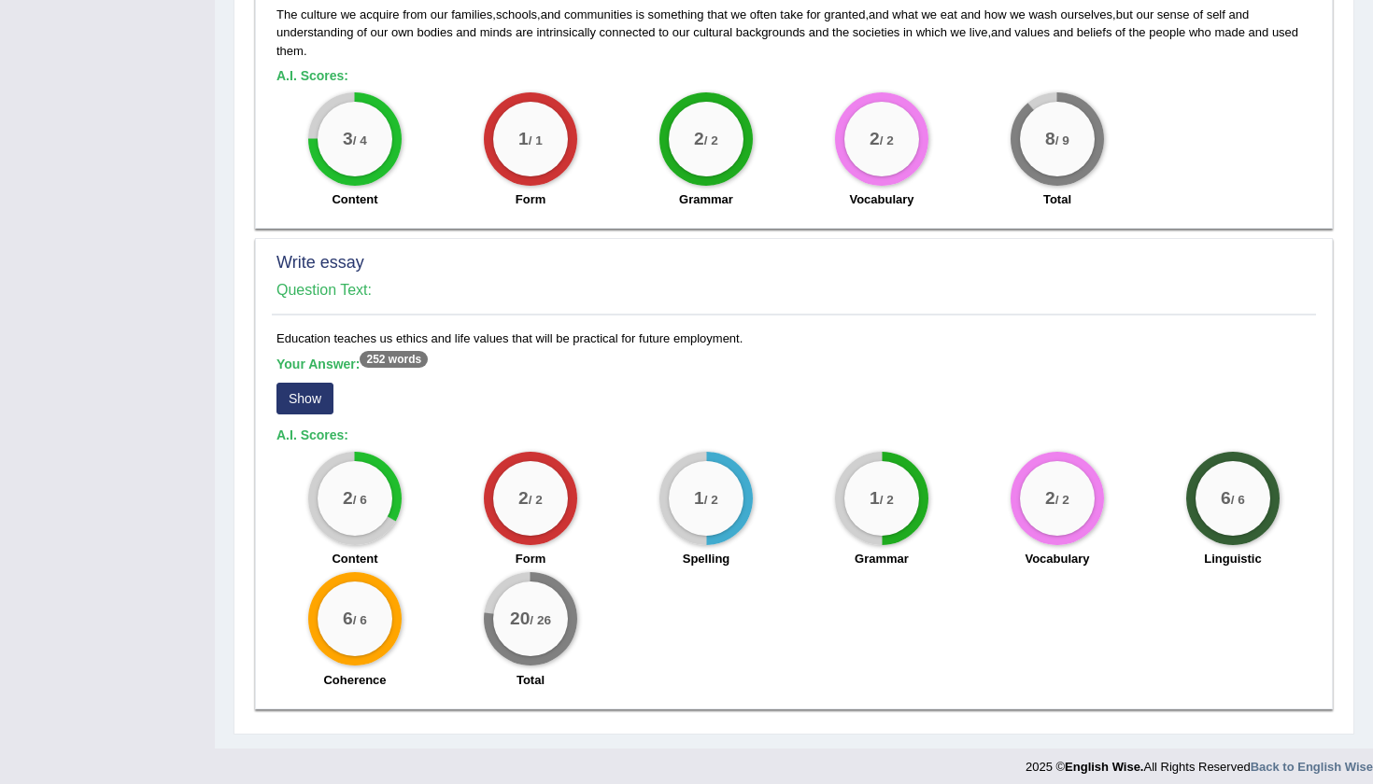
click at [317, 367] on div "Your Answer: 252 words Show" at bounding box center [793, 388] width 1035 height 63
click at [310, 387] on button "Show" at bounding box center [304, 399] width 57 height 32
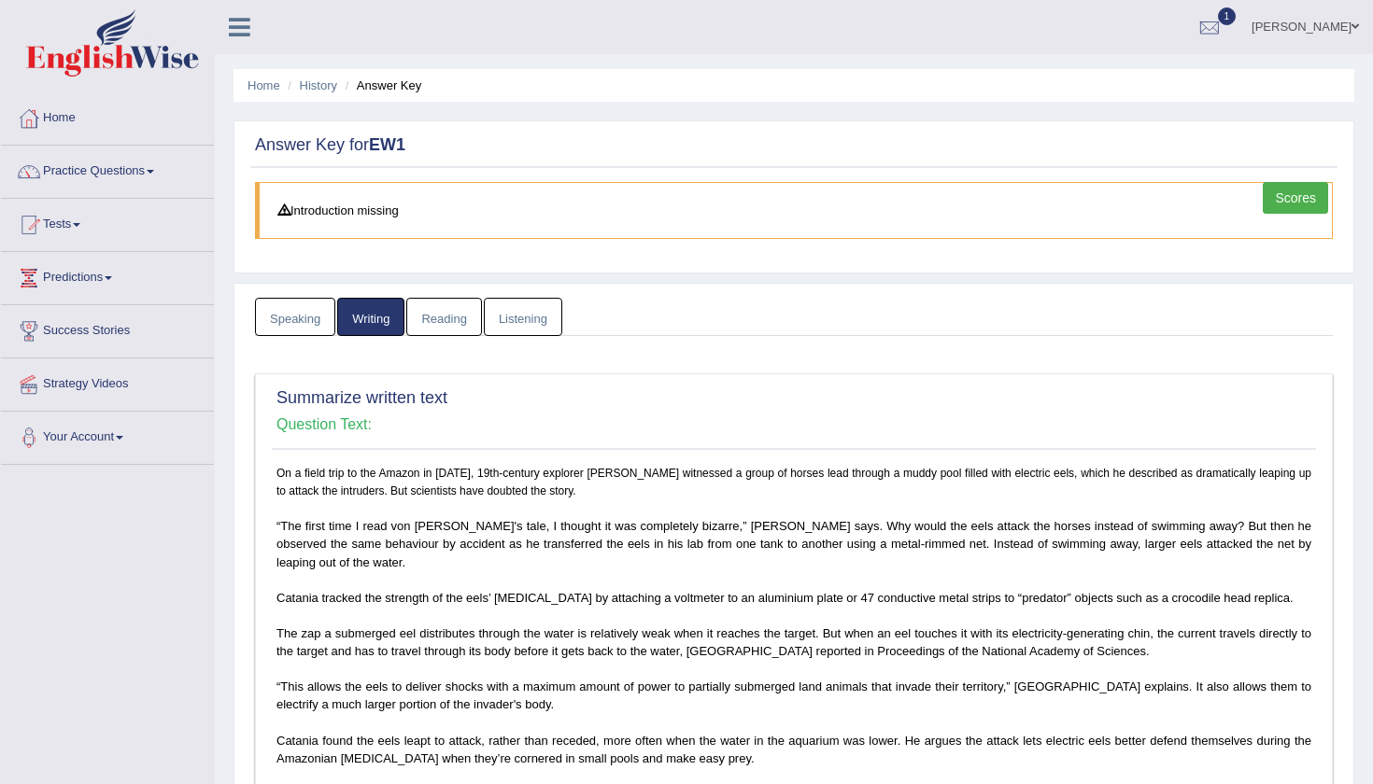
scroll to position [0, 0]
click at [444, 330] on link "Reading" at bounding box center [443, 317] width 75 height 38
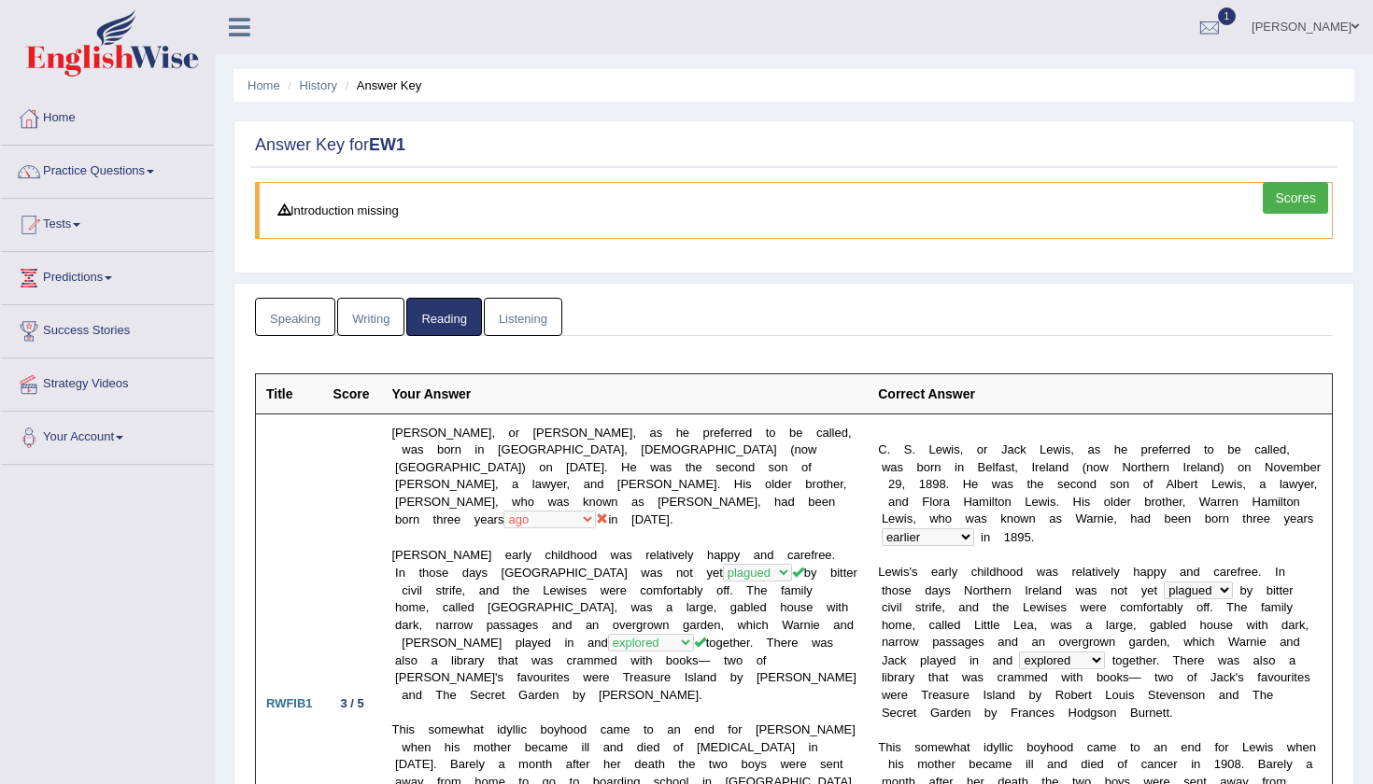
click at [1299, 206] on link "Scores" at bounding box center [1294, 198] width 65 height 32
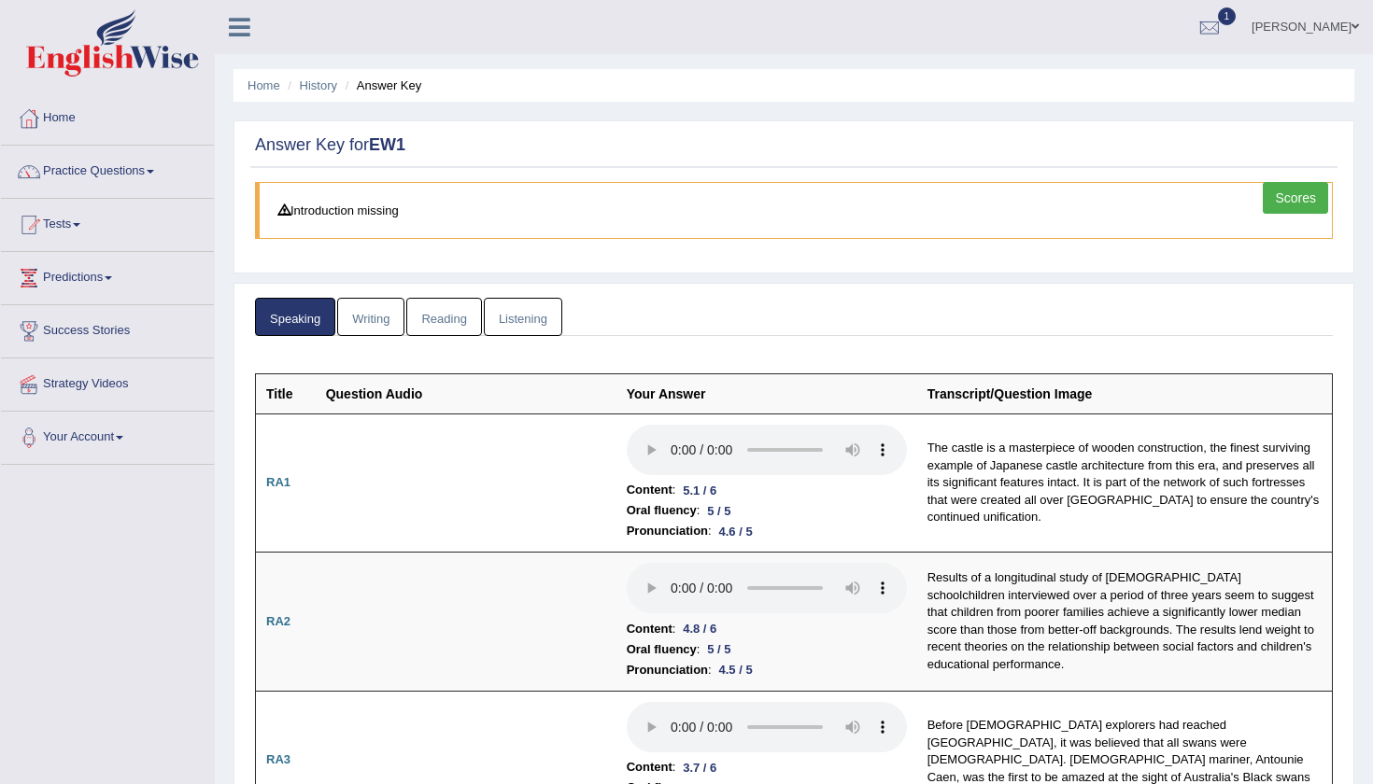
click at [526, 304] on link "Listening" at bounding box center [523, 317] width 78 height 38
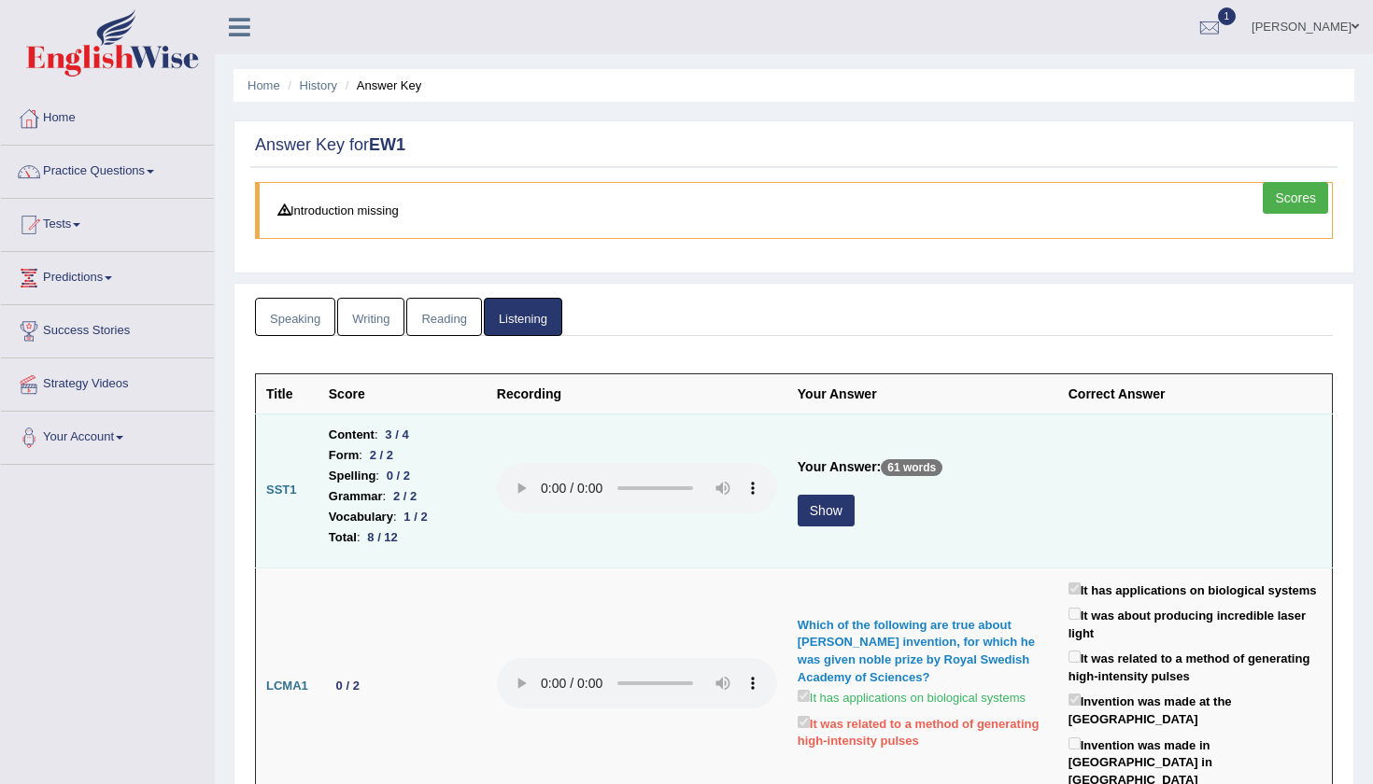
click at [797, 507] on button "Show" at bounding box center [825, 511] width 57 height 32
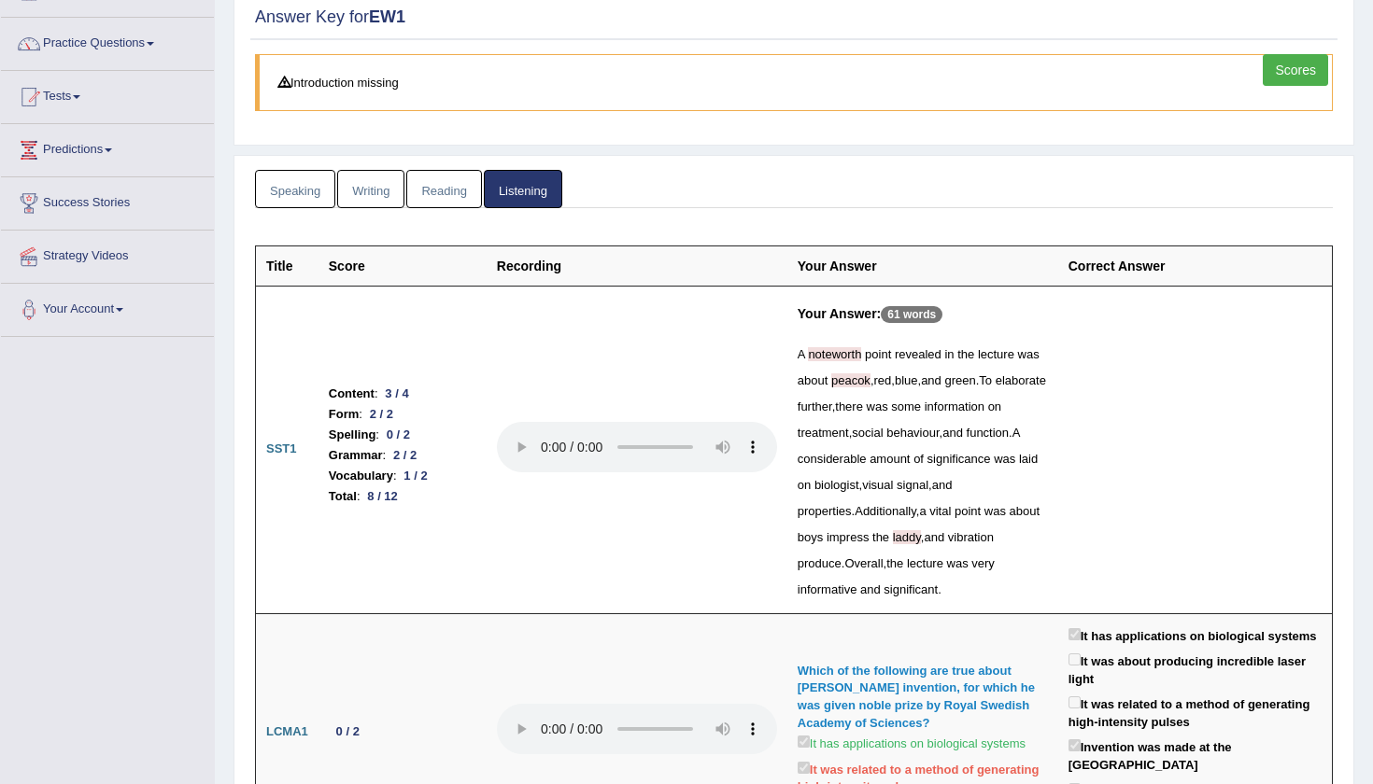
scroll to position [137, 0]
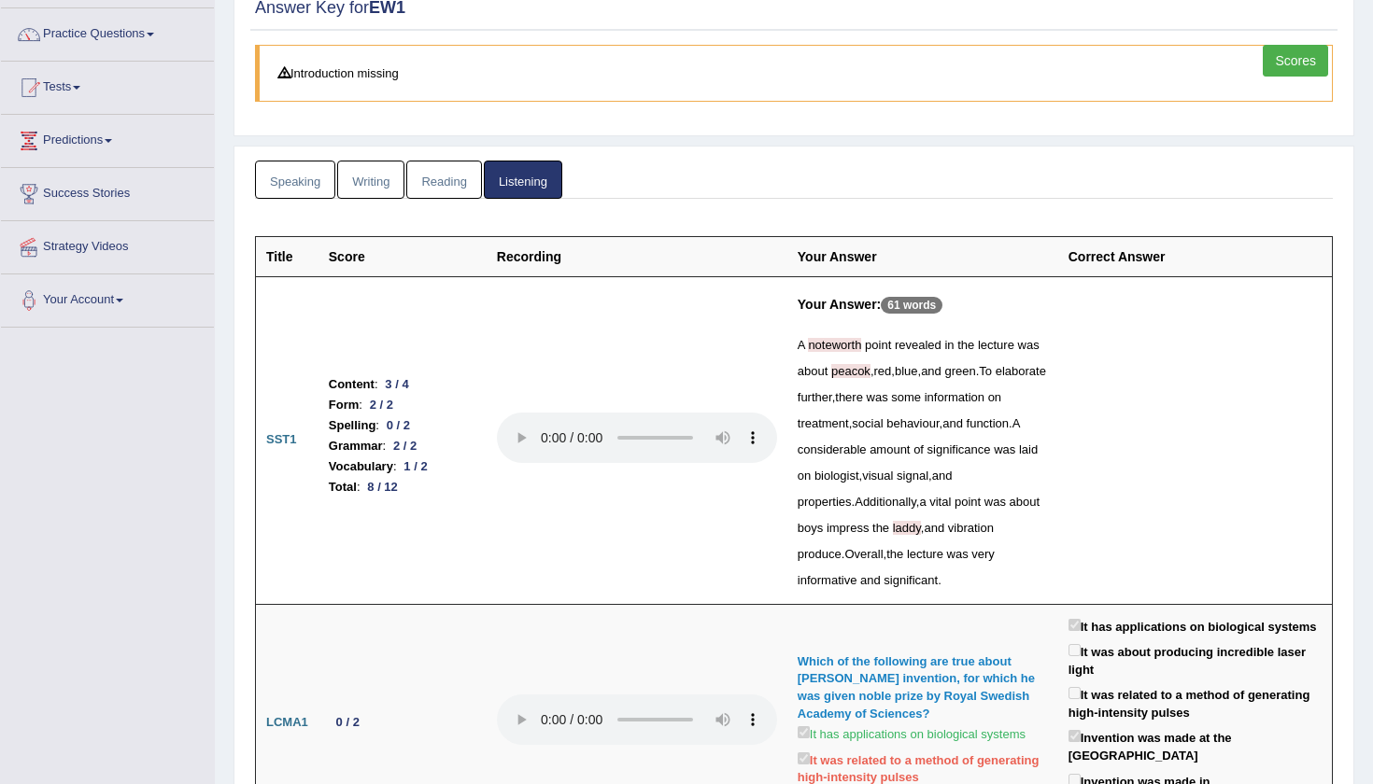
drag, startPoint x: 782, startPoint y: 368, endPoint x: 857, endPoint y: 368, distance: 75.6
click at [858, 368] on div "A noteworth point revealed in the lecture was about peacok , red , blue , and g…" at bounding box center [922, 462] width 250 height 261
click at [812, 407] on div "A noteworth point revealed in the lecture was about peacok , red , blue , and g…" at bounding box center [922, 462] width 250 height 261
drag, startPoint x: 913, startPoint y: 503, endPoint x: 965, endPoint y: 504, distance: 52.3
click at [966, 504] on div "A noteworth point revealed in the lecture was about peacok , red , blue , and g…" at bounding box center [922, 462] width 250 height 261
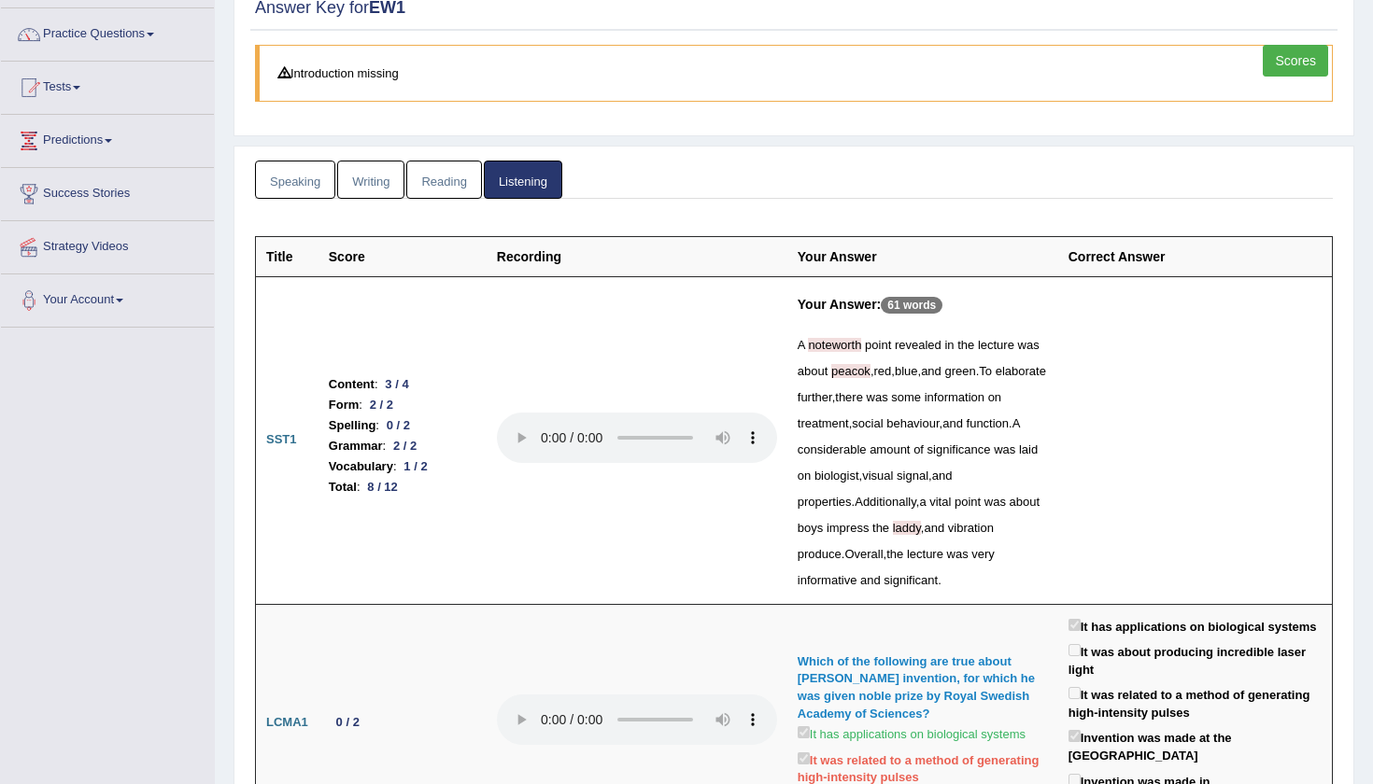
click at [946, 575] on td "Your Answer: 61 words A noteworth point revealed in the lecture was about peaco…" at bounding box center [922, 440] width 271 height 328
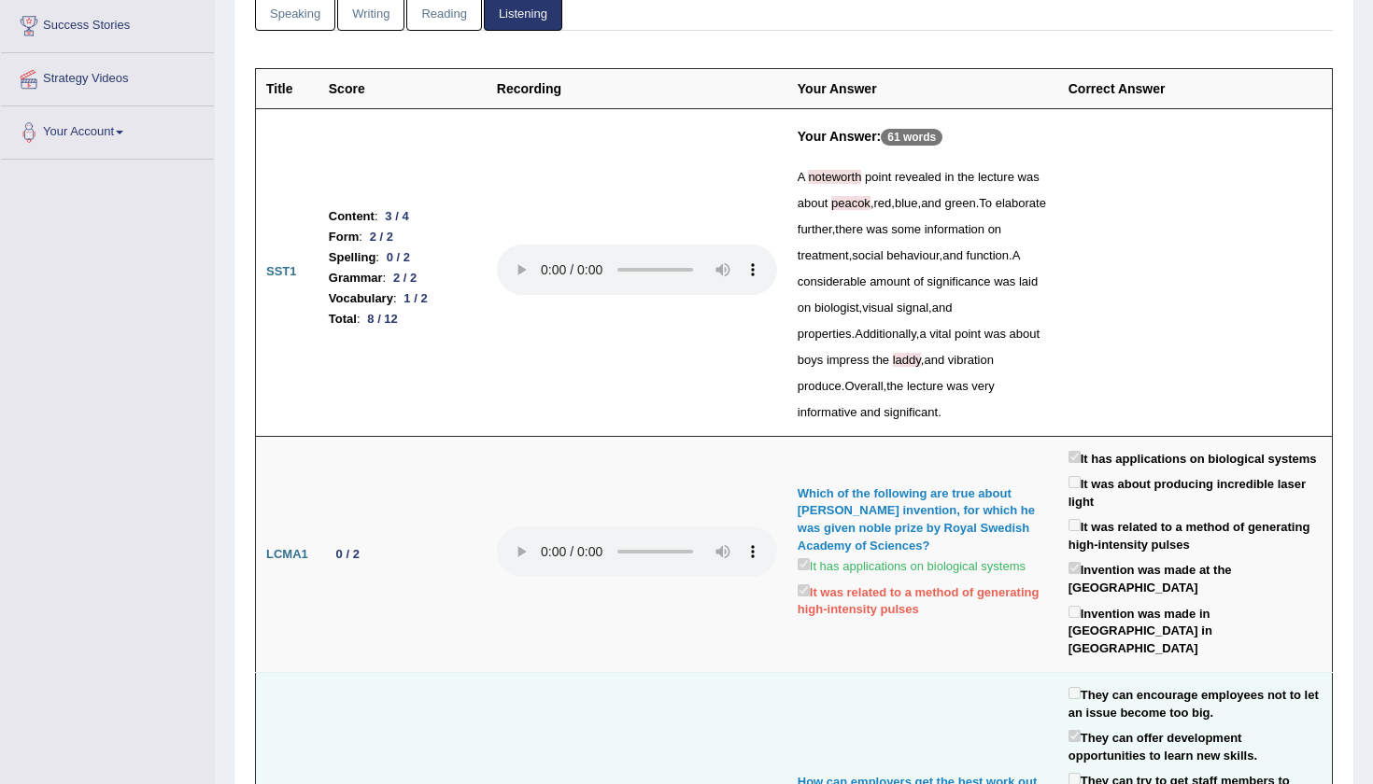
scroll to position [306, 0]
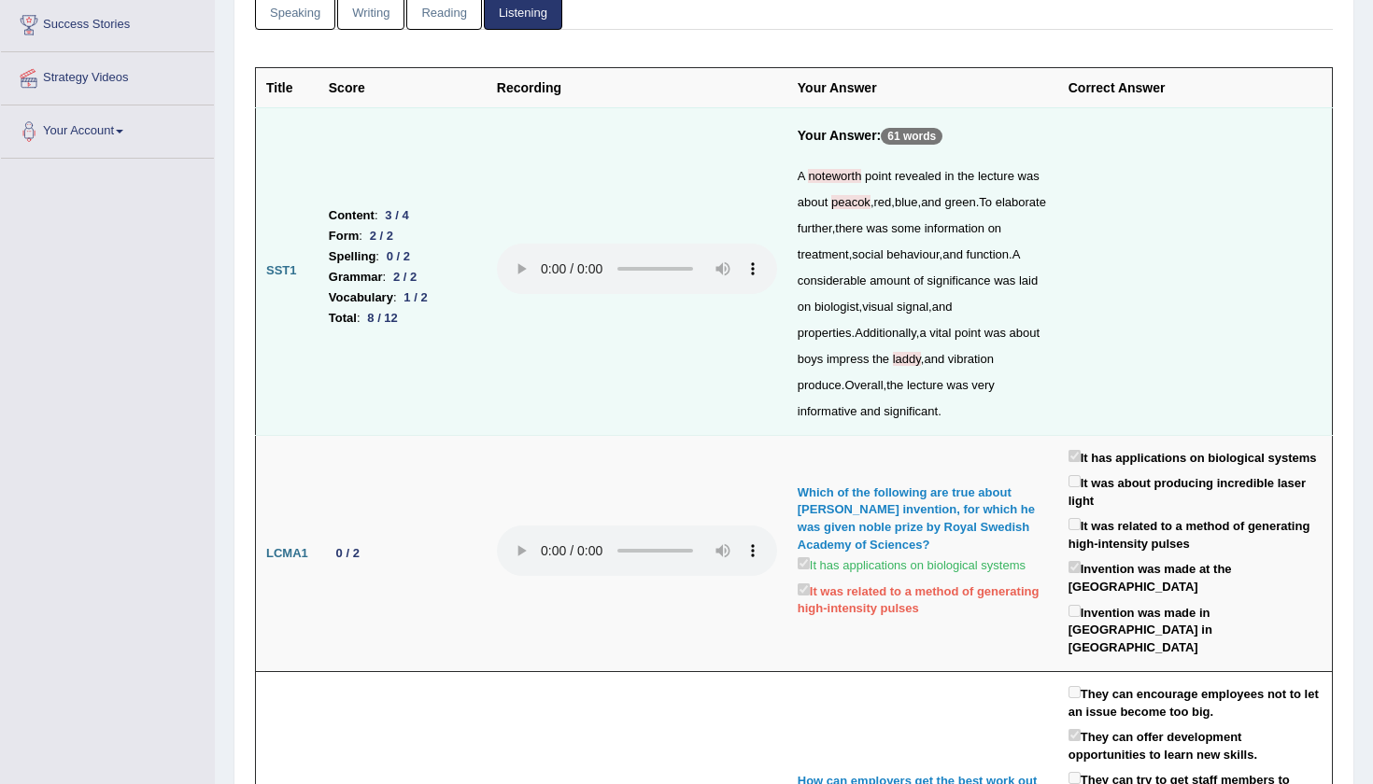
drag, startPoint x: 387, startPoint y: 196, endPoint x: 430, endPoint y: 197, distance: 43.0
click at [430, 205] on li "Content : 3 / 4" at bounding box center [403, 215] width 148 height 21
drag, startPoint x: 383, startPoint y: 244, endPoint x: 414, endPoint y: 245, distance: 30.8
click at [414, 247] on div "0 / 2" at bounding box center [398, 257] width 38 height 20
drag, startPoint x: 869, startPoint y: 257, endPoint x: 956, endPoint y: 259, distance: 86.9
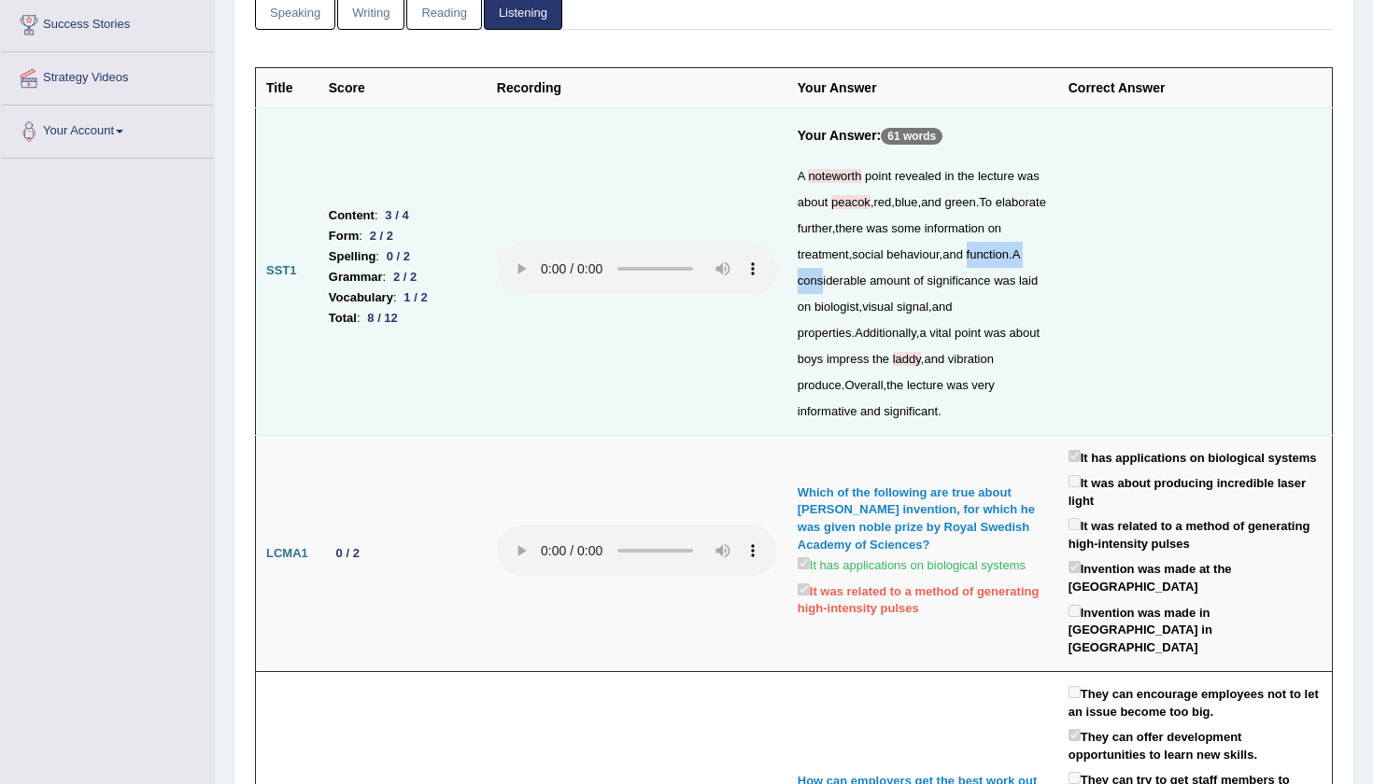
click at [956, 259] on div "A noteworth point revealed in the lecture was about peacok , red , blue , and g…" at bounding box center [922, 293] width 250 height 261
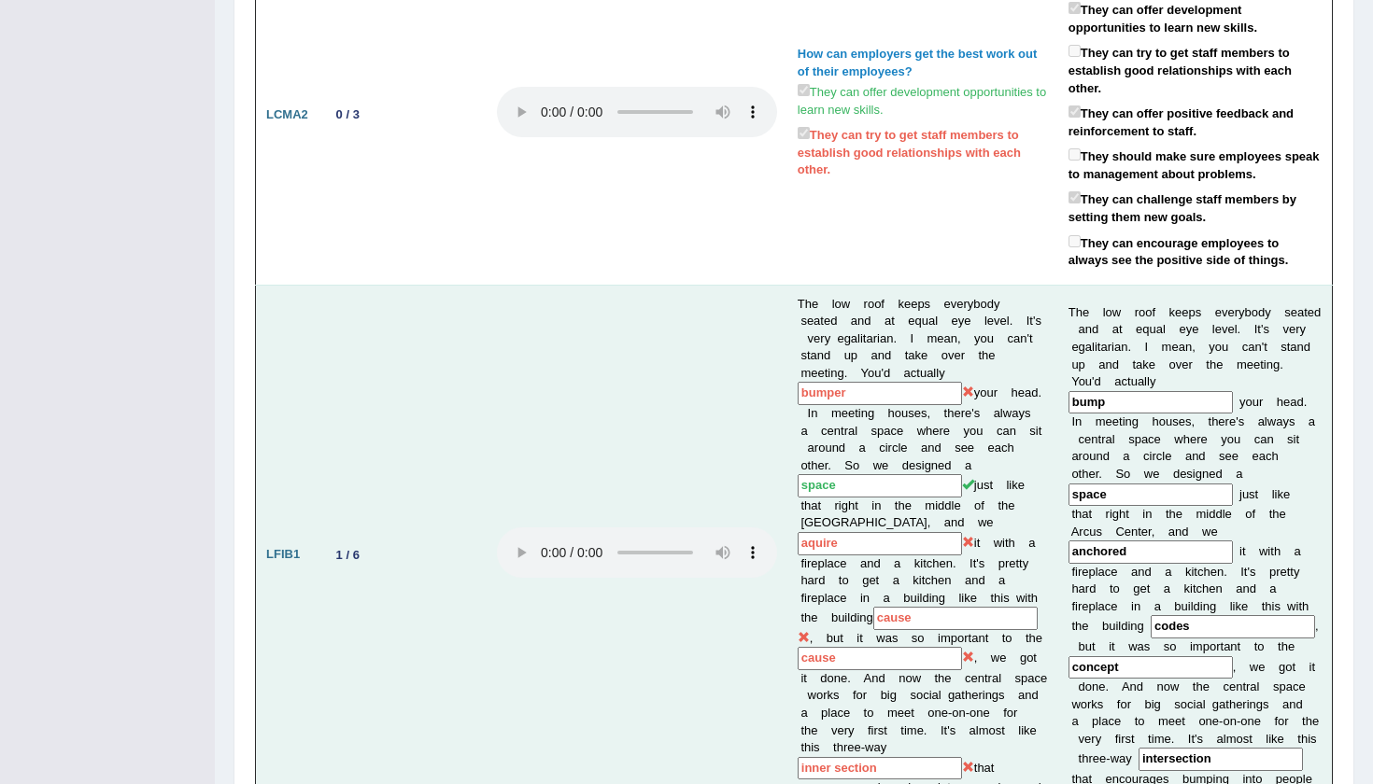
scroll to position [1036, 0]
click at [685, 474] on td at bounding box center [636, 553] width 301 height 541
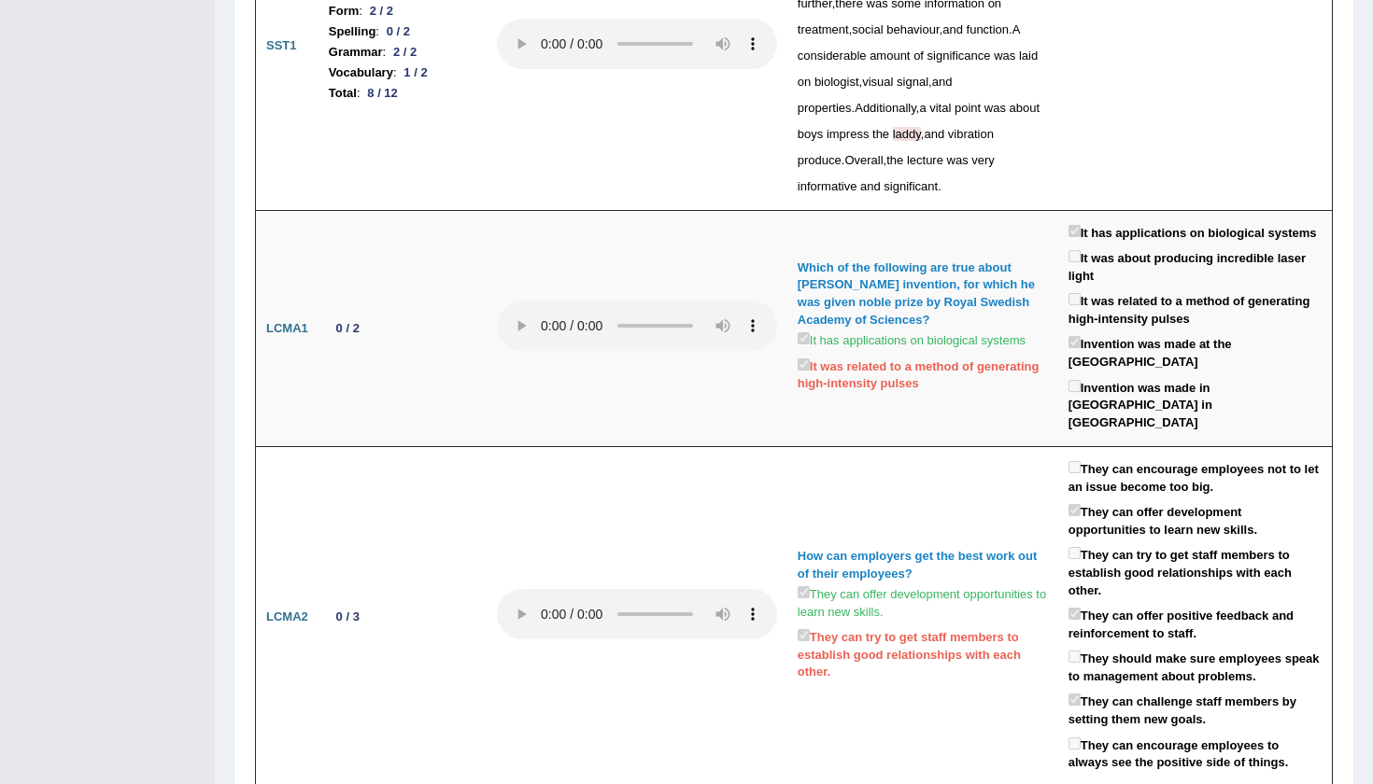
scroll to position [125, 0]
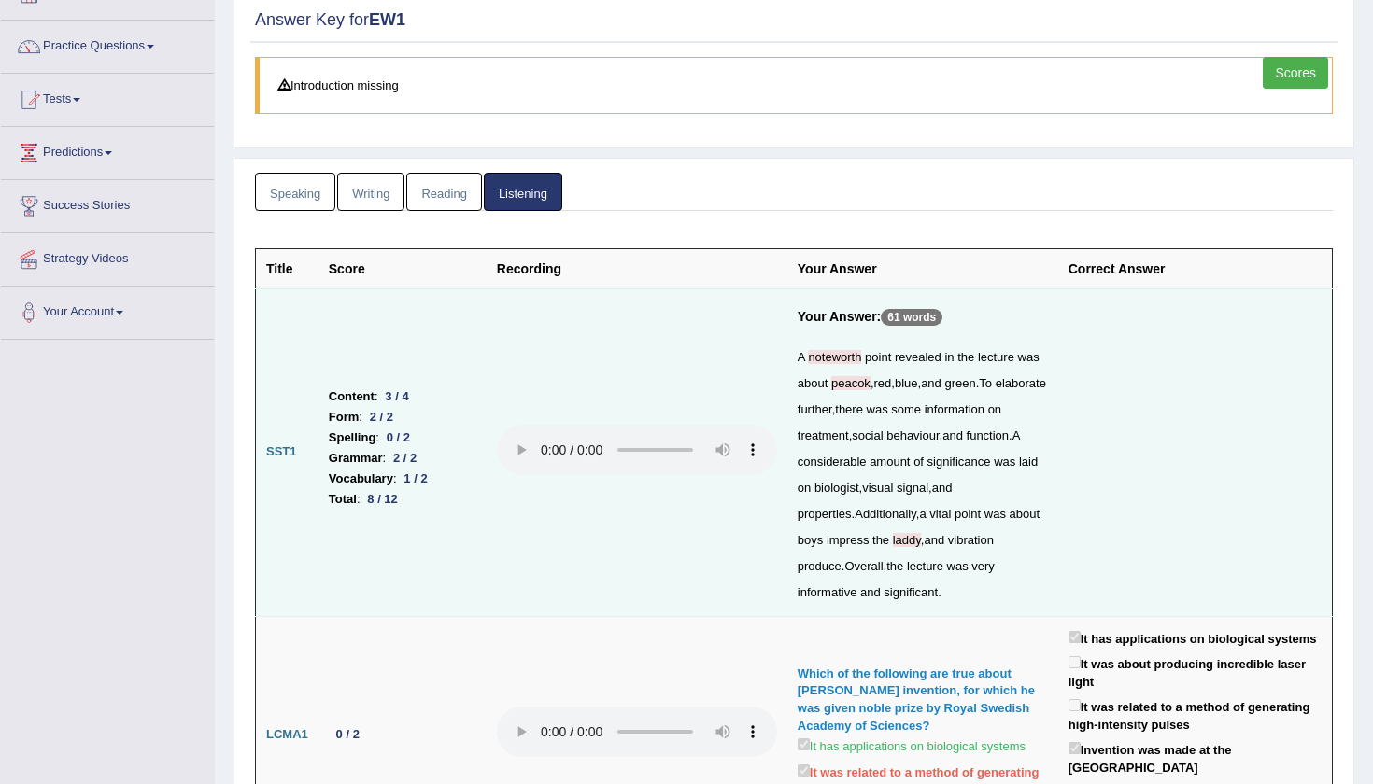
click at [513, 437] on audio at bounding box center [637, 450] width 280 height 50
drag, startPoint x: 568, startPoint y: 435, endPoint x: 486, endPoint y: 435, distance: 82.2
click at [486, 435] on tr "SST1 Content : 3 / 4 Form : 2 / 2 Spelling : 0 / 2 Grammar : 2 / 2 Vocabulary :…" at bounding box center [794, 453] width 1077 height 328
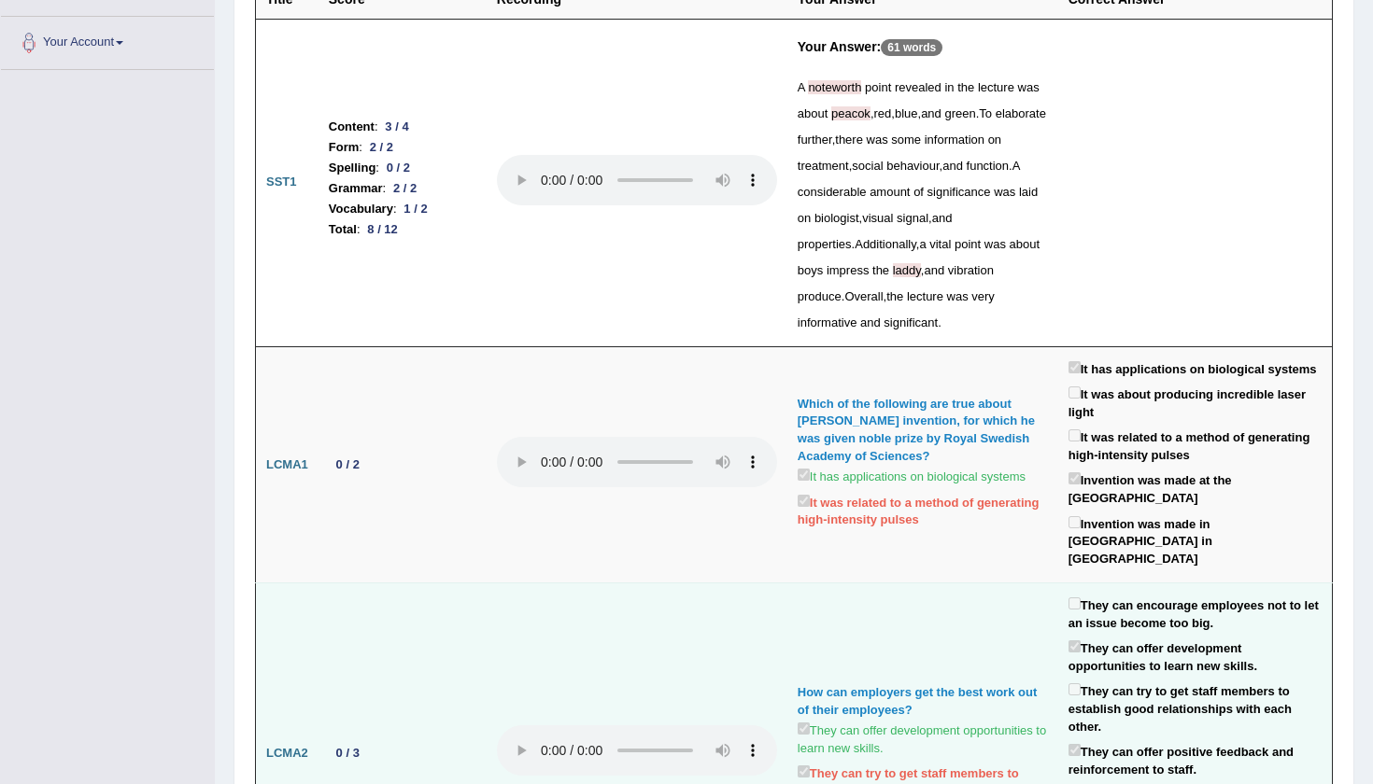
scroll to position [404, 0]
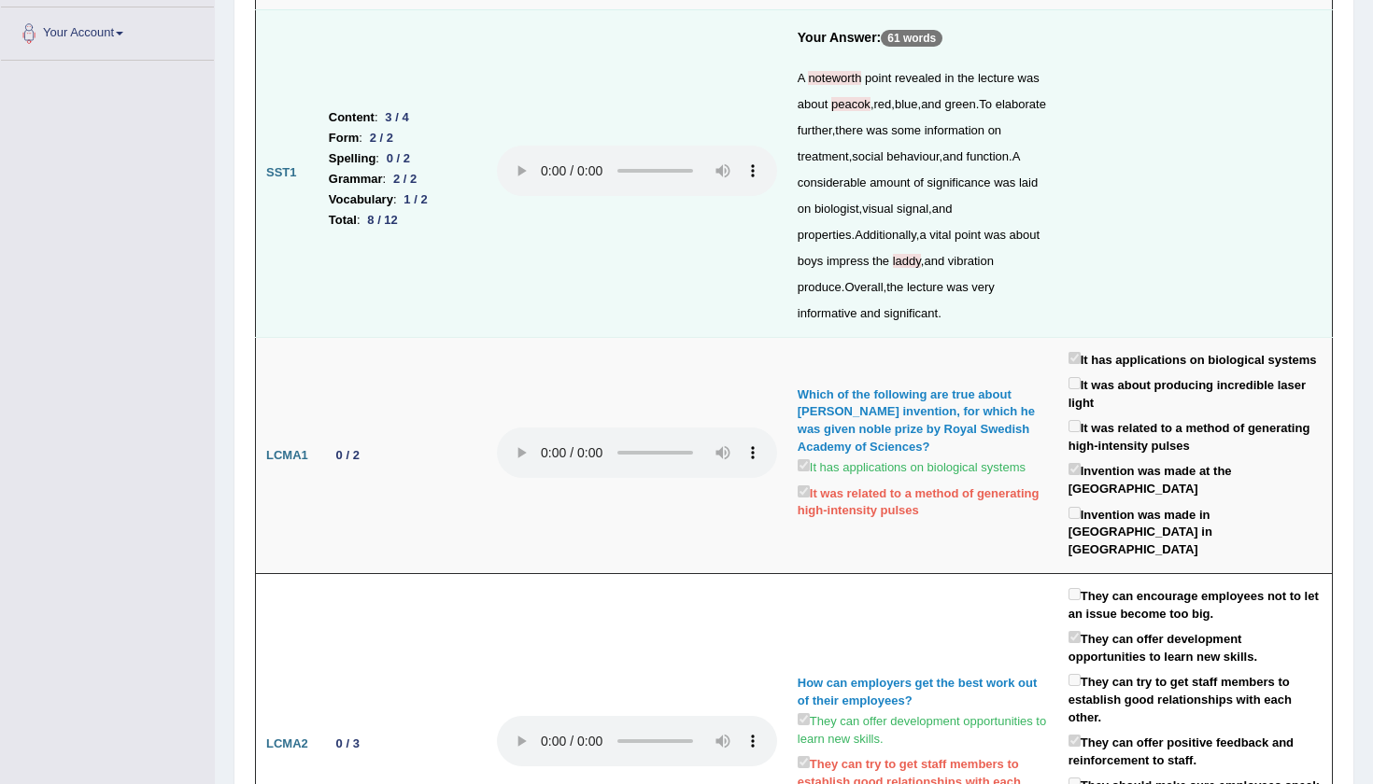
drag, startPoint x: 842, startPoint y: 45, endPoint x: 891, endPoint y: 45, distance: 48.6
click at [891, 45] on h5 "Your Answer: 61 words" at bounding box center [922, 43] width 250 height 26
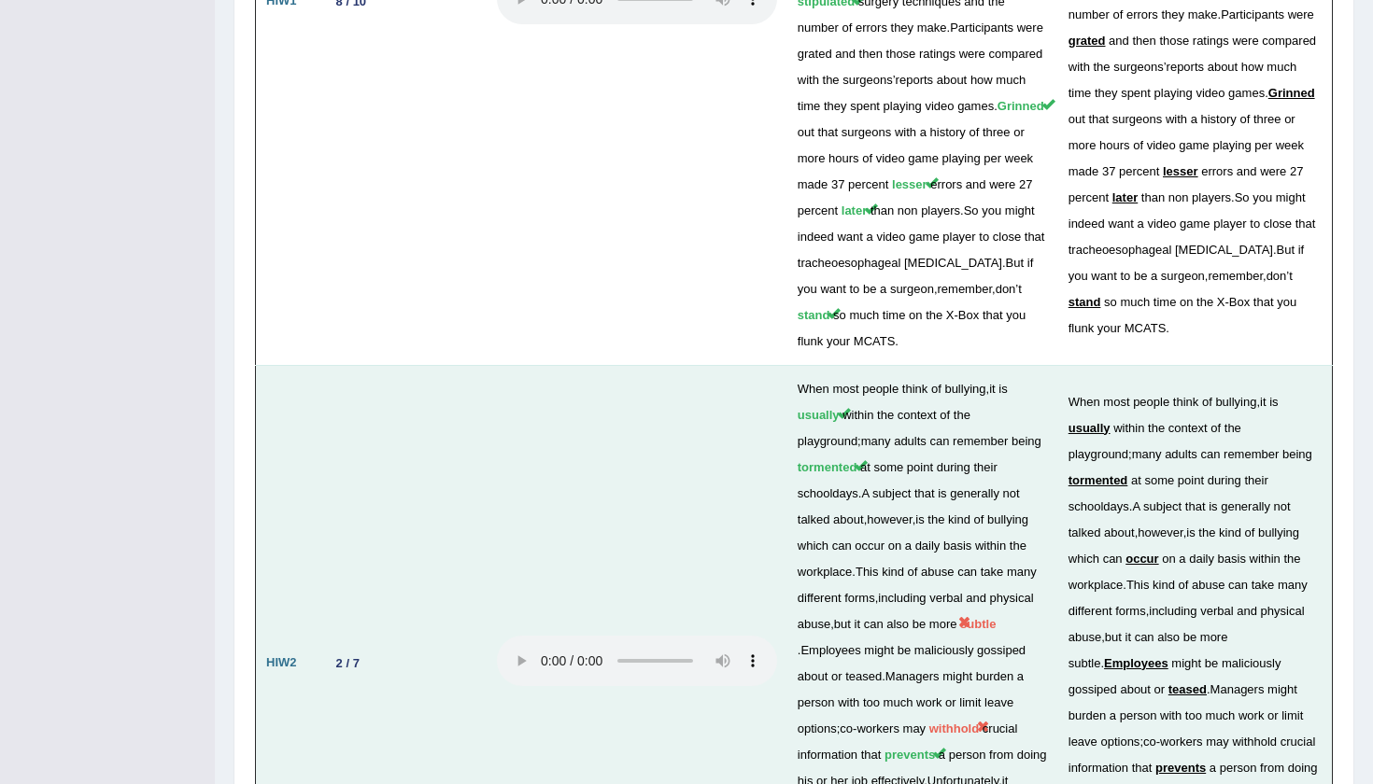
scroll to position [4537, 0]
